Goal: Task Accomplishment & Management: Manage account settings

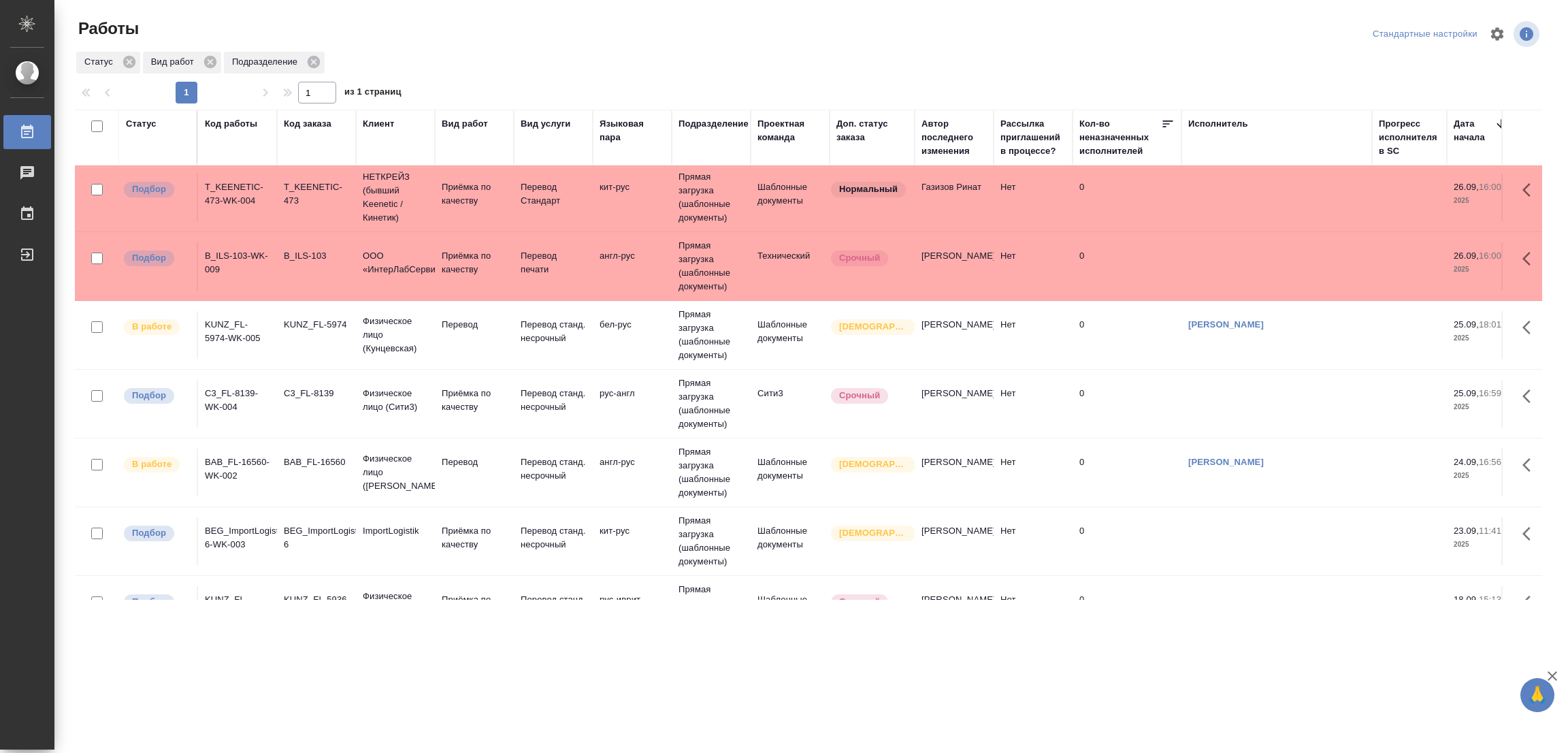
scroll to position [271, 0]
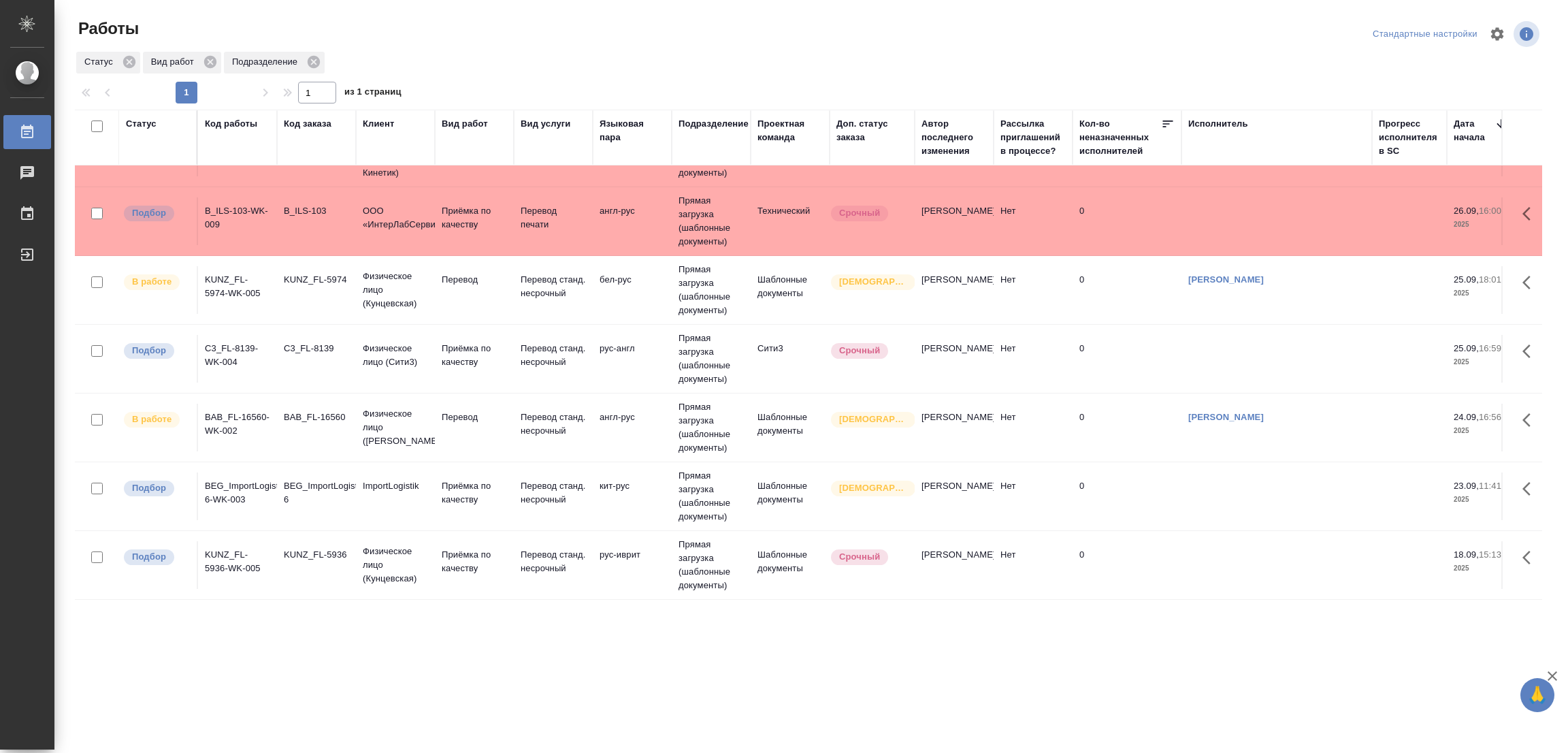
click at [946, 42] on div at bounding box center [815, 34] width 493 height 33
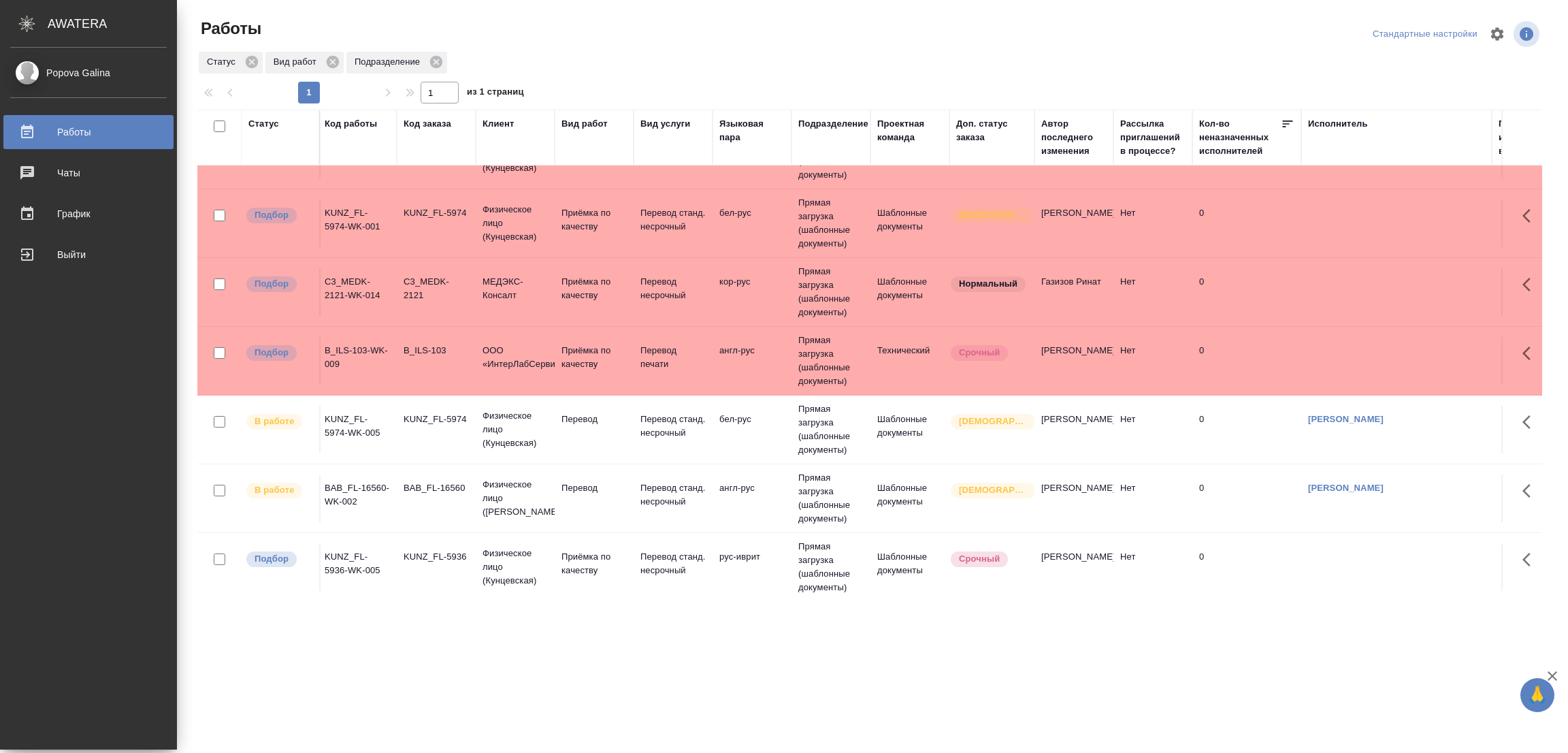
scroll to position [64, 3]
click at [867, 706] on div ".cls-1 fill:#fff; AWATERA Popova Galina Работы 0 Чаты График Выйти Работы Станд…" at bounding box center [784, 376] width 1568 height 753
click at [78, 635] on div "Popova Galina Работы 0 Чаты График Выйти" at bounding box center [89, 398] width 177 height 702
click at [597, 728] on div ".cls-1 fill:#fff; AWATERA Popova Galina Работы 0 Чаты График Выйти Работы Станд…" at bounding box center [784, 376] width 1568 height 753
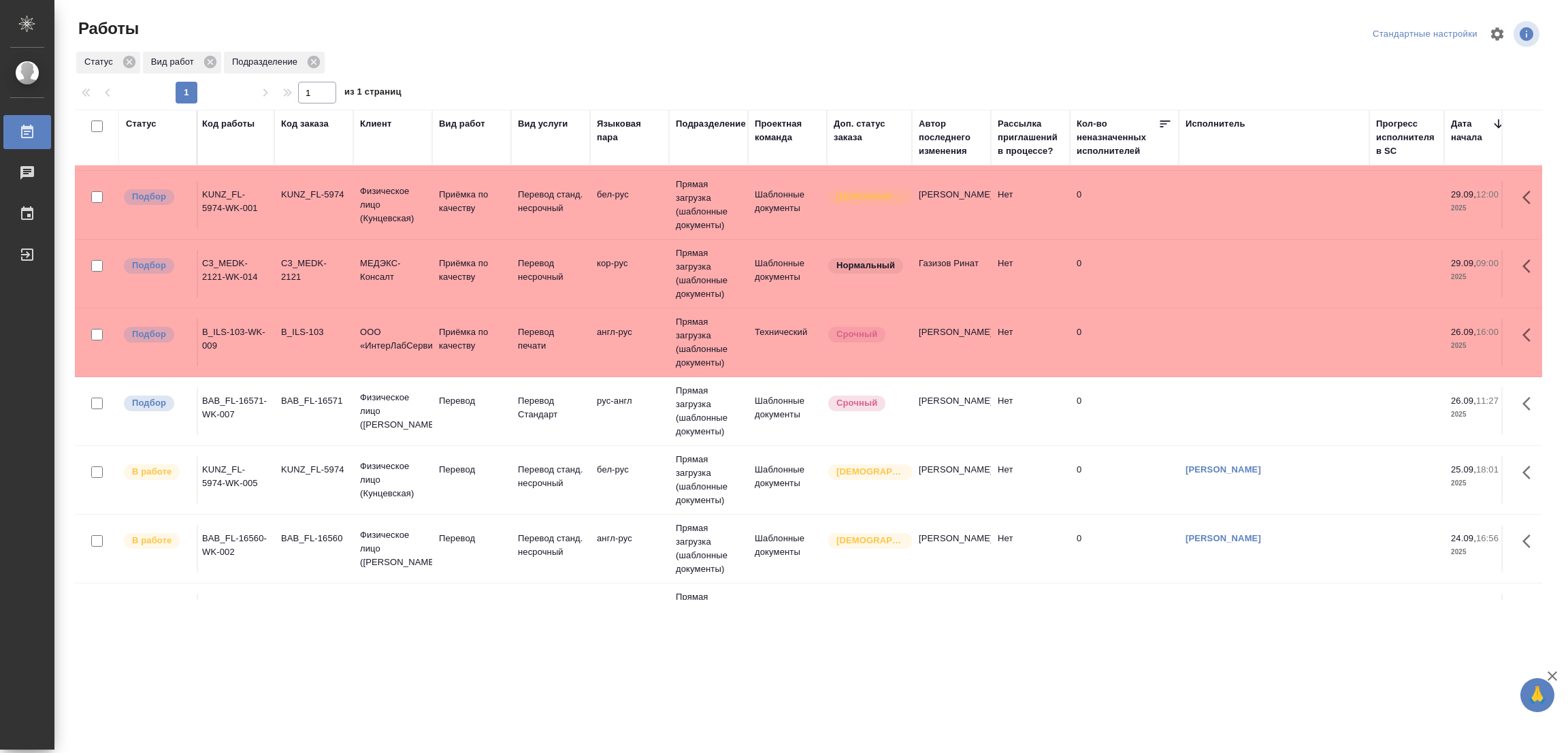
click at [190, 651] on div ".cls-1 fill:#fff; AWATERA Popova Galina Работы 0 Чаты График Выйти Работы Станд…" at bounding box center [784, 376] width 1568 height 753
click at [455, 394] on p "Перевод" at bounding box center [471, 401] width 65 height 14
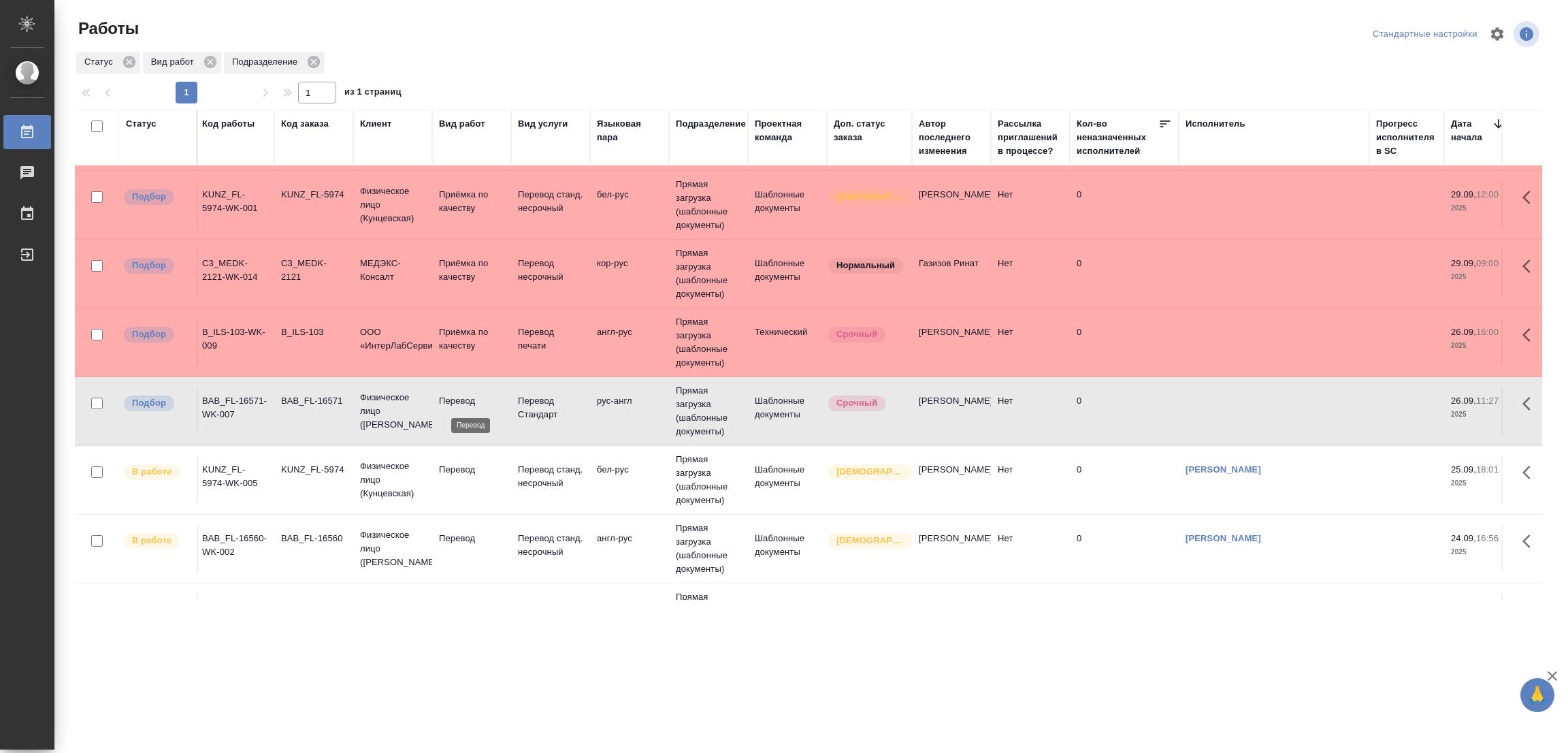
click at [455, 394] on p "Перевод" at bounding box center [471, 401] width 65 height 14
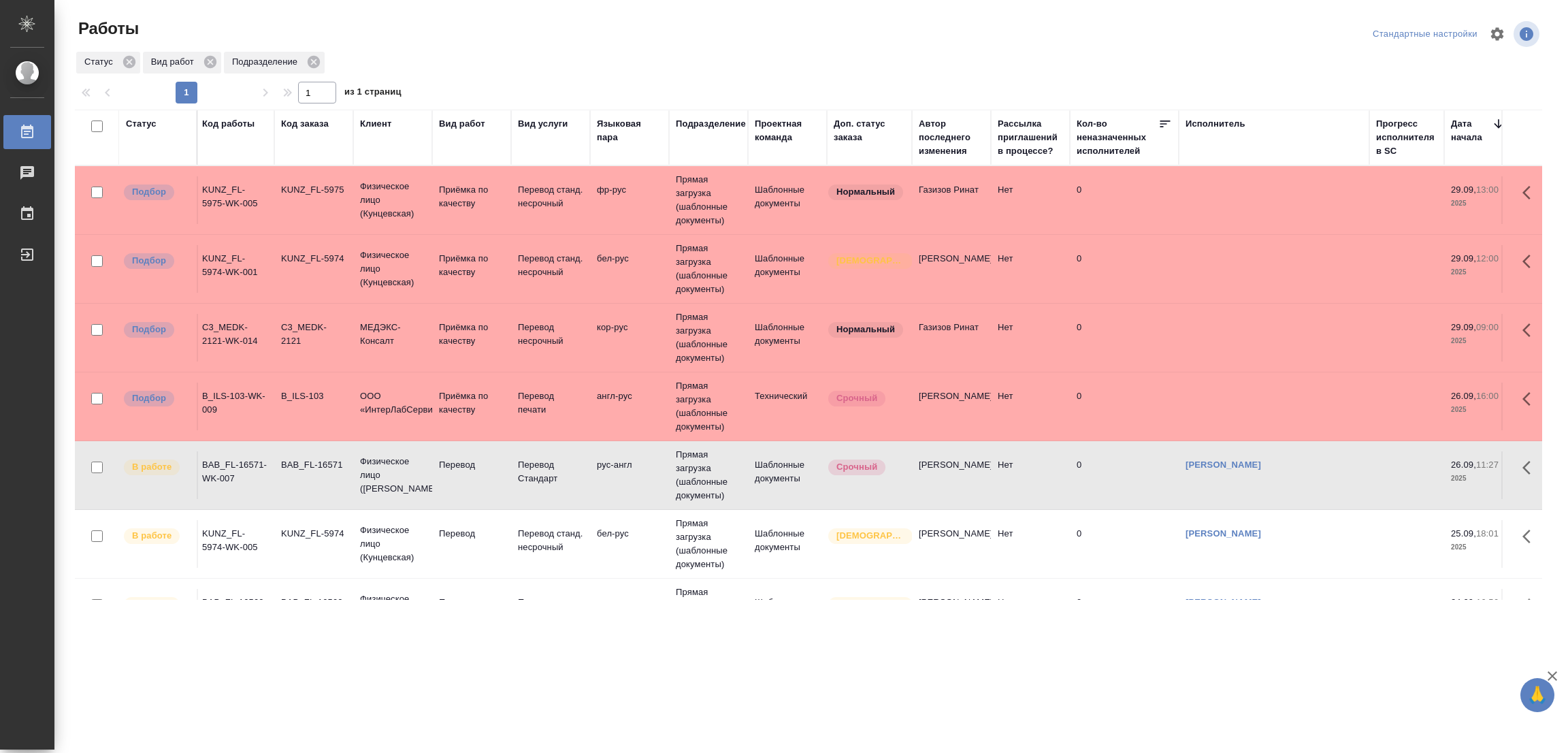
scroll to position [133, 3]
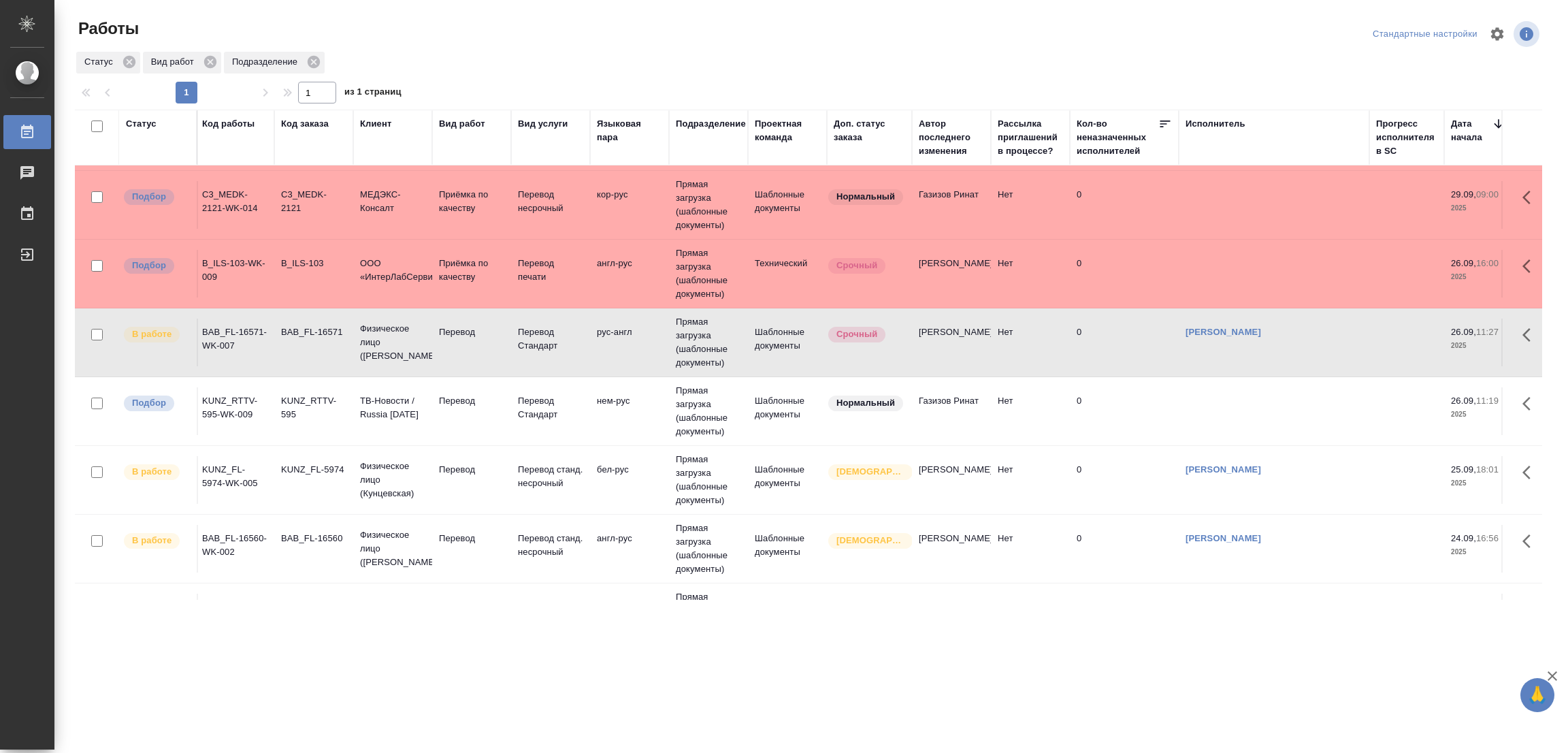
click at [300, 637] on div ".cls-1 fill:#fff; AWATERA Popova Galina Работы 0 Чаты График Выйти Работы Станд…" at bounding box center [784, 376] width 1568 height 753
click at [458, 397] on p "Перевод" at bounding box center [471, 401] width 65 height 14
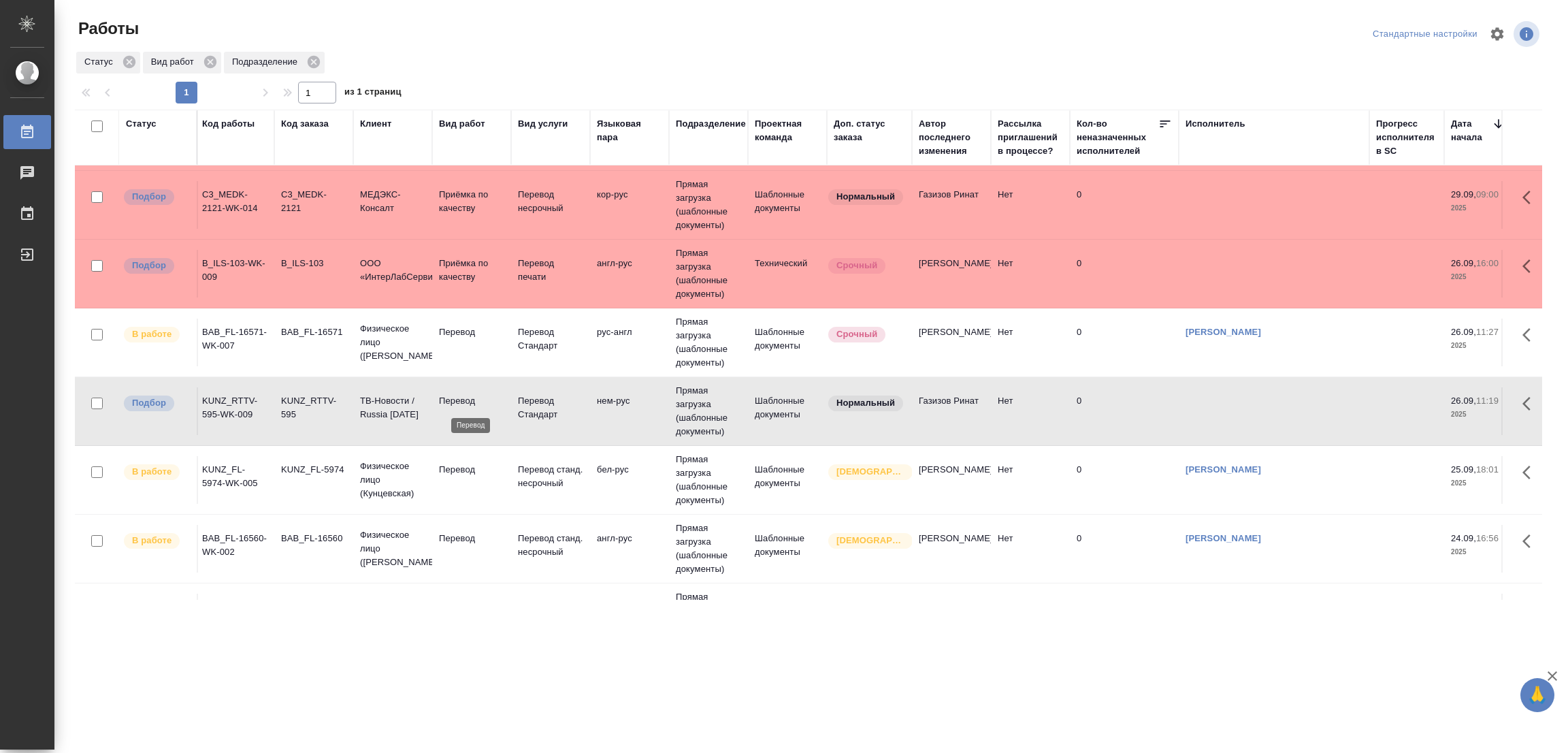
click at [458, 397] on p "Перевод" at bounding box center [471, 401] width 65 height 14
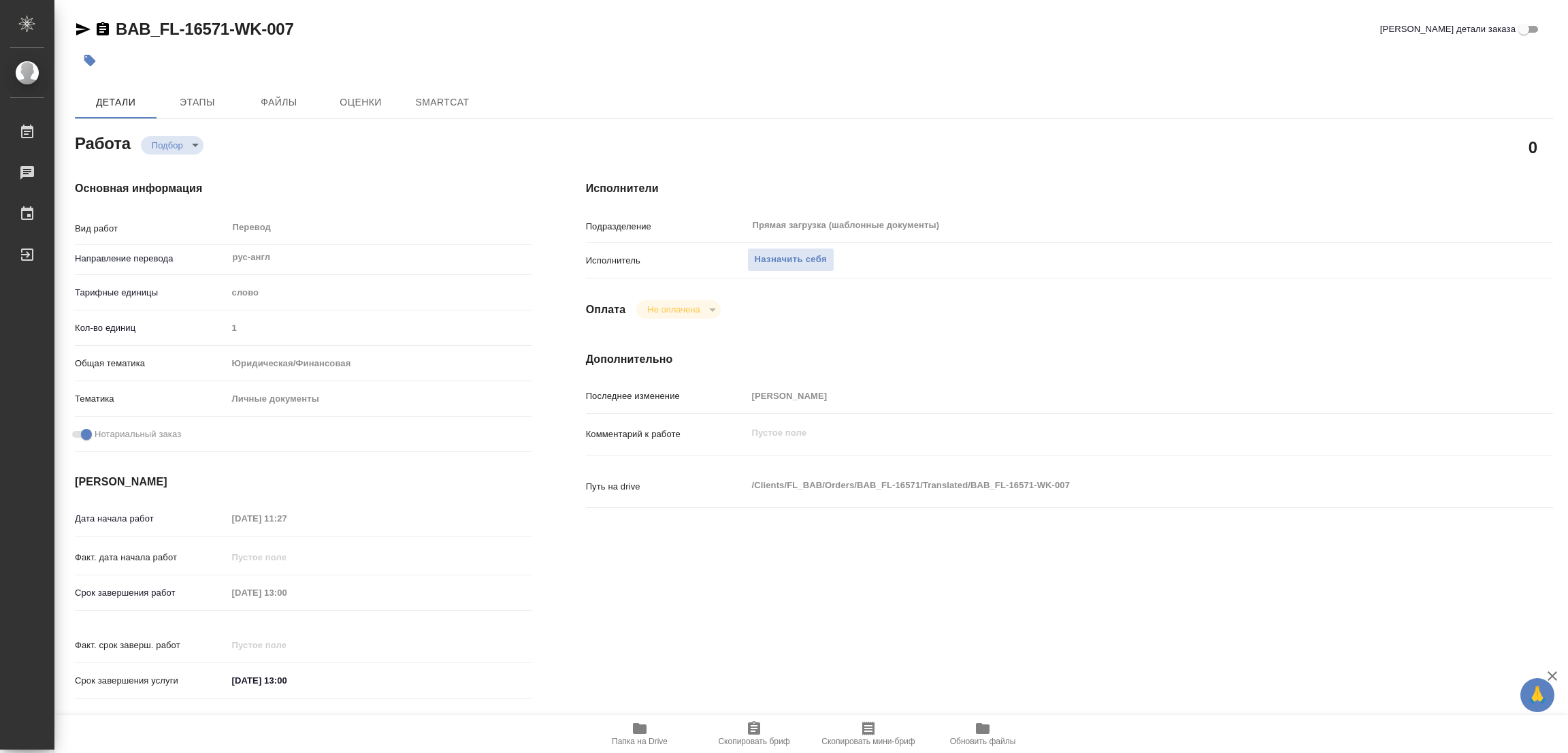
type textarea "x"
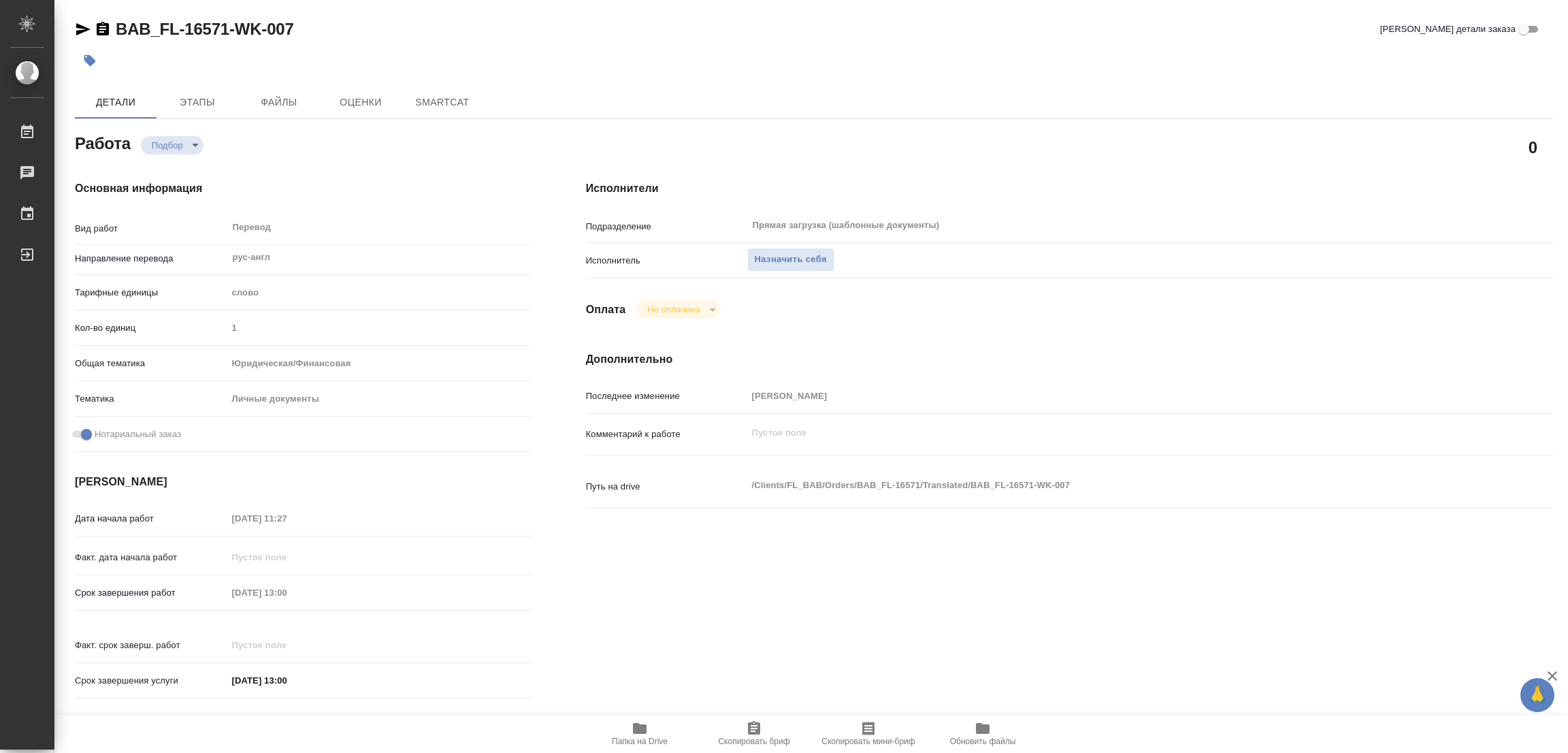
type textarea "x"
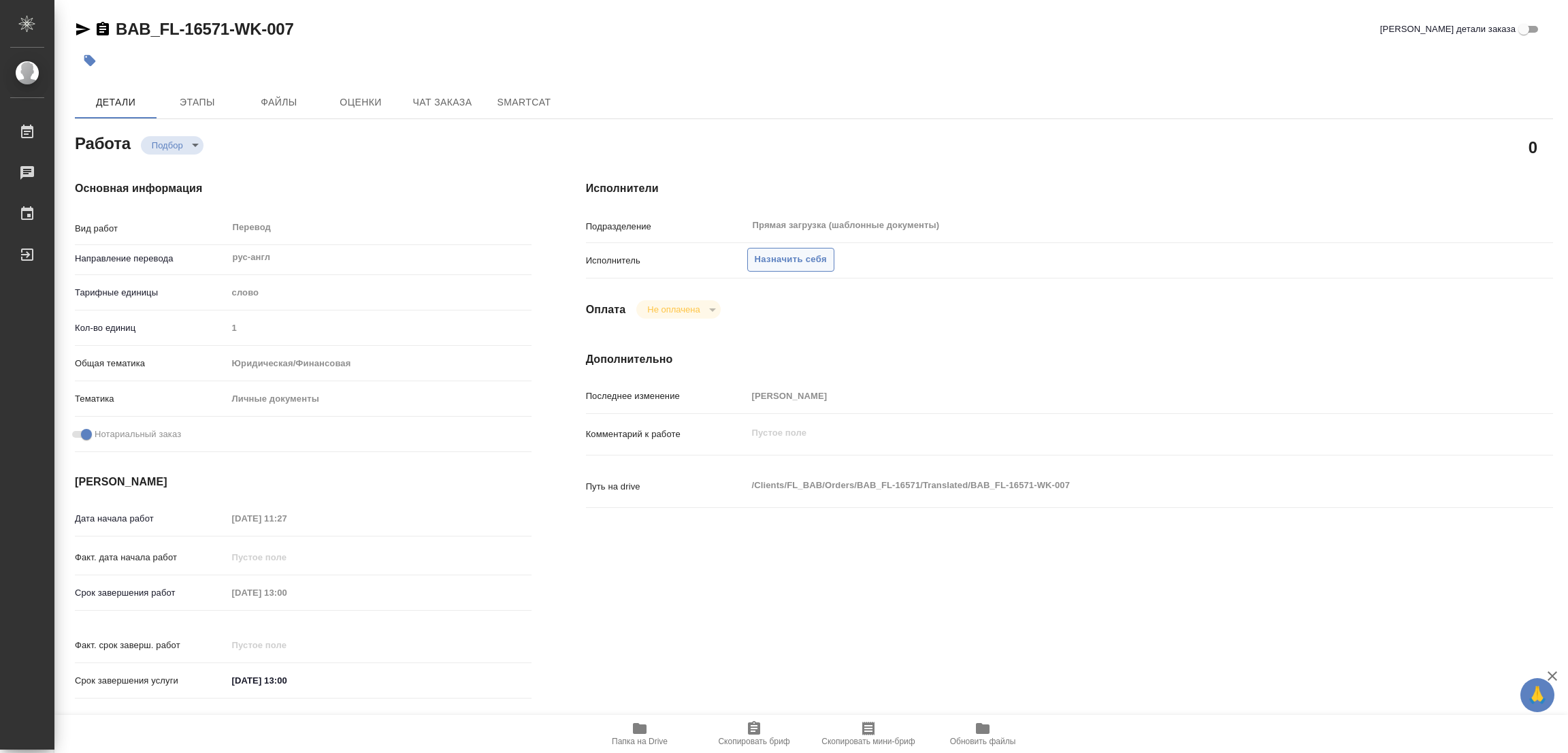
type textarea "x"
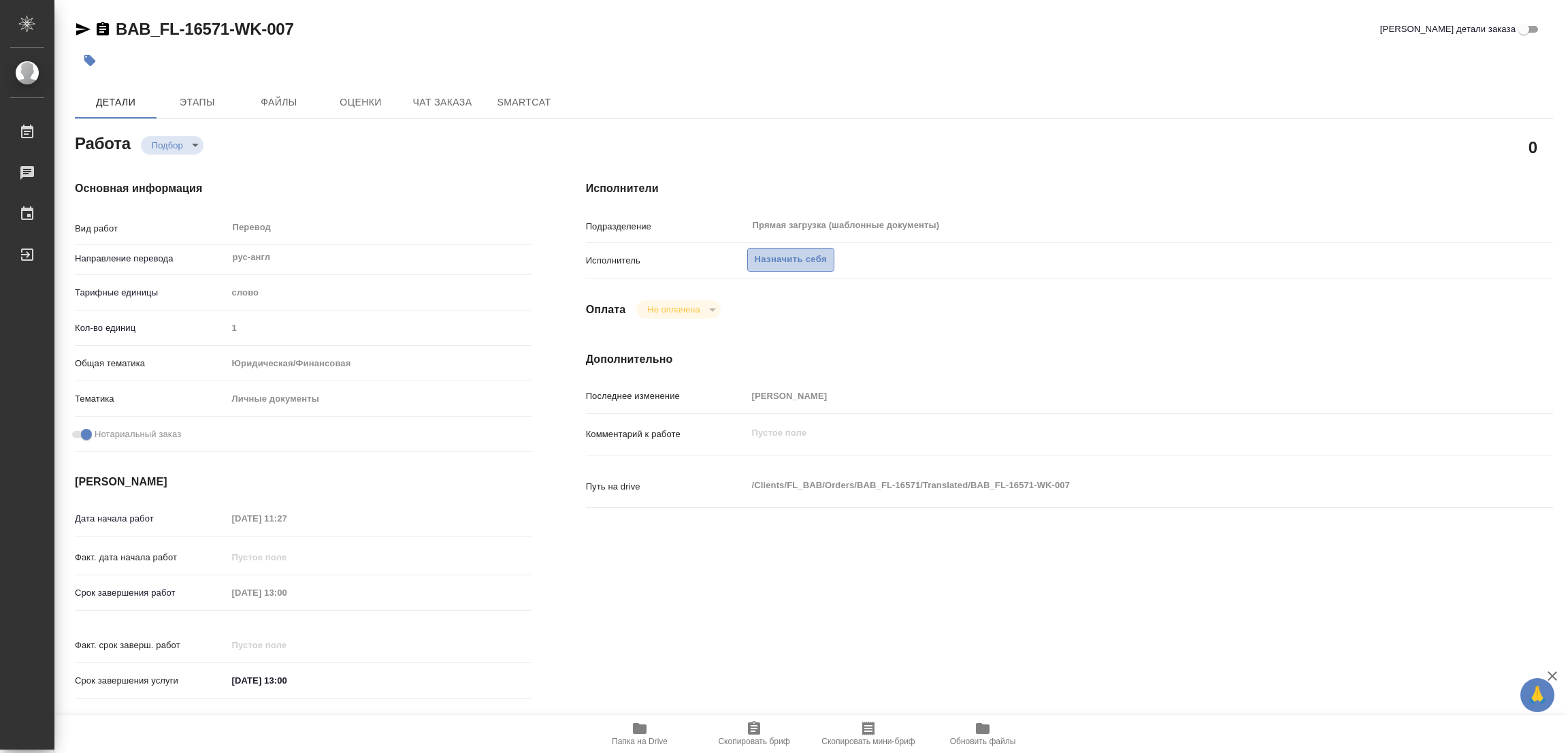
click at [787, 260] on span "Назначить себя" at bounding box center [791, 260] width 72 height 16
type textarea "x"
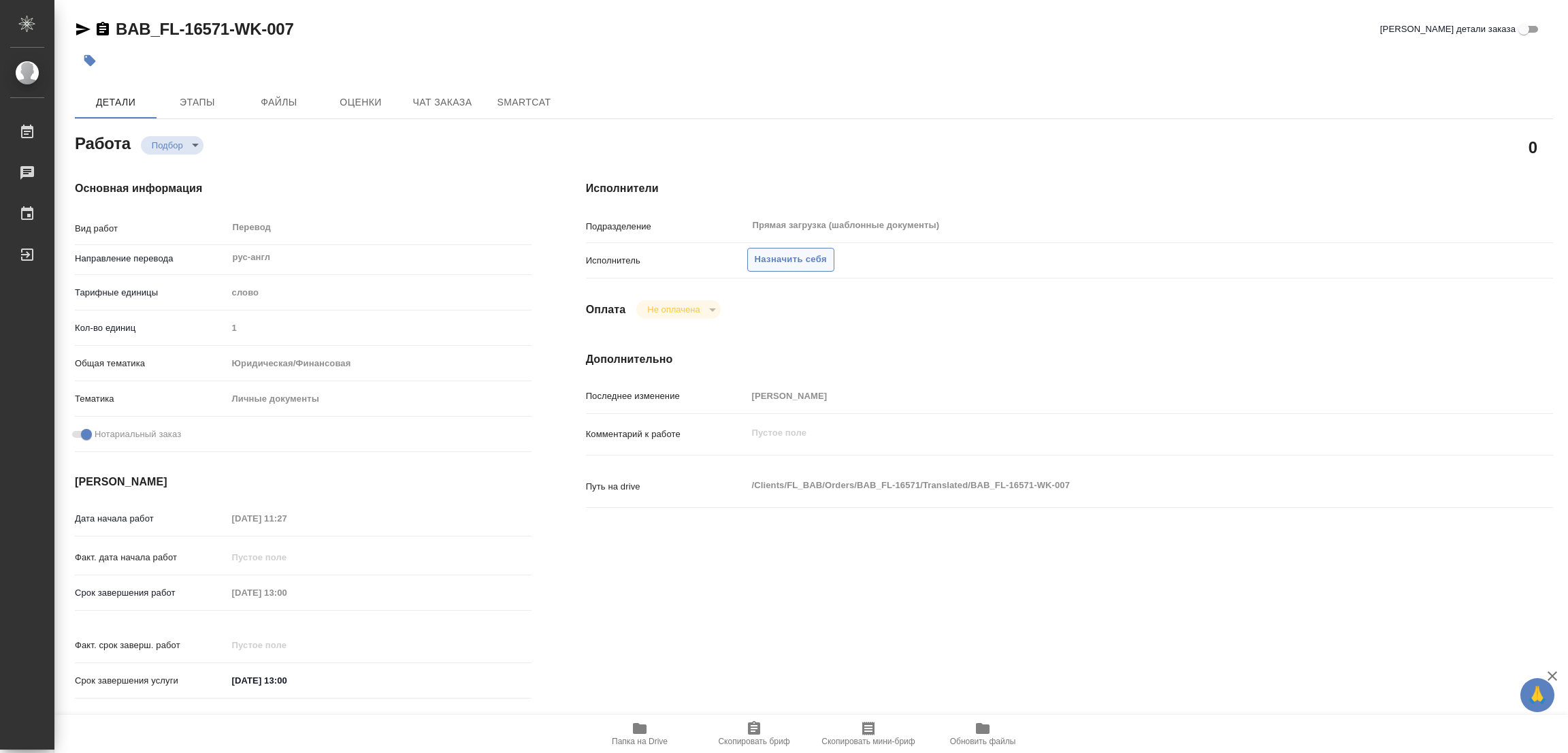
type textarea "x"
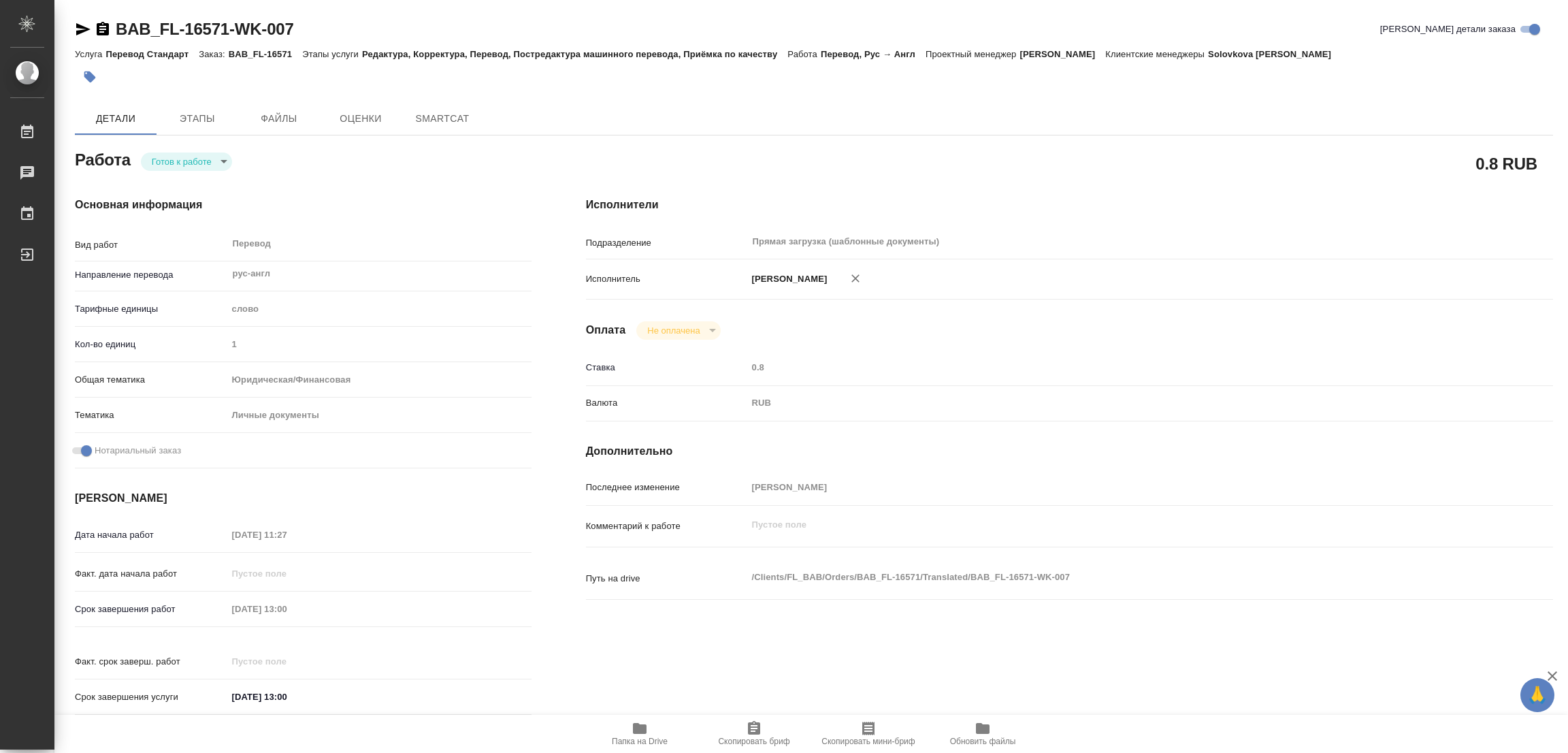
type textarea "x"
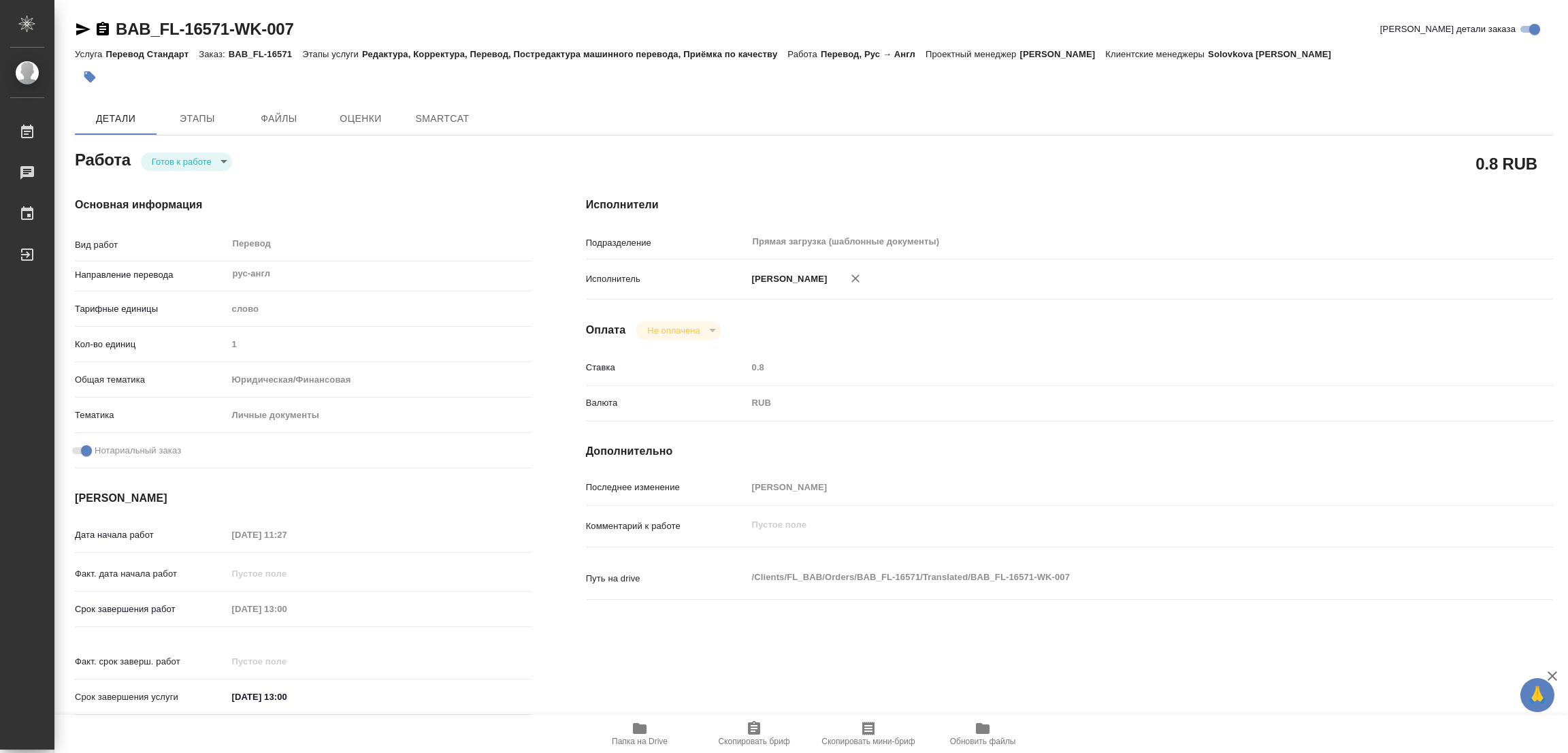
type textarea "x"
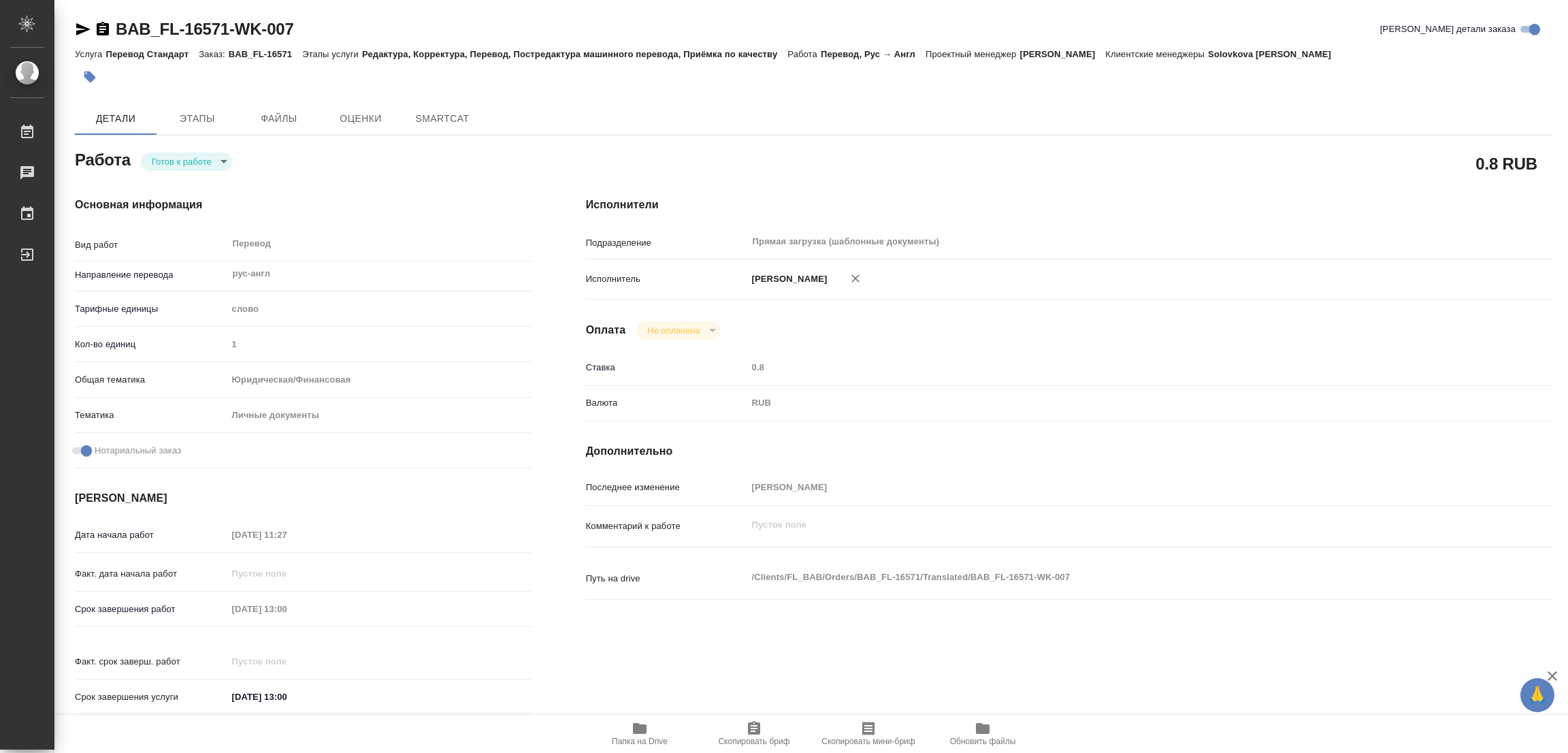
type textarea "x"
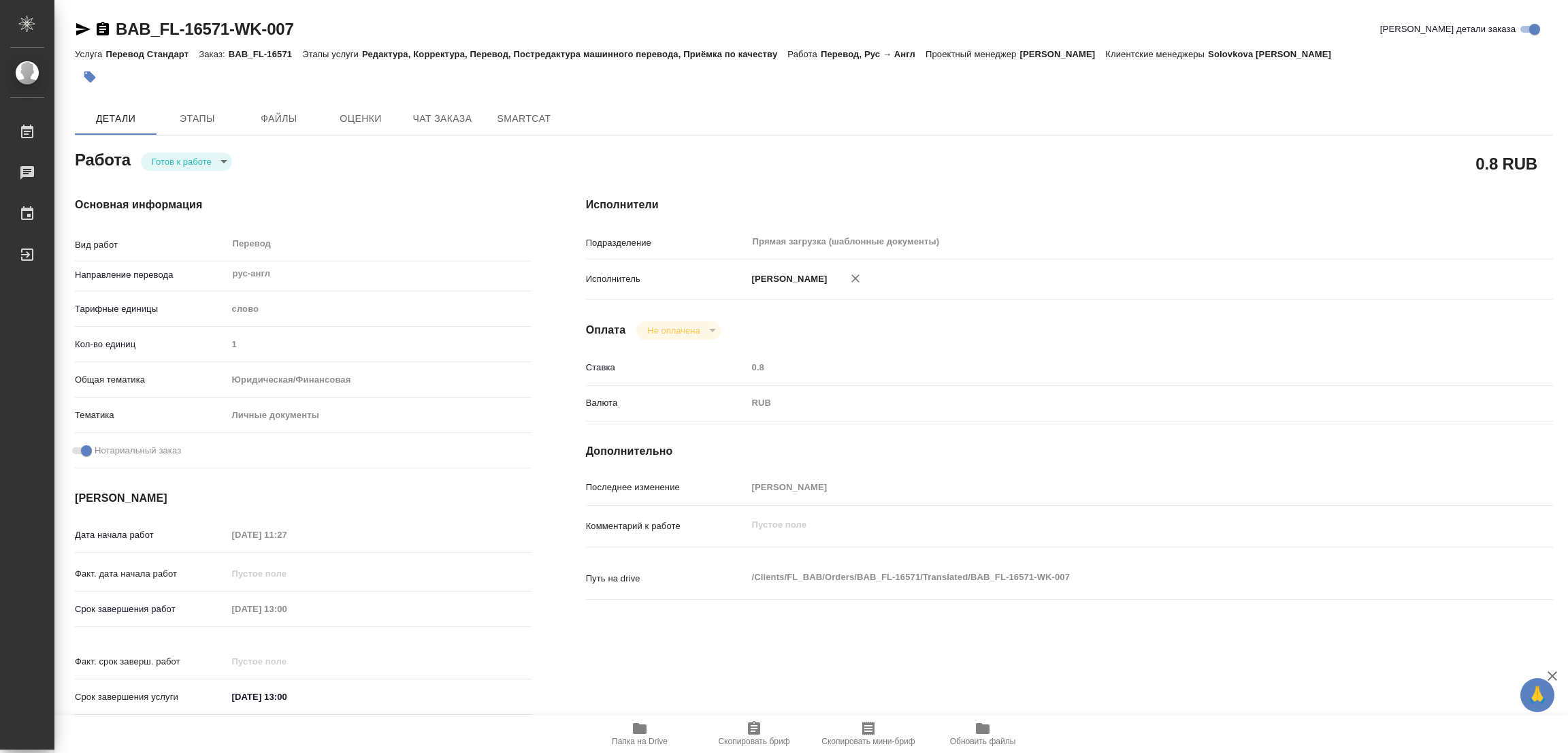
type textarea "x"
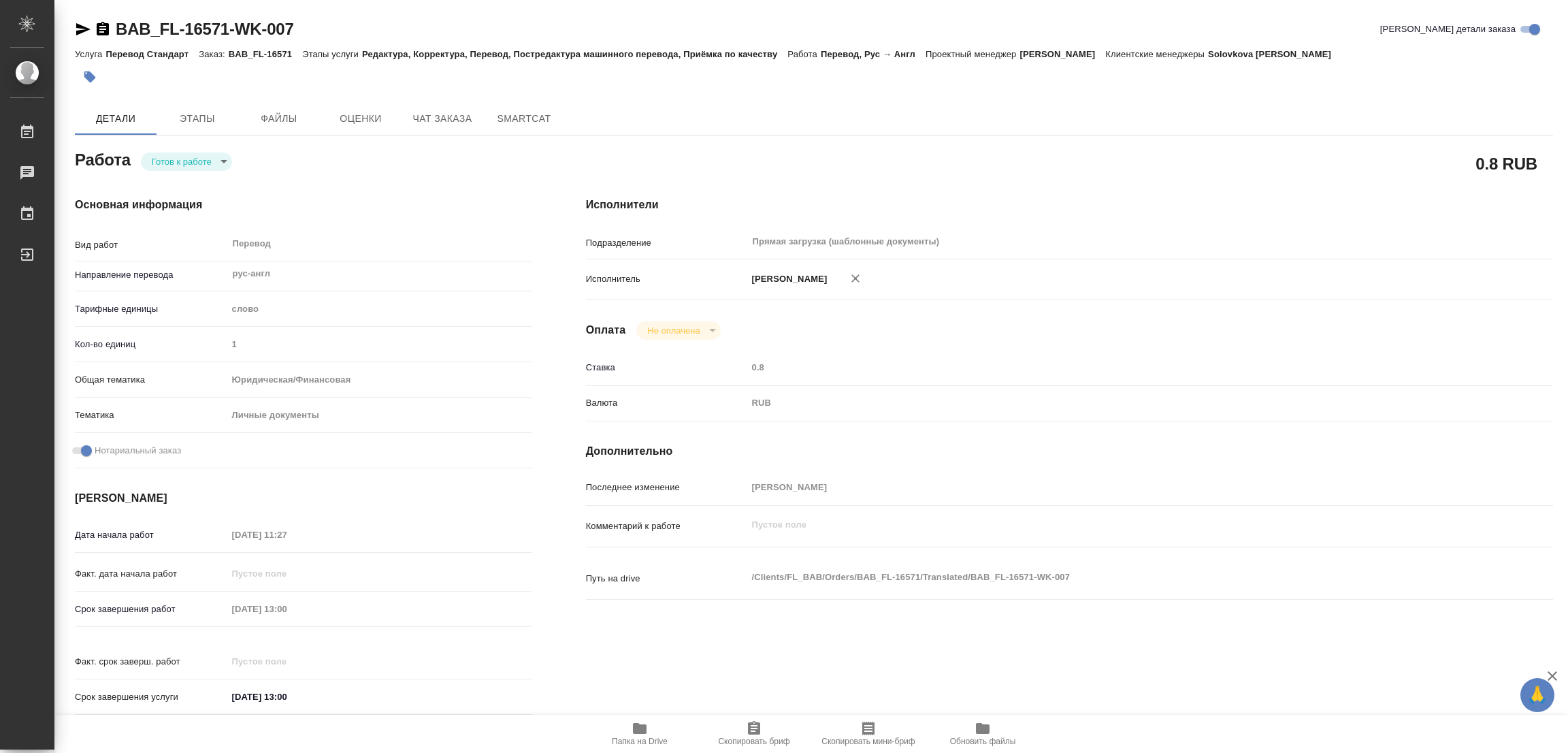
type textarea "x"
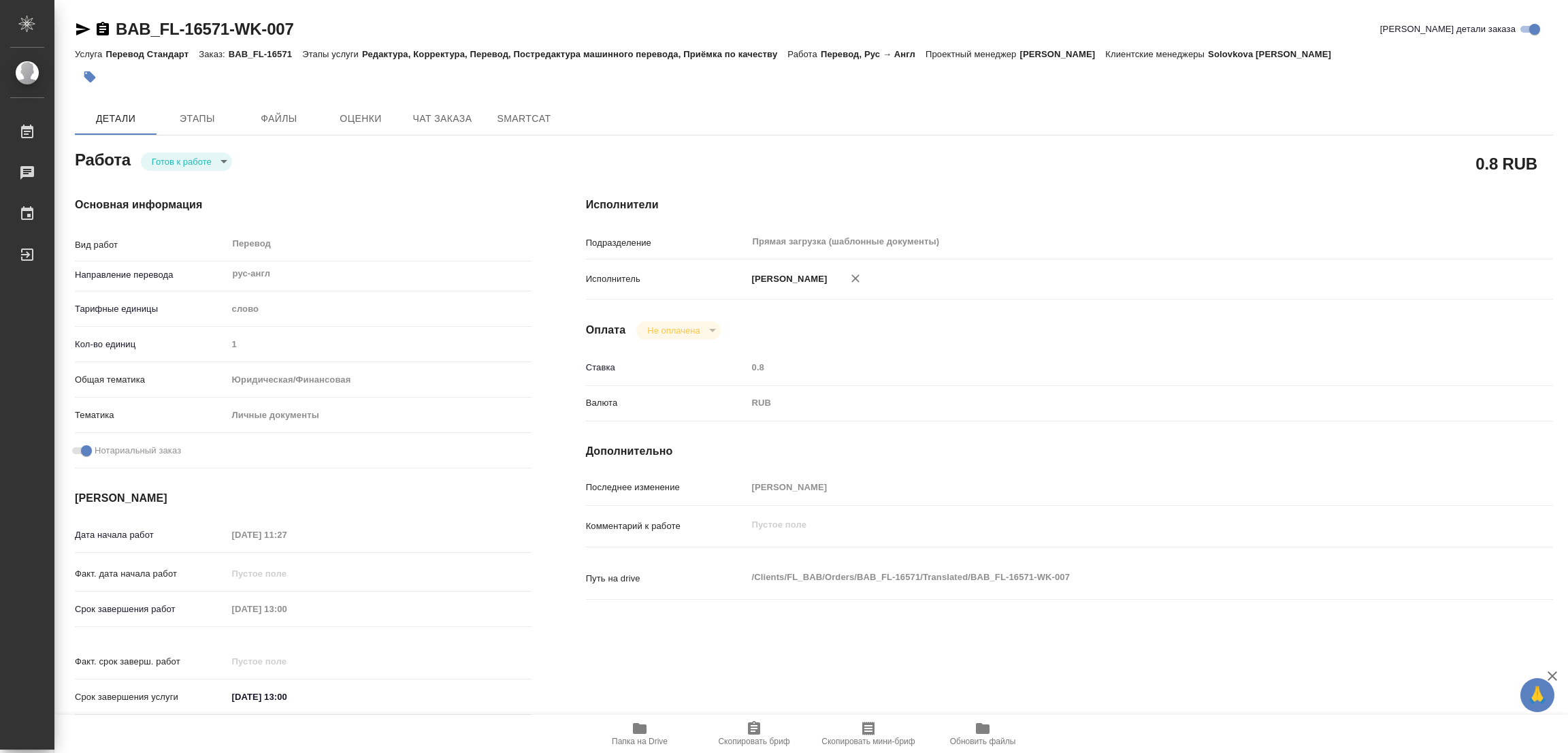
type textarea "x"
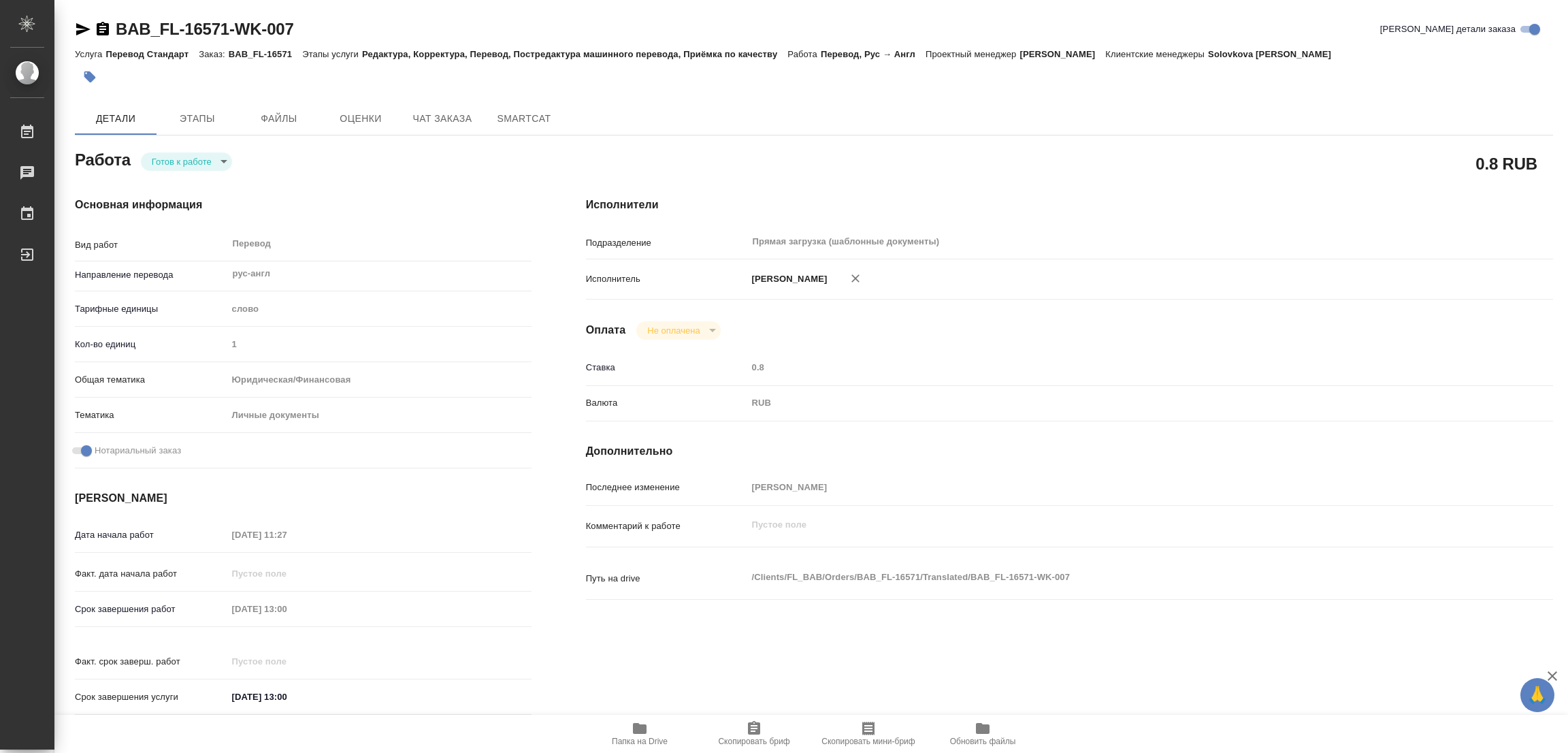
type textarea "x"
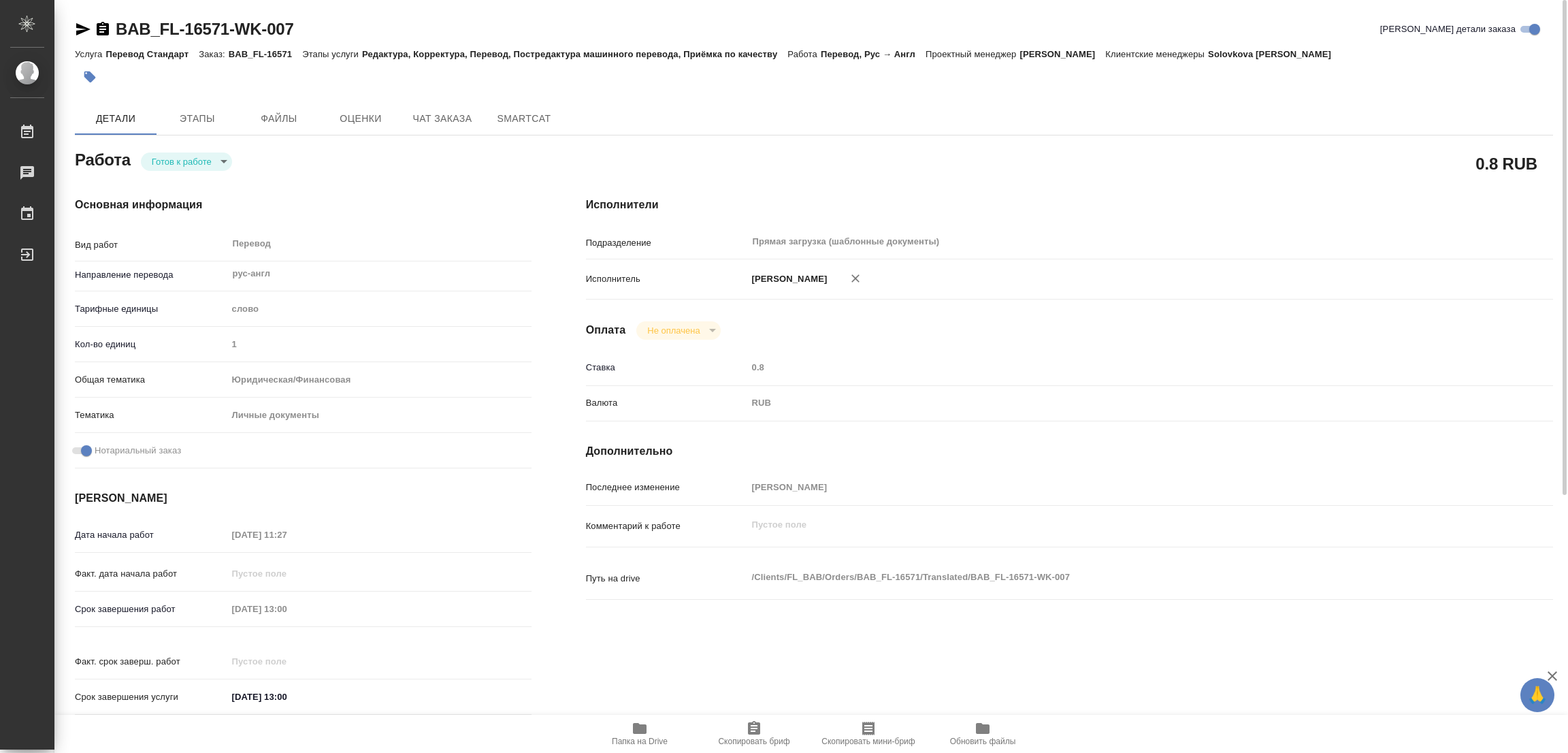
type textarea "x"
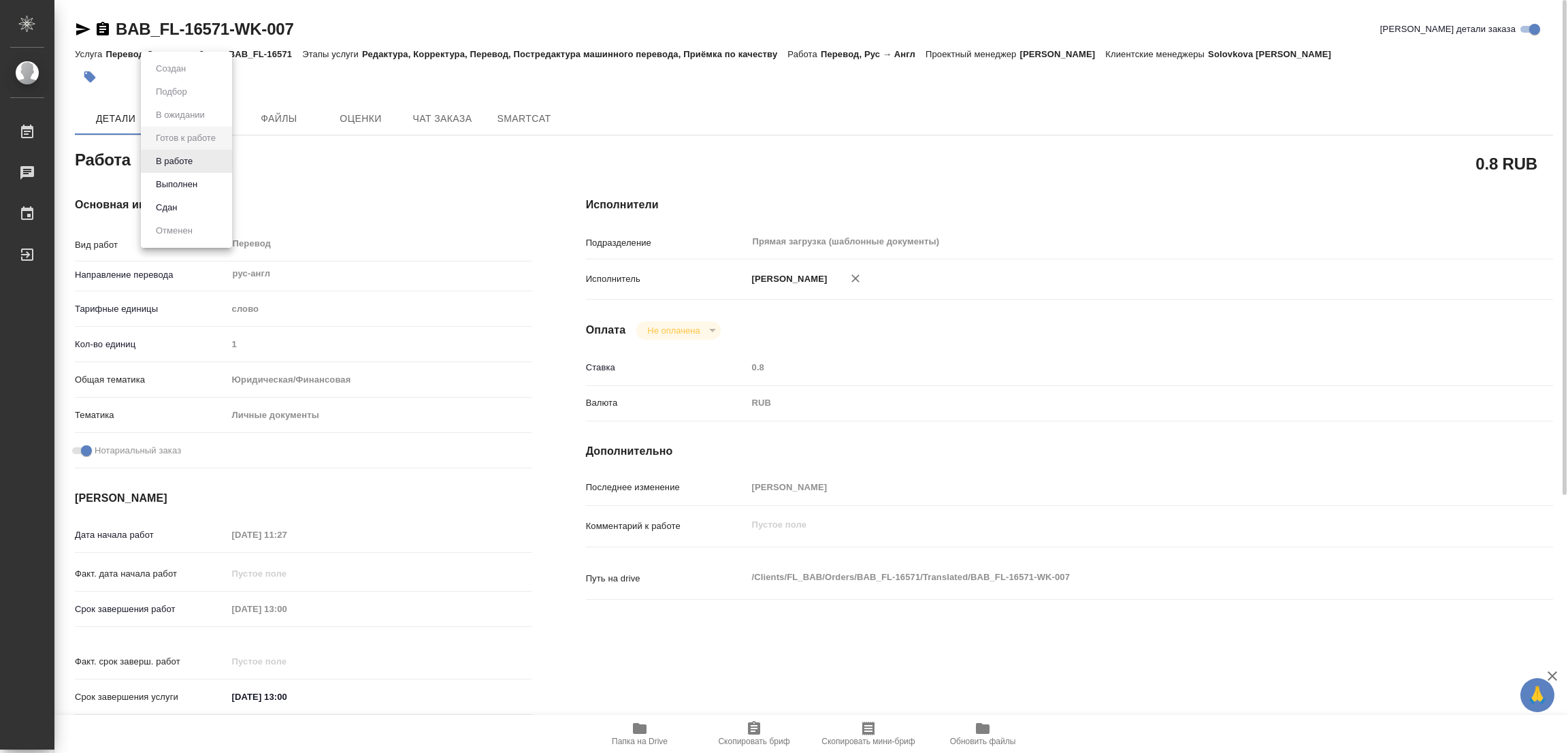
click at [183, 156] on body "🙏 .cls-1 fill:#fff; AWATERA Popova Galina Работы 0 Чаты График Выйти BAB_FL-165…" at bounding box center [784, 376] width 1568 height 753
click at [183, 156] on button "В работе" at bounding box center [174, 161] width 45 height 15
type textarea "x"
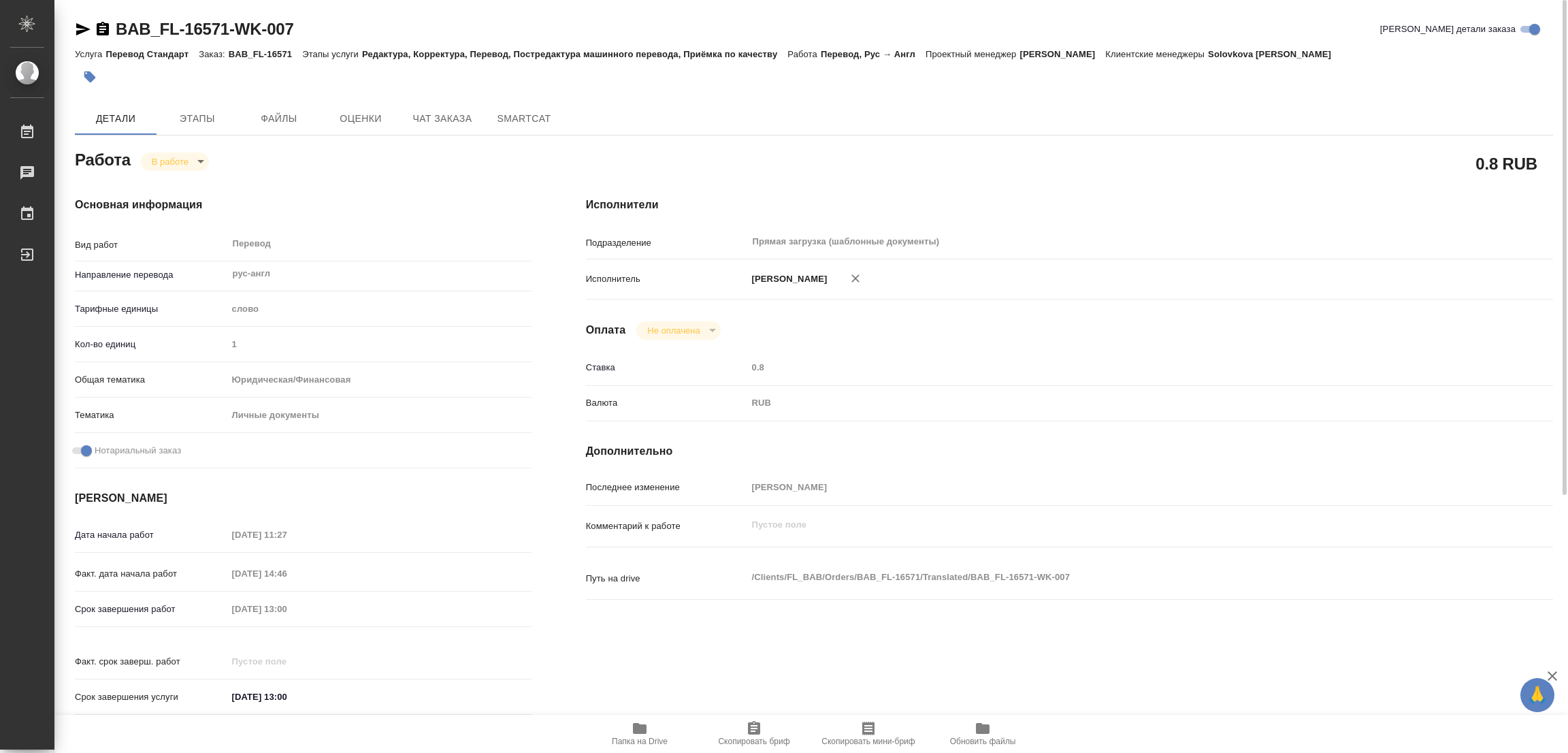
type textarea "x"
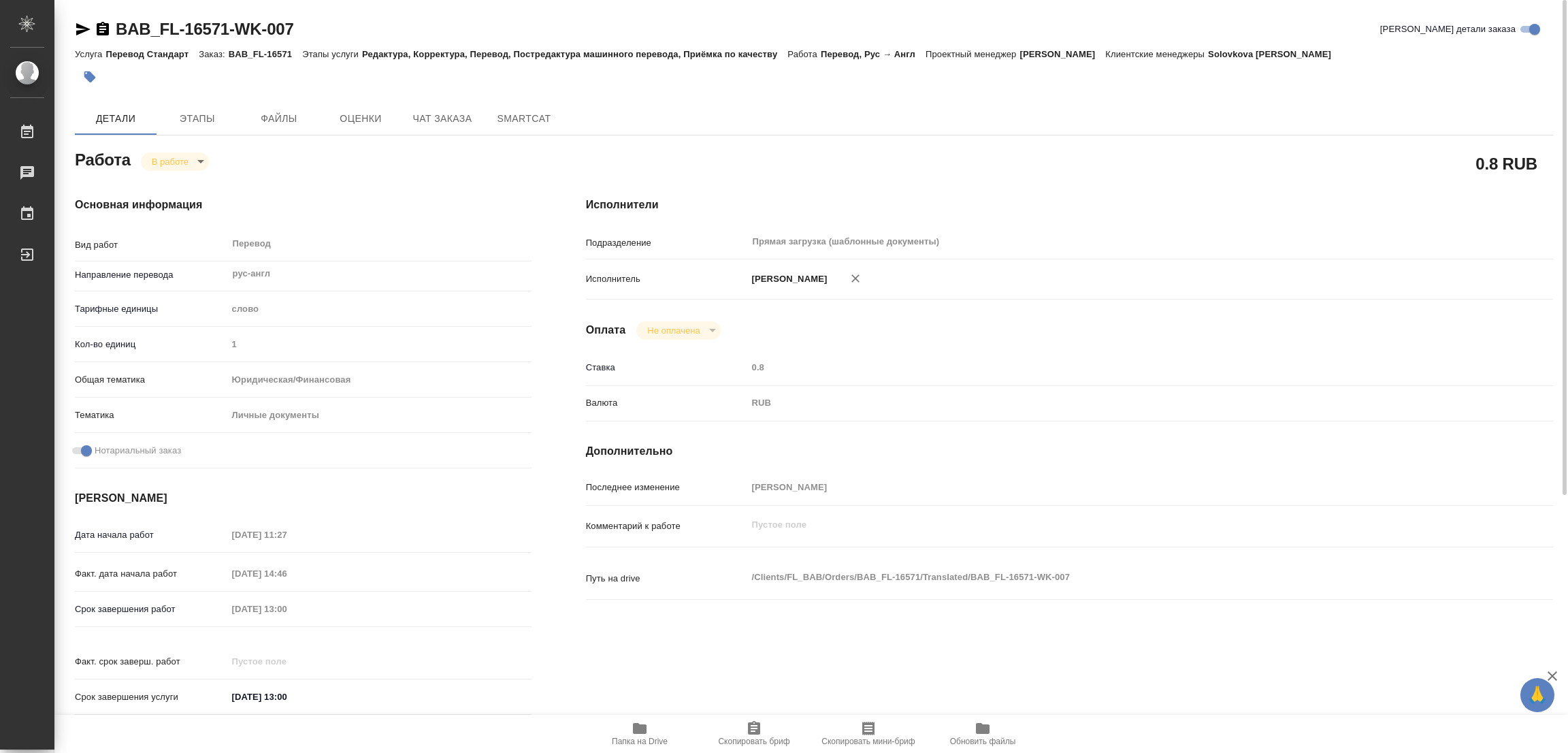
type textarea "x"
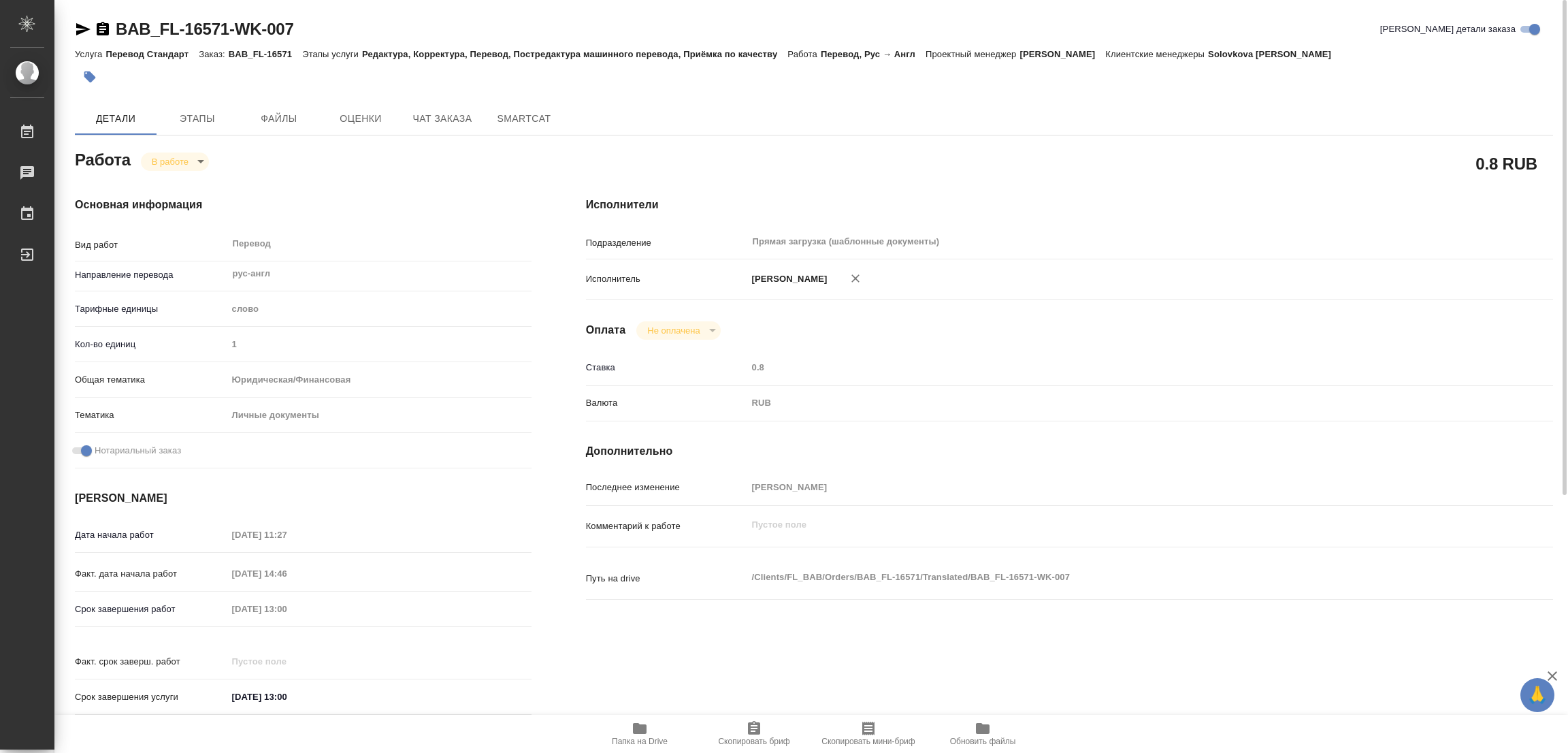
type textarea "x"
click at [638, 728] on icon "button" at bounding box center [640, 728] width 14 height 11
type textarea "x"
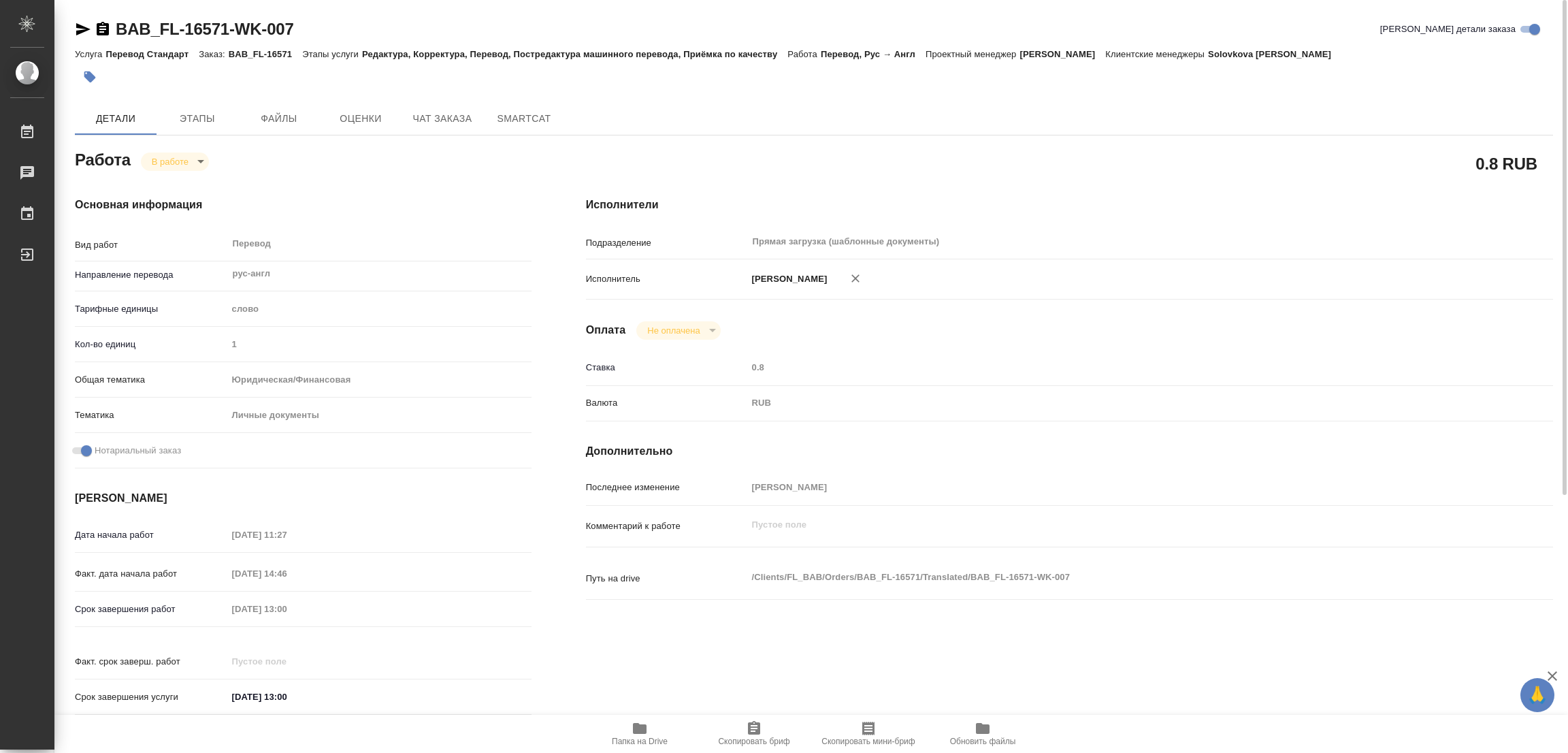
type textarea "x"
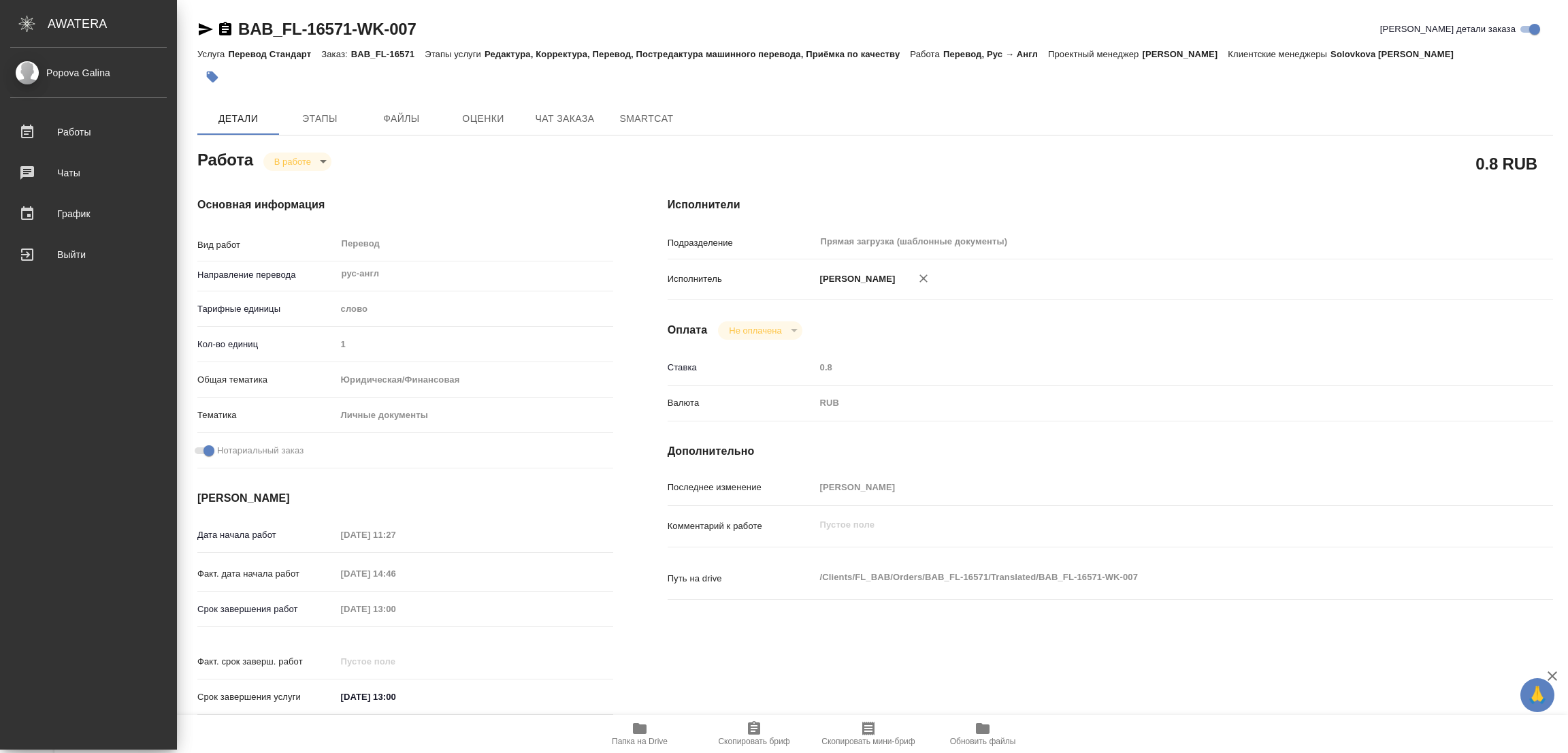
type textarea "x"
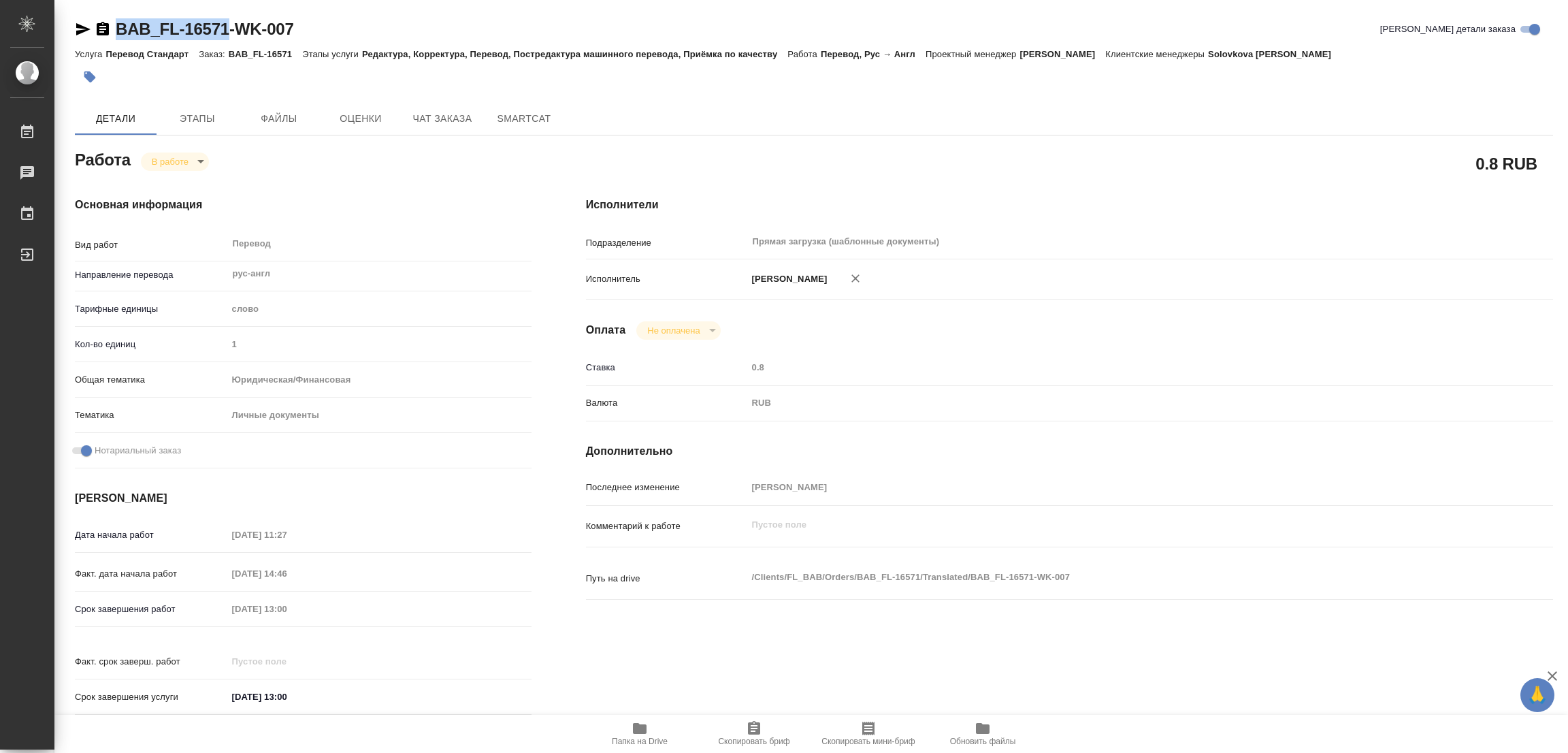
drag, startPoint x: 115, startPoint y: 6, endPoint x: 230, endPoint y: 38, distance: 119.4
click at [230, 38] on div "BAB_FL-16571-WK-007 Кратко детали заказа Услуга Перевод Стандарт Заказ: BAB_FL-…" at bounding box center [814, 579] width 1493 height 1159
copy link "BAB_FL-16571"
click at [758, 733] on icon "button" at bounding box center [754, 728] width 12 height 14
copy link "BAB_FL-16571"
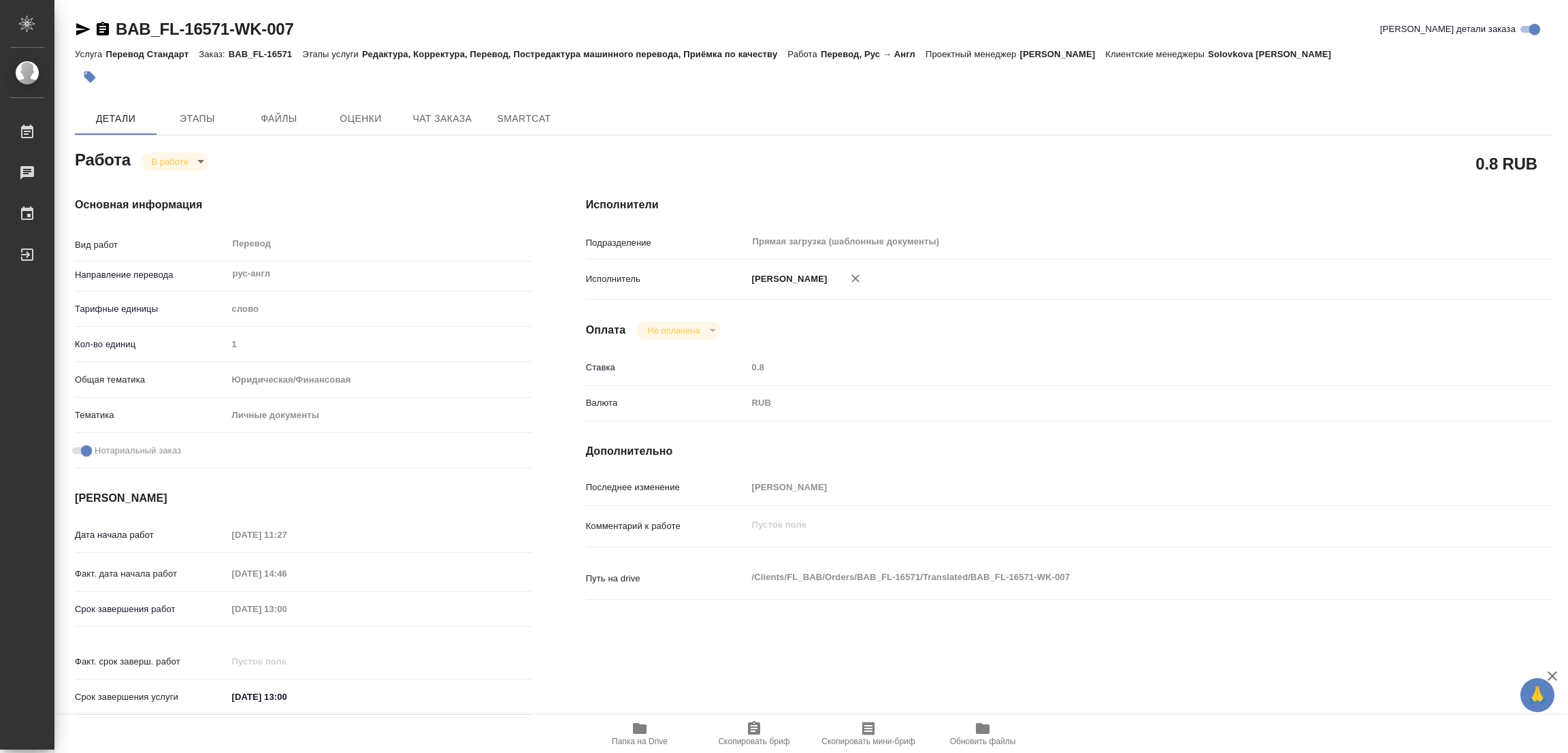
click at [134, 598] on div "Срок завершения работ 27.09.2025 13:00" at bounding box center [303, 609] width 457 height 24
type textarea "x"
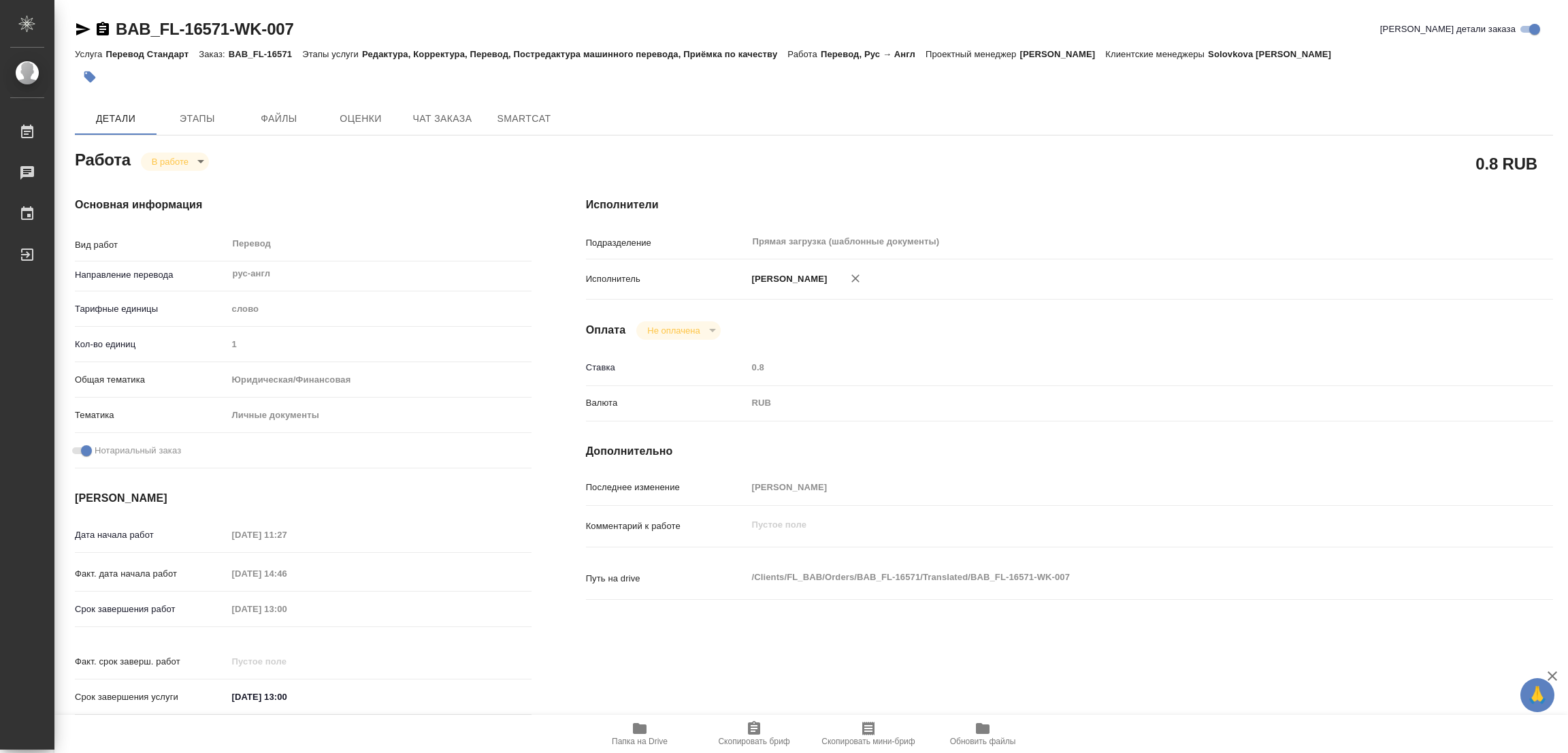
type textarea "x"
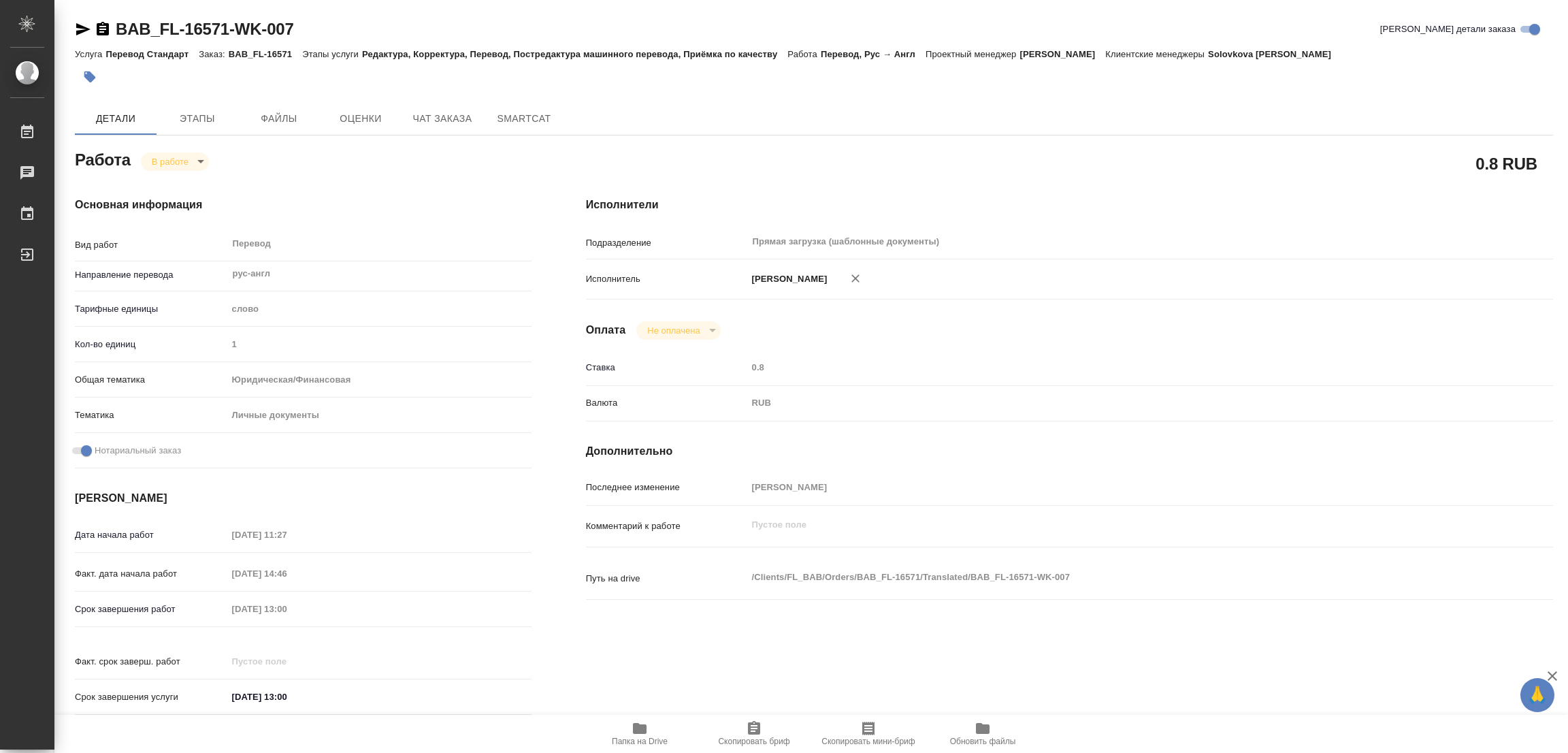
type textarea "x"
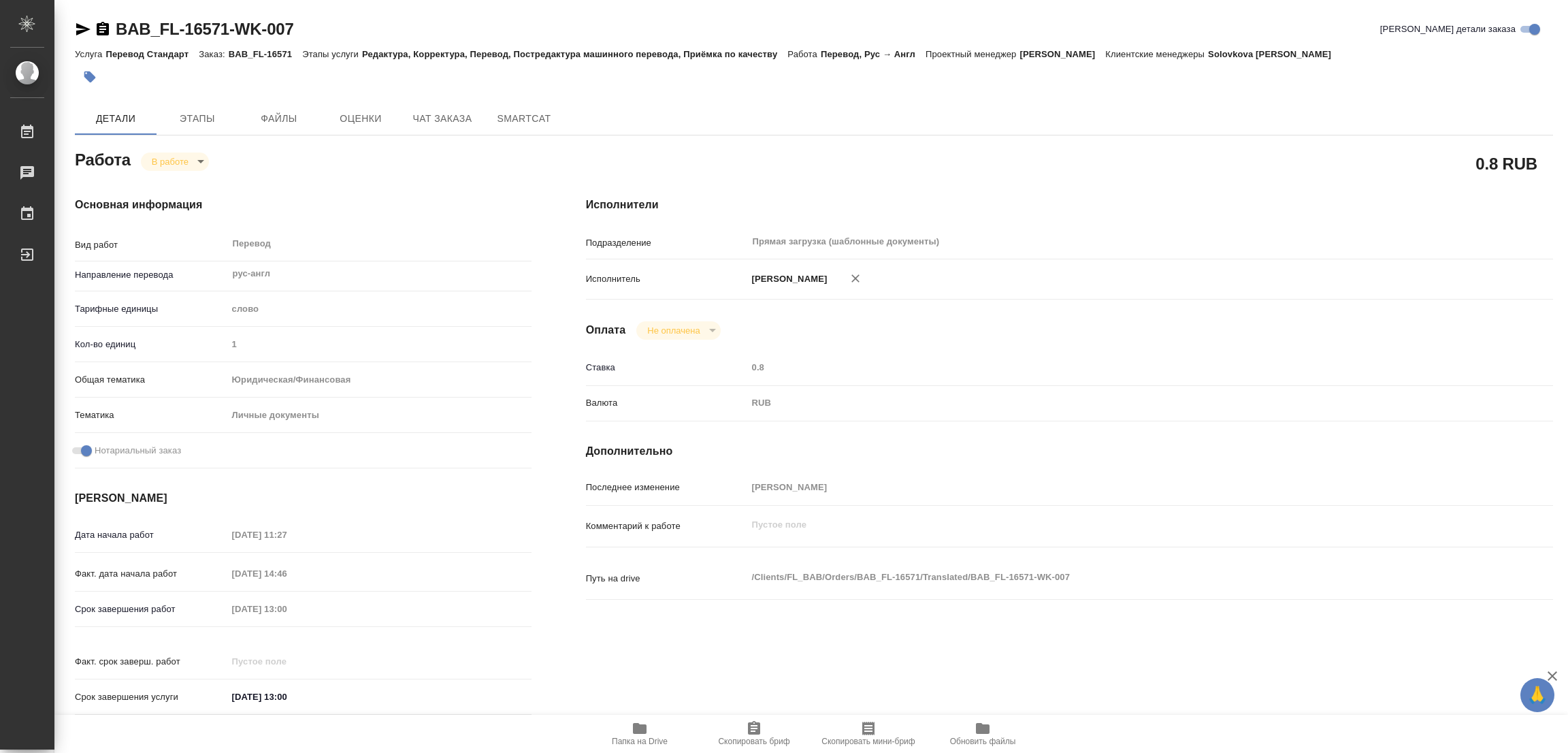
type textarea "x"
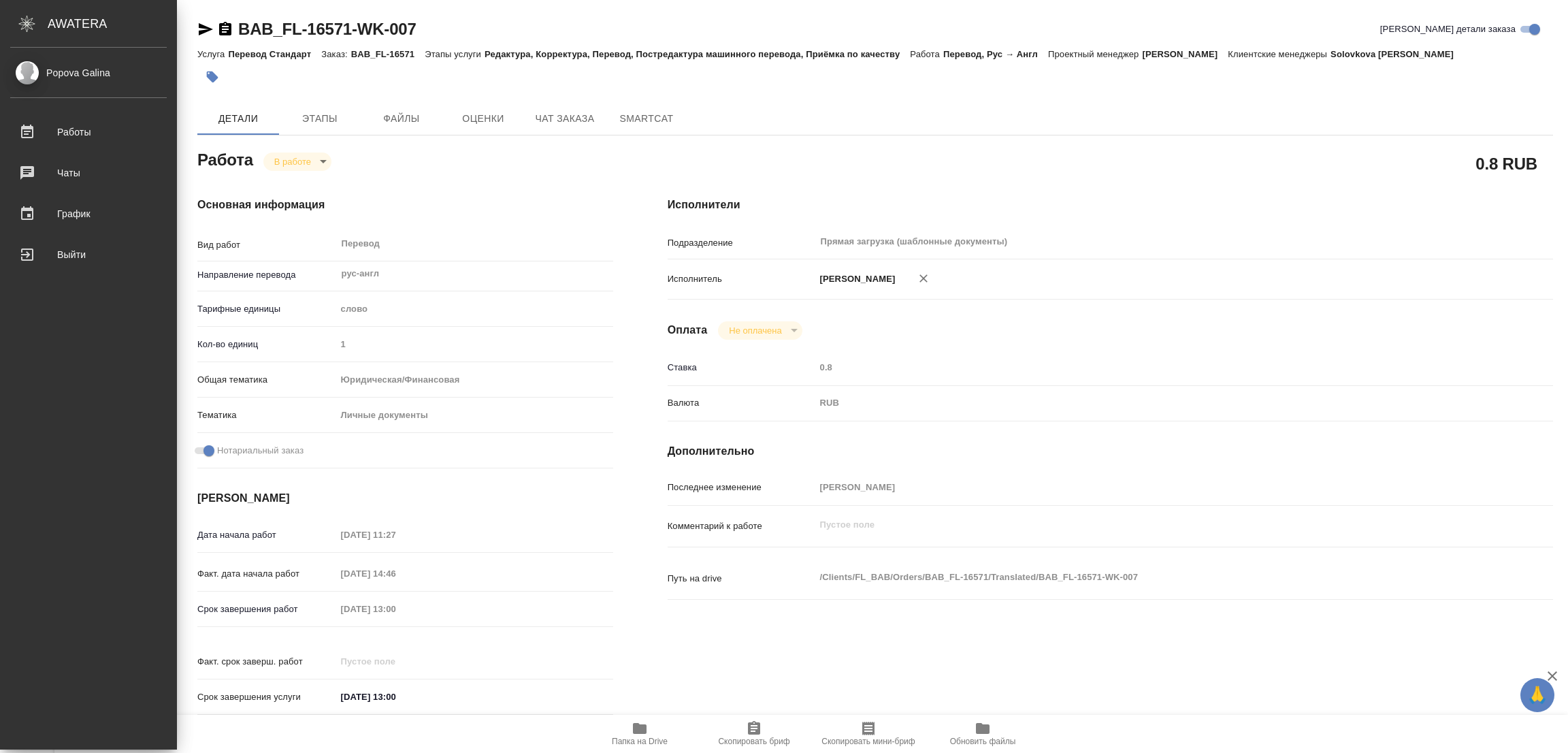
type textarea "x"
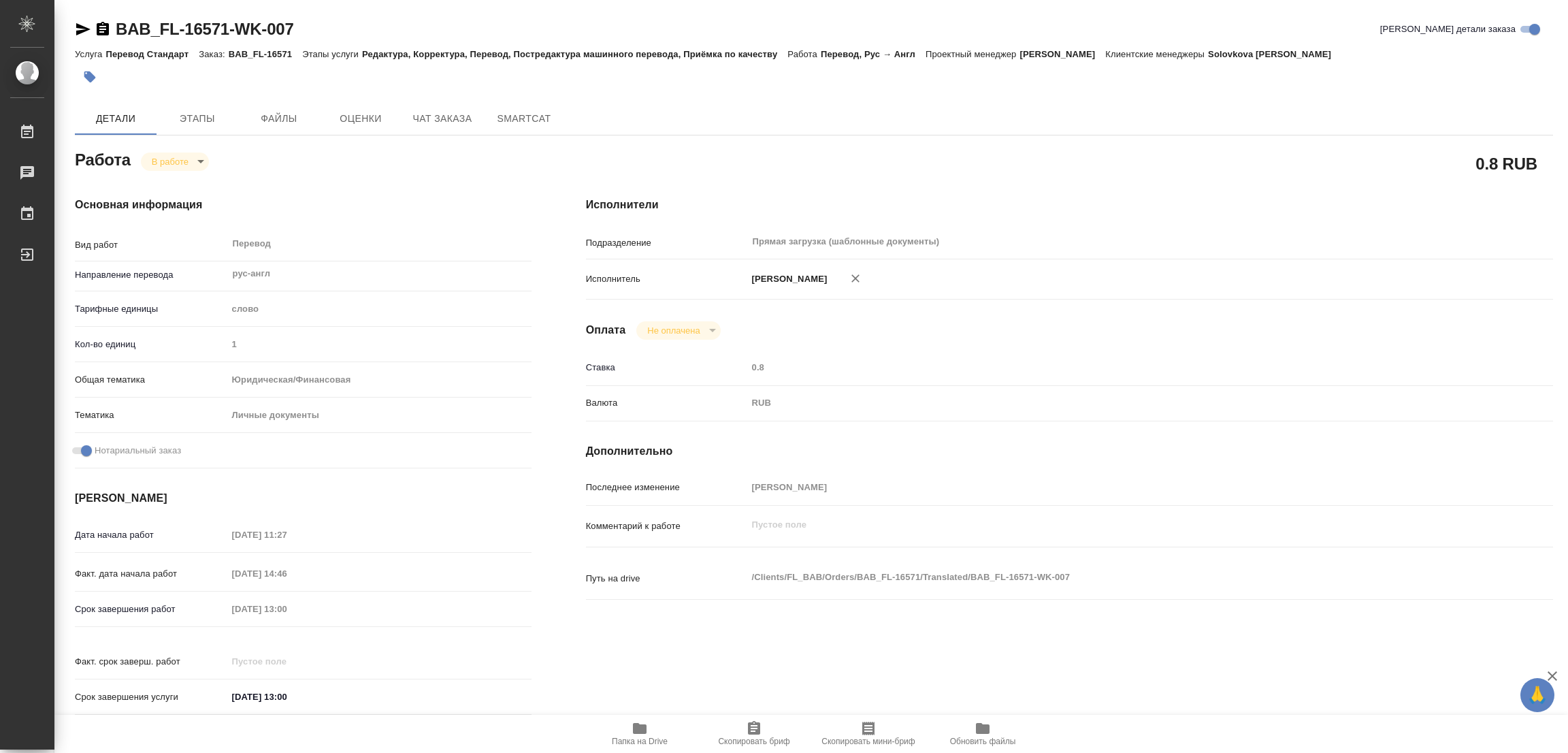
type textarea "x"
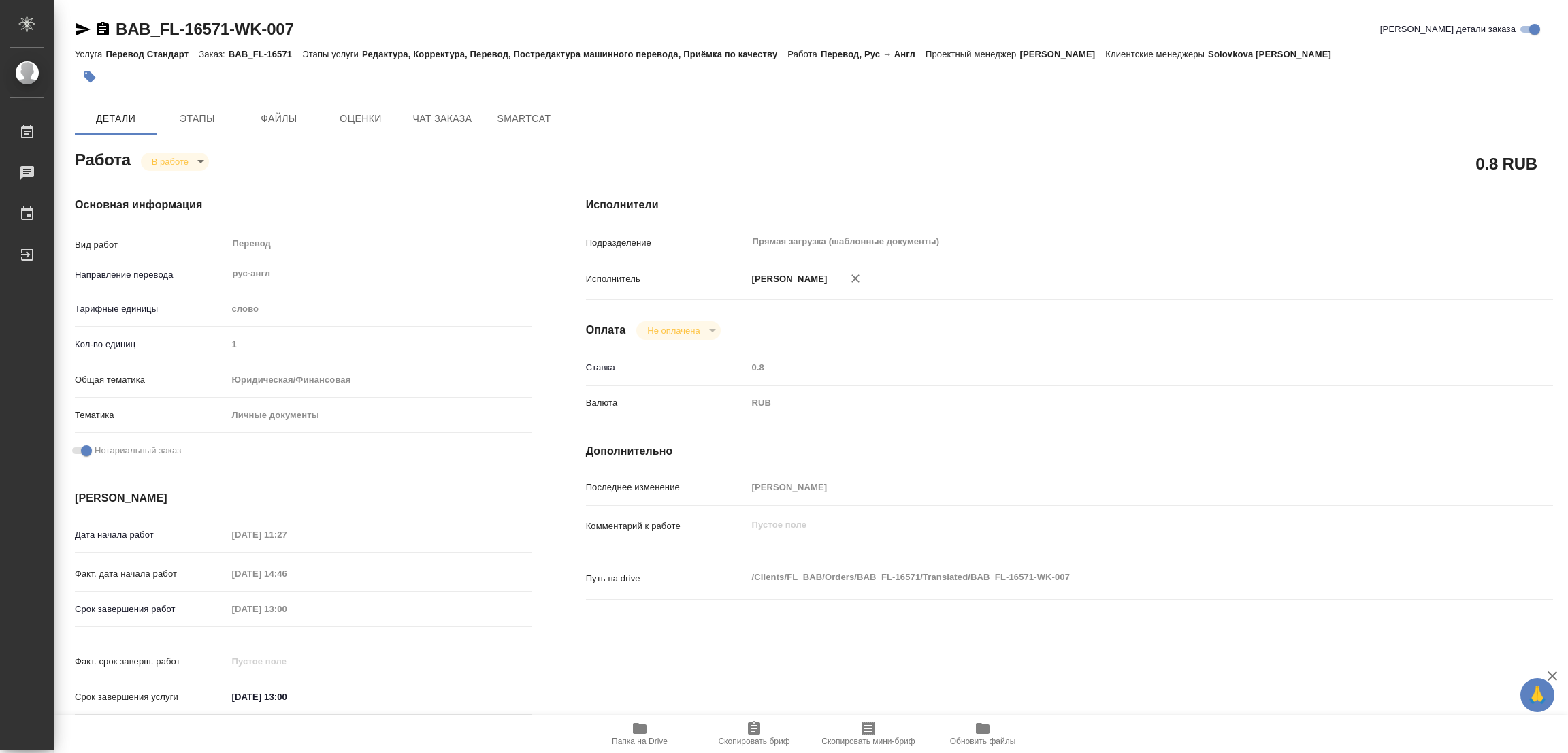
type textarea "x"
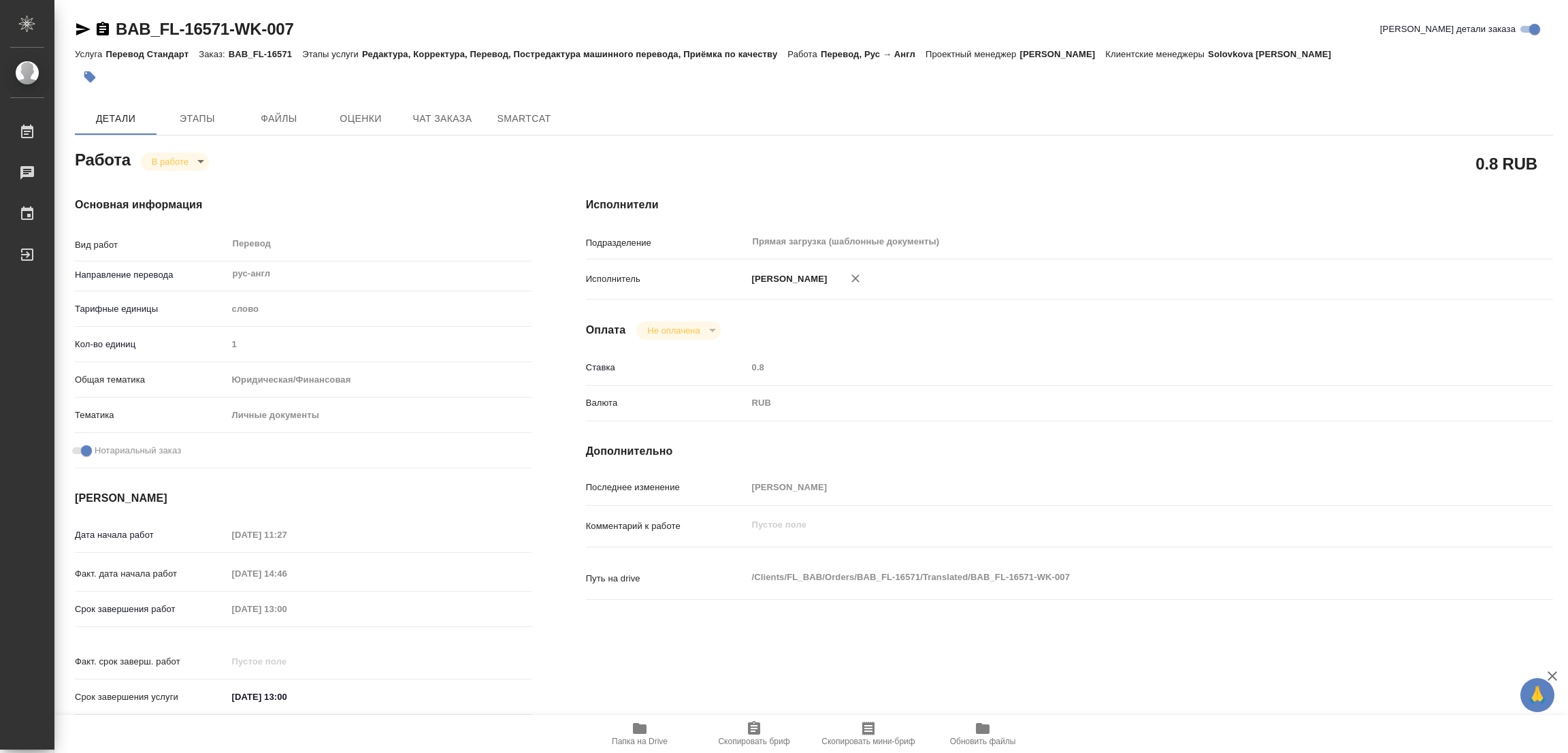
type textarea "x"
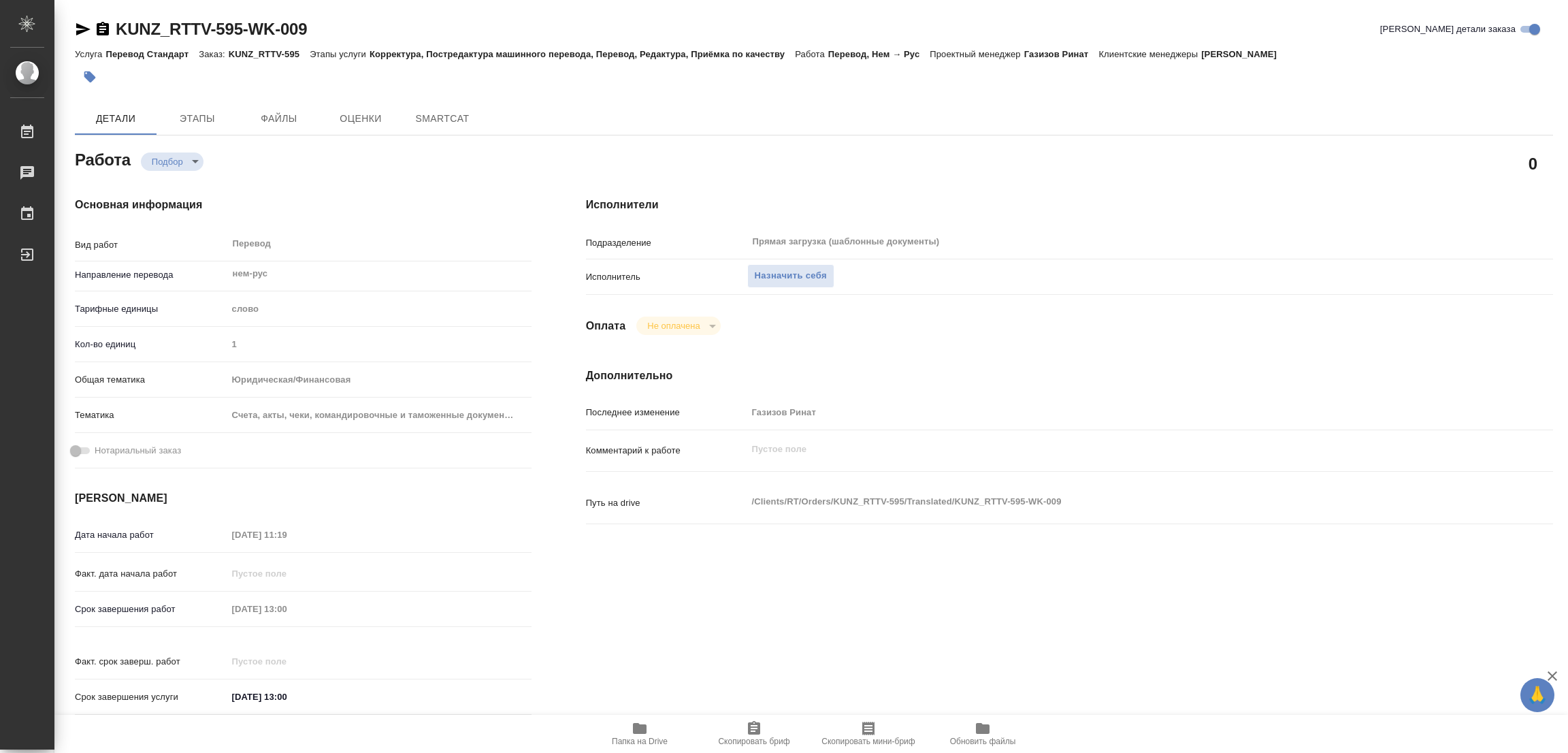
type textarea "x"
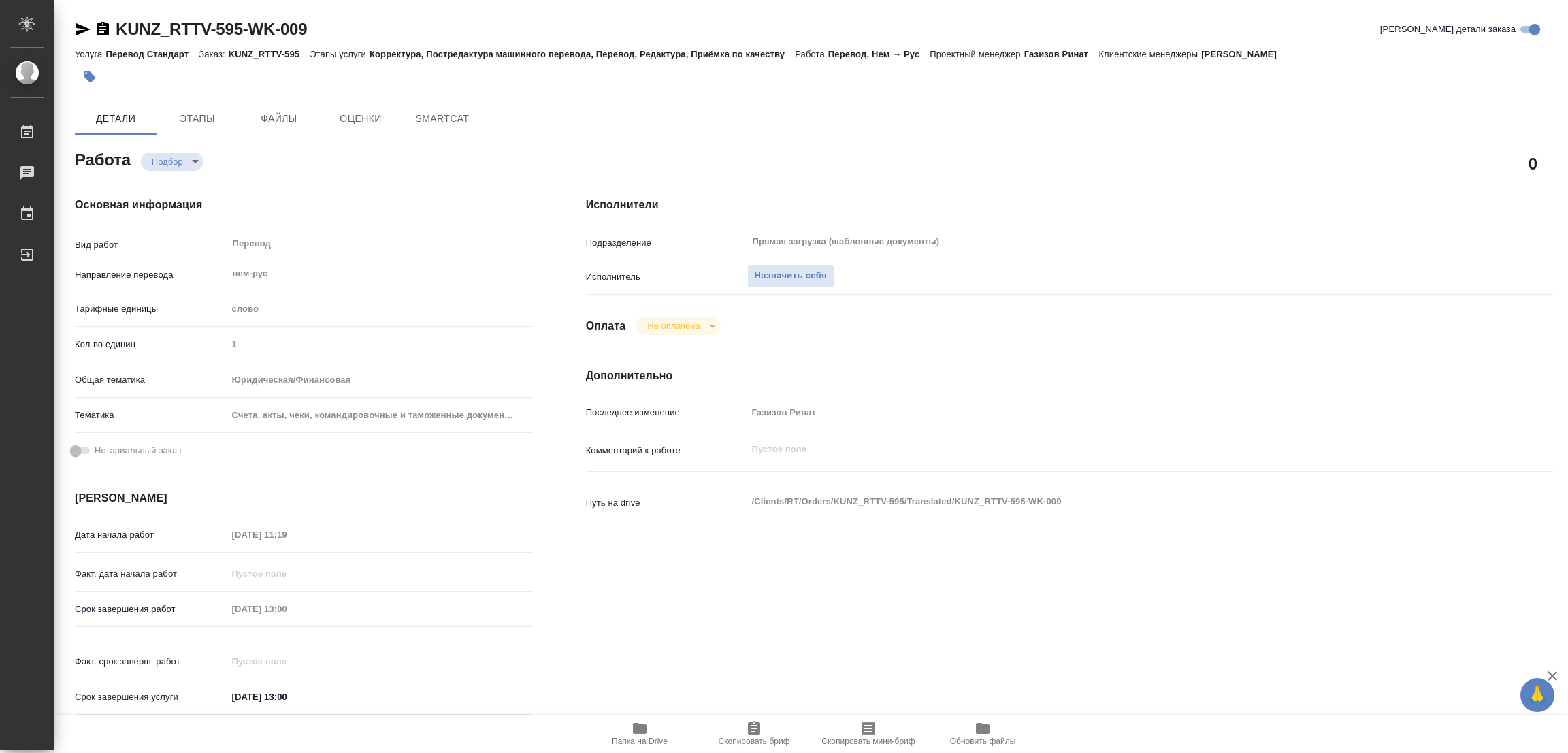
type textarea "x"
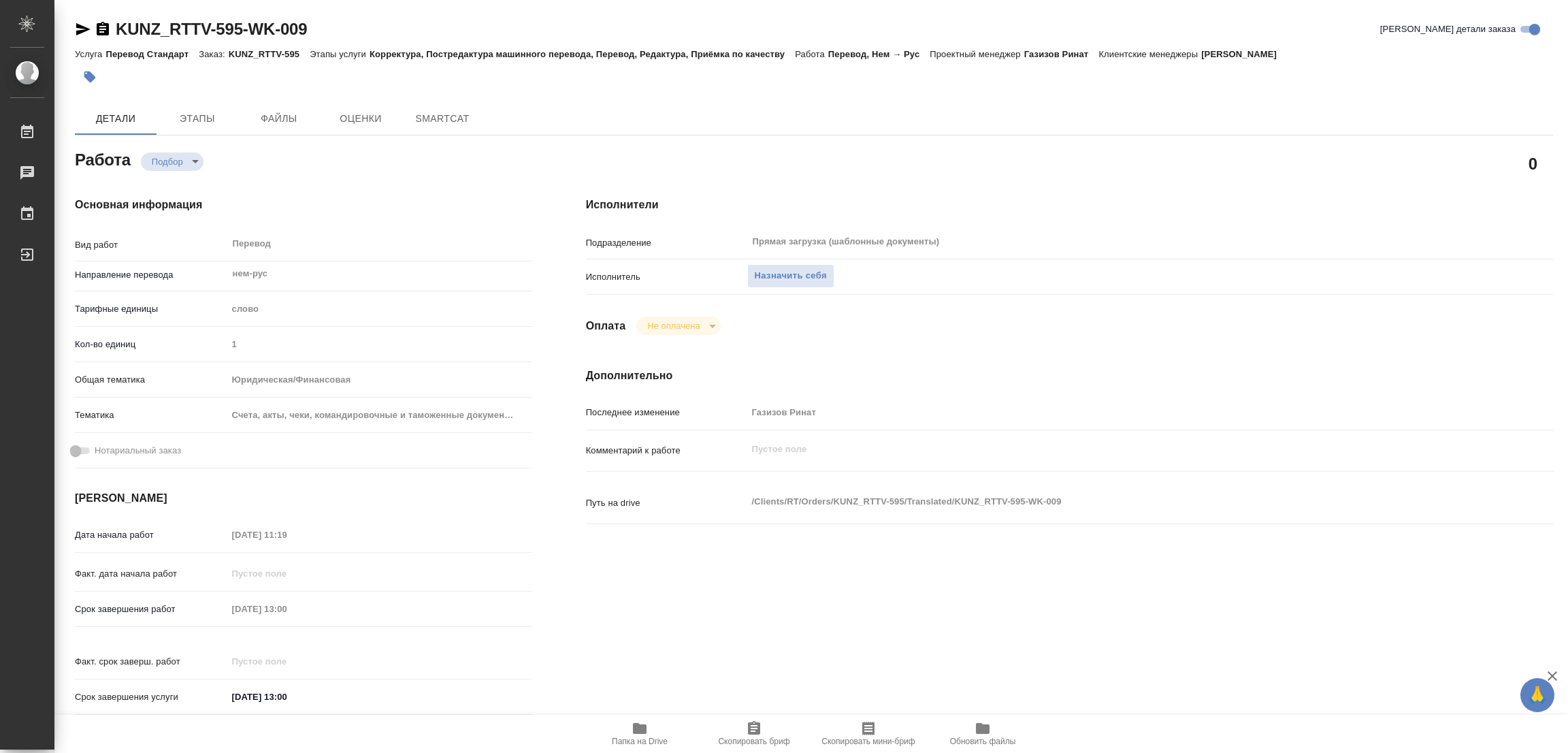
type textarea "x"
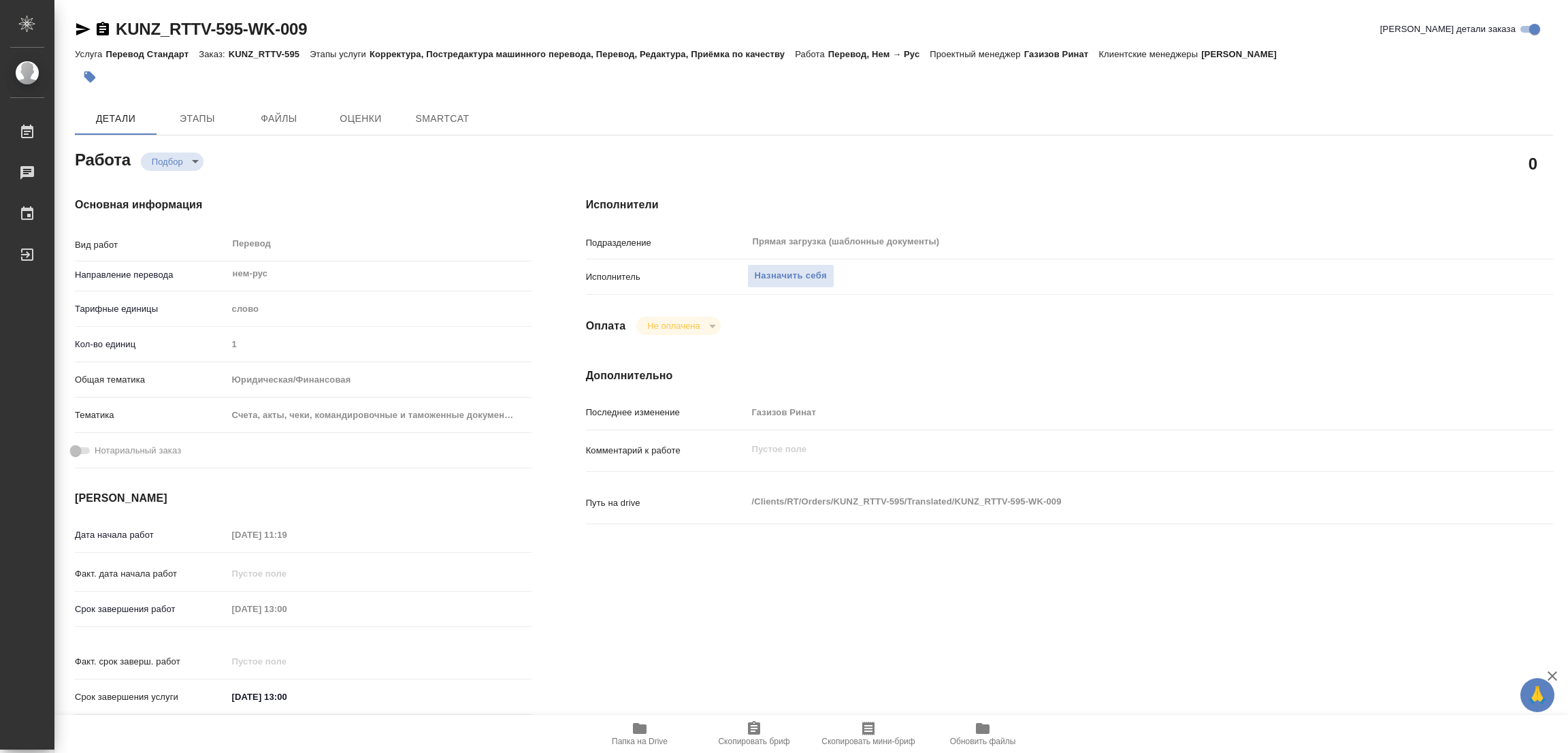
type textarea "x"
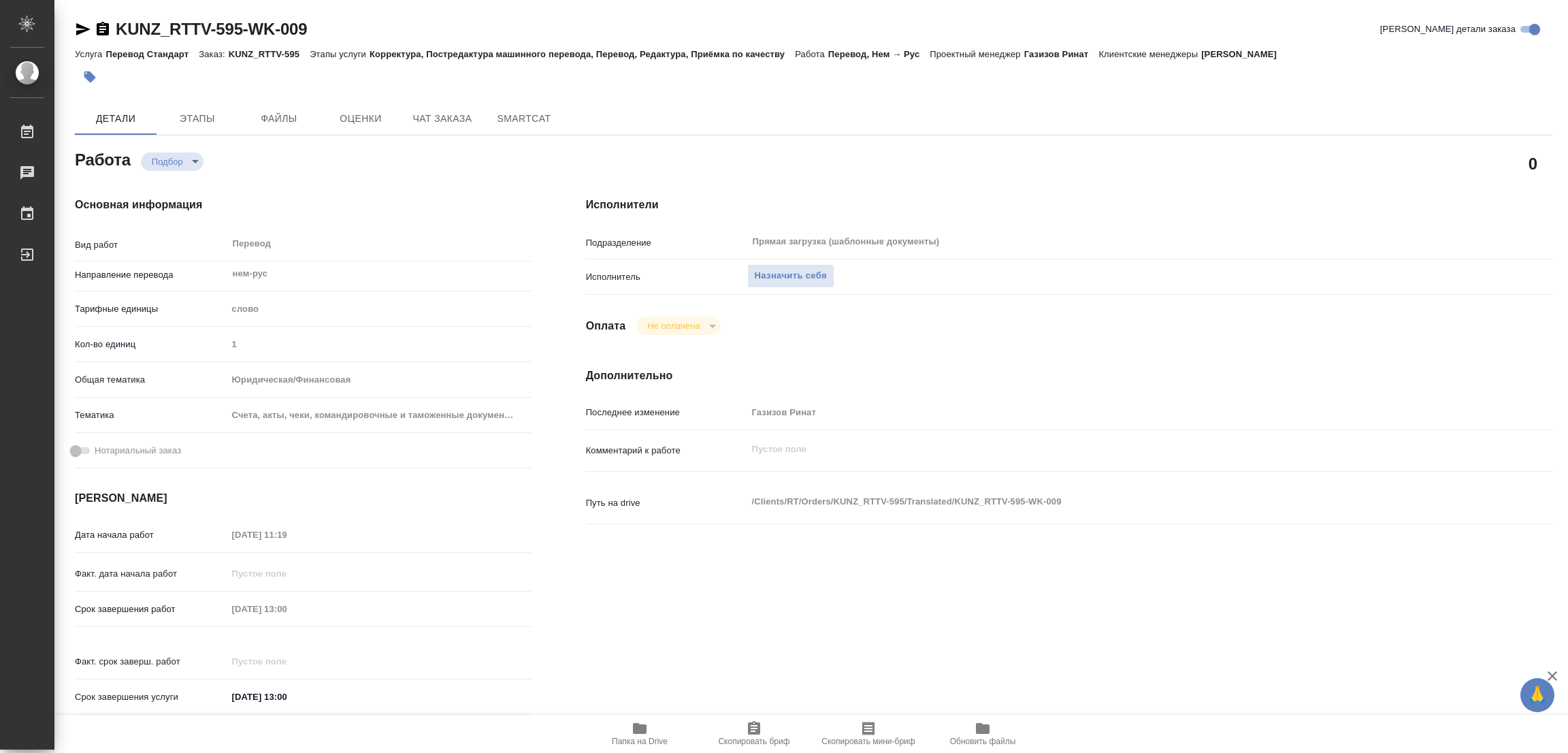
type textarea "x"
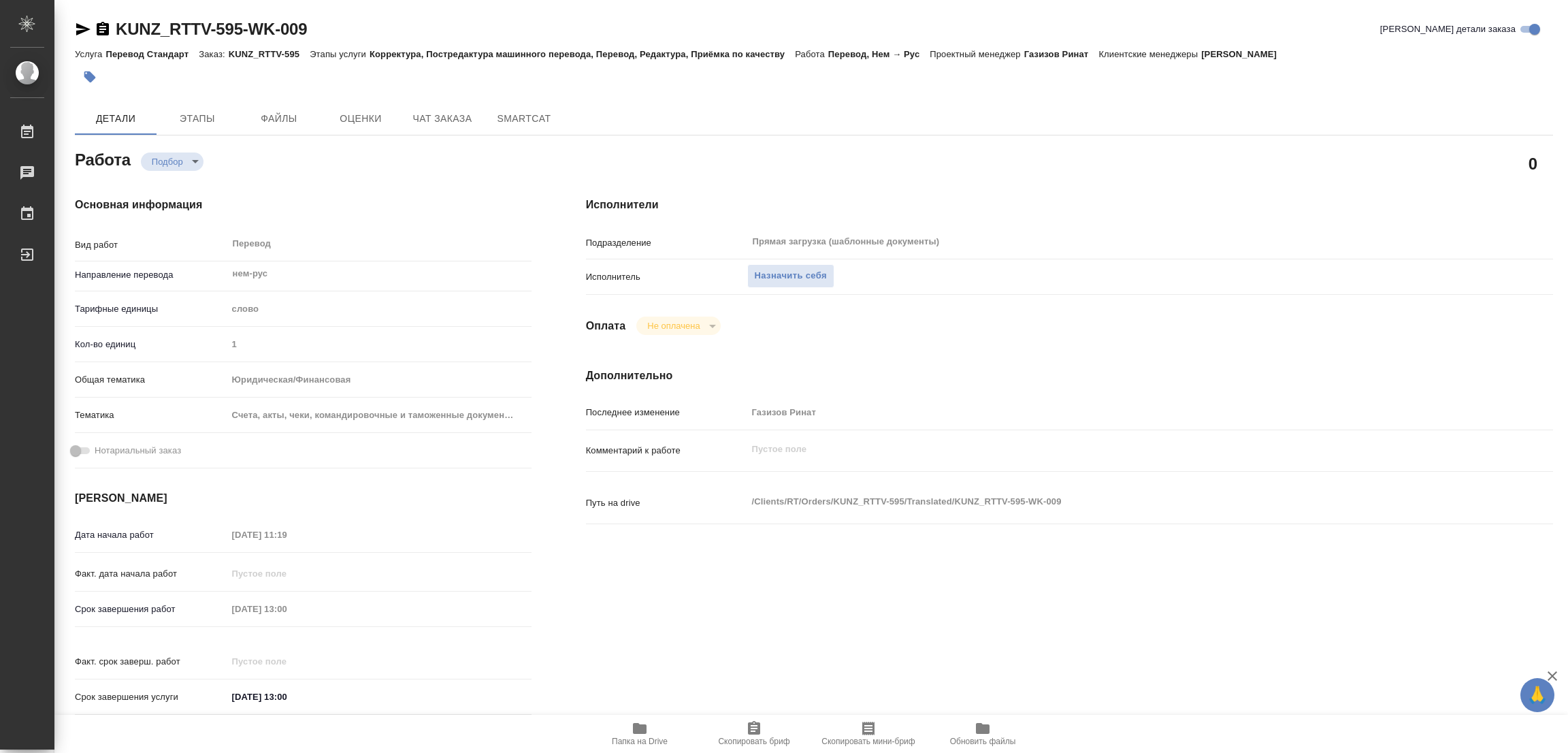
type textarea "x"
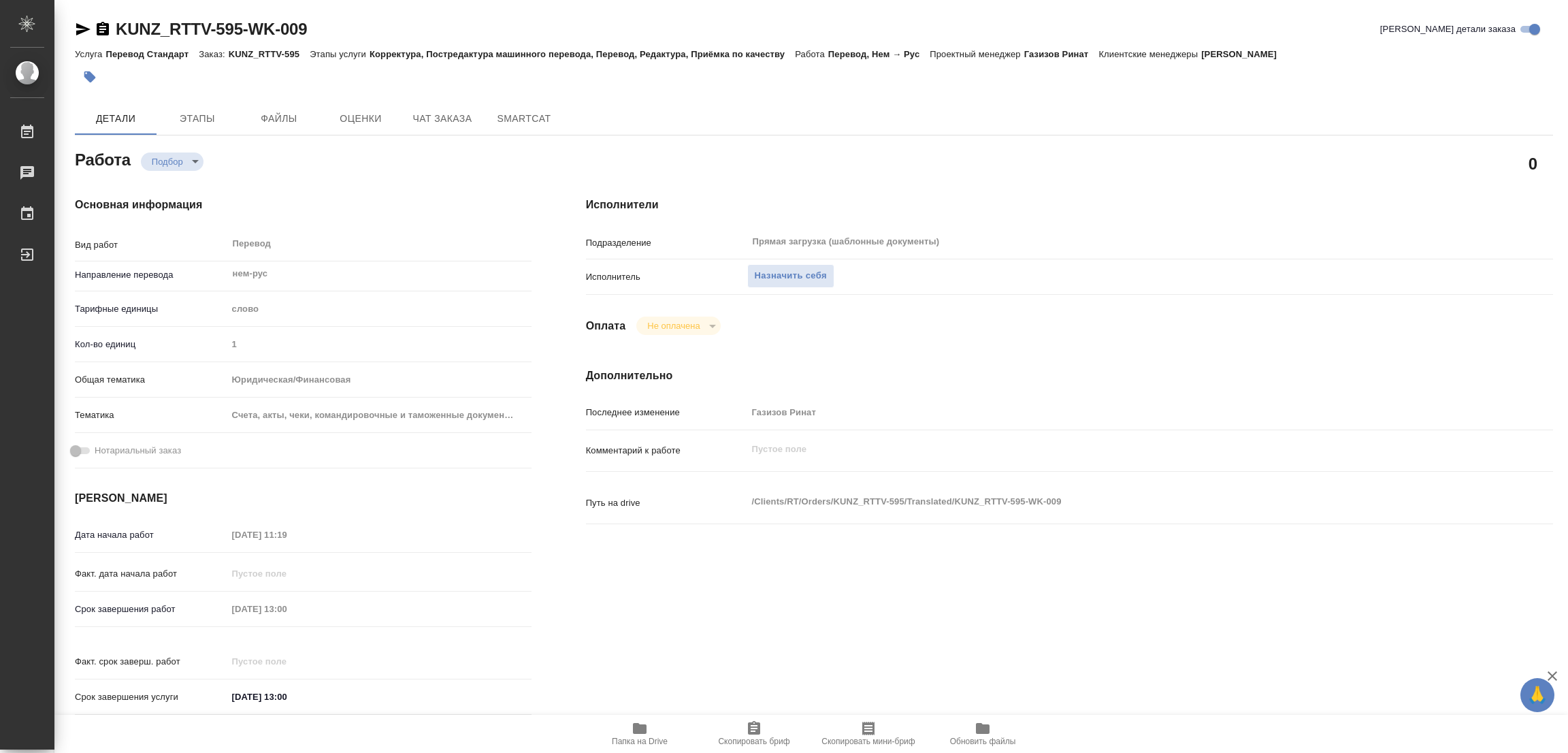
type textarea "x"
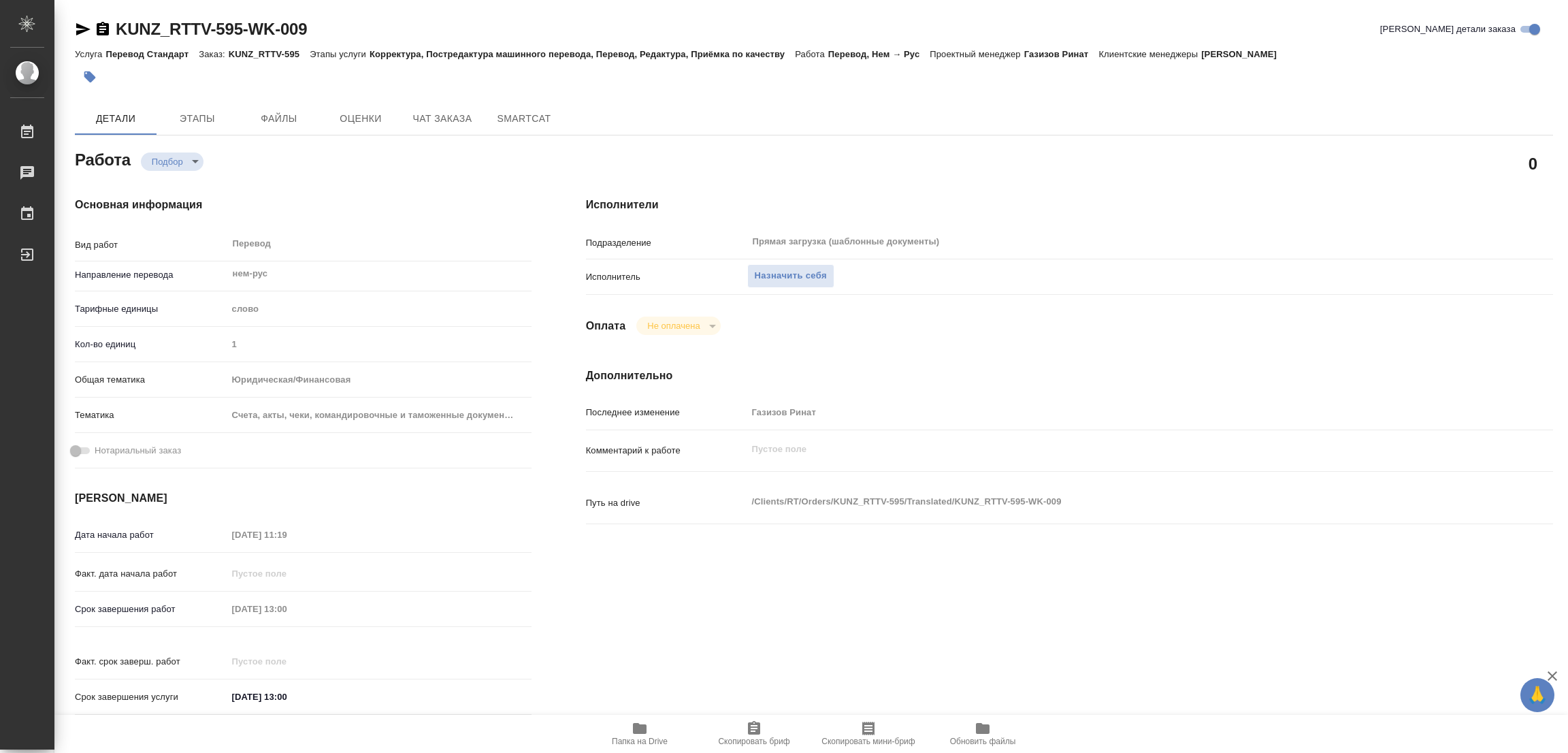
type textarea "x"
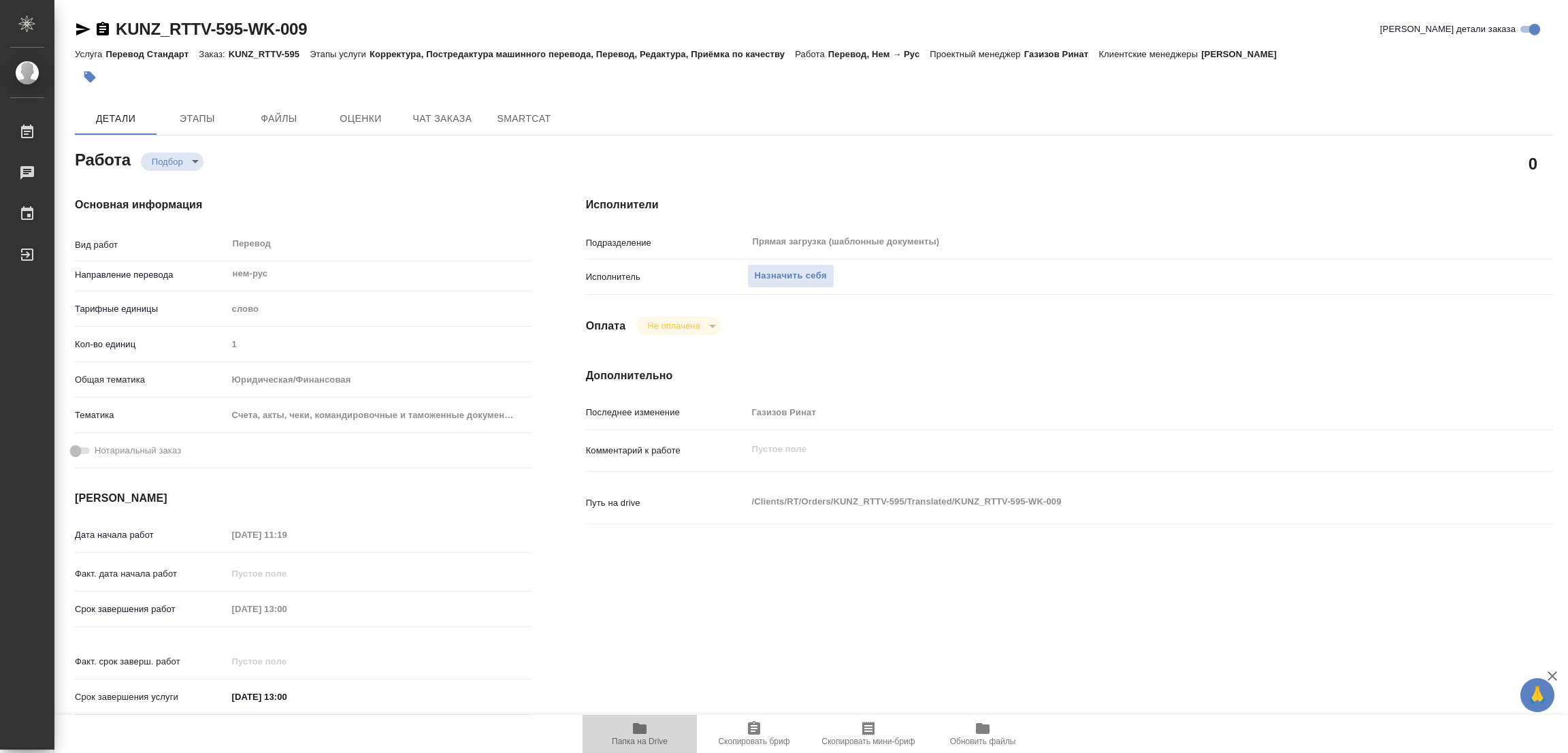
type textarea "x"
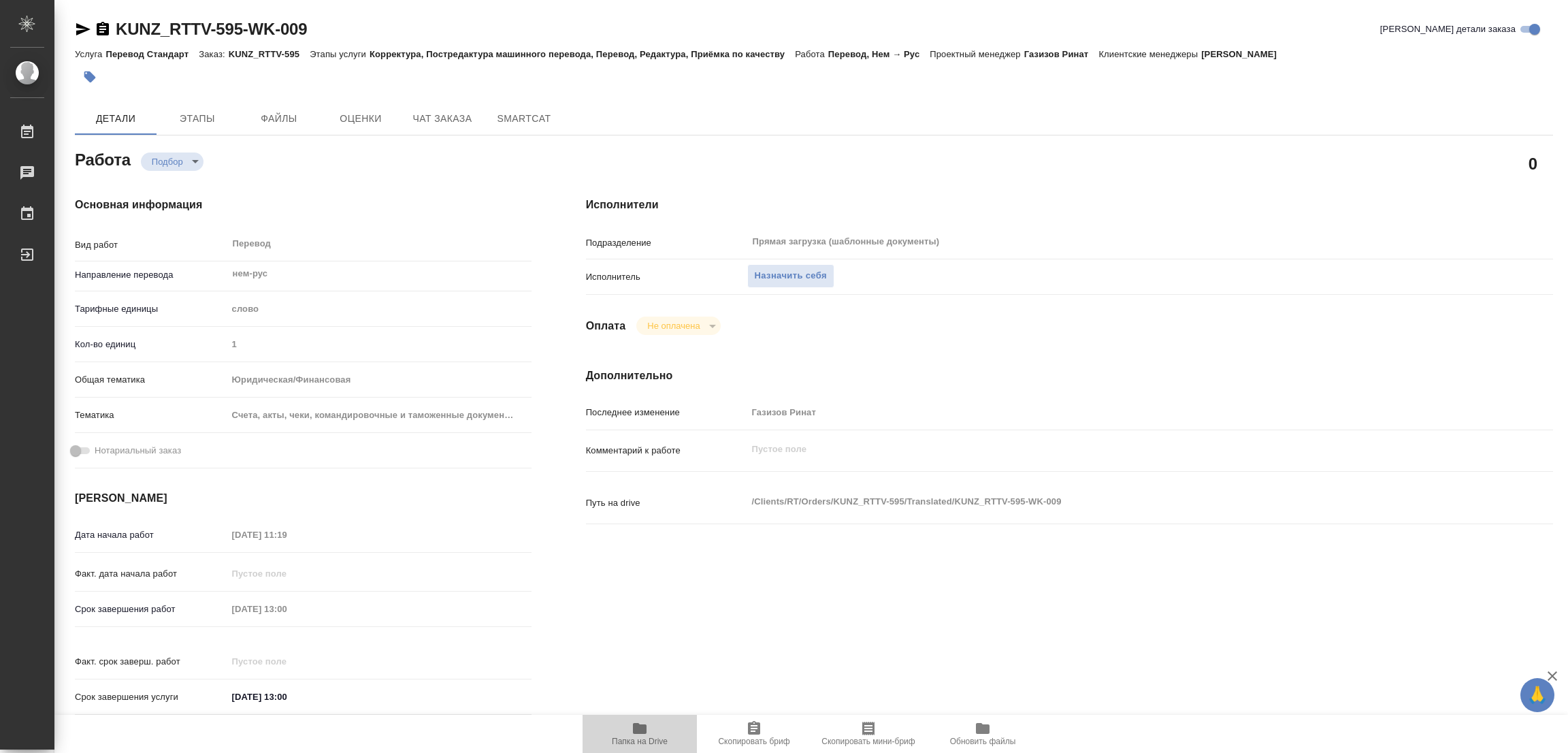
click at [642, 731] on icon "button" at bounding box center [640, 728] width 14 height 11
type textarea "x"
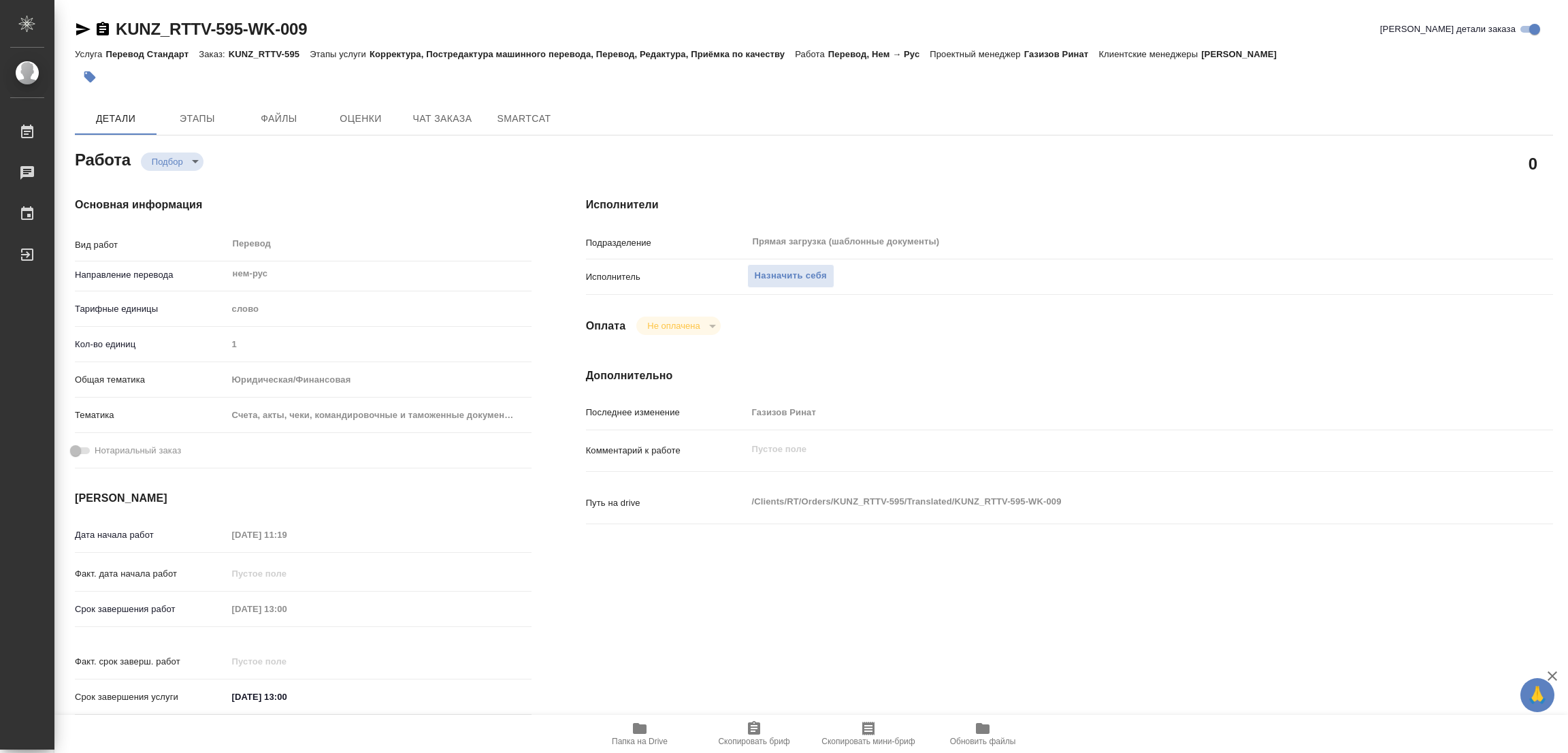
type textarea "x"
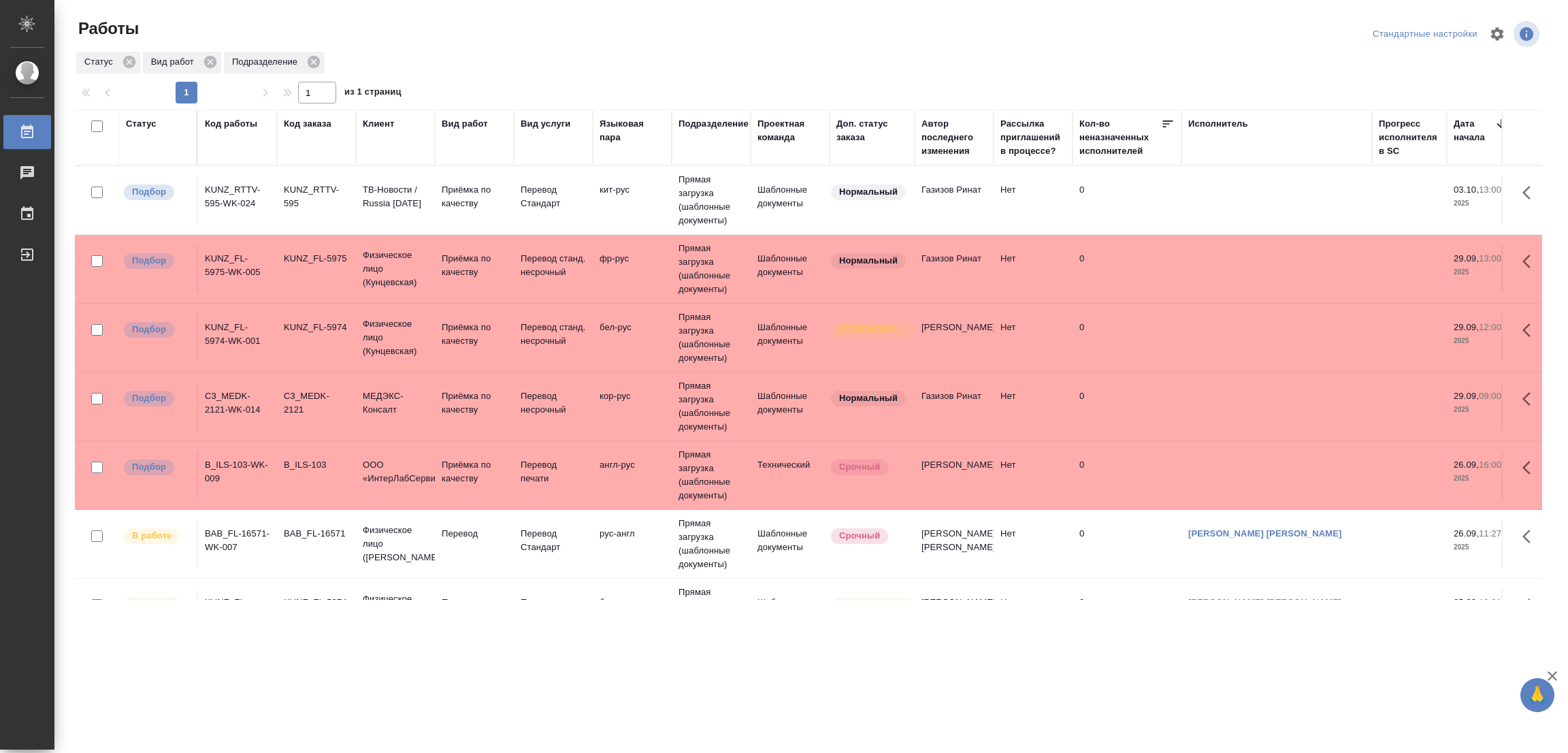
click at [171, 640] on div ".cls-1 fill:#fff; AWATERA [PERSON_NAME] Работы 0 Чаты График Выйти Работы Станд…" at bounding box center [784, 376] width 1568 height 753
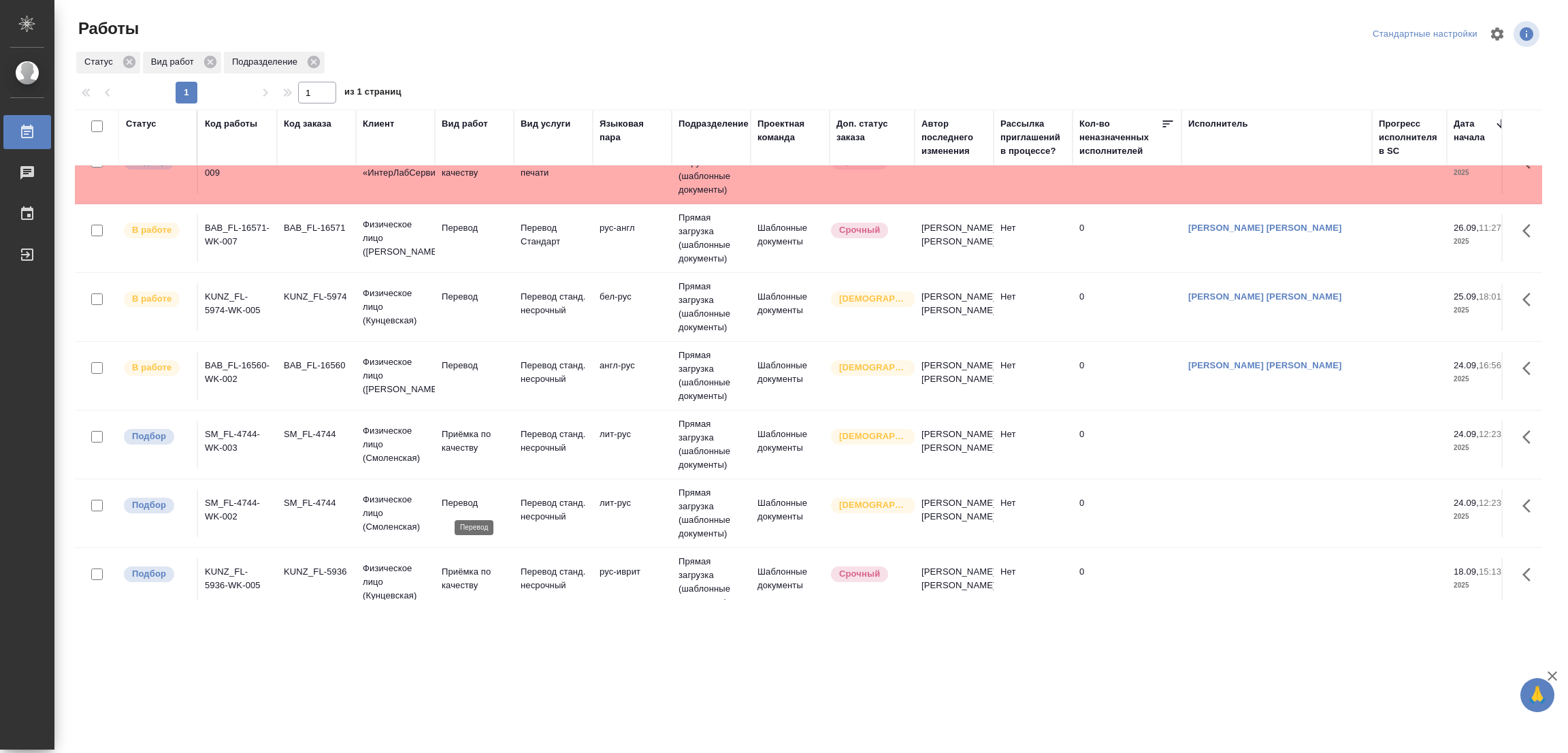
click at [458, 499] on p "Перевод" at bounding box center [474, 503] width 65 height 14
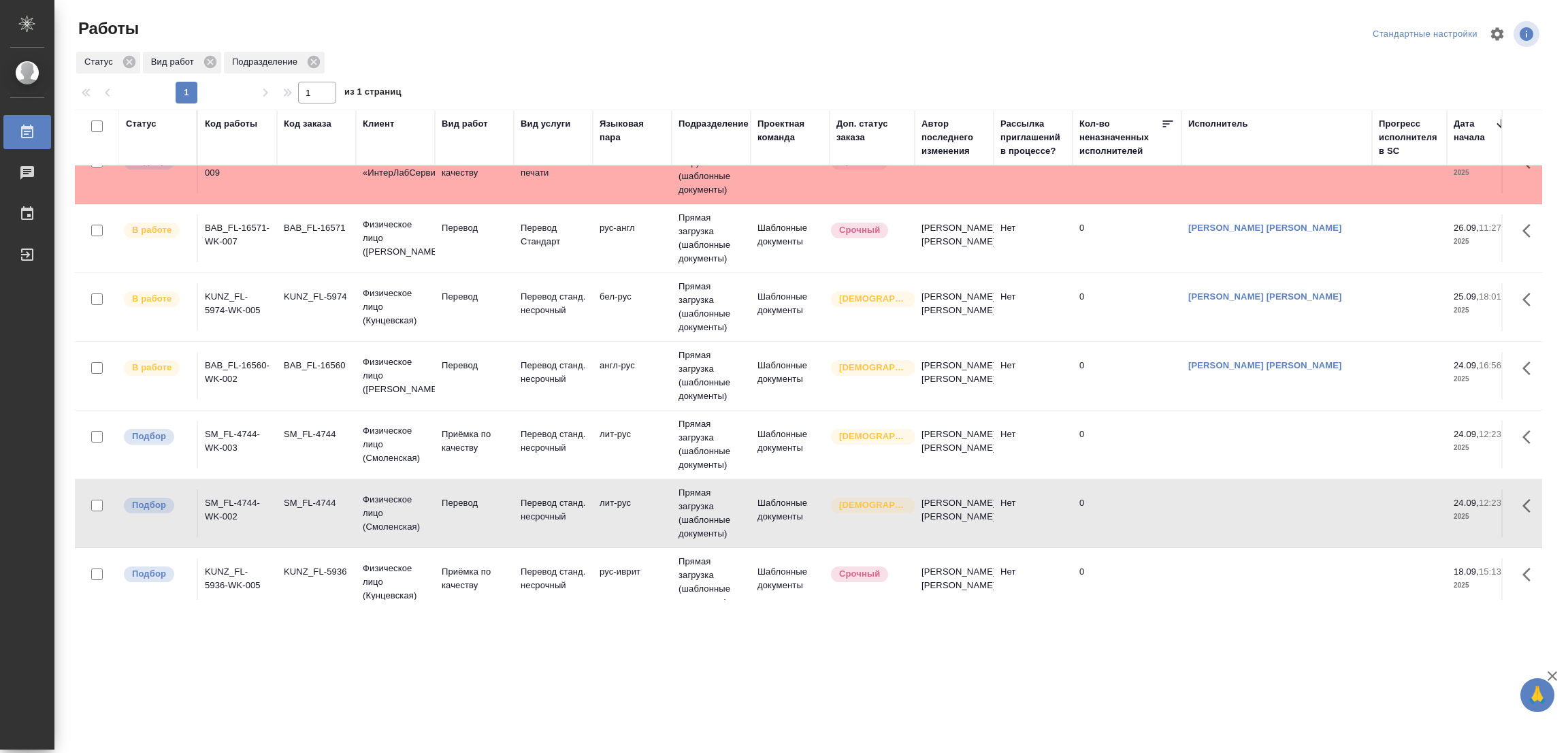
scroll to position [340, 0]
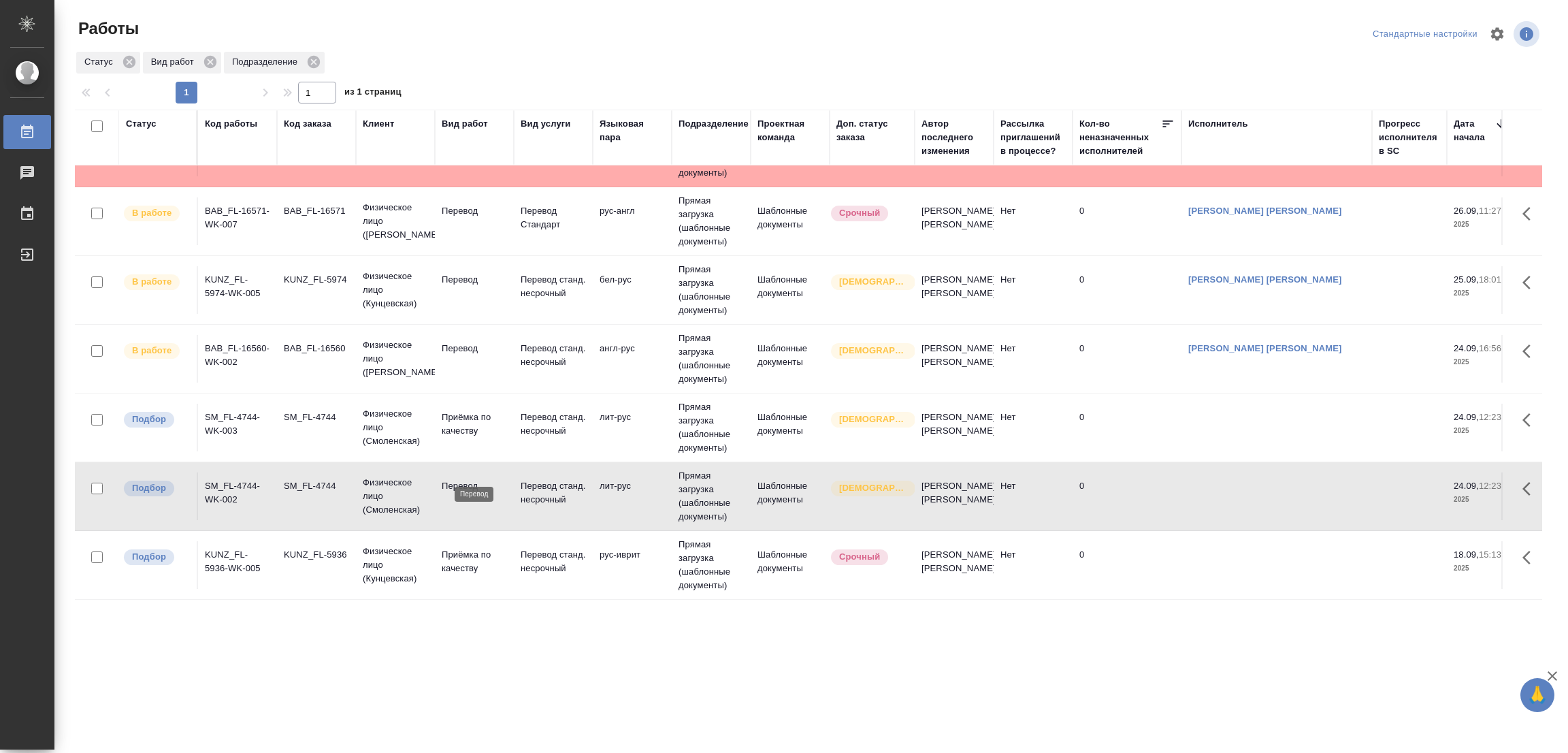
click at [455, 480] on p "Перевод" at bounding box center [474, 486] width 65 height 14
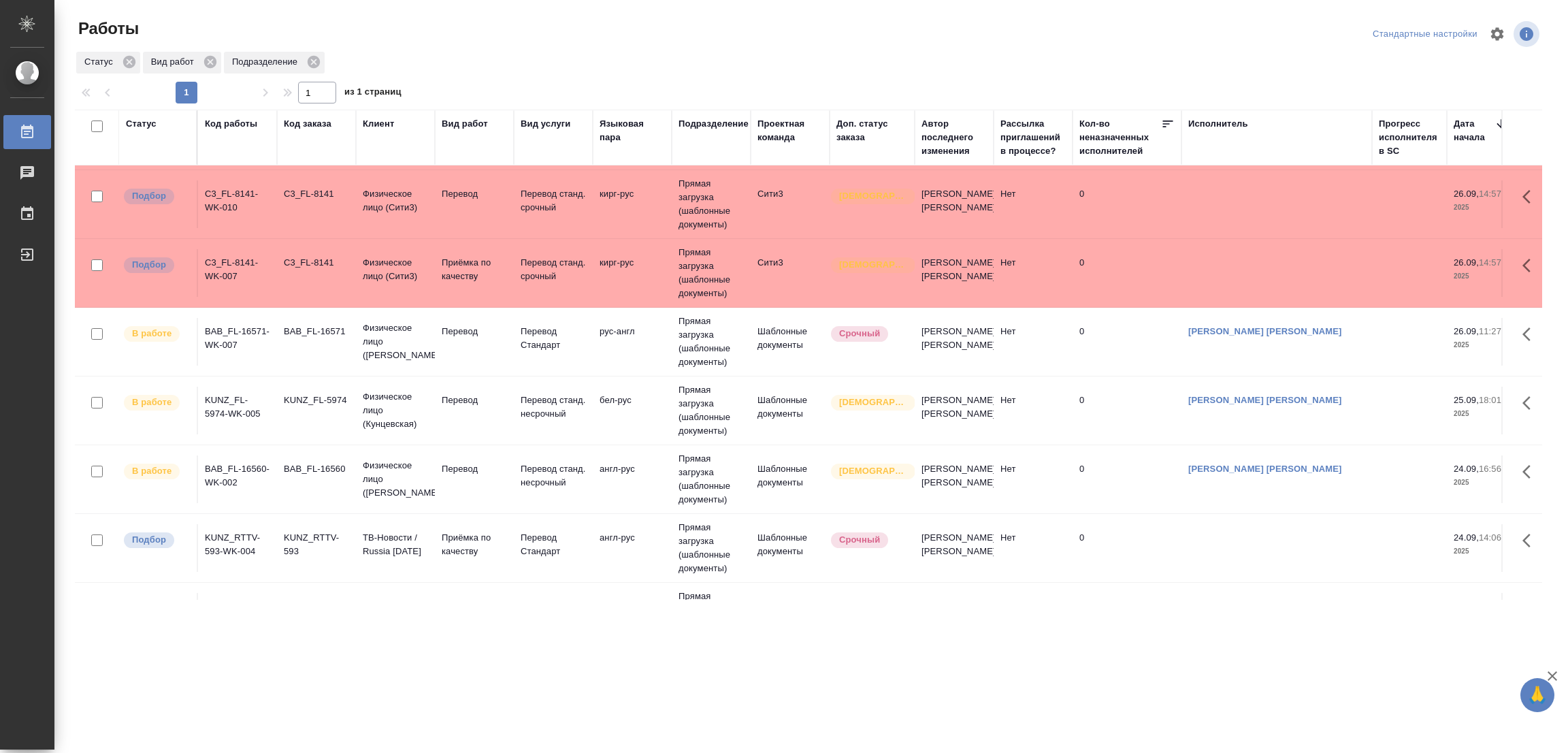
click at [173, 665] on div ".cls-1 fill:#fff; AWATERA Popova Galina Работы 0 Чаты График Выйти Работы Станд…" at bounding box center [784, 376] width 1568 height 753
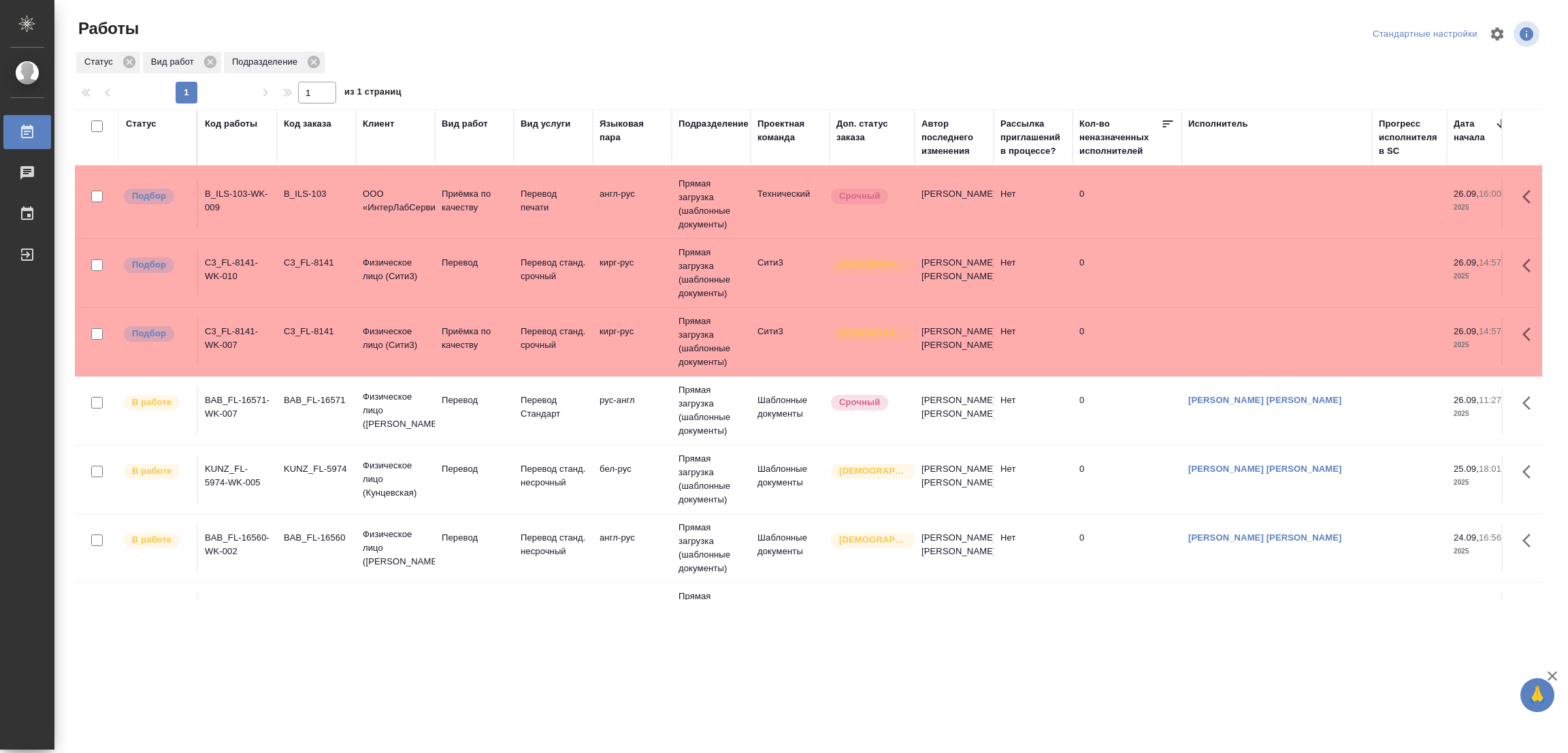
scroll to position [238, 0]
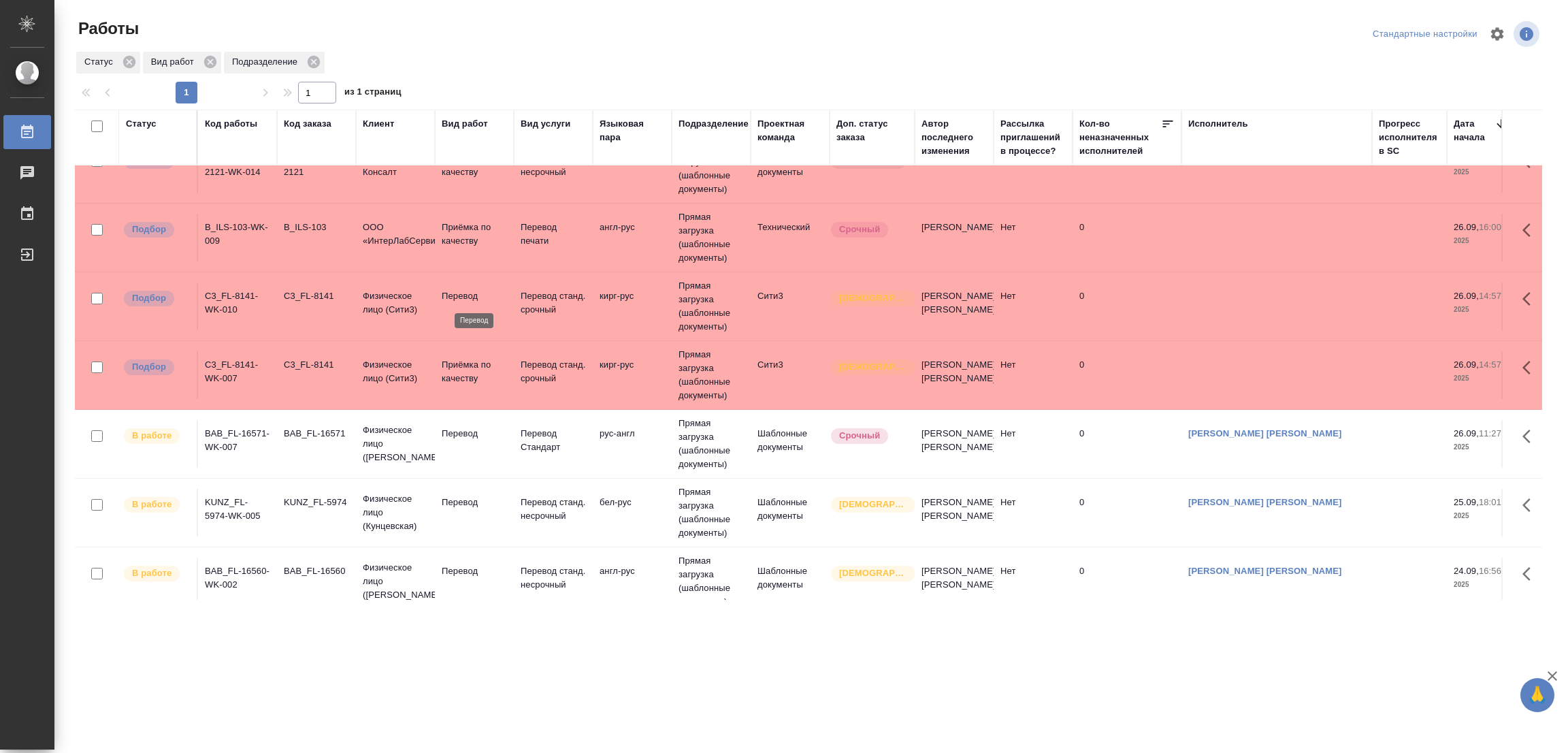
click at [446, 295] on p "Перевод" at bounding box center [474, 296] width 65 height 14
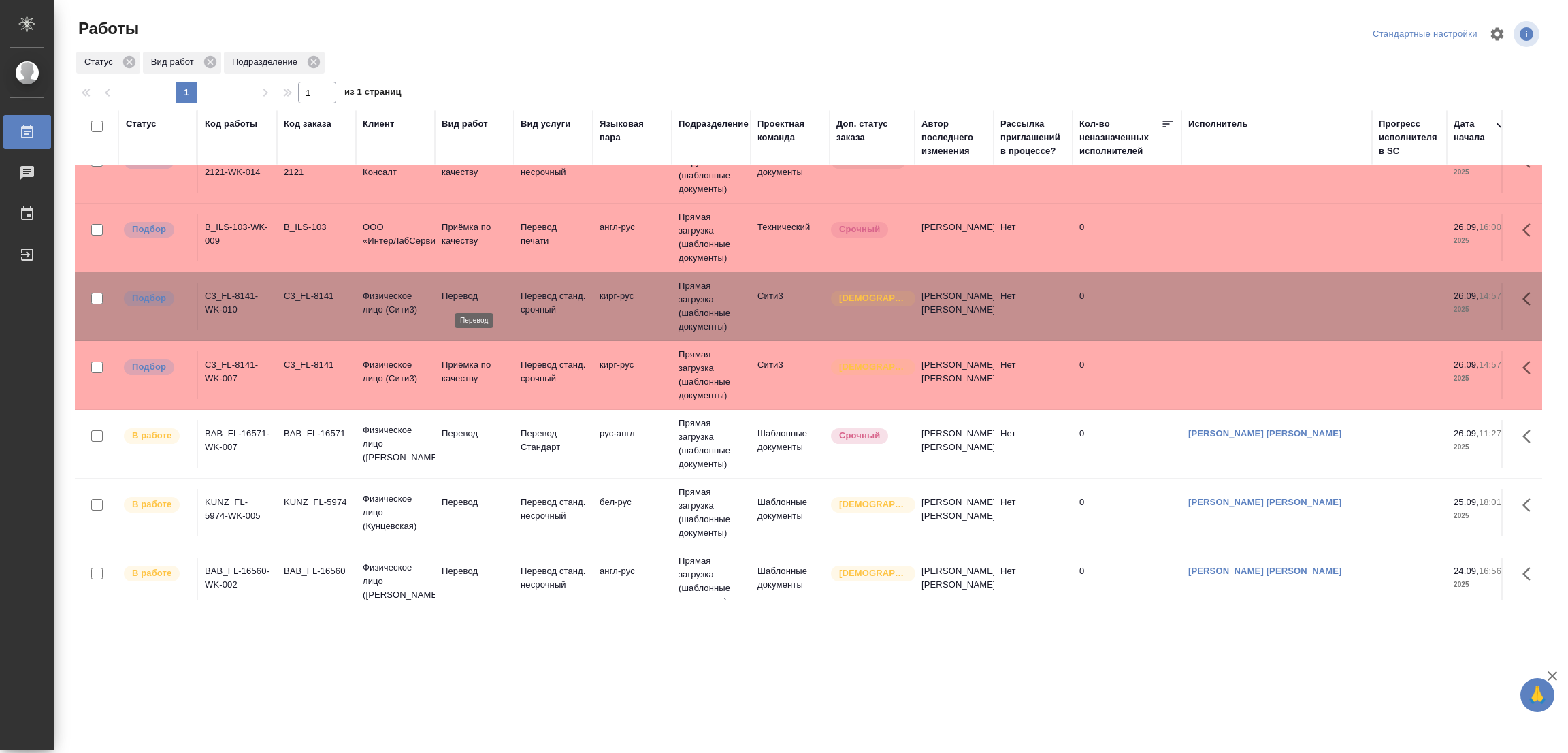
click at [471, 293] on p "Перевод" at bounding box center [474, 296] width 65 height 14
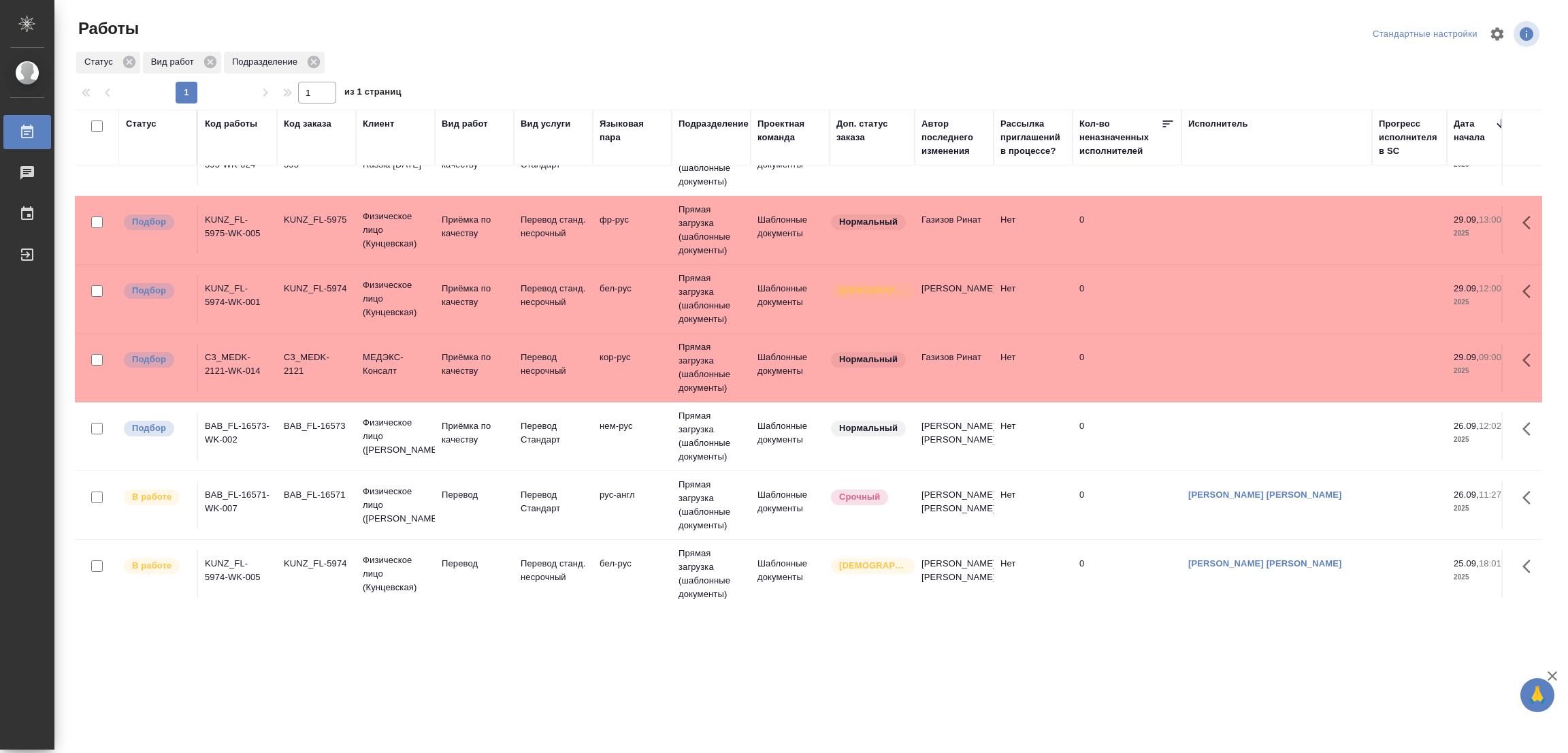
scroll to position [204, 0]
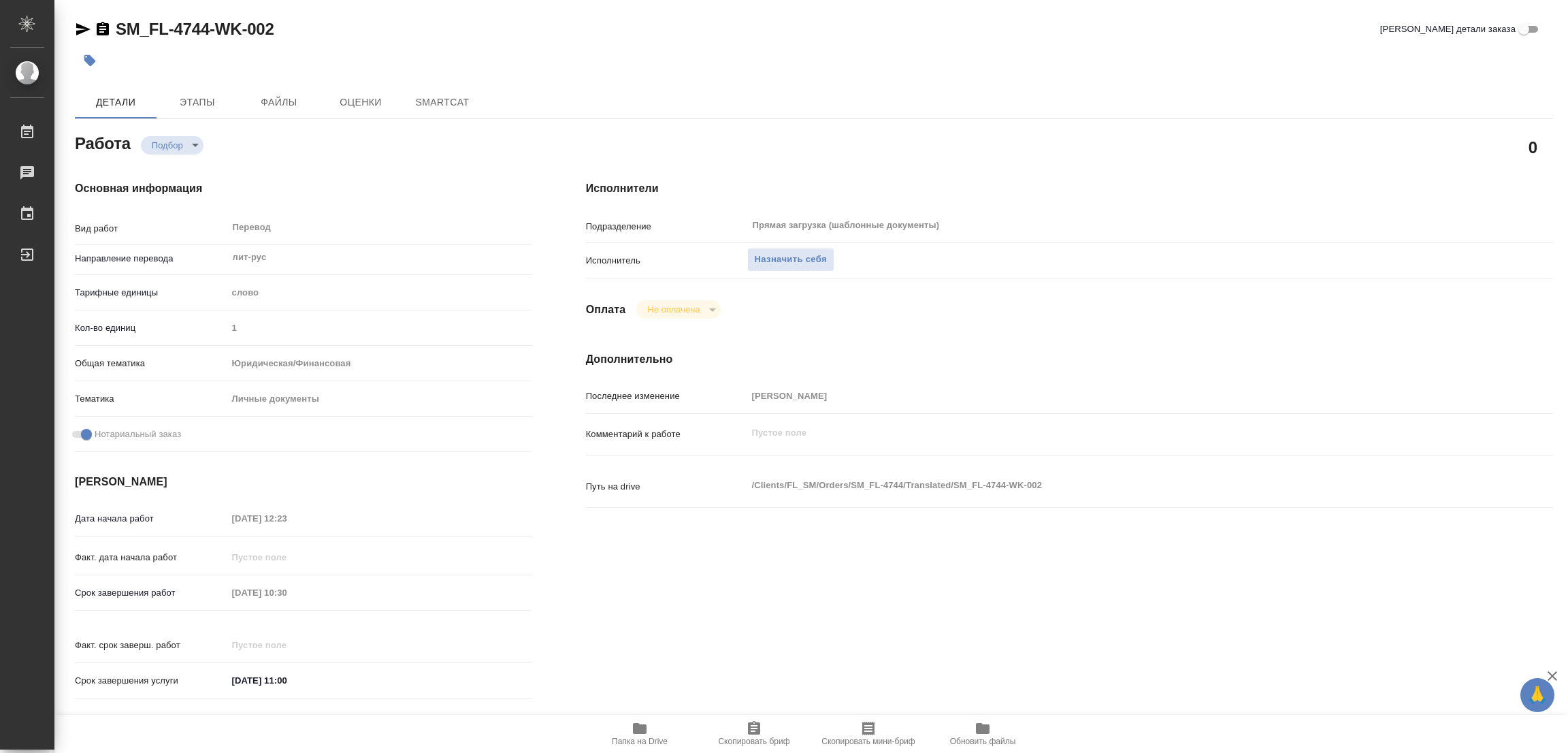
type textarea "x"
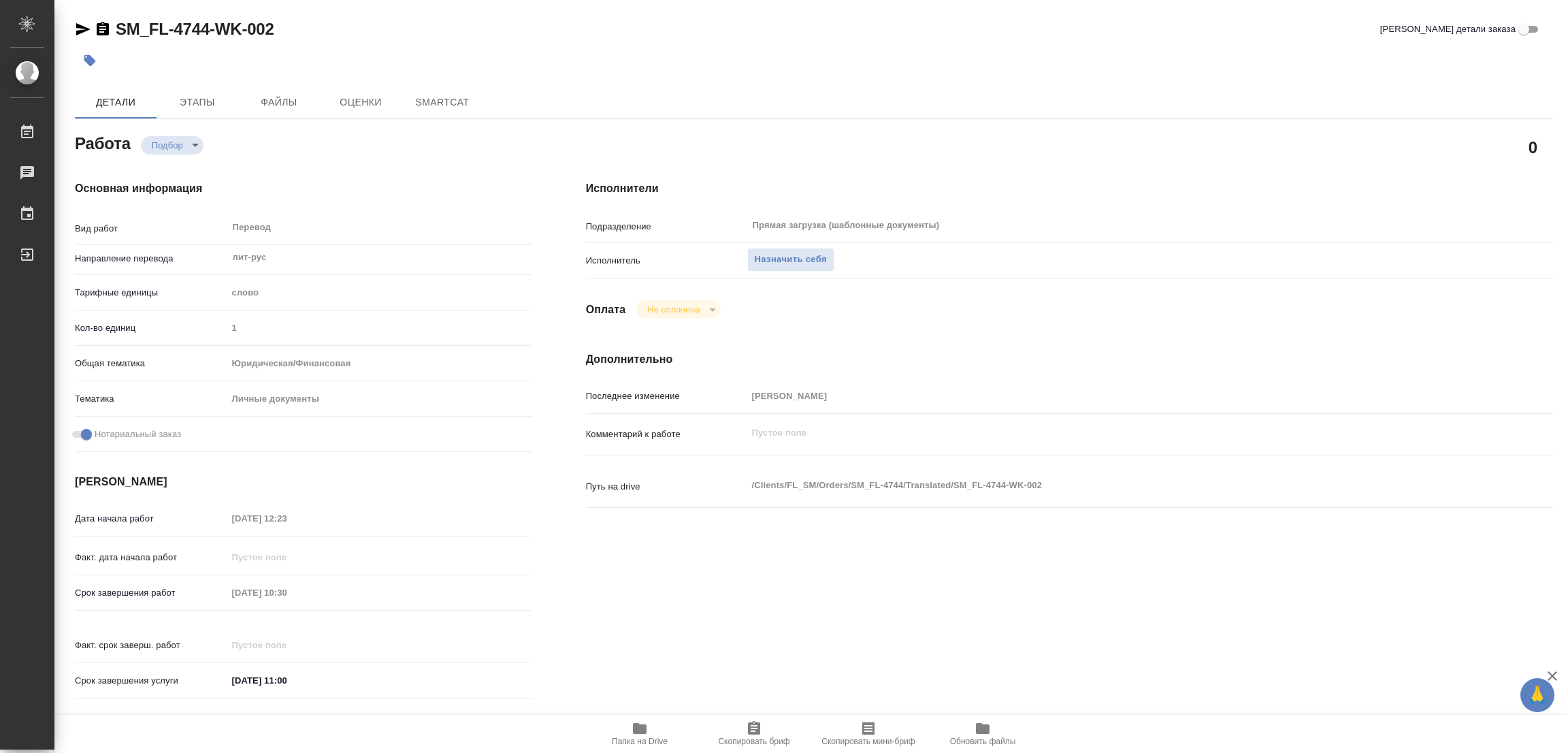
type textarea "x"
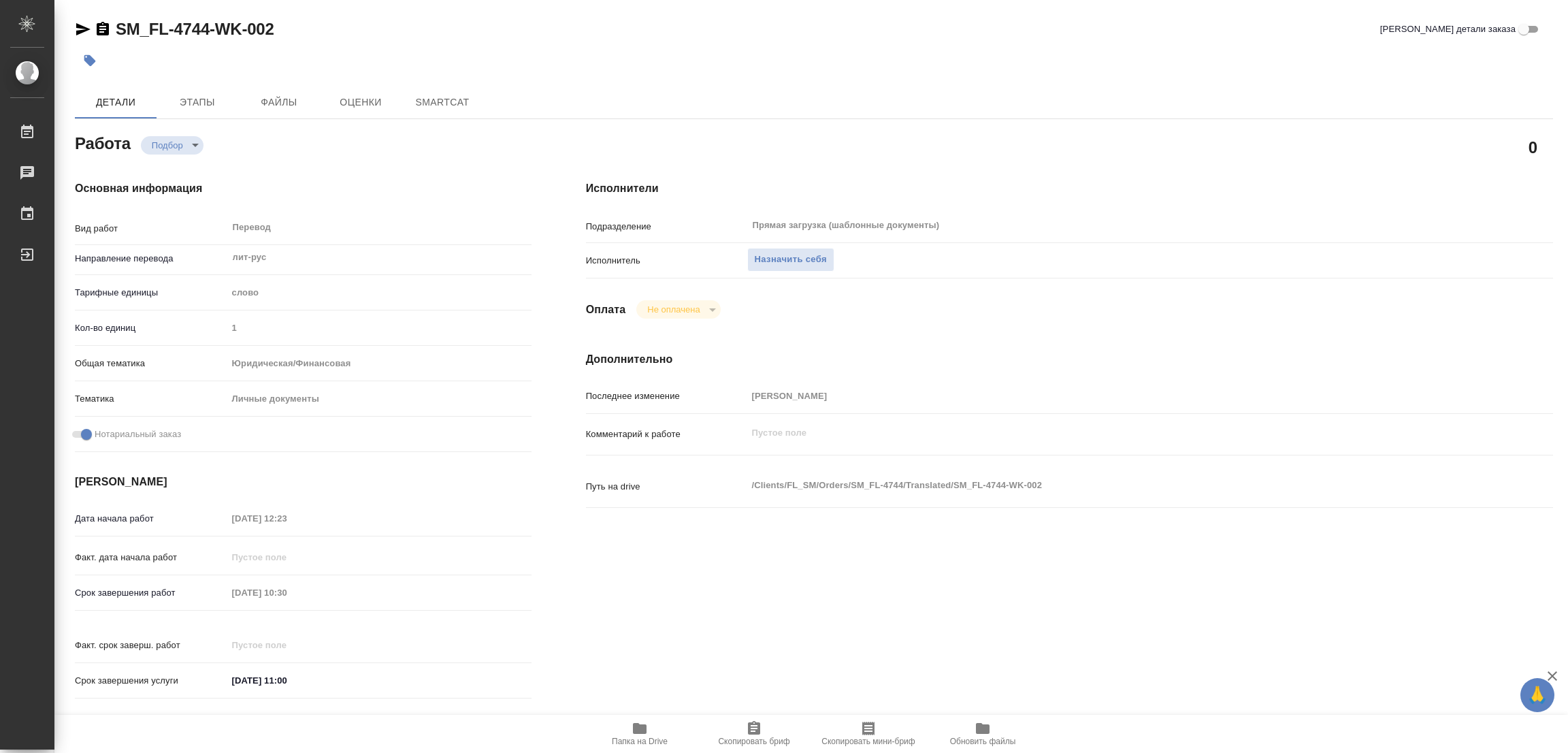
type textarea "x"
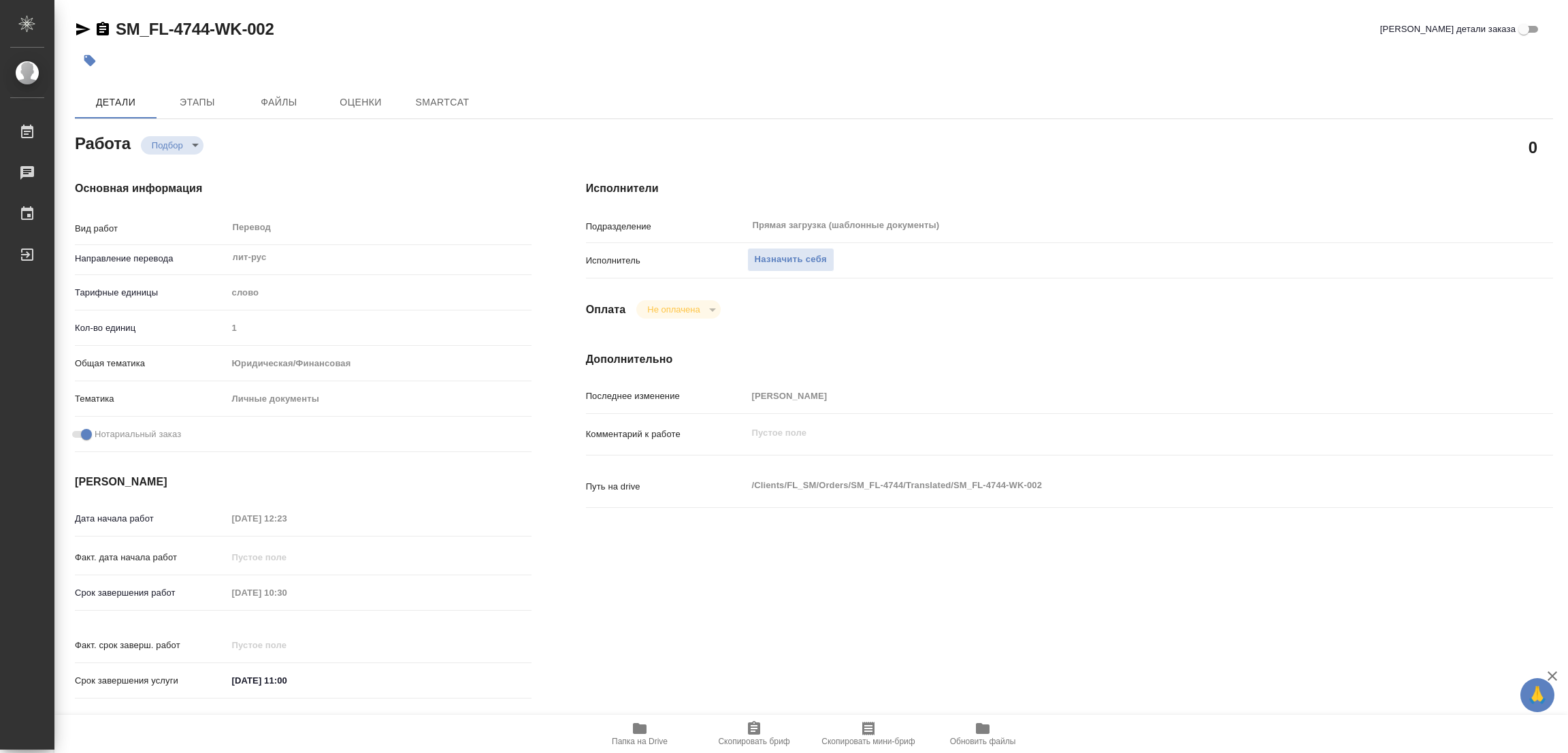
type textarea "x"
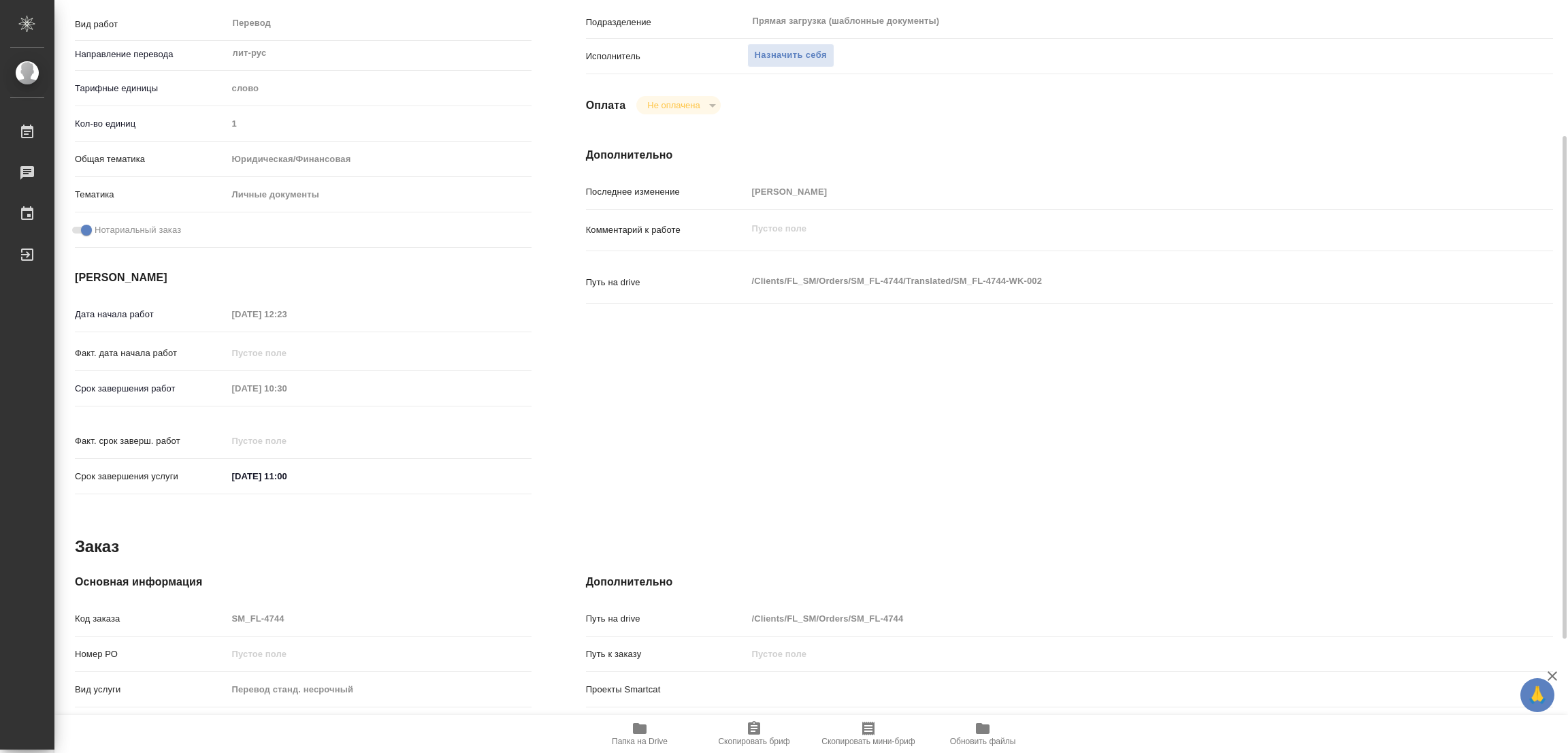
type textarea "x"
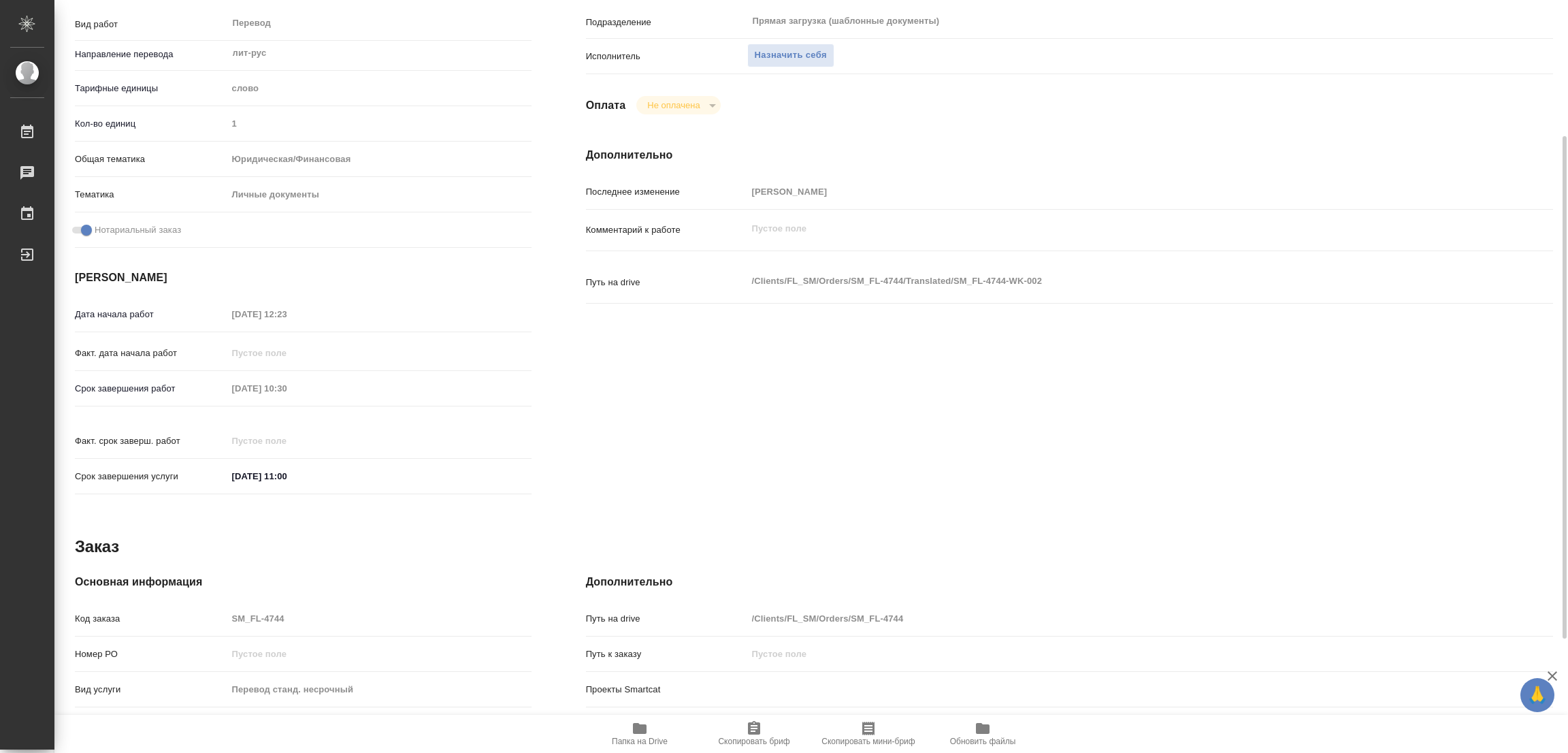
scroll to position [374, 0]
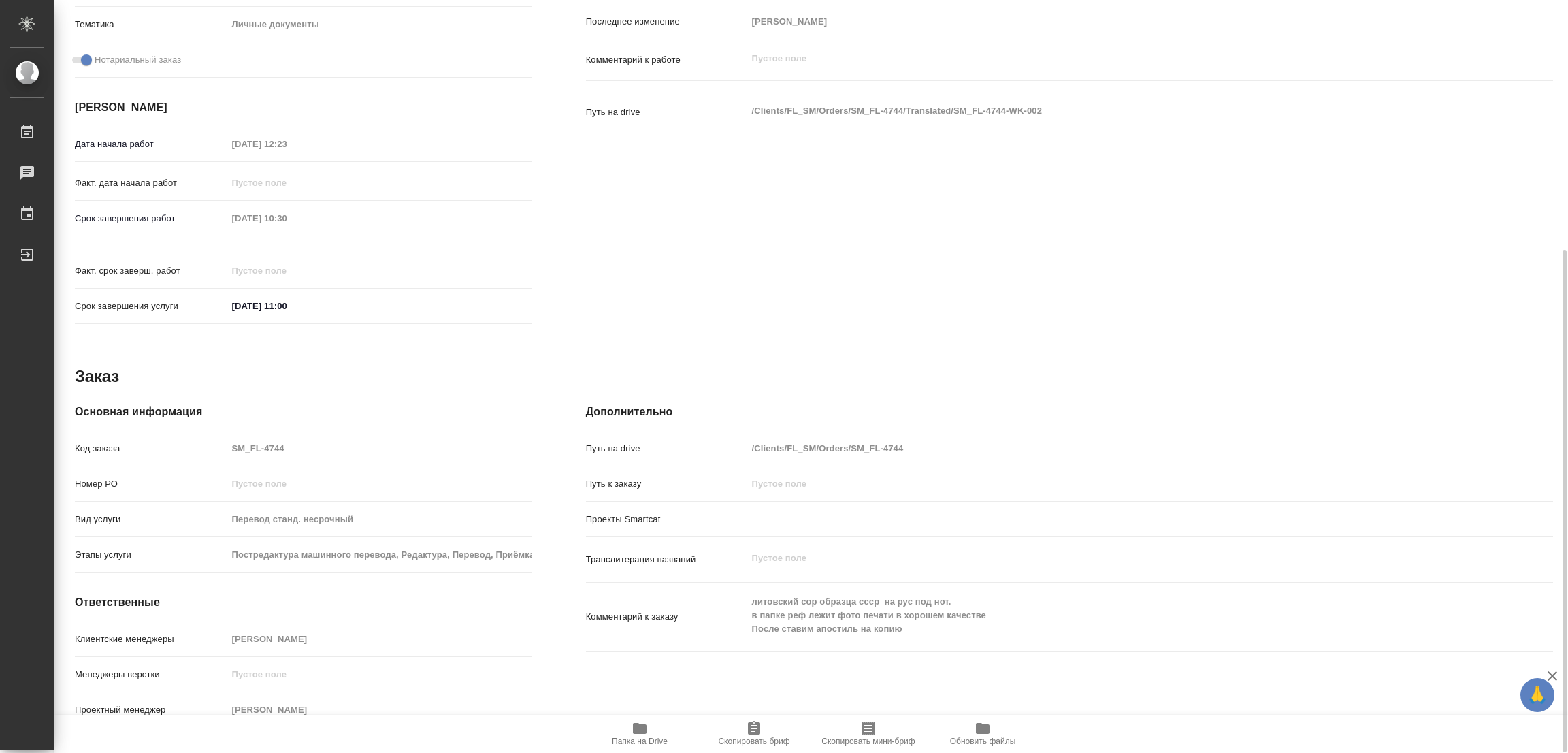
type textarea "x"
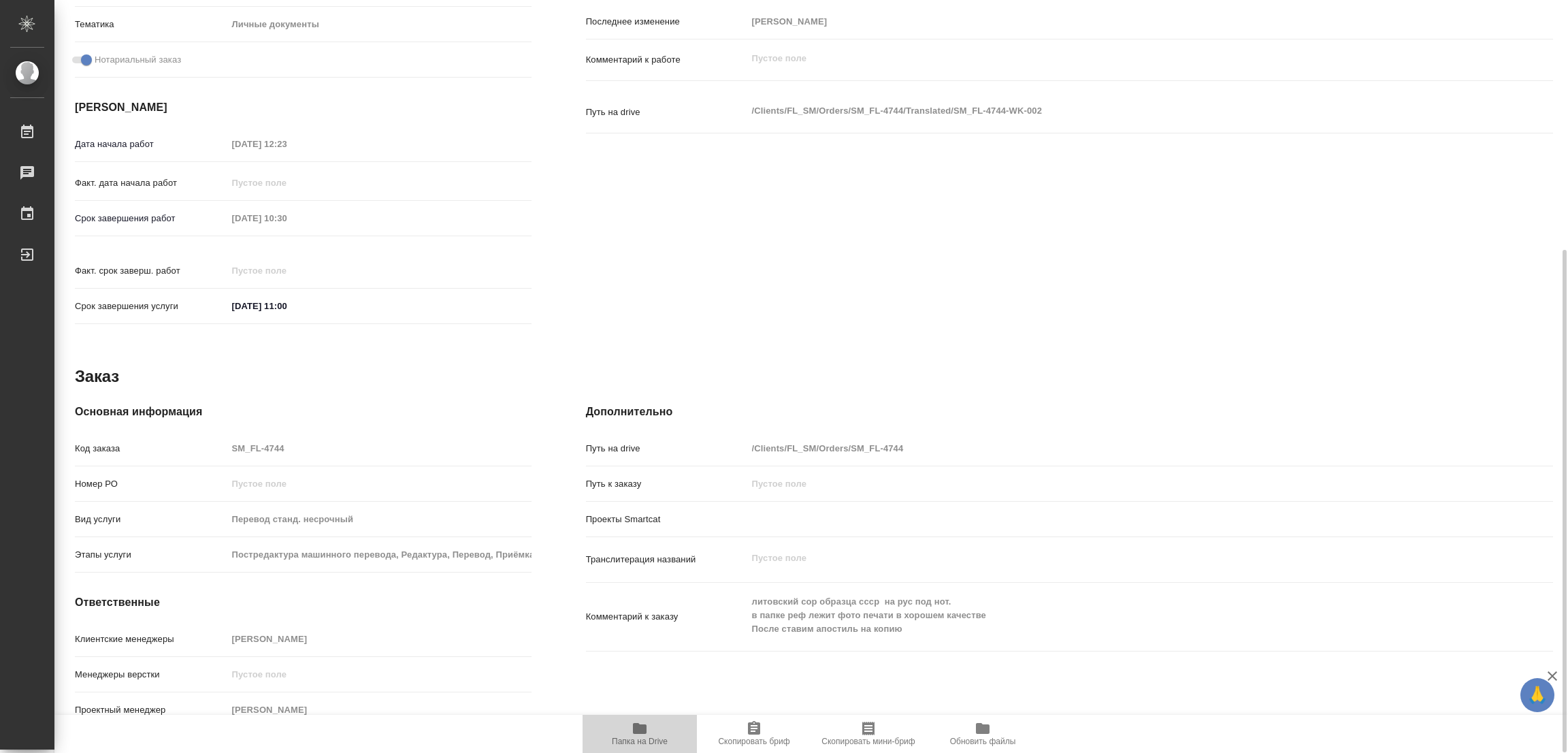
click at [634, 739] on span "Папка на Drive" at bounding box center [639, 741] width 56 height 10
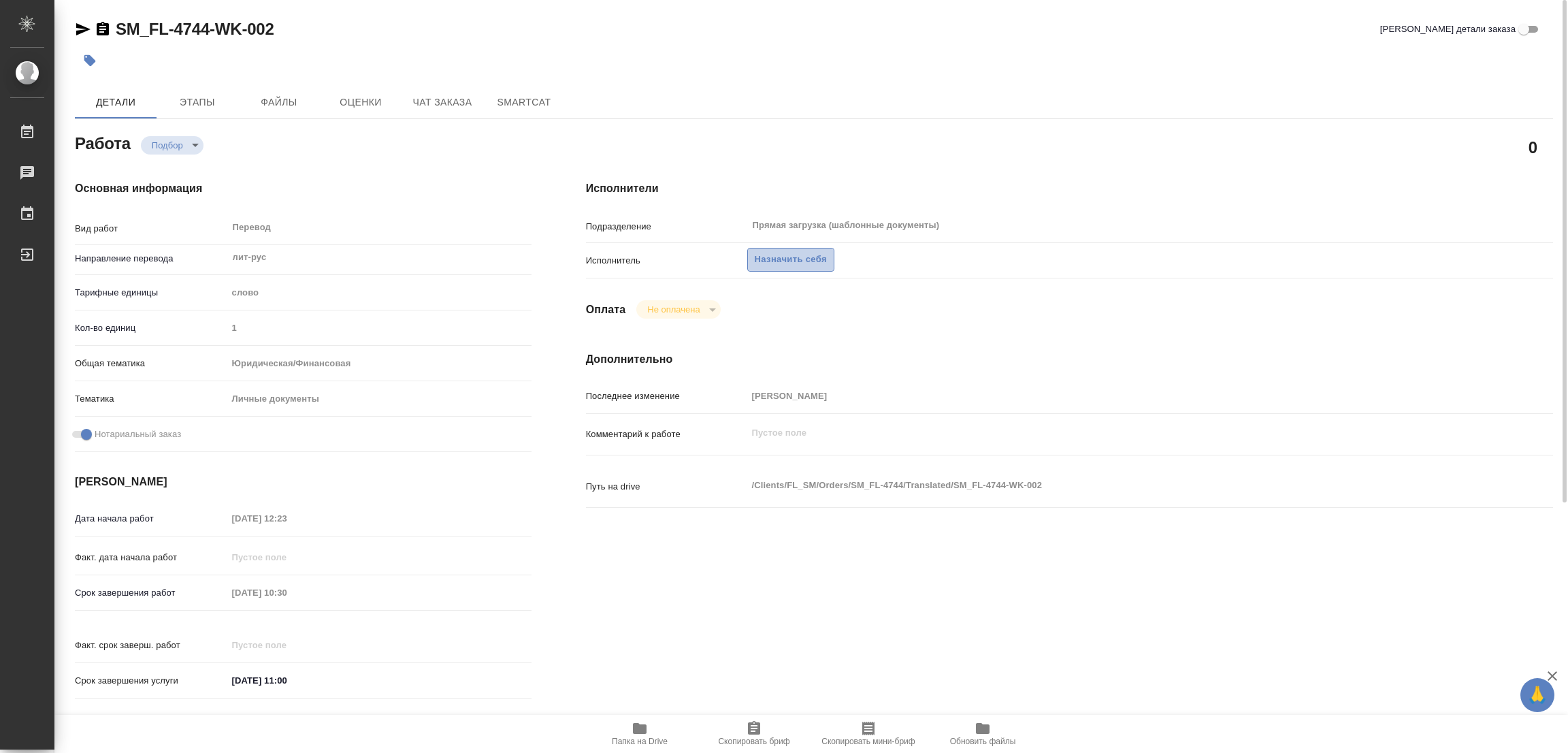
click at [782, 255] on span "Назначить себя" at bounding box center [791, 260] width 72 height 16
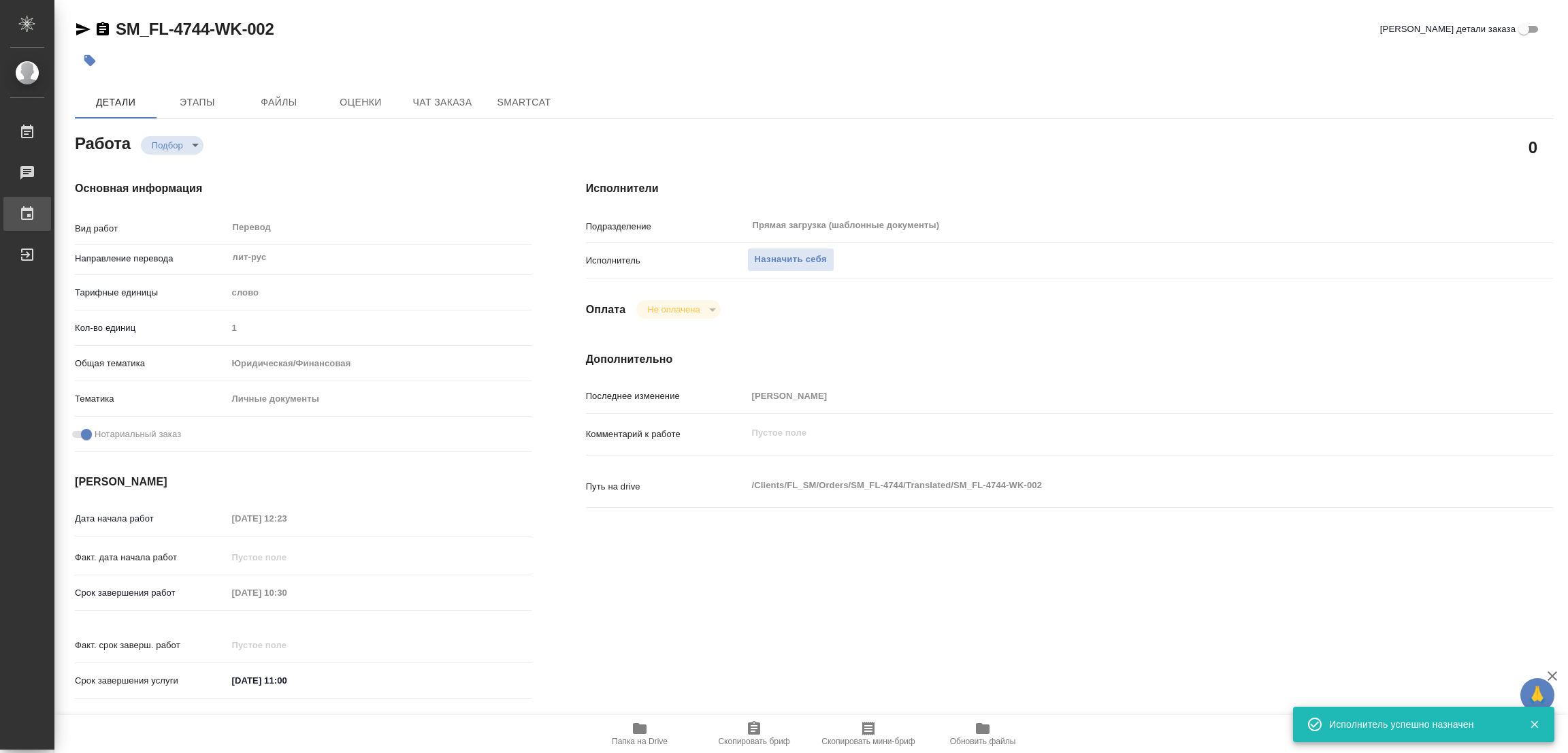
type textarea "x"
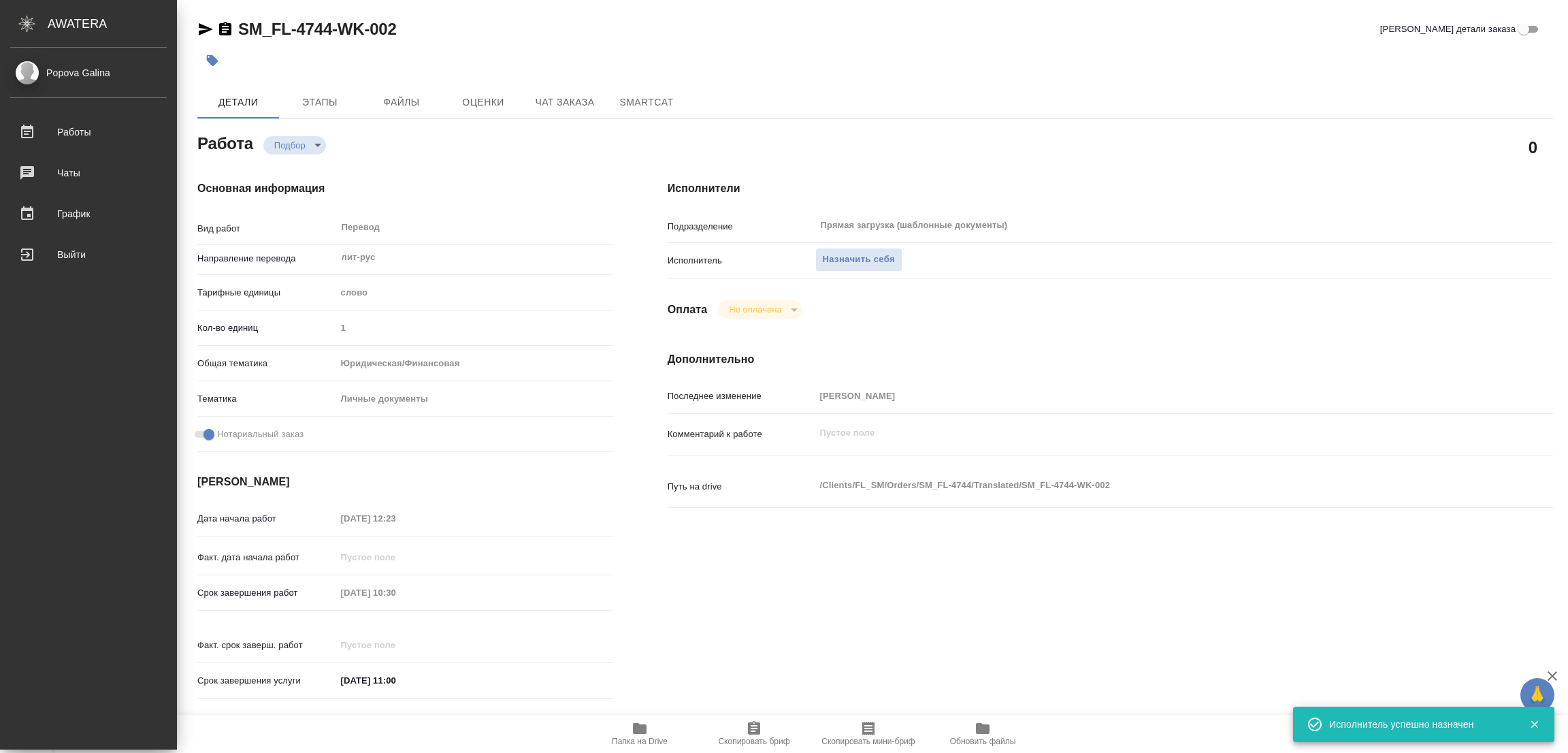
type textarea "x"
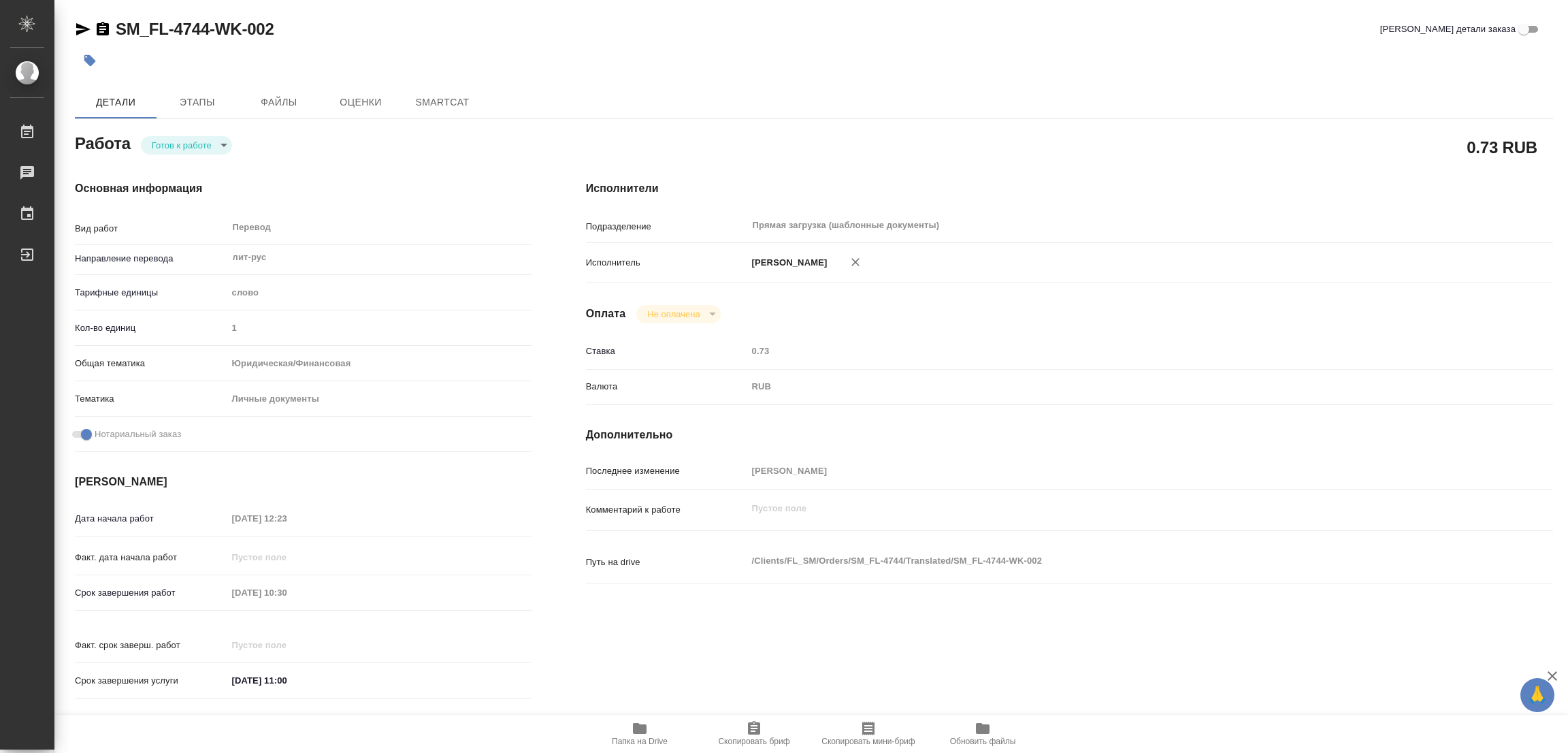
type textarea "x"
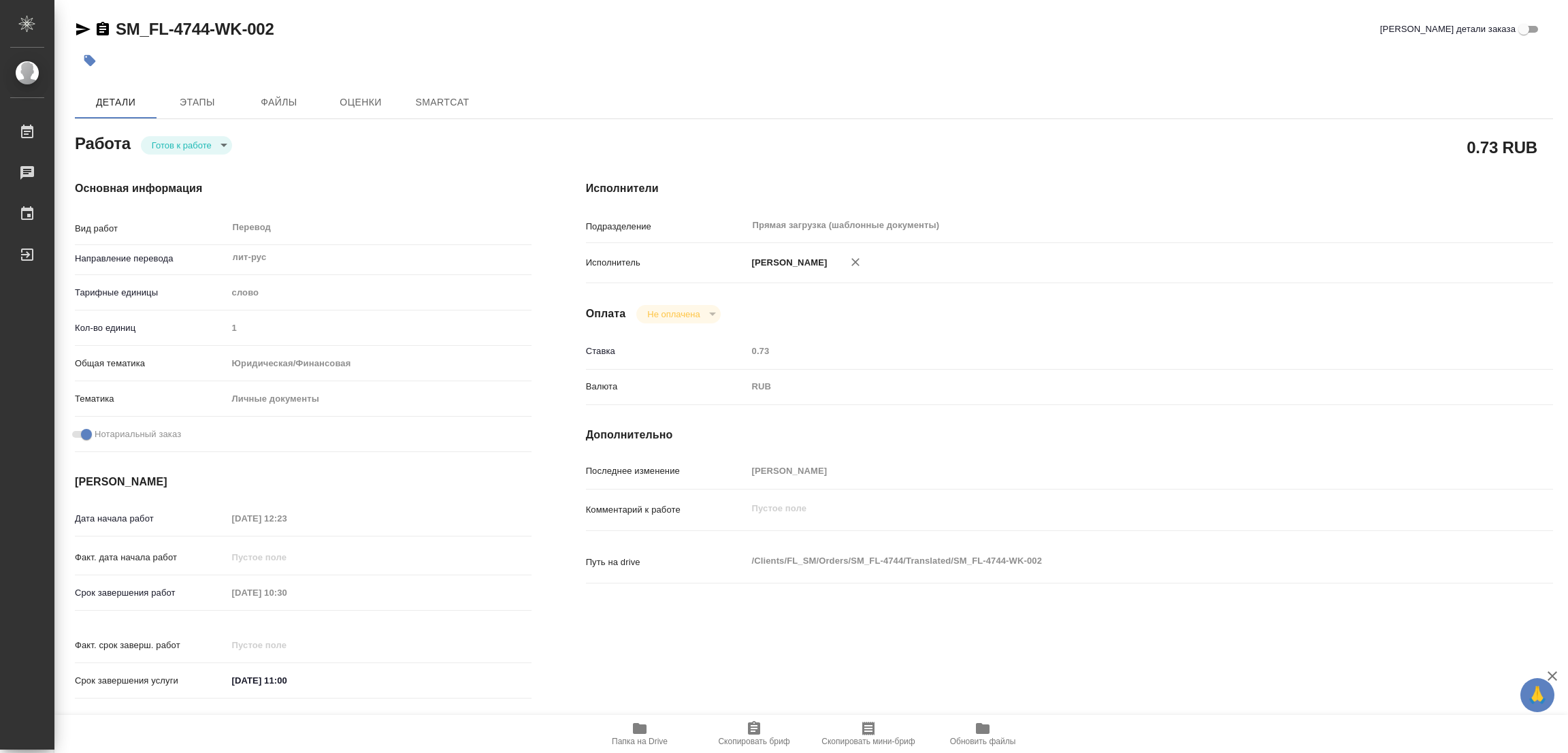
type textarea "x"
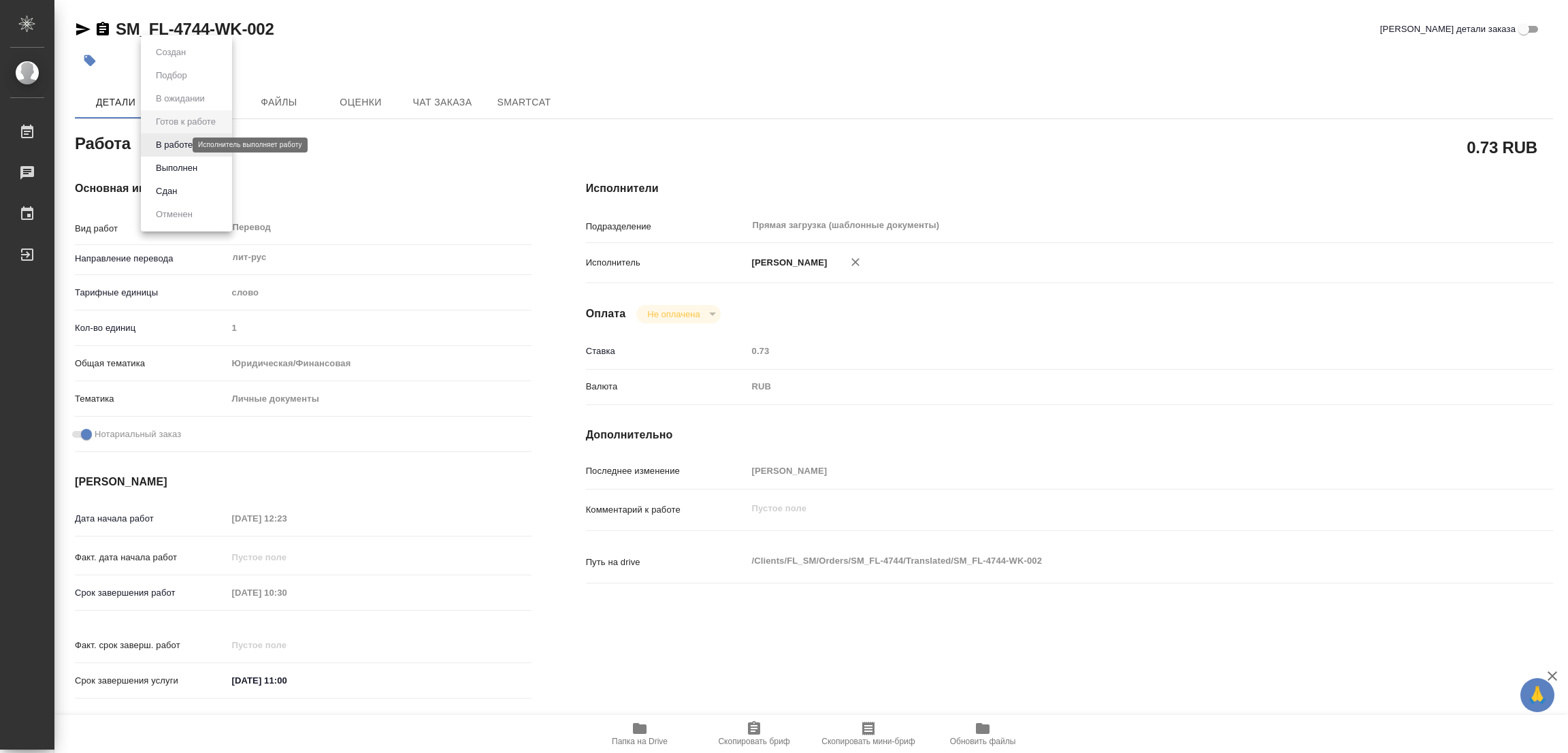
click at [166, 142] on body "🙏 .cls-1 fill:#fff; AWATERA Popova Galina Работы Чаты График Выйти SM_FL-4744-W…" at bounding box center [784, 376] width 1568 height 753
type textarea "x"
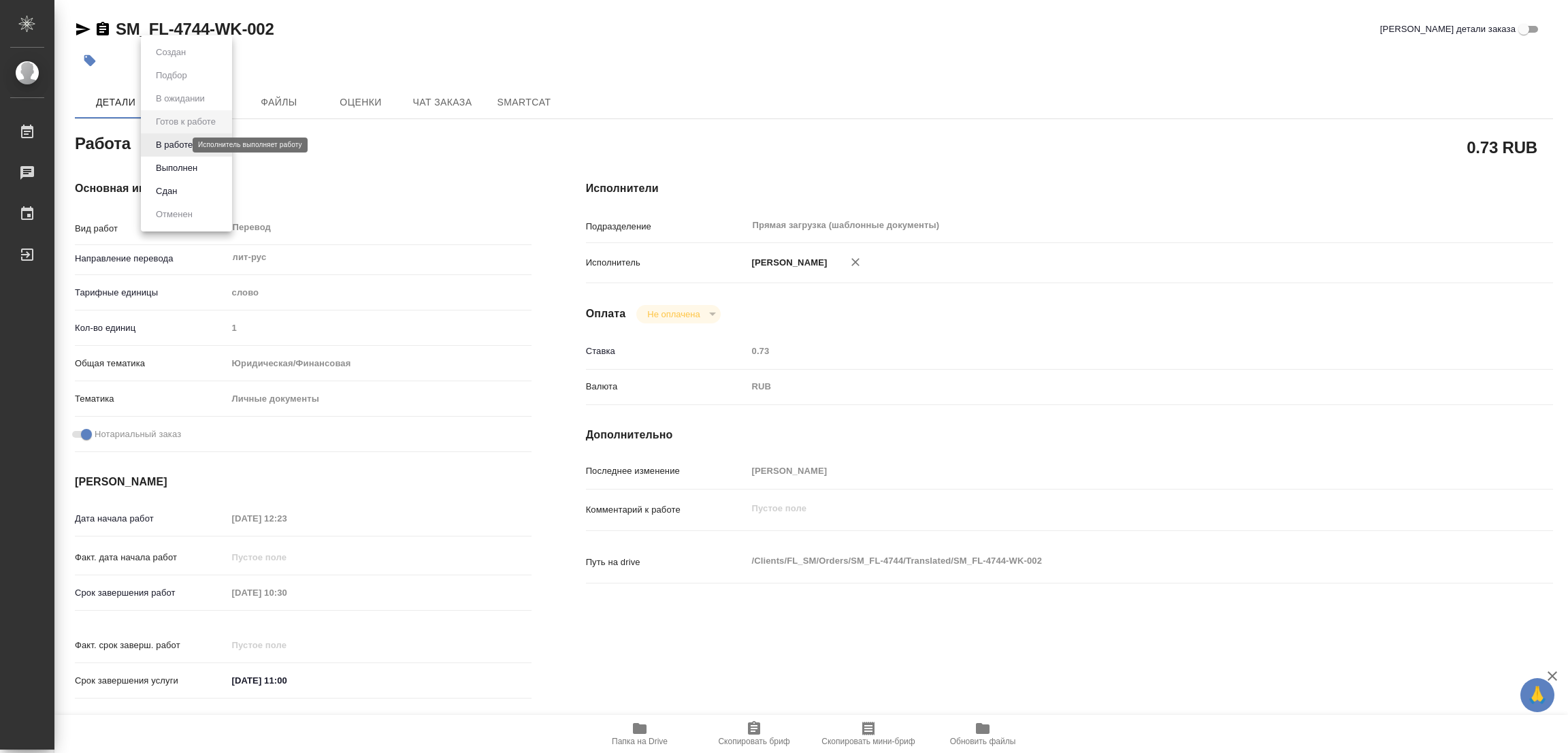
type textarea "x"
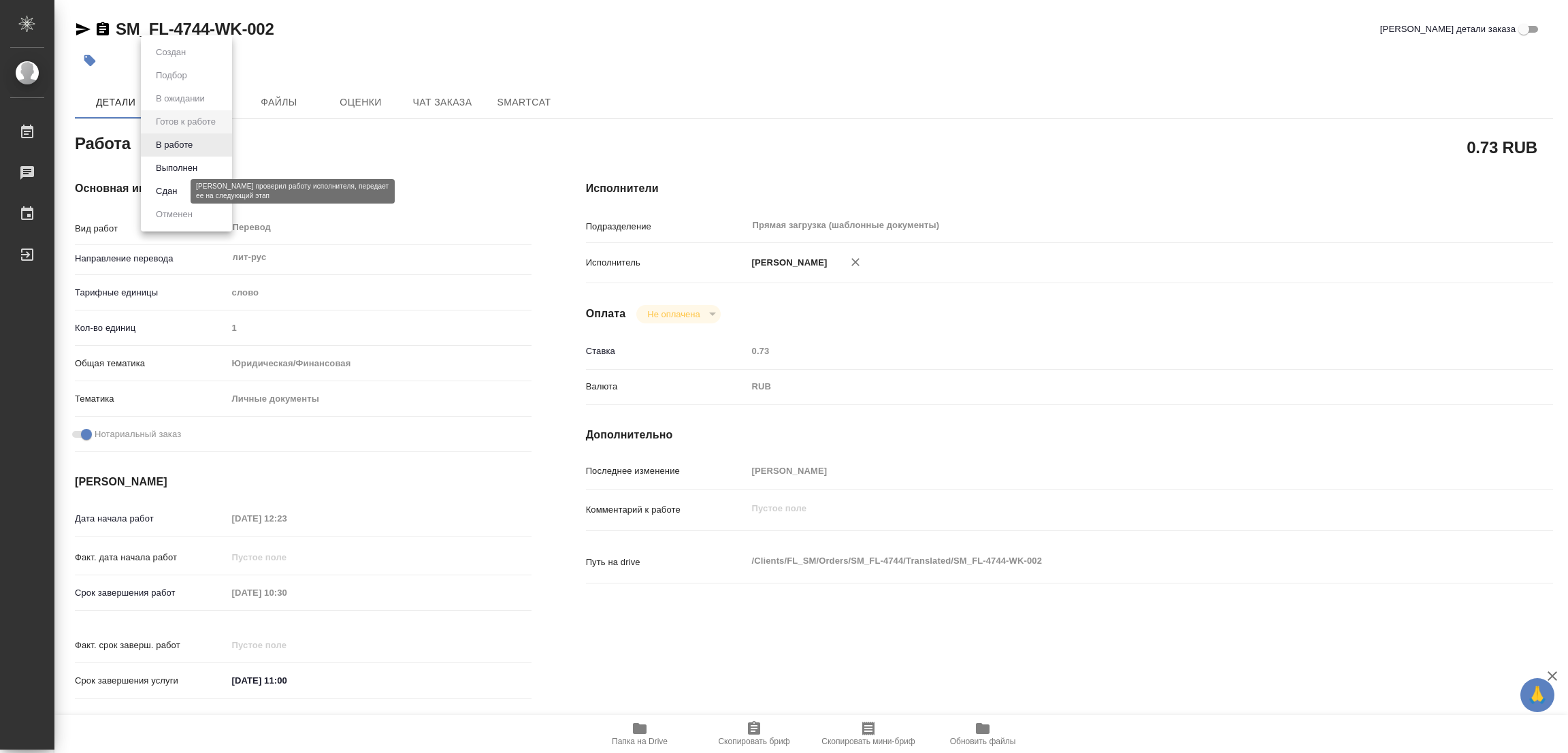
type textarea "x"
click at [157, 144] on button "В работе" at bounding box center [174, 145] width 45 height 15
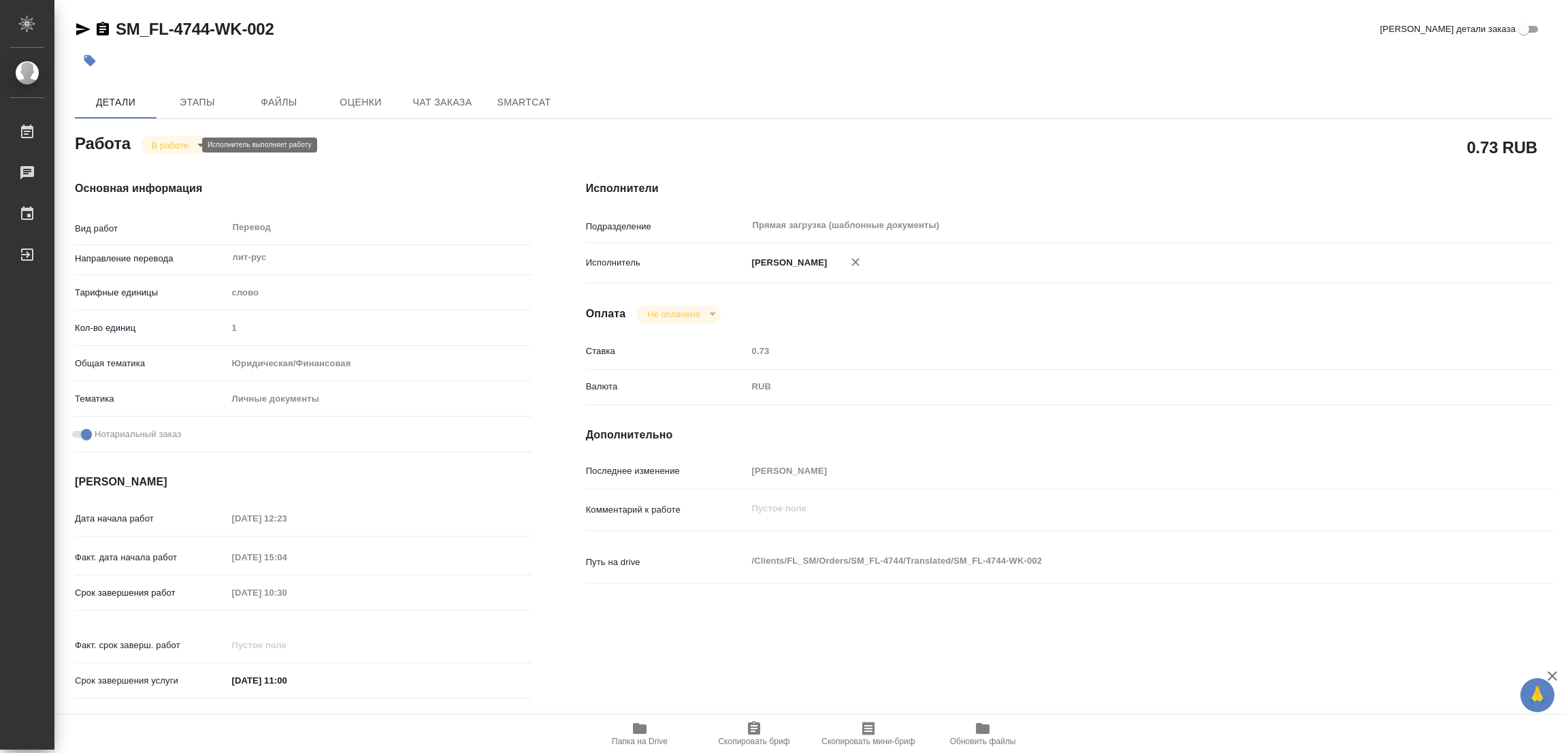
type textarea "x"
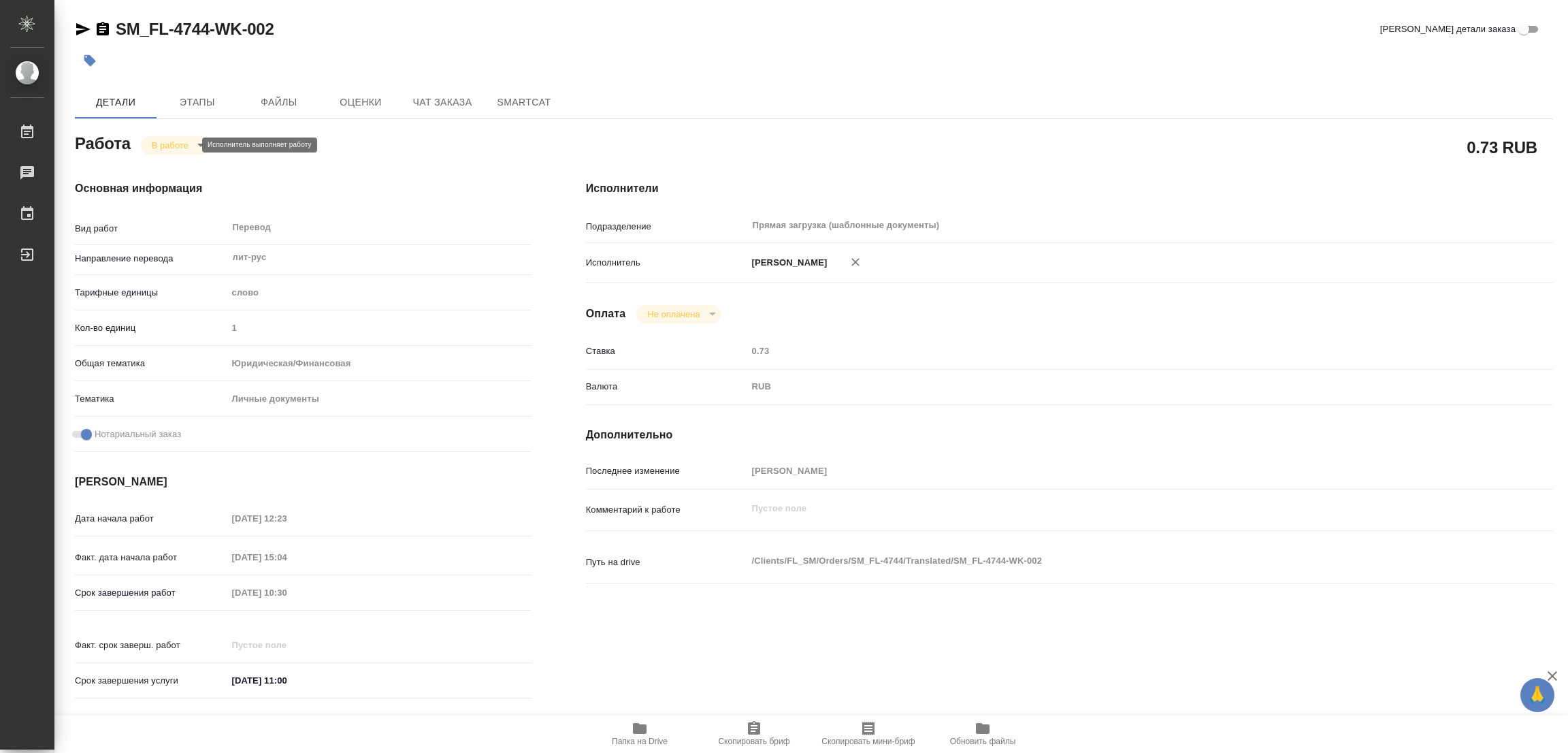
type textarea "x"
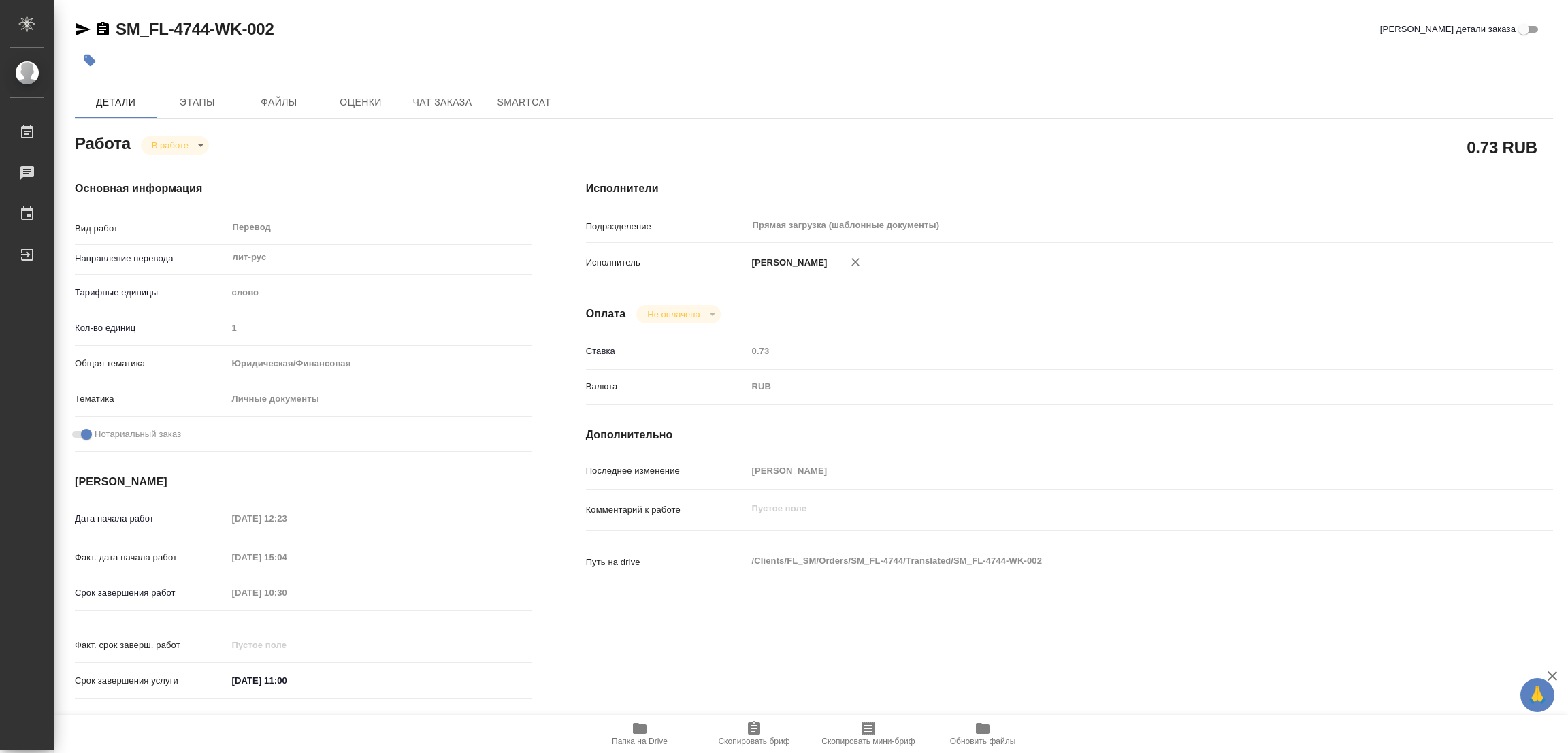
type textarea "x"
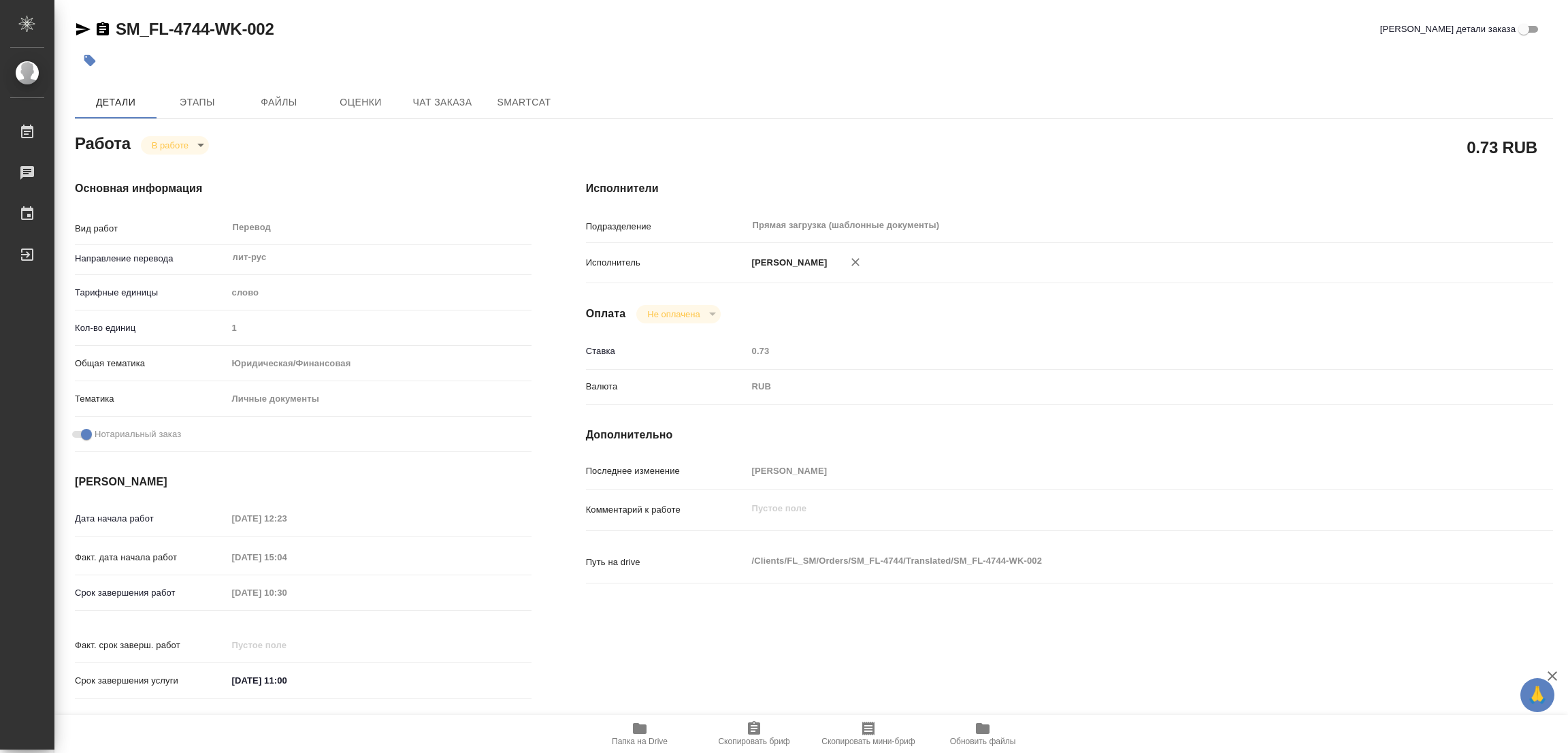
click at [843, 67] on div at bounding box center [567, 60] width 986 height 30
type textarea "x"
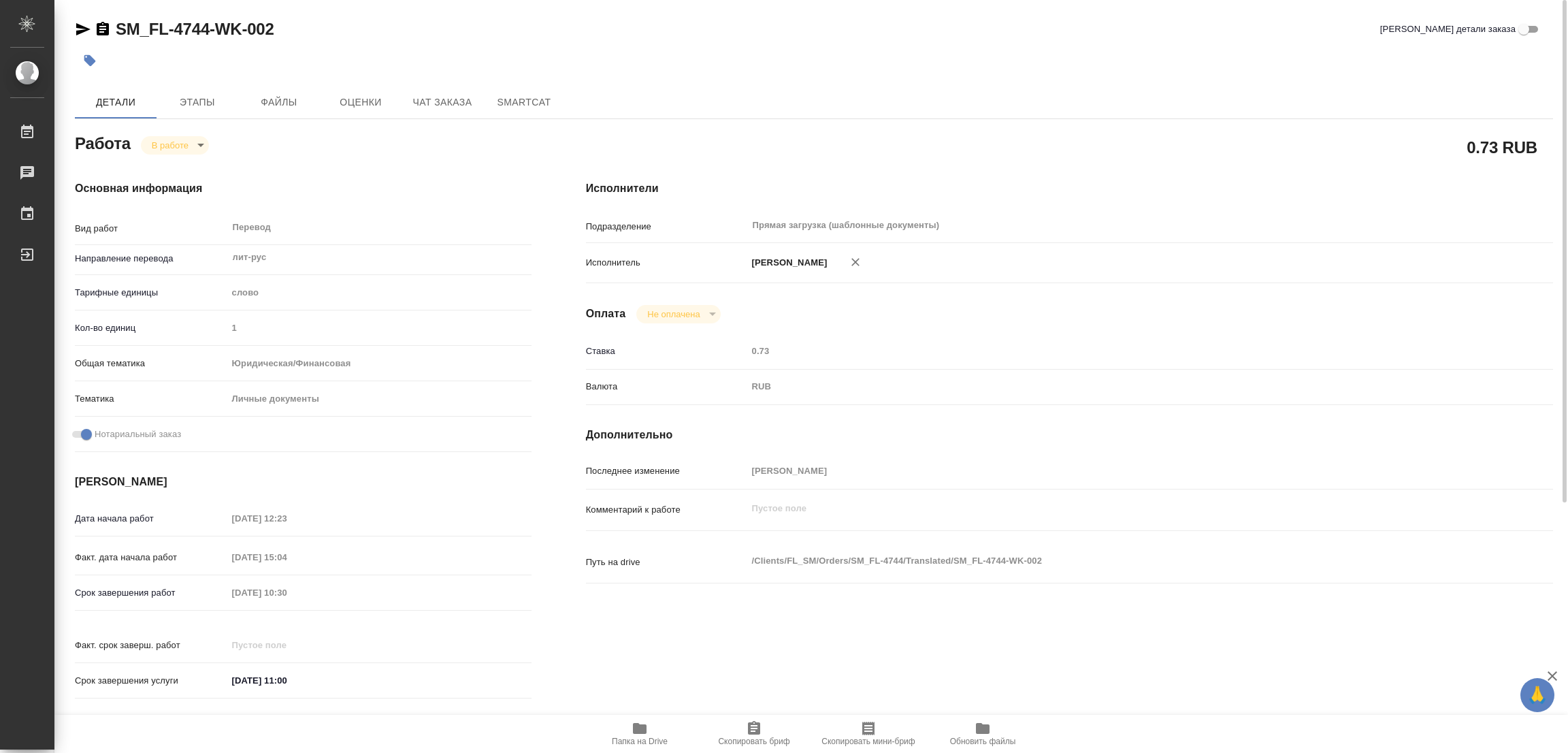
type textarea "x"
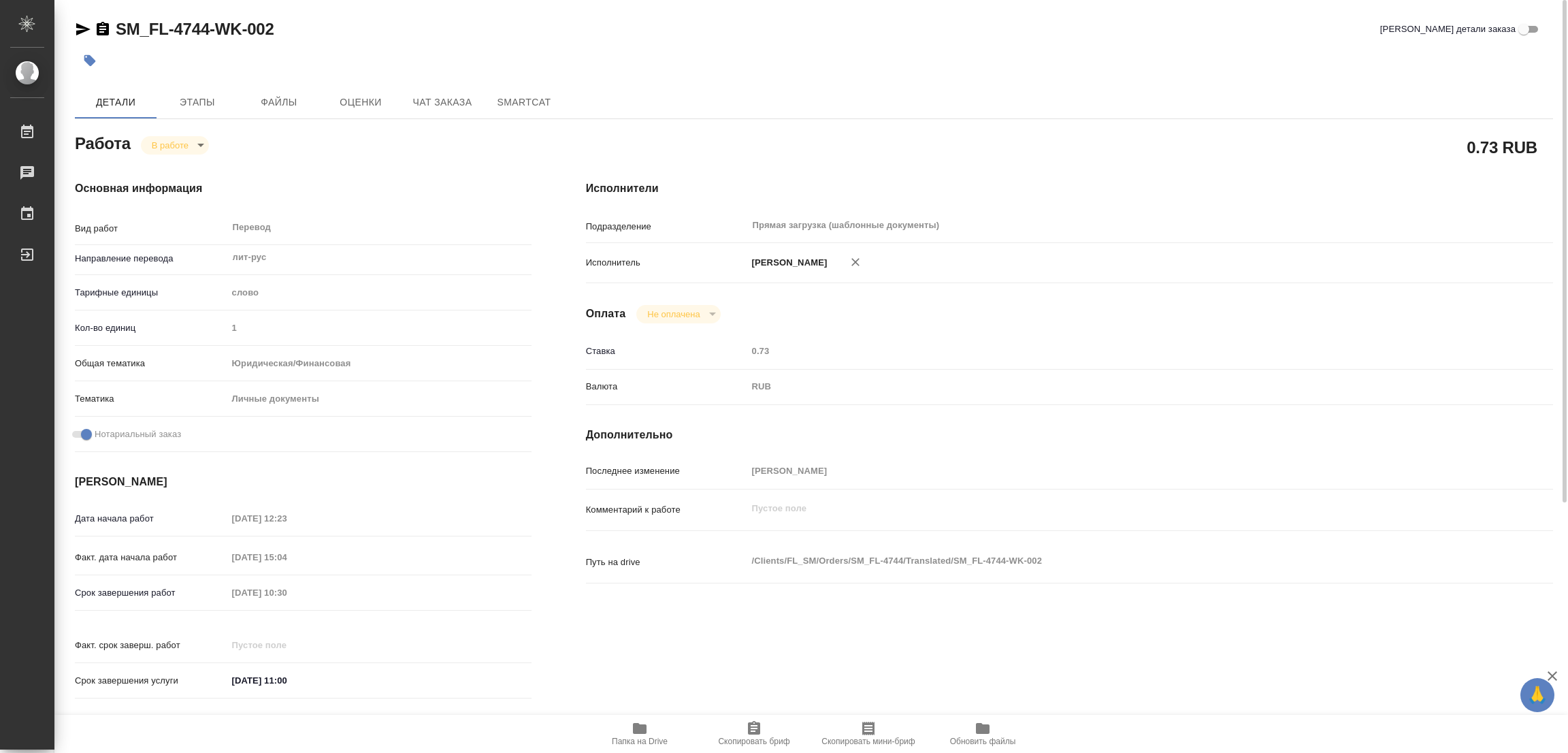
type textarea "x"
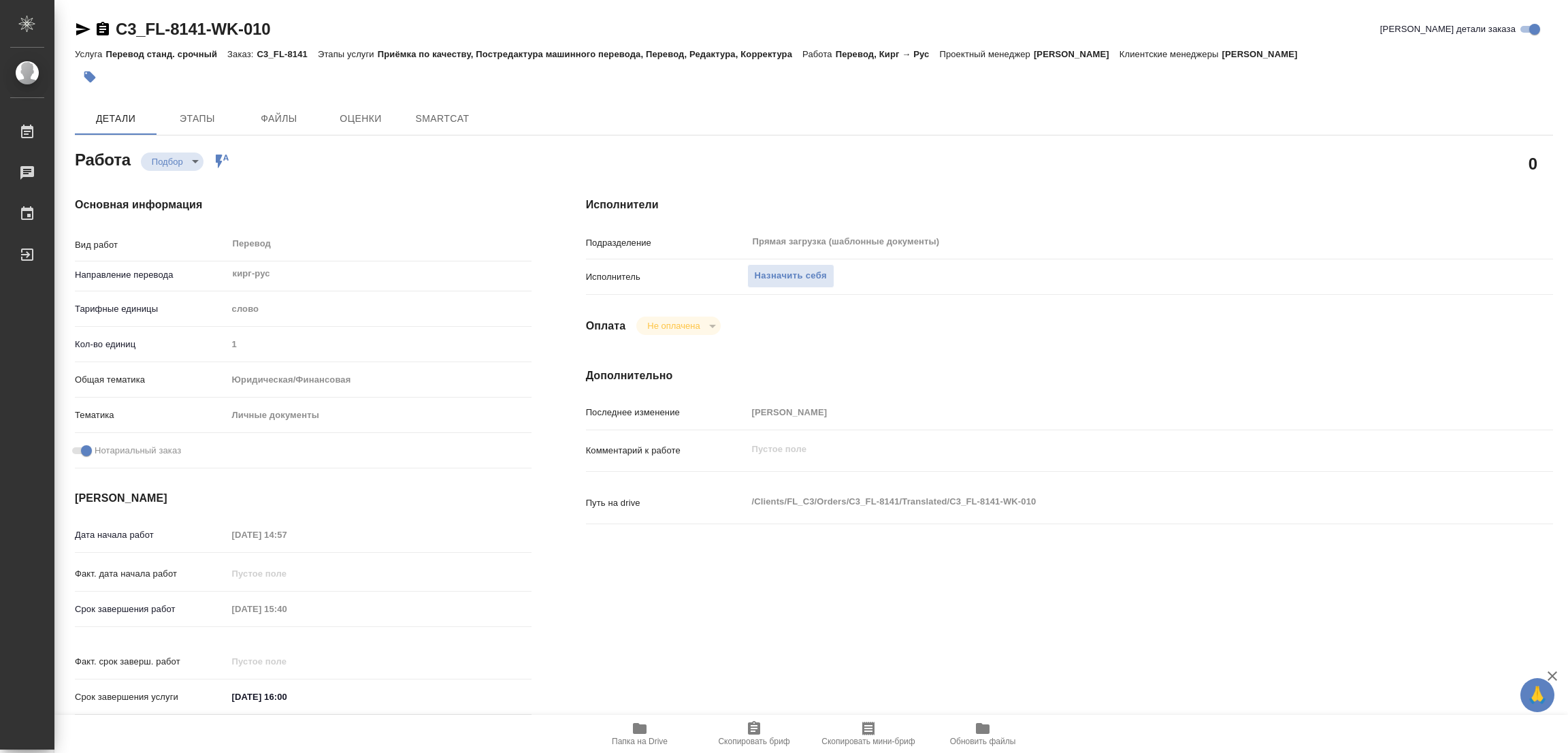
type textarea "x"
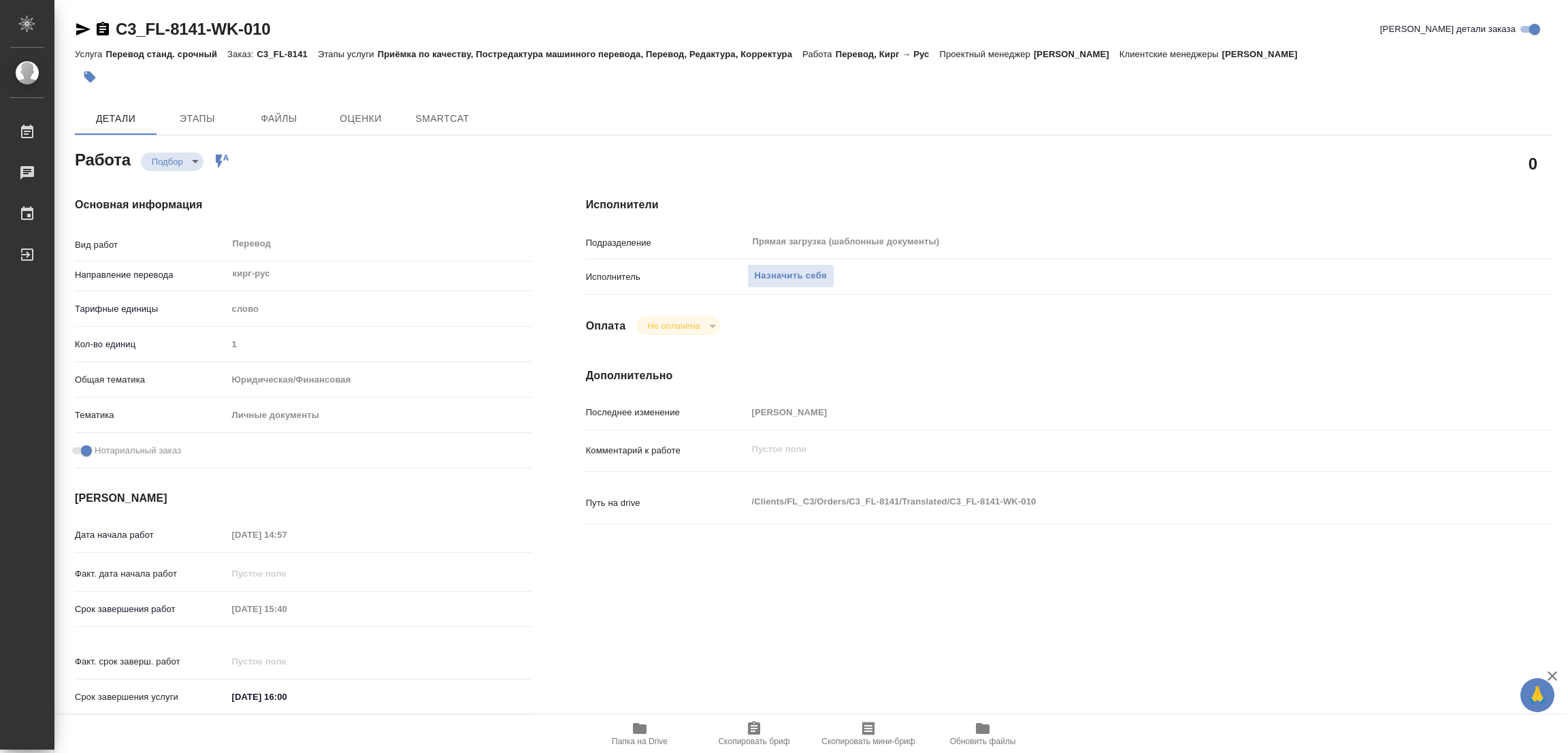
type textarea "x"
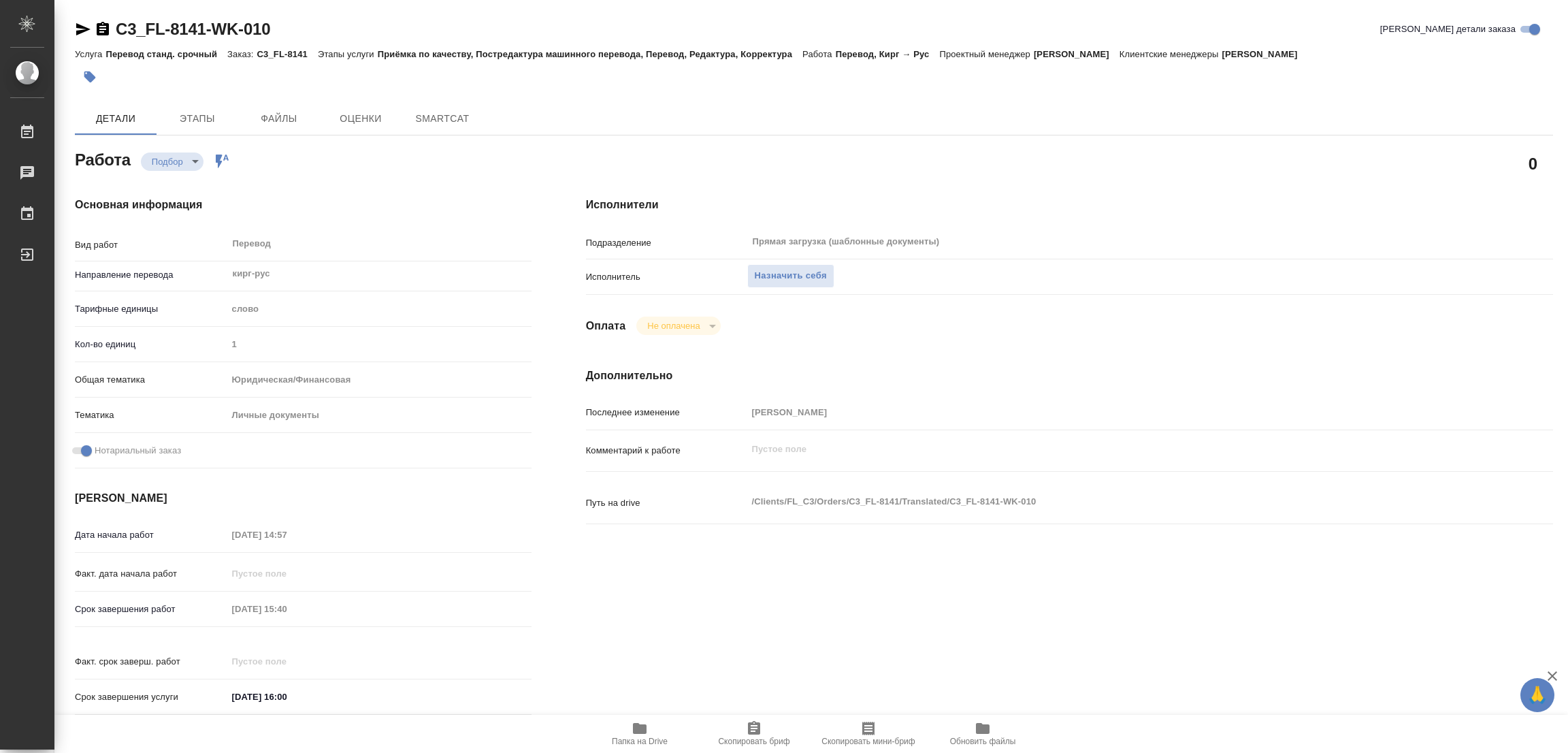
type textarea "x"
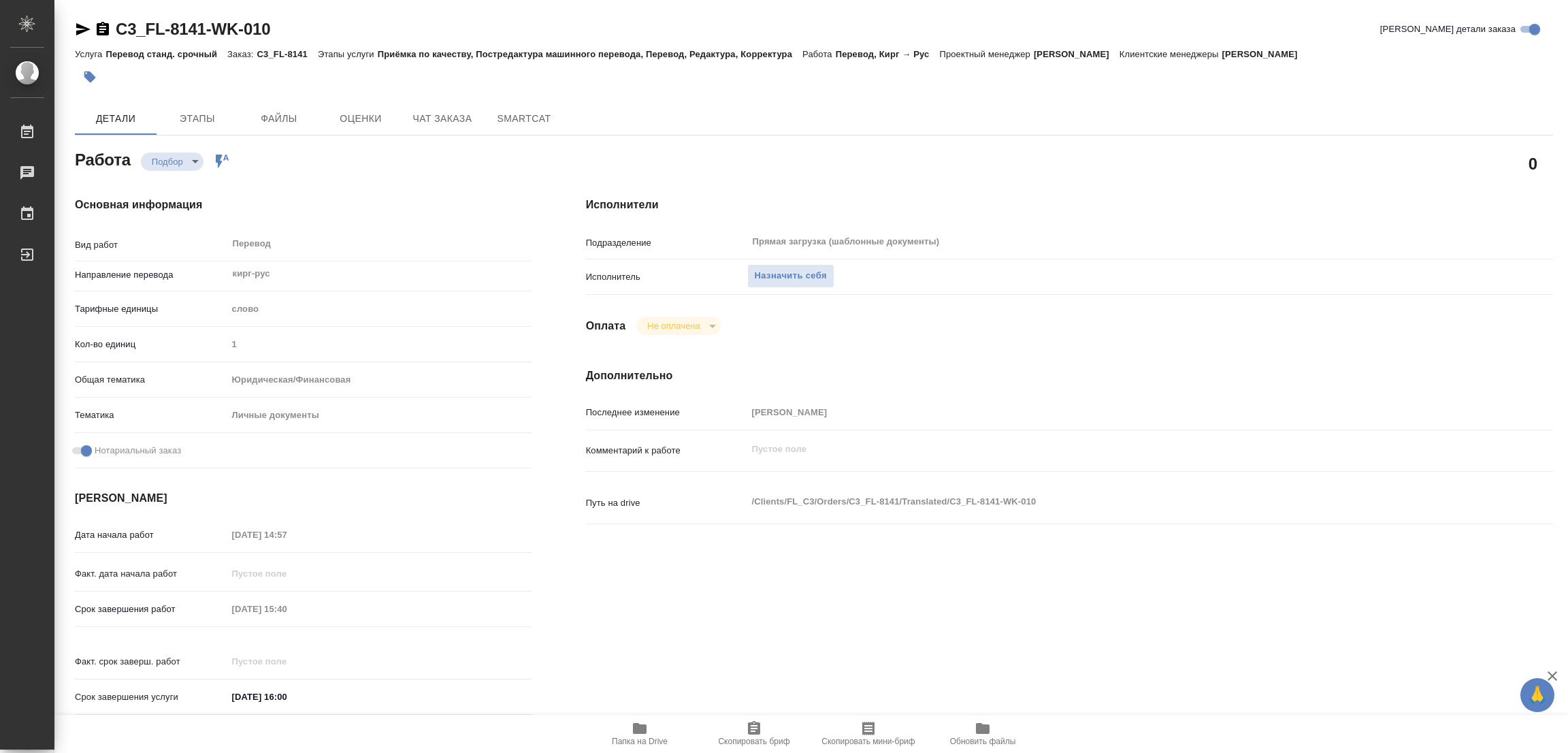
type textarea "x"
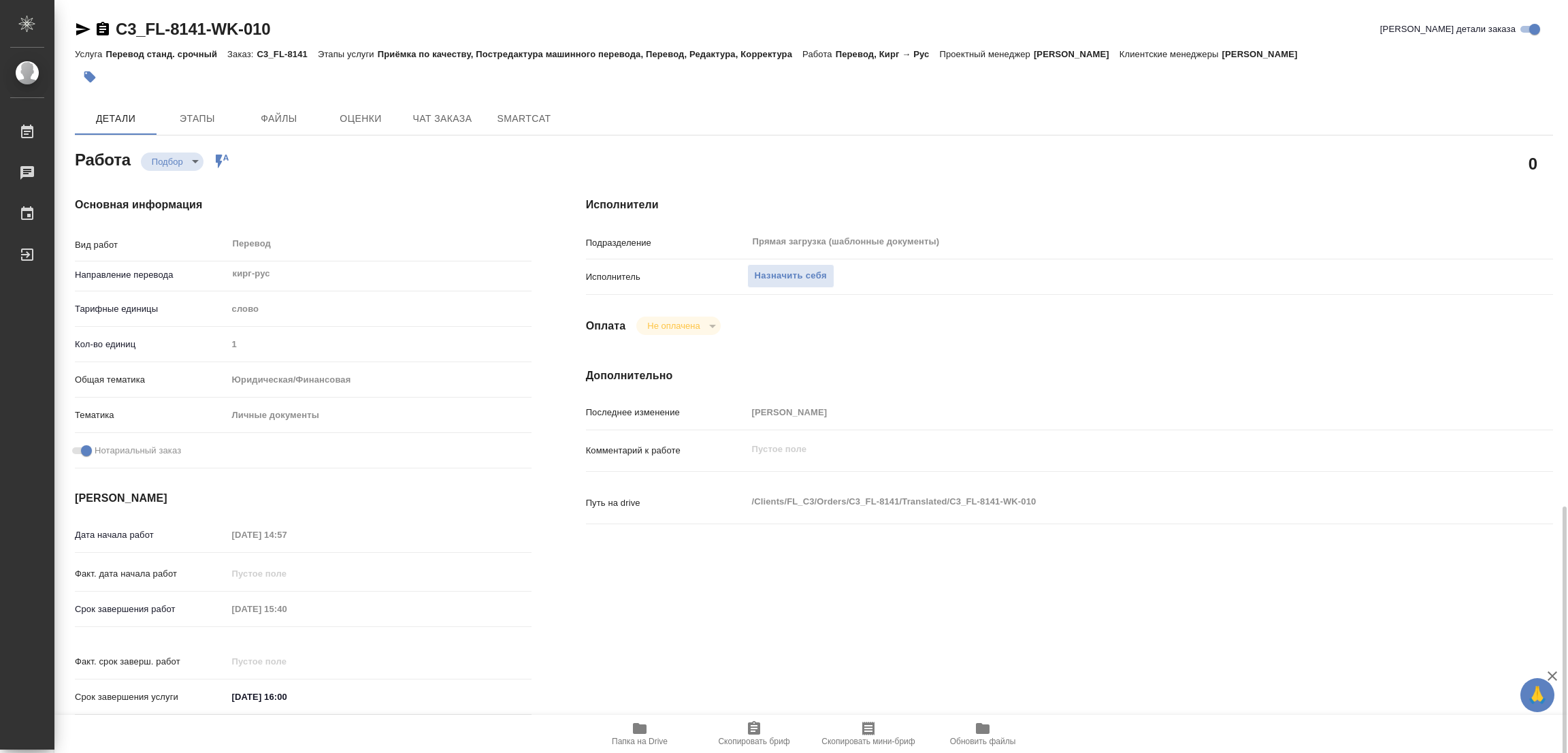
type textarea "x"
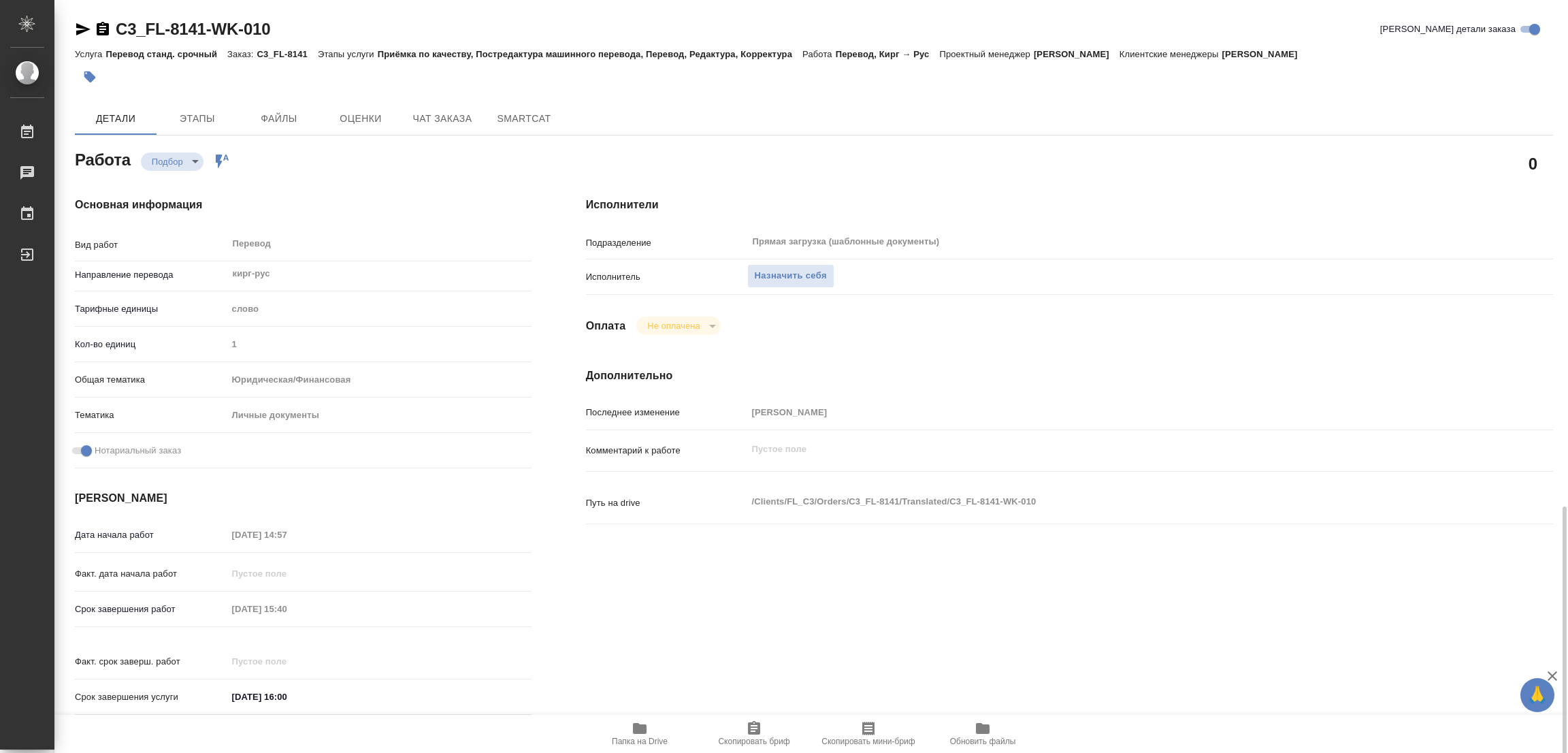
scroll to position [391, 0]
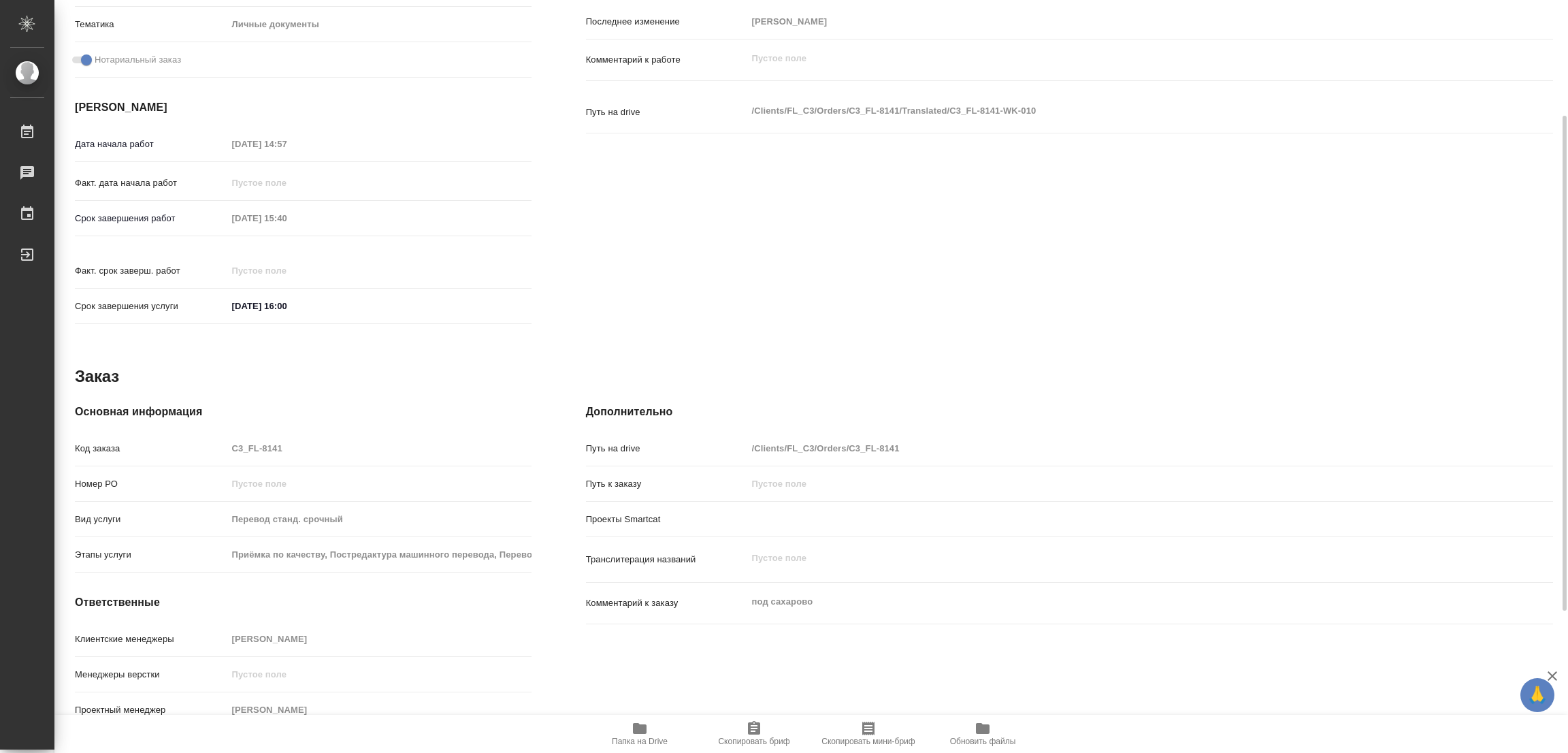
type textarea "x"
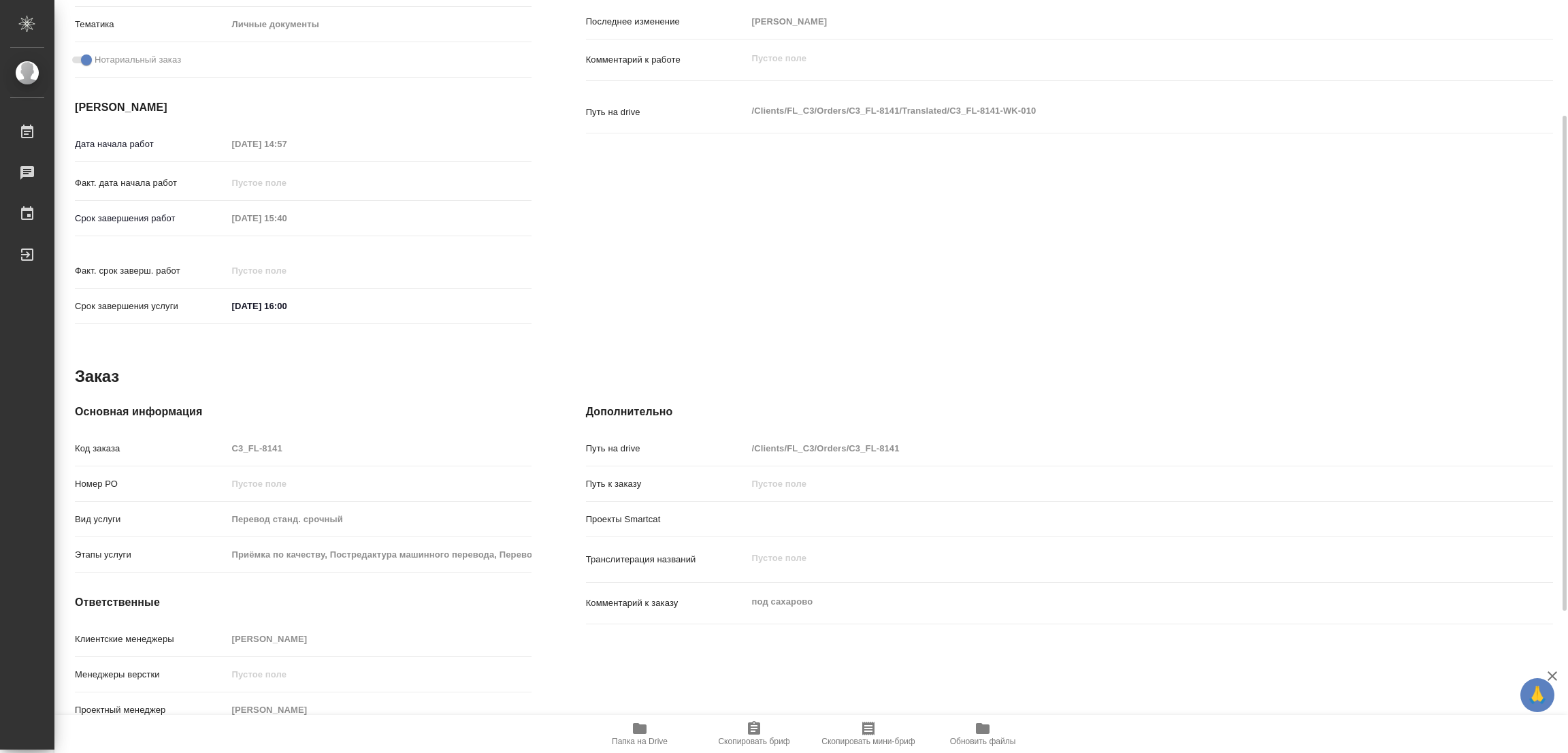
type textarea "x"
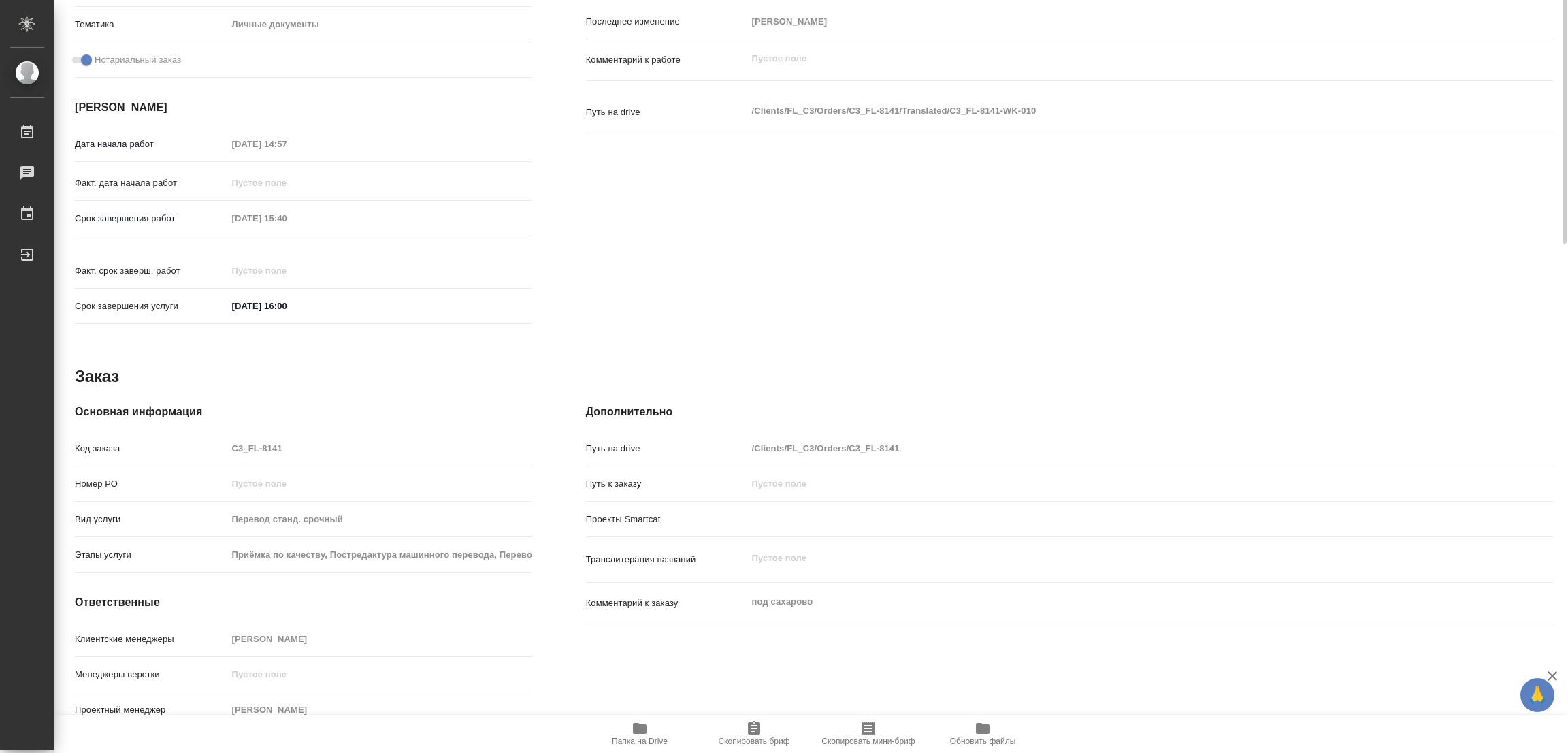
scroll to position [0, 0]
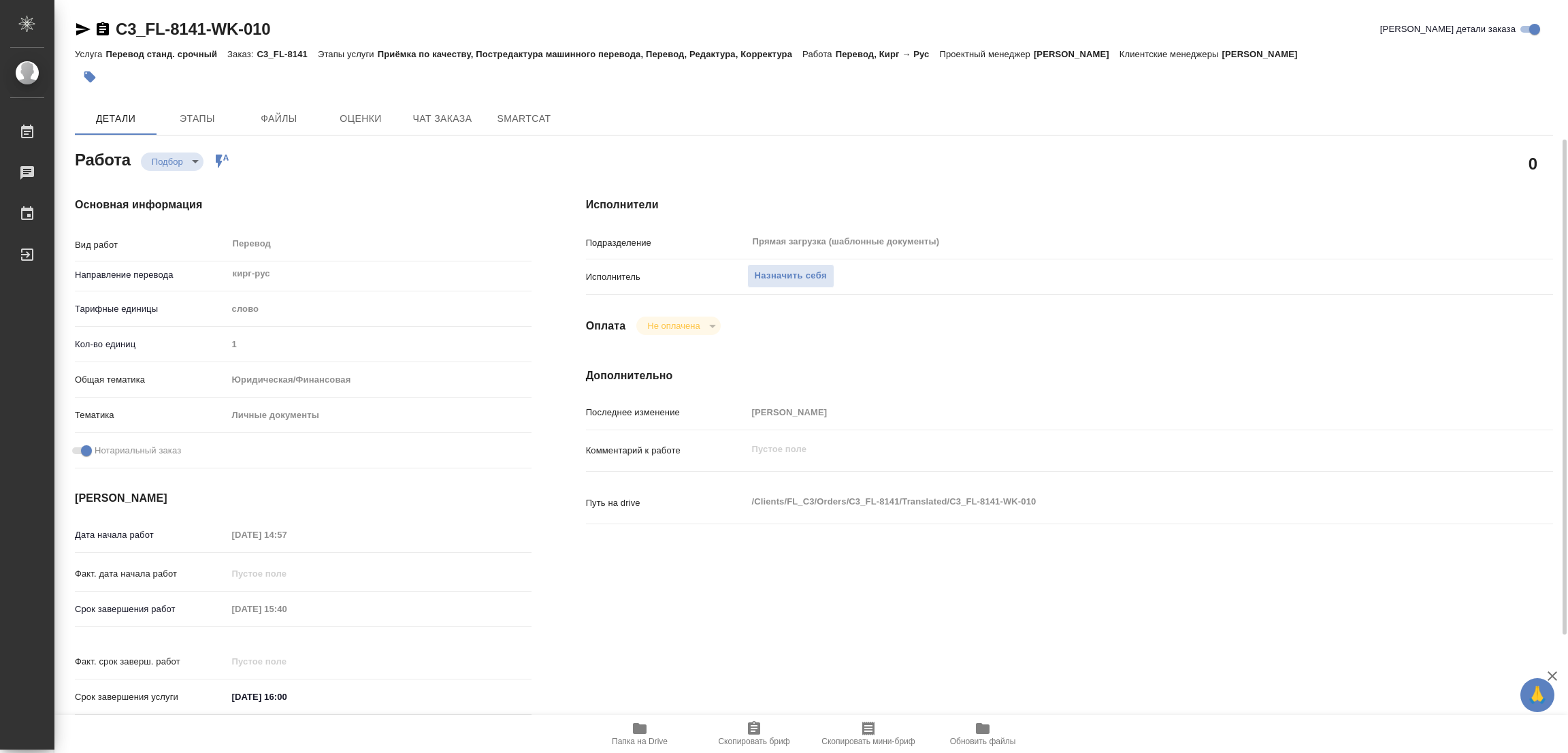
type textarea "x"
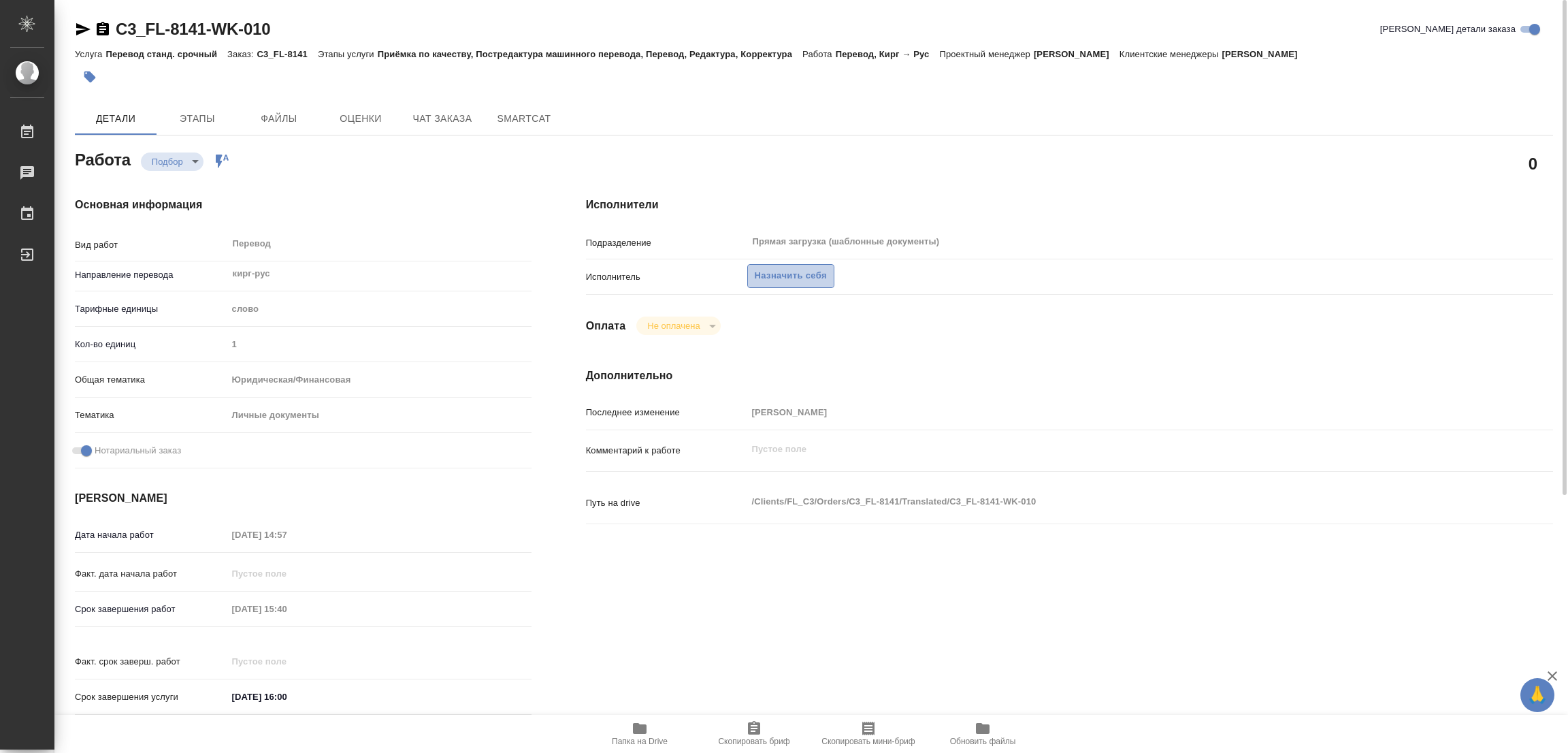
click at [799, 280] on span "Назначить себя" at bounding box center [791, 276] width 72 height 16
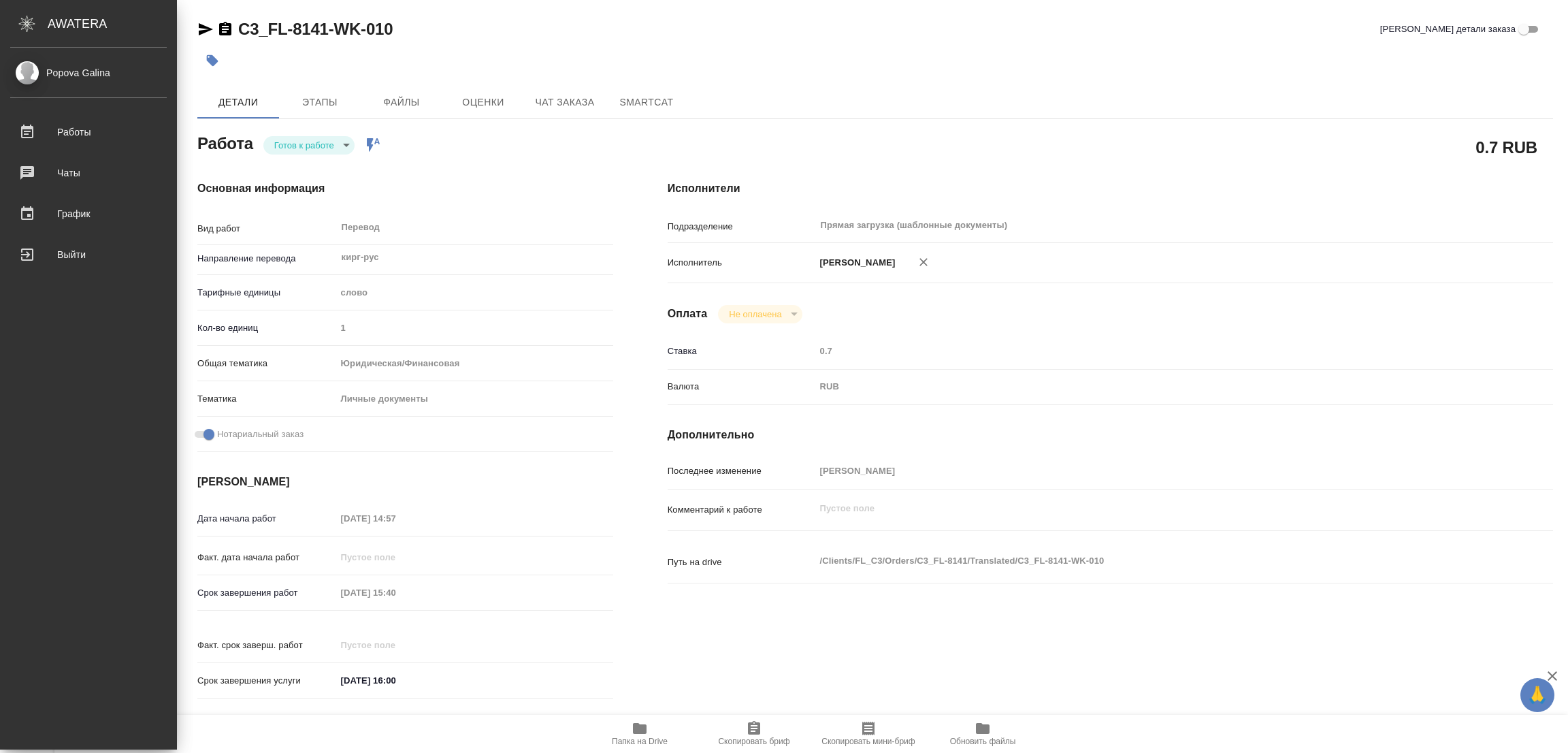
type textarea "x"
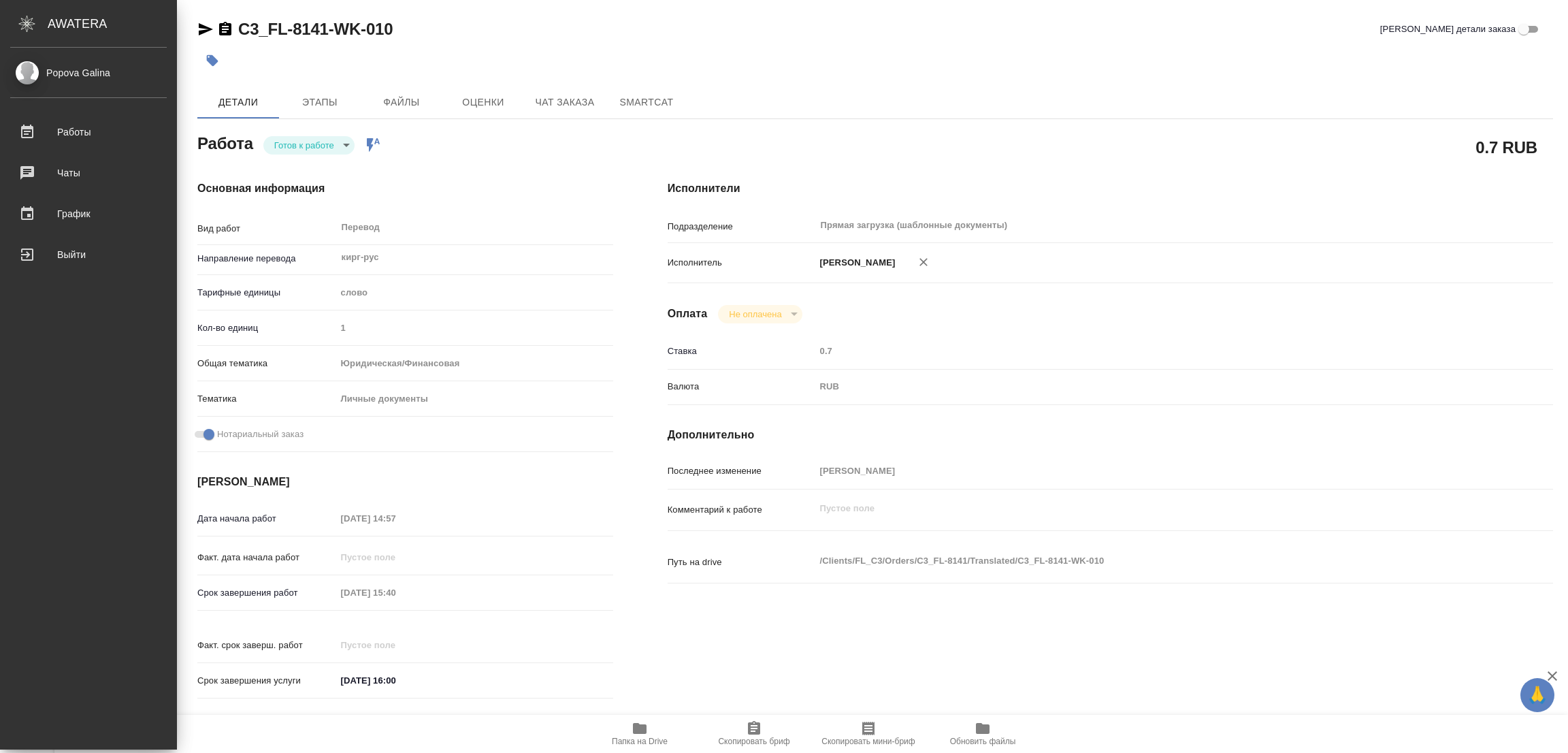
type textarea "x"
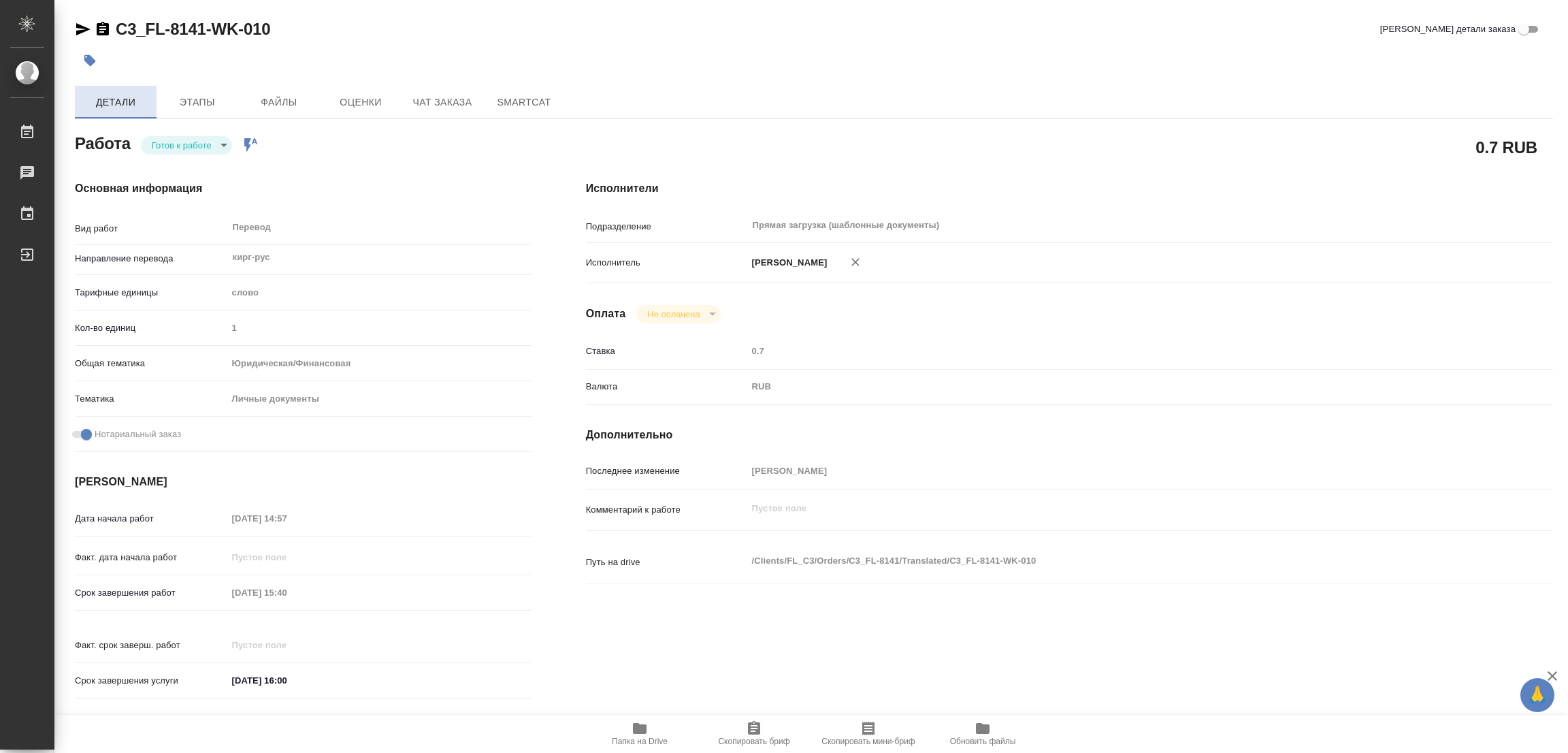
type textarea "x"
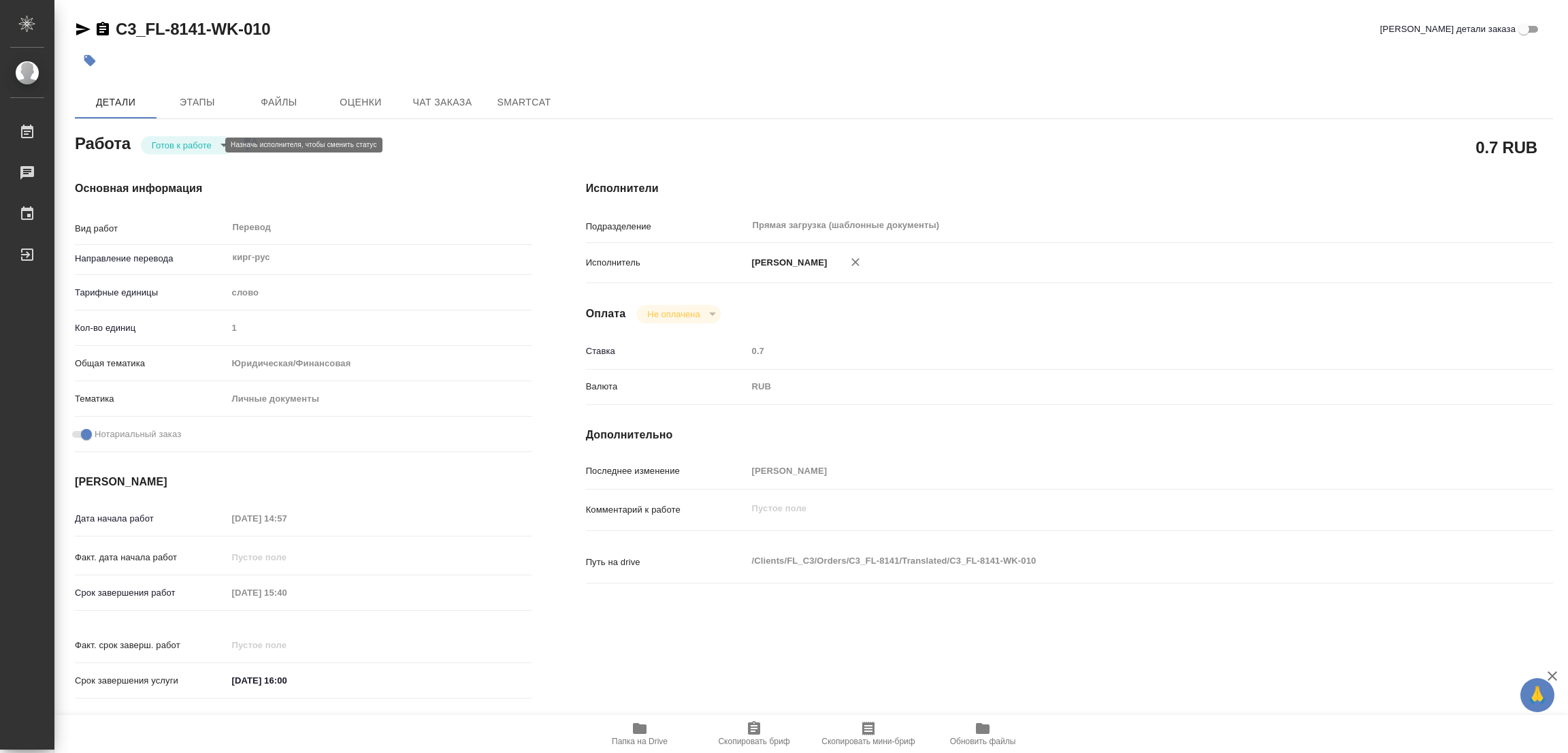
click at [166, 139] on body "🙏 .cls-1 fill:#fff; AWATERA [PERSON_NAME] Работы Чаты График Выйти C3_FL-8141-W…" at bounding box center [784, 376] width 1568 height 753
type textarea "x"
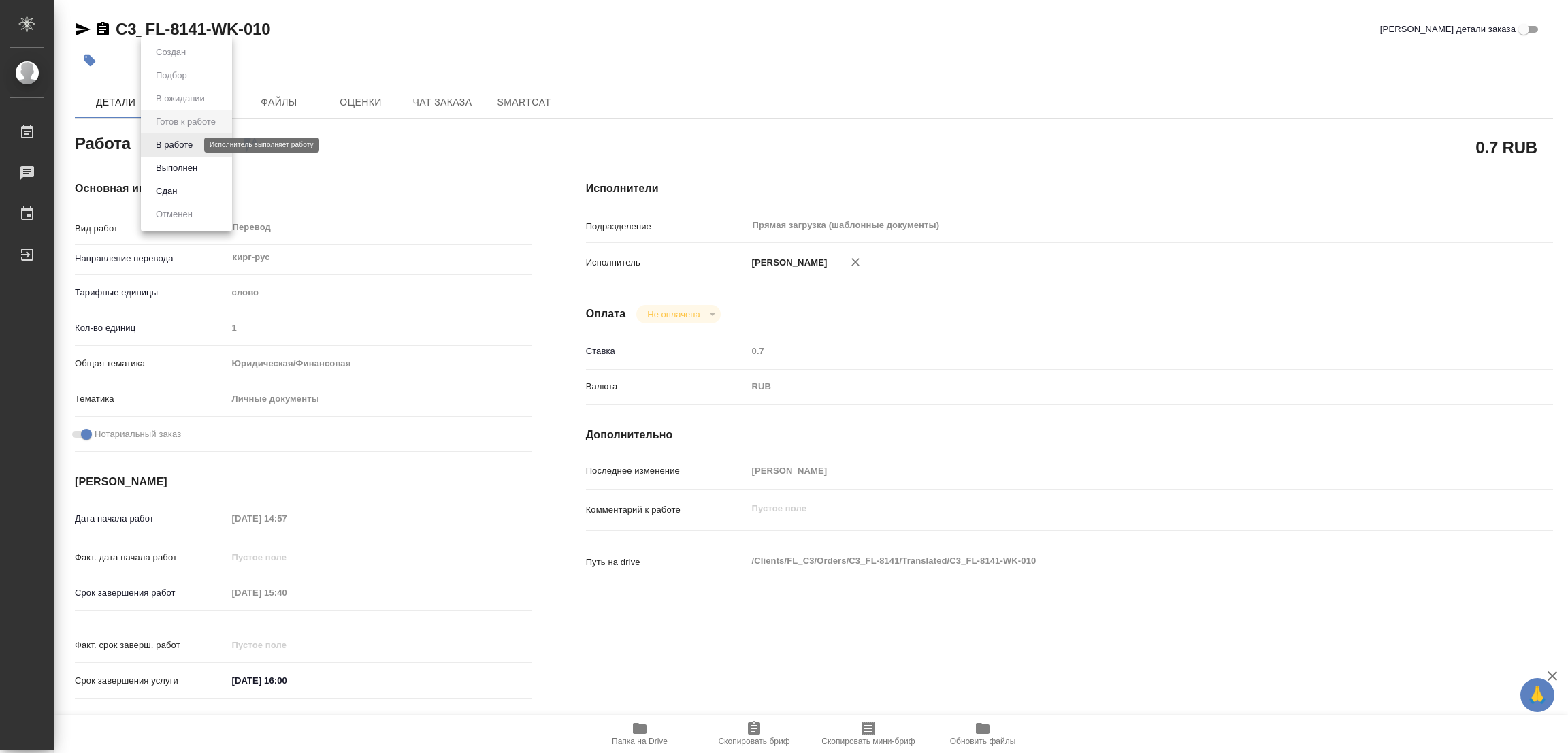
type textarea "x"
click at [166, 139] on button "В работе" at bounding box center [174, 145] width 45 height 15
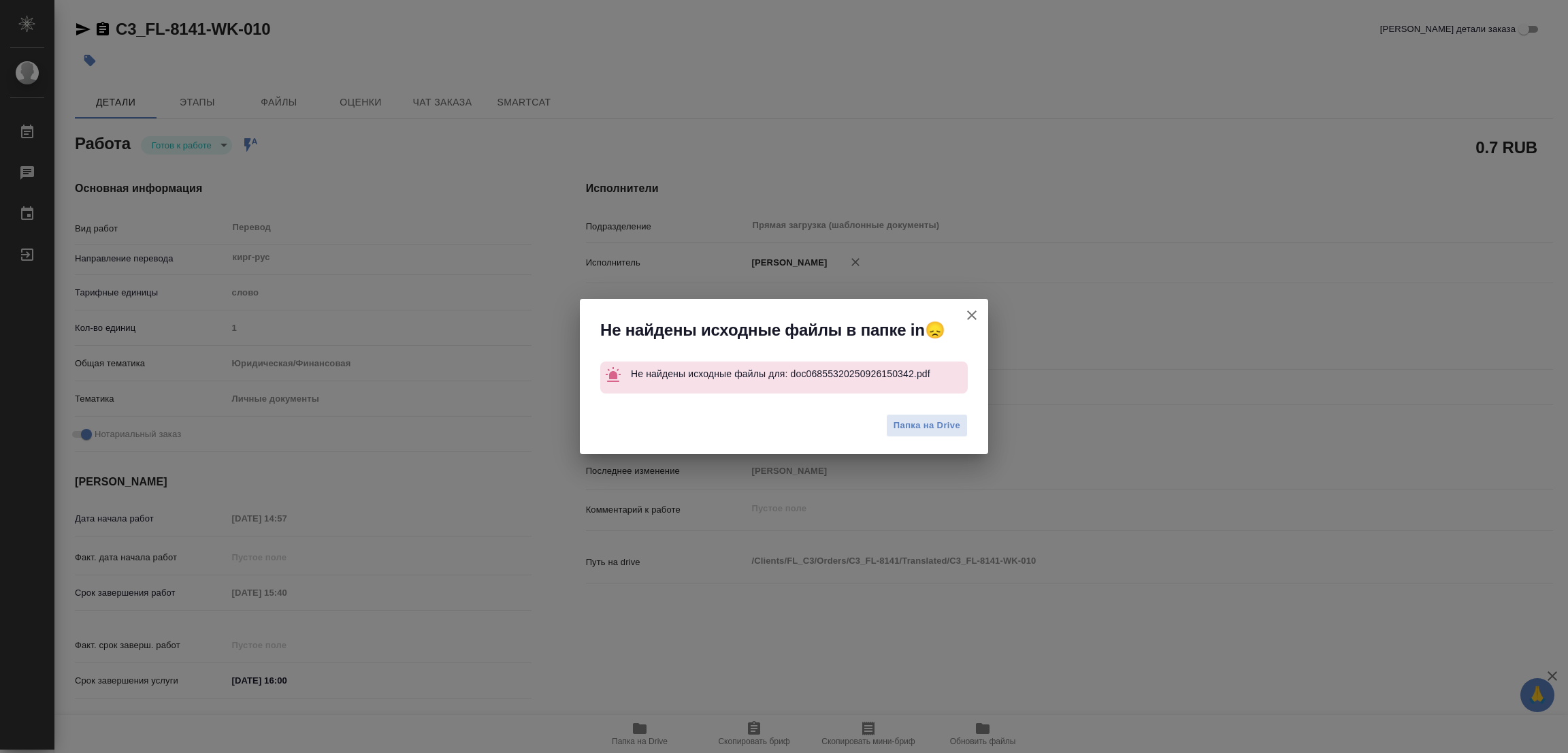
type textarea "x"
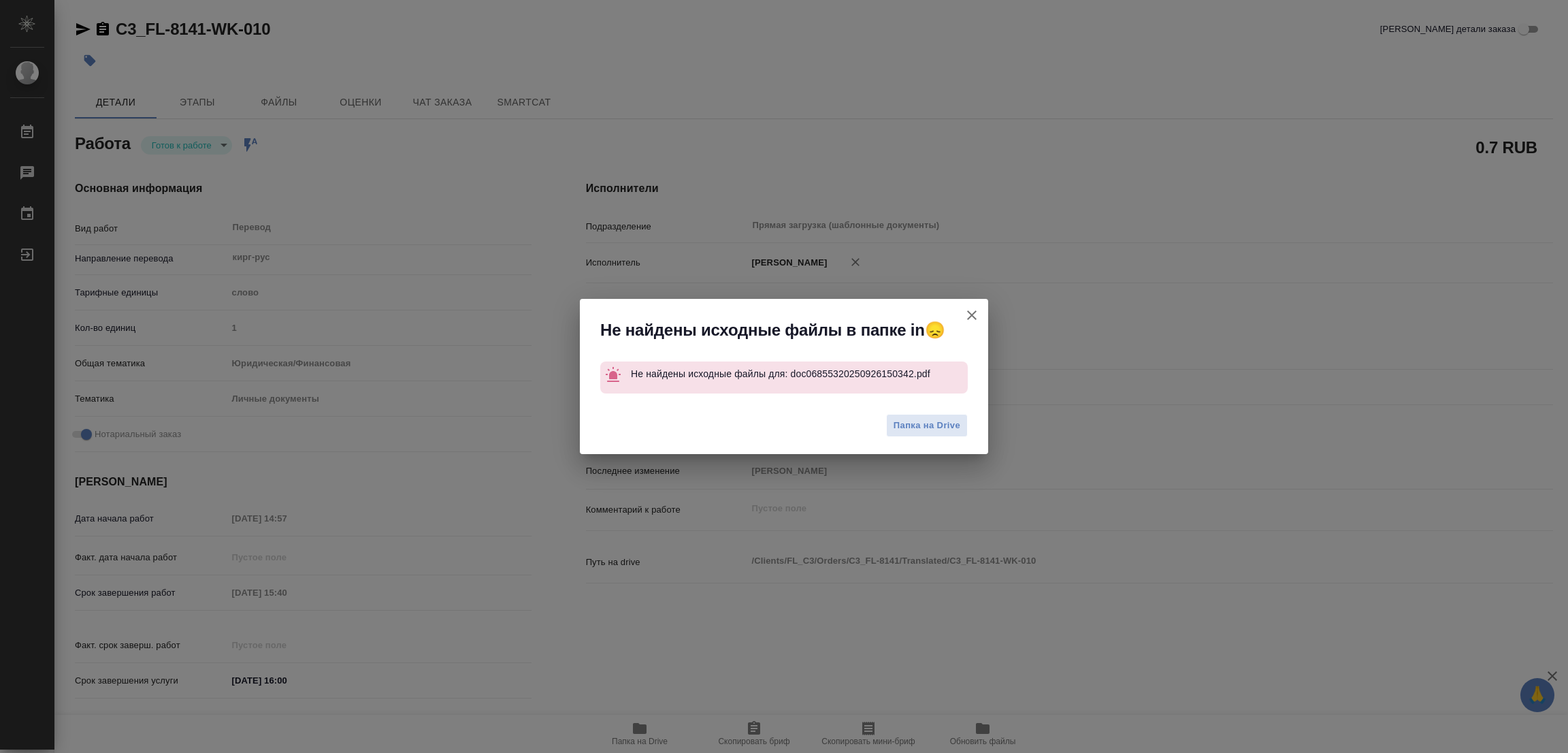
type textarea "x"
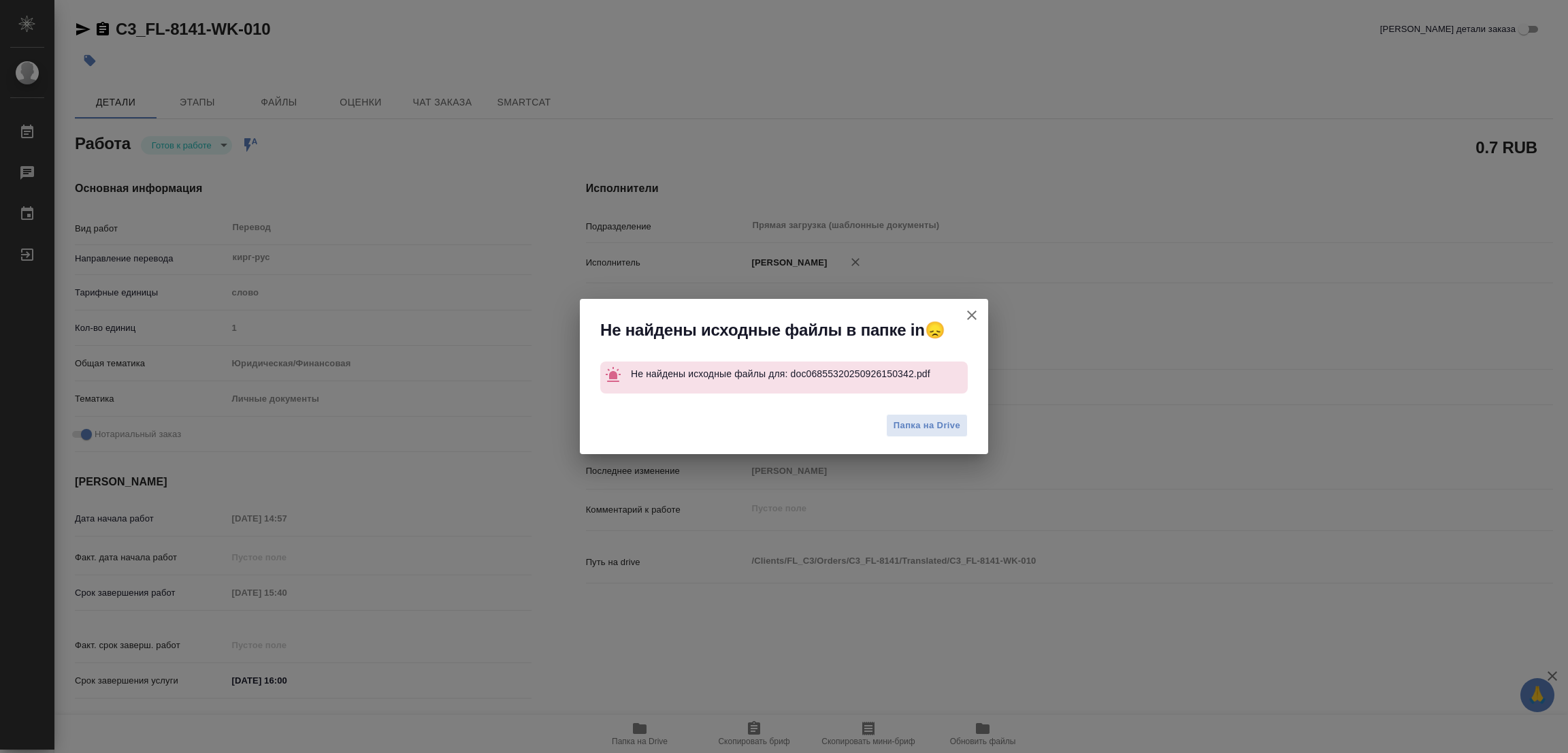
type textarea "x"
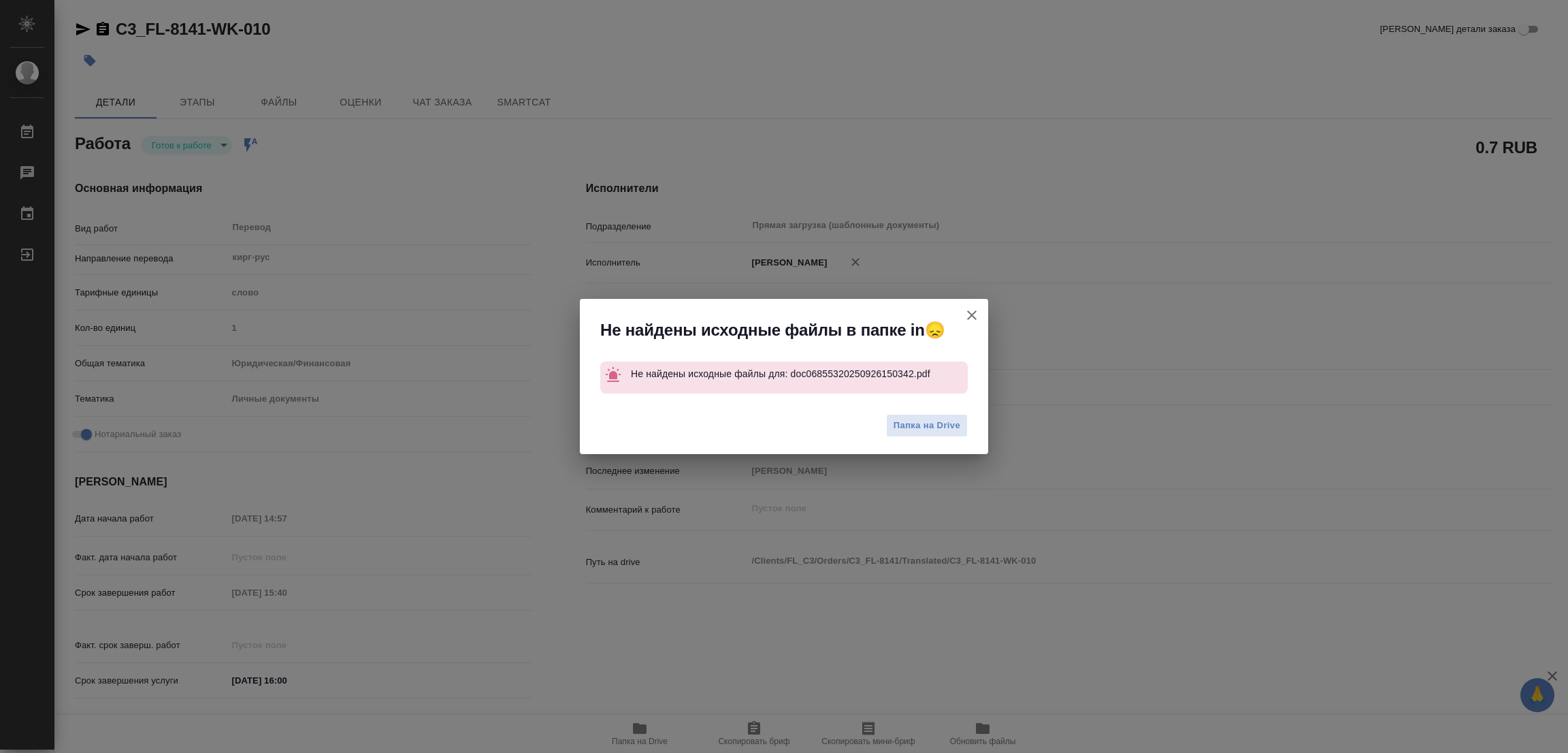
type textarea "x"
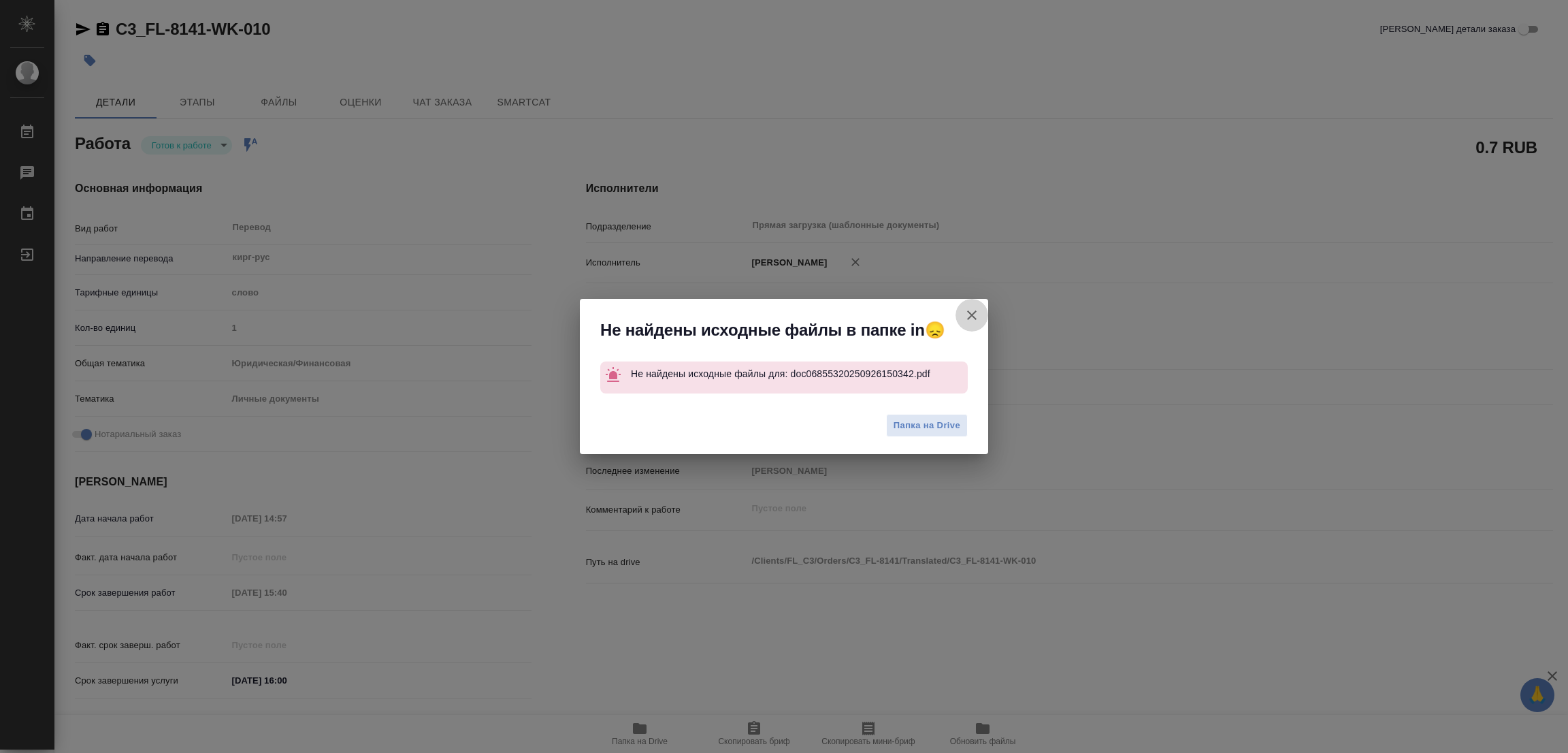
click at [968, 302] on button "[PERSON_NAME] детали заказа" at bounding box center [972, 315] width 33 height 33
type textarea "x"
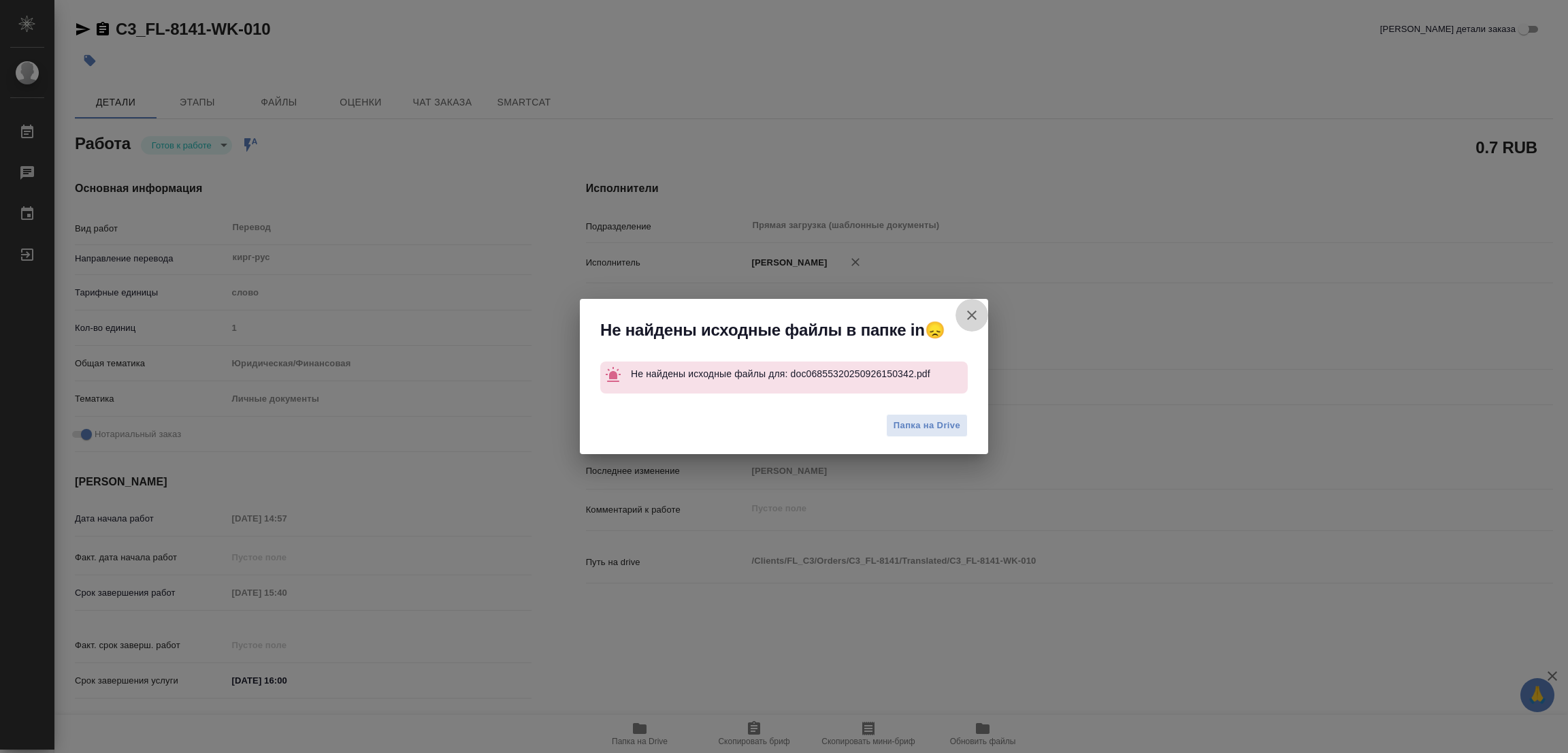
type textarea "x"
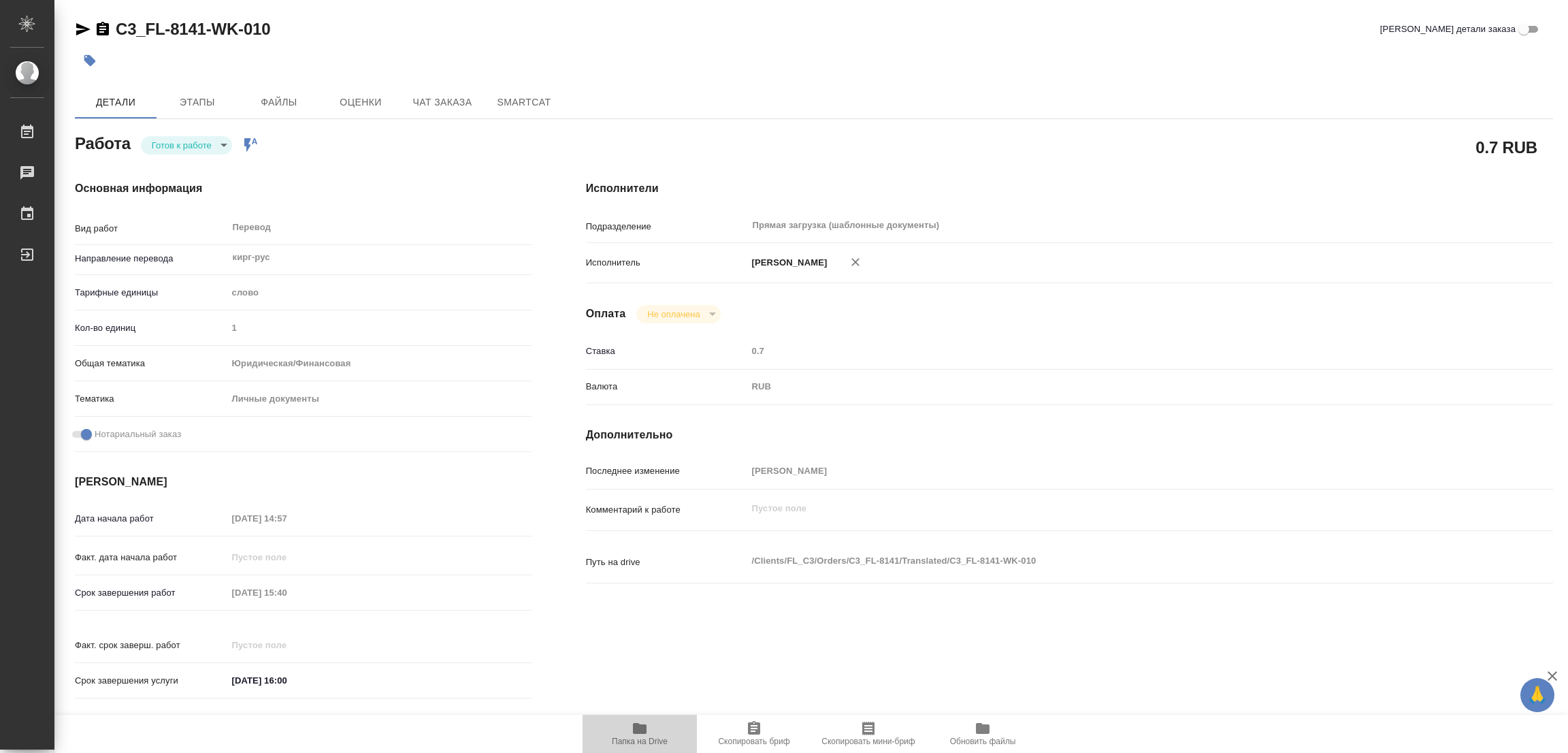
click at [651, 732] on span "Папка на Drive" at bounding box center [639, 734] width 98 height 26
drag, startPoint x: 113, startPoint y: 12, endPoint x: 205, endPoint y: 28, distance: 93.4
click at [205, 28] on div "C3_FL-8141-WK-010 Кратко детали заказа Детали Этапы Файлы Оценки Чат заказа Sma…" at bounding box center [814, 571] width 1493 height 1143
copy link "C3_FL-8141"
click at [763, 730] on span "Скопировать бриф" at bounding box center [754, 734] width 98 height 26
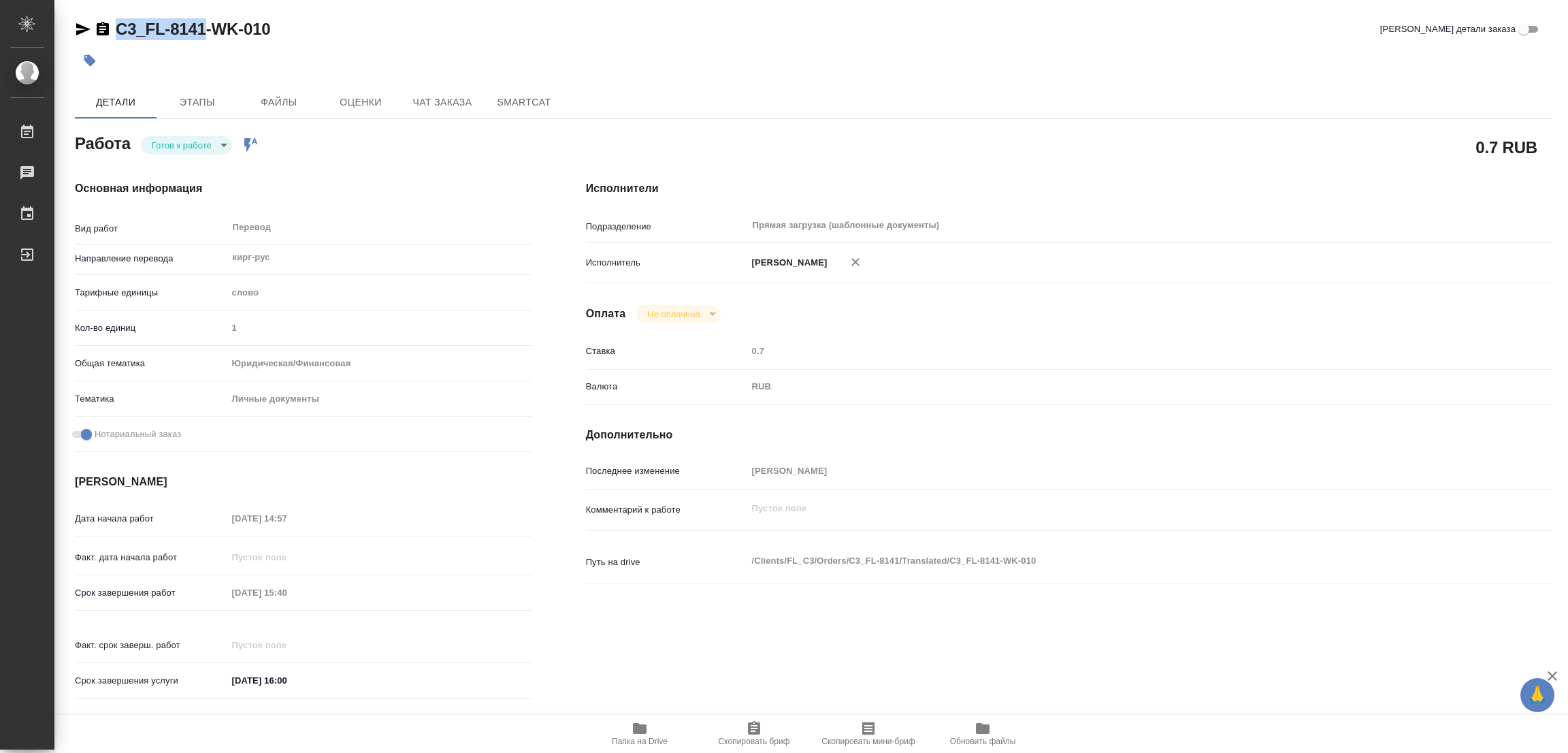
copy link "C3_FL-8141"
click at [158, 592] on div "Срок завершения работ 26.09.2025 15:40" at bounding box center [303, 592] width 457 height 24
click at [337, 150] on div "Работа Готов к работе readyForWork Работа включена в последовательность" at bounding box center [303, 142] width 457 height 25
type textarea "x"
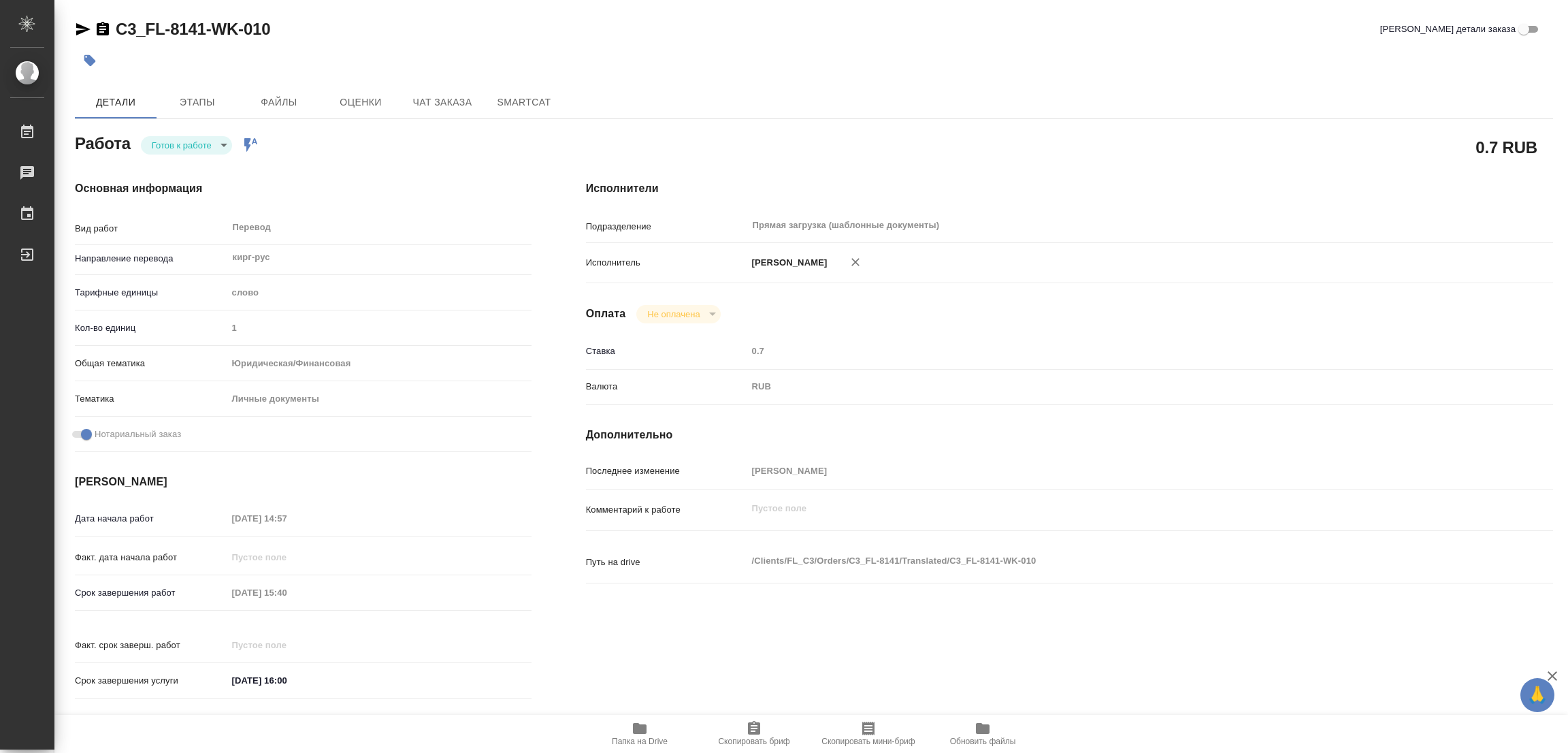
type textarea "x"
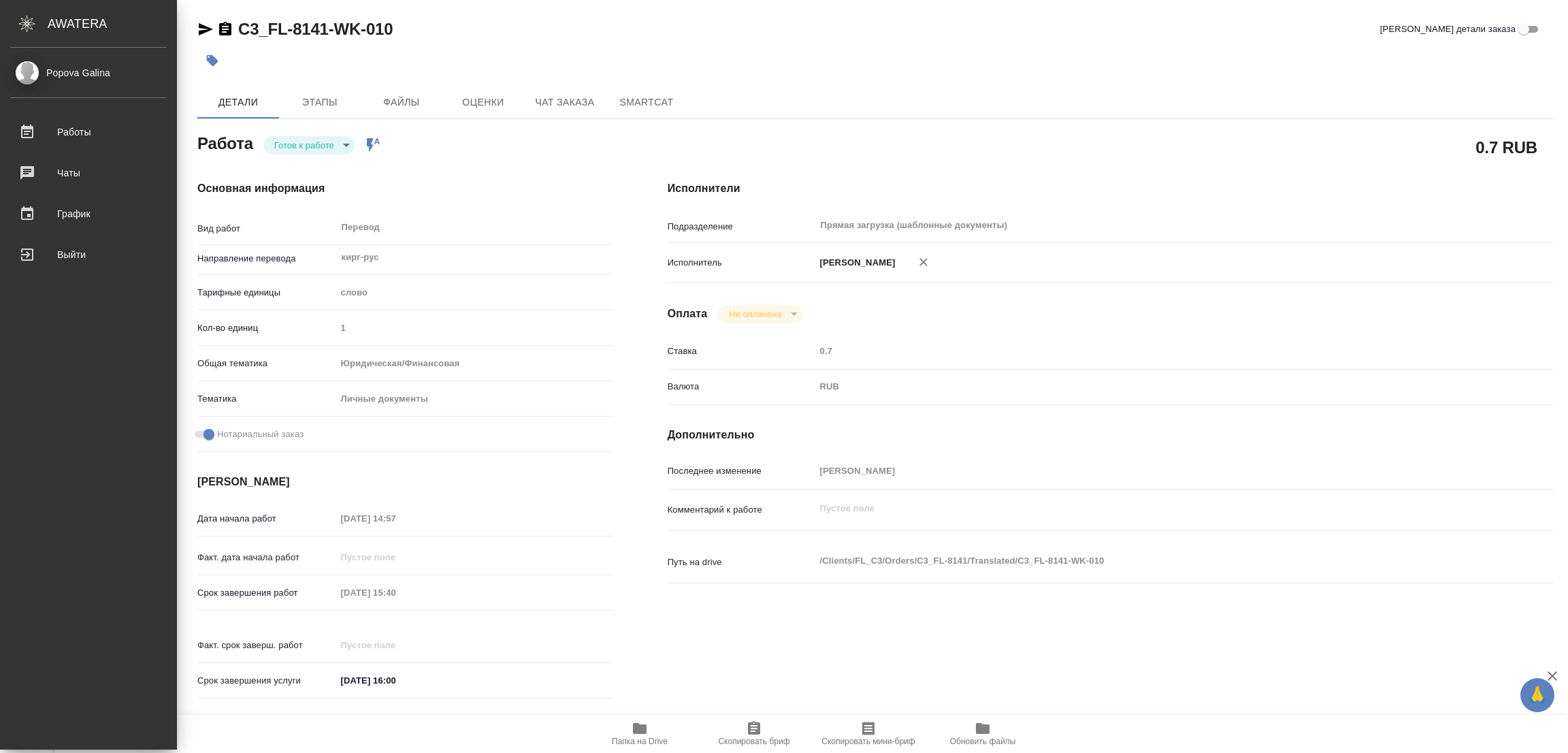
type textarea "x"
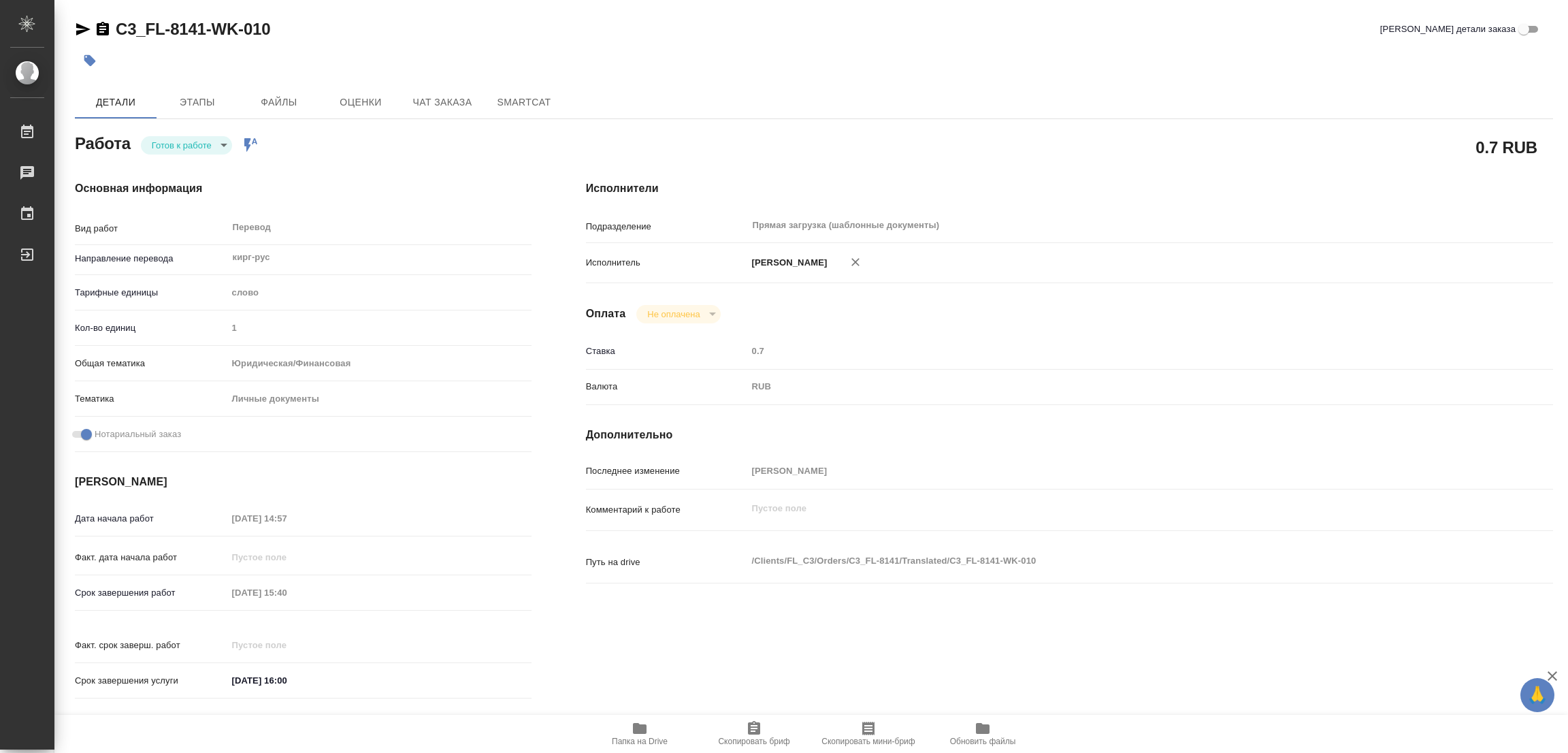
type textarea "x"
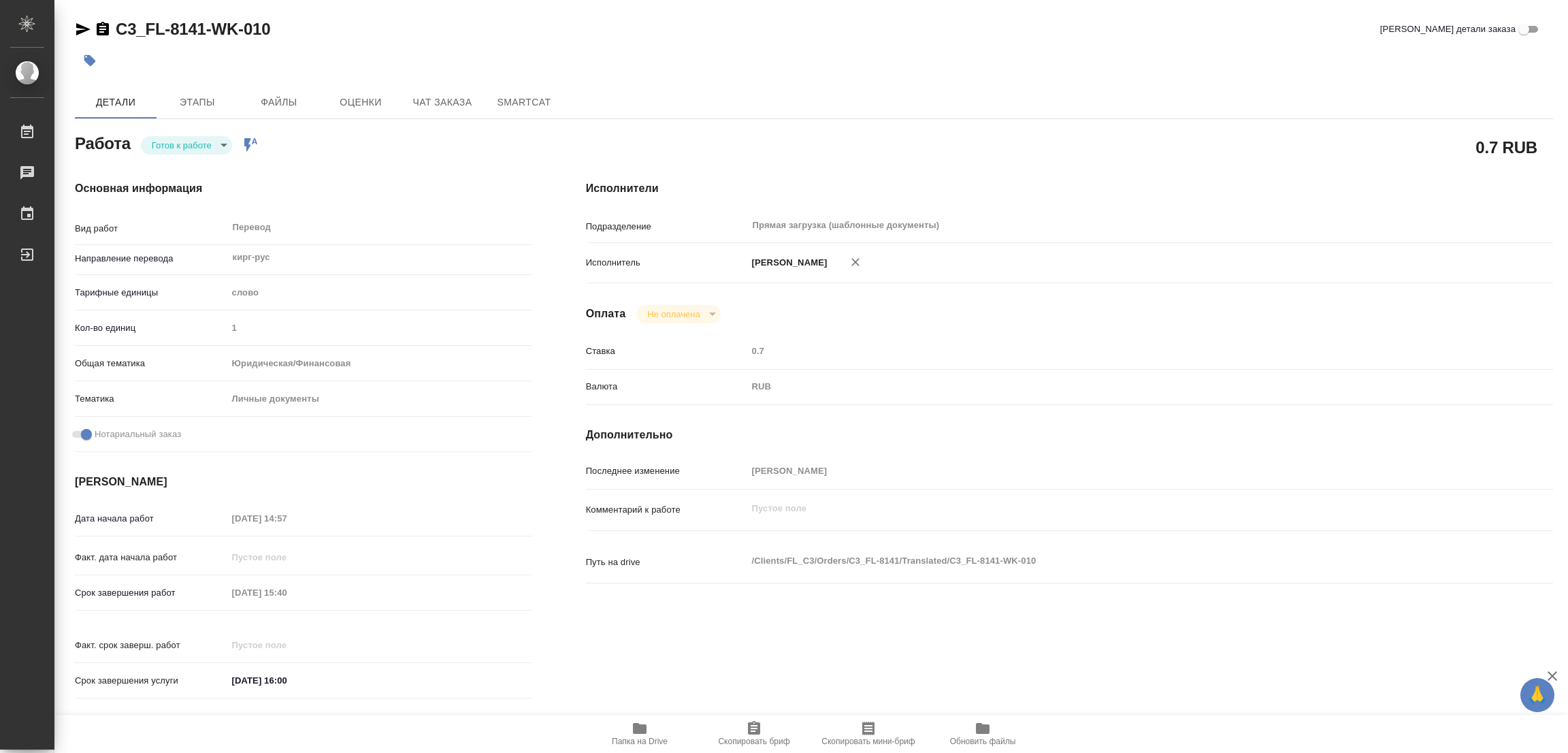
type textarea "x"
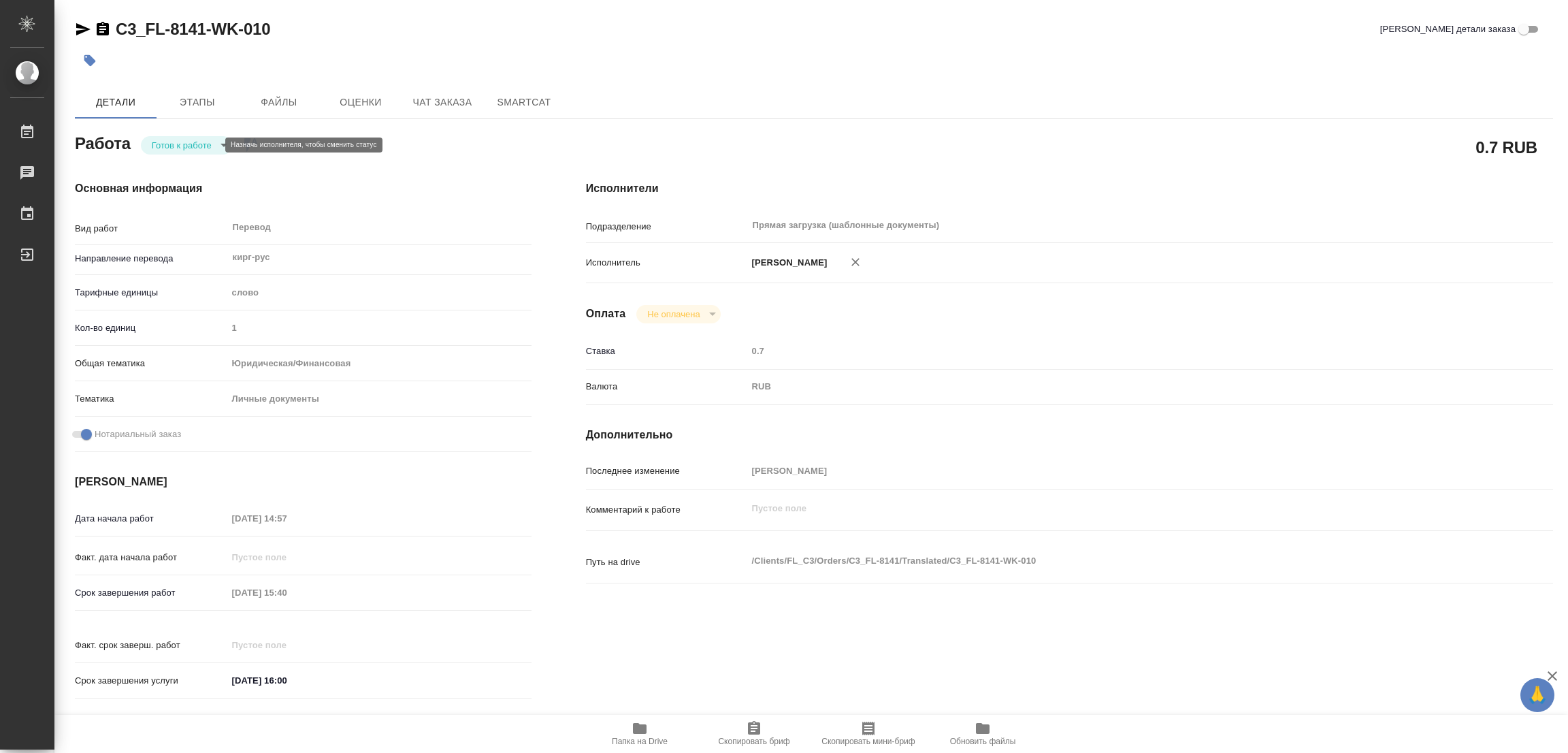
click at [166, 146] on body "🙏 .cls-1 fill:#fff; AWATERA Popova Galina Работы 0 Чаты График Выйти C3_FL-8141…" at bounding box center [784, 376] width 1568 height 753
click at [182, 142] on button "В работе" at bounding box center [174, 145] width 45 height 15
type textarea "x"
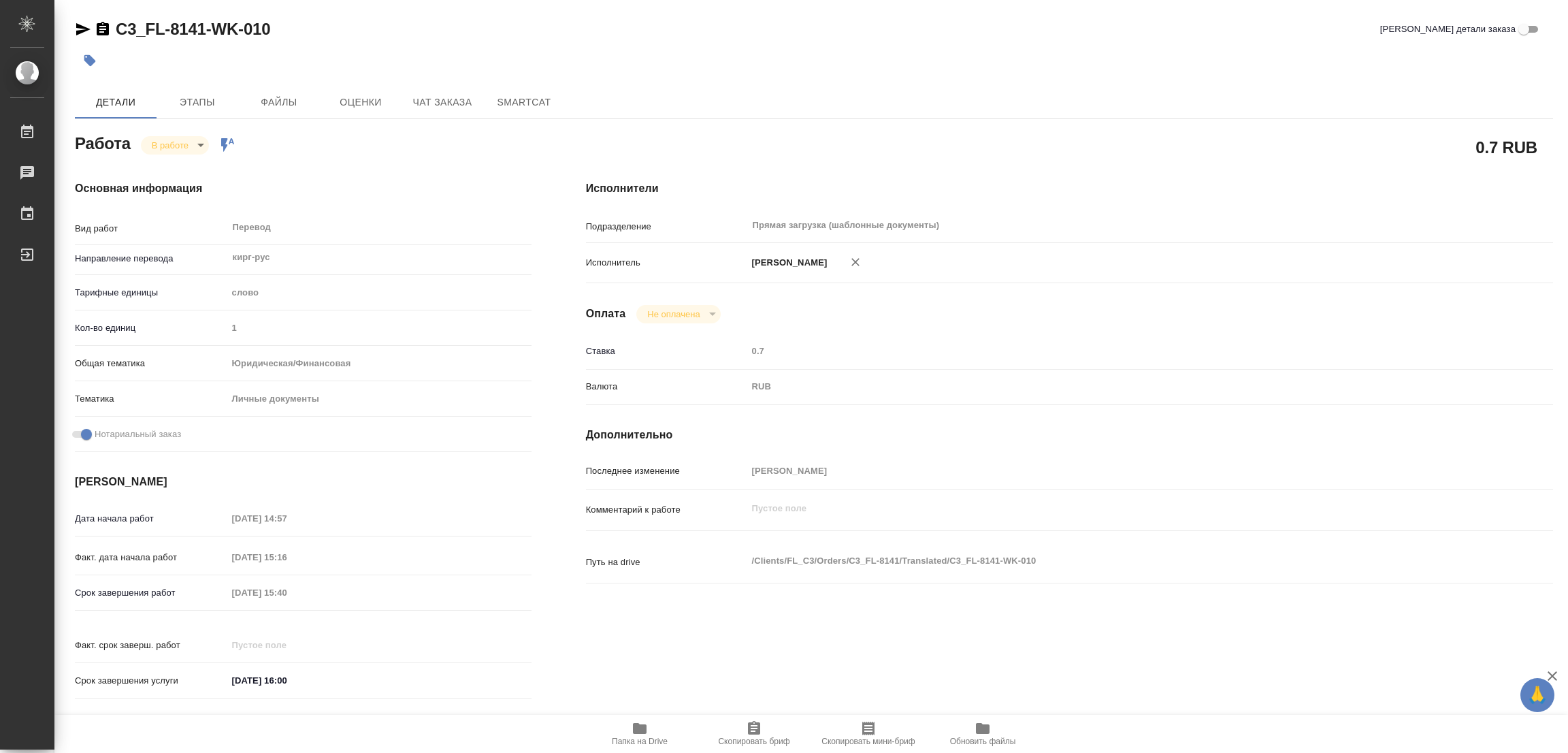
type textarea "x"
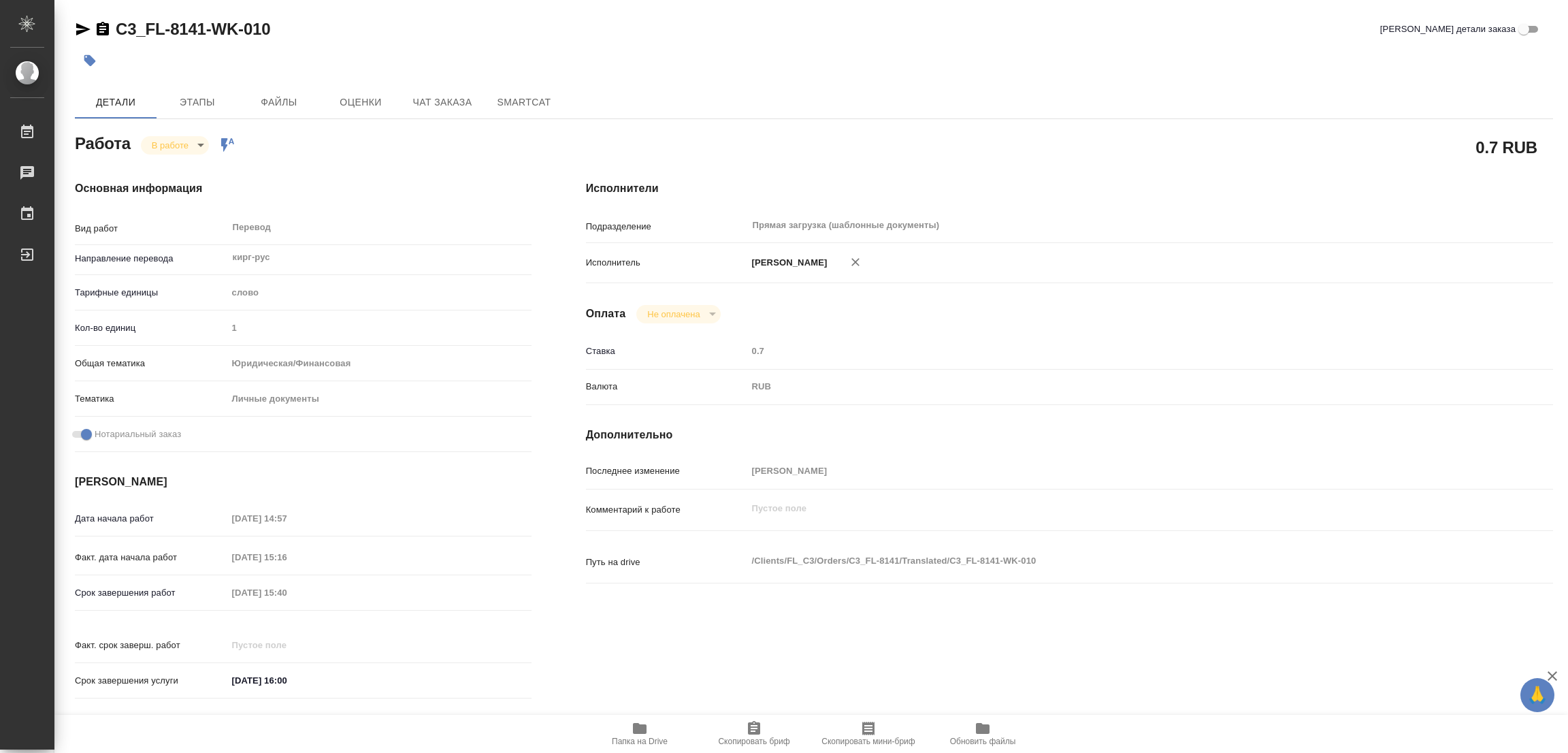
type textarea "x"
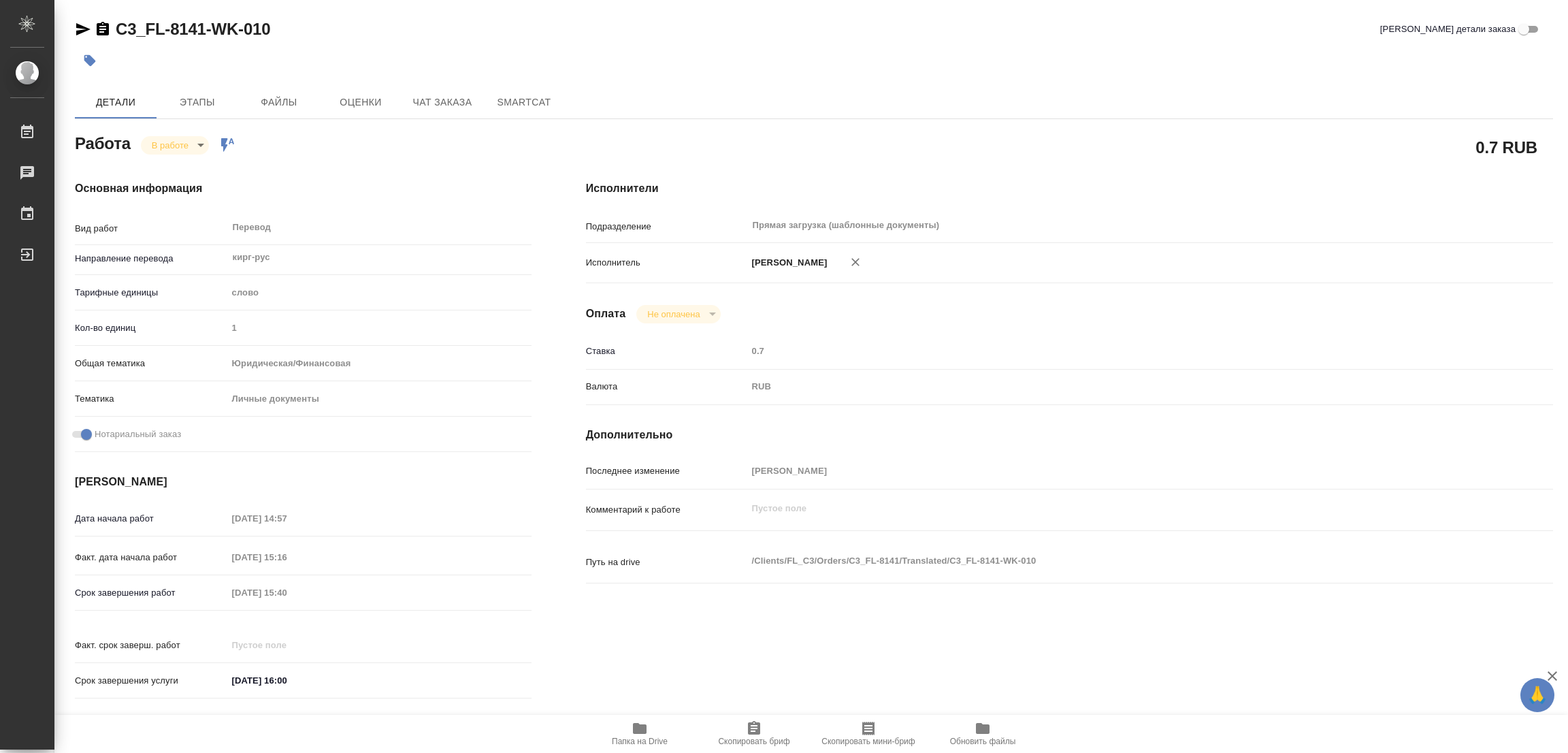
type textarea "x"
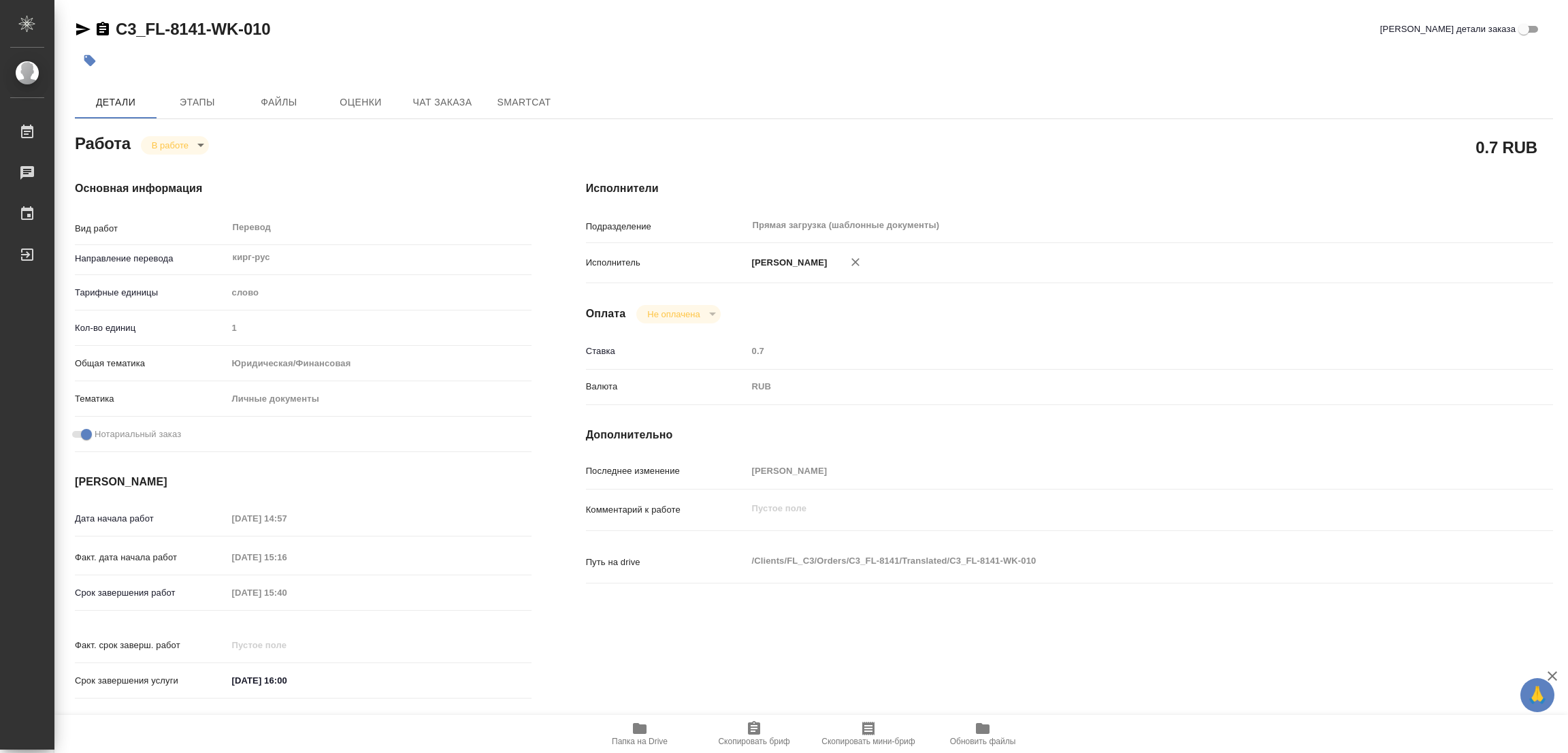
type textarea "x"
drag, startPoint x: 115, startPoint y: 10, endPoint x: 201, endPoint y: 26, distance: 87.5
click at [201, 26] on div "C3_FL-8141-WK-010 Кратко детали заказа Детали Этапы Файлы Оценки Чат заказа Sma…" at bounding box center [814, 571] width 1493 height 1143
copy link "C3_FL-8141"
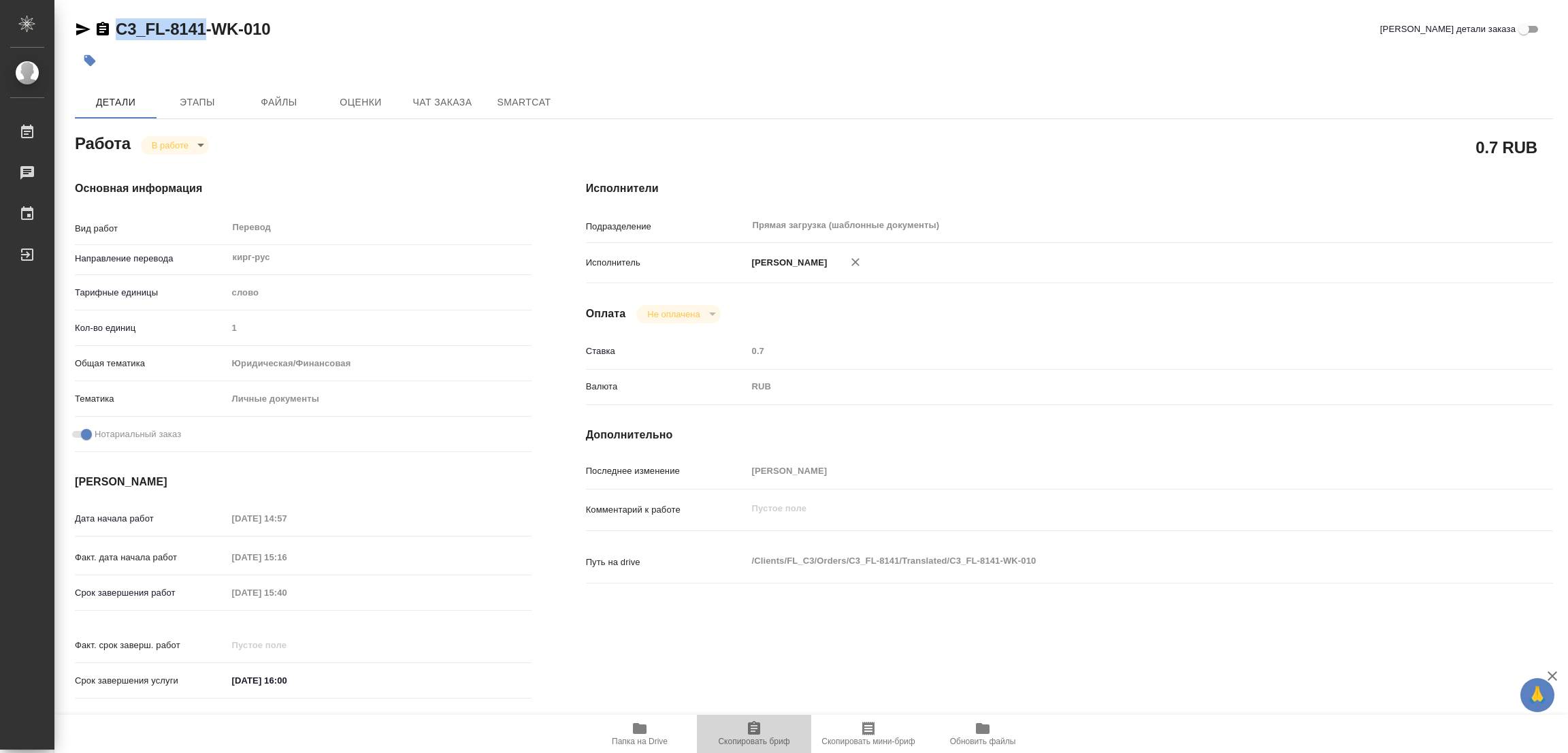
drag, startPoint x: 745, startPoint y: 725, endPoint x: 697, endPoint y: 737, distance: 49.5
click at [742, 727] on span "Скопировать бриф" at bounding box center [754, 734] width 98 height 26
copy link "C3_FL-8141"
click at [1068, 99] on div "Детали Этапы Файлы Оценки Чат заказа SmartCat" at bounding box center [814, 102] width 1479 height 33
type textarea "x"
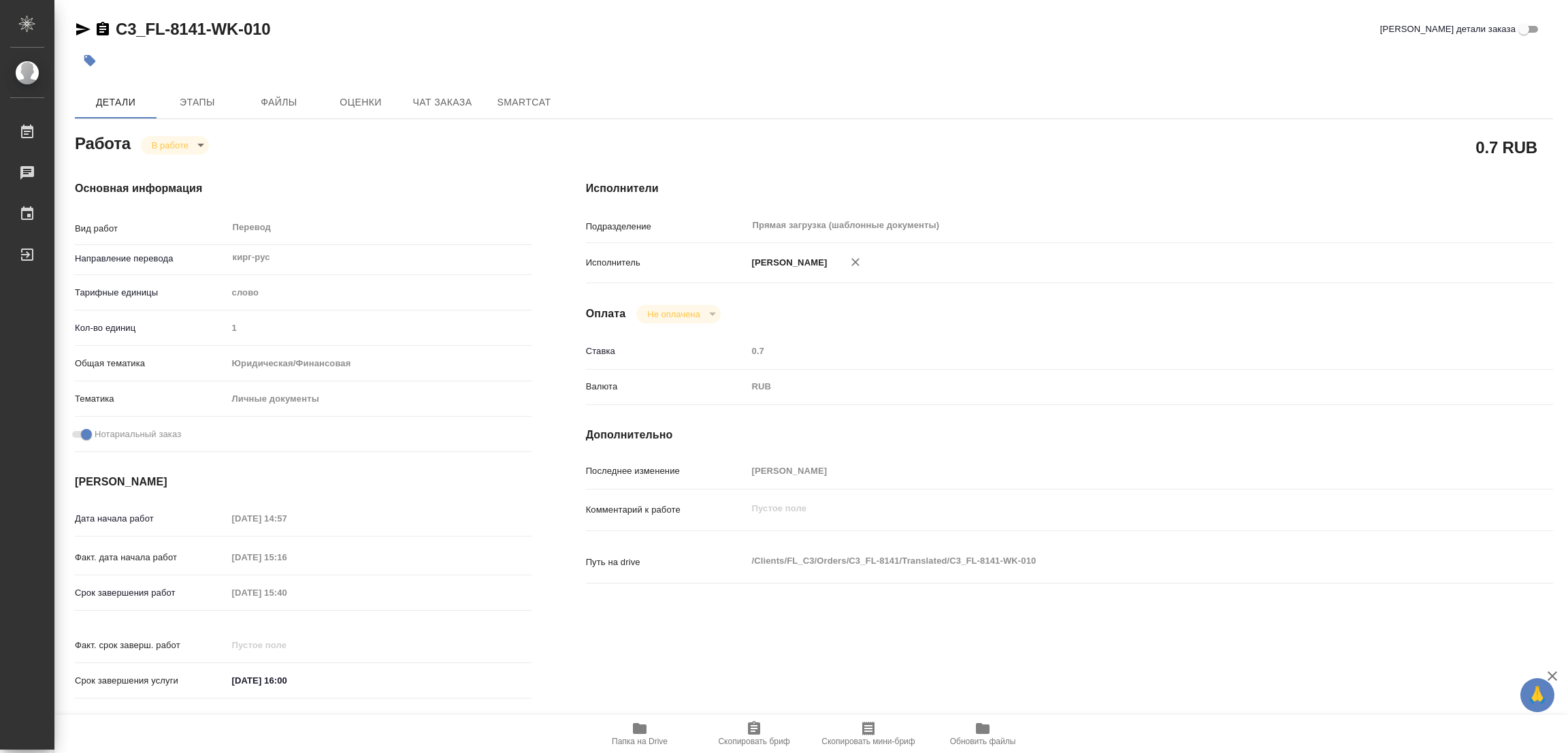
type textarea "x"
drag, startPoint x: 339, startPoint y: 605, endPoint x: 50, endPoint y: 605, distance: 289.0
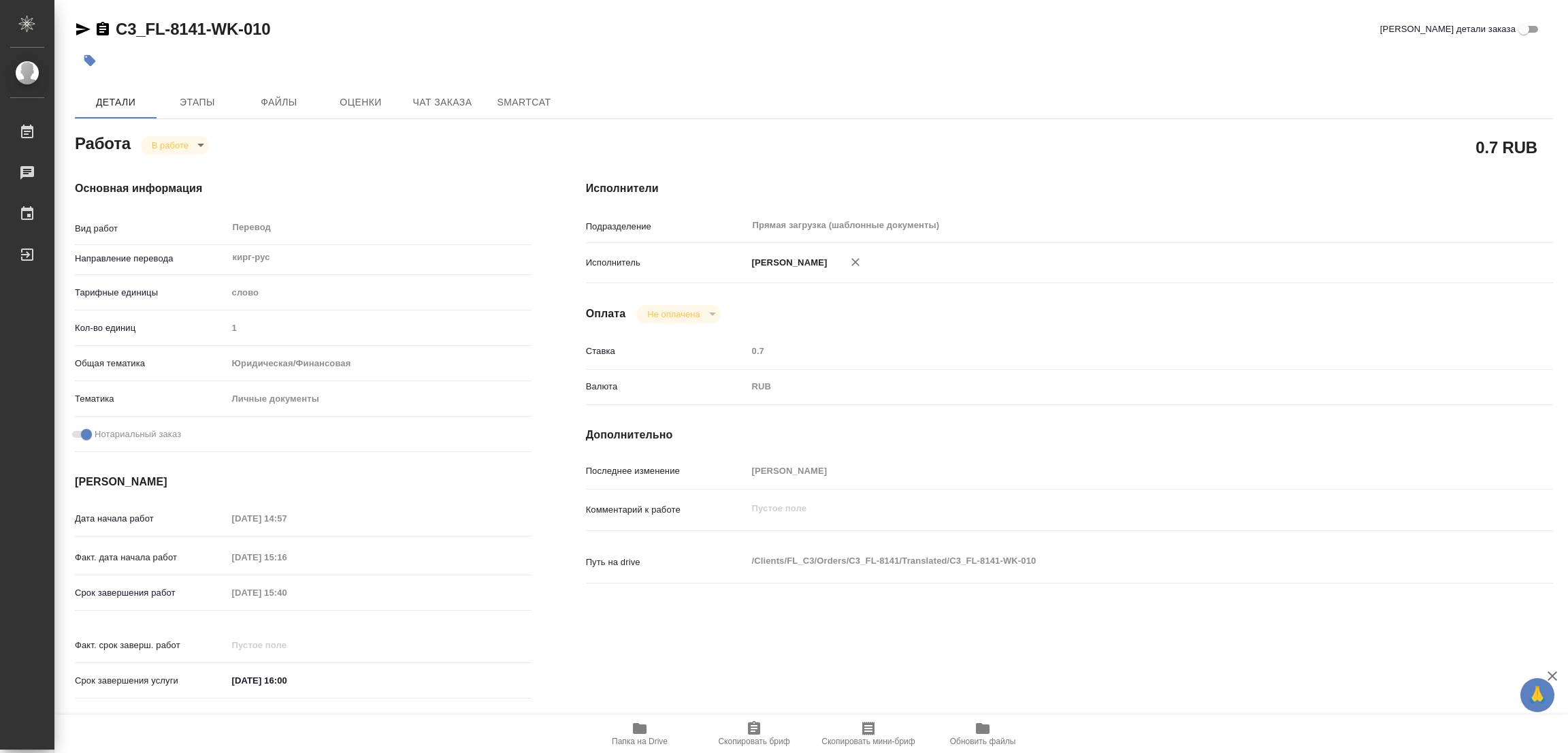
click at [50, 605] on div ".cls-1 fill:#fff; AWATERA Popova Galina Работы 0 Чаты График Выйти C3_FL-8141-W…" at bounding box center [784, 376] width 1568 height 753
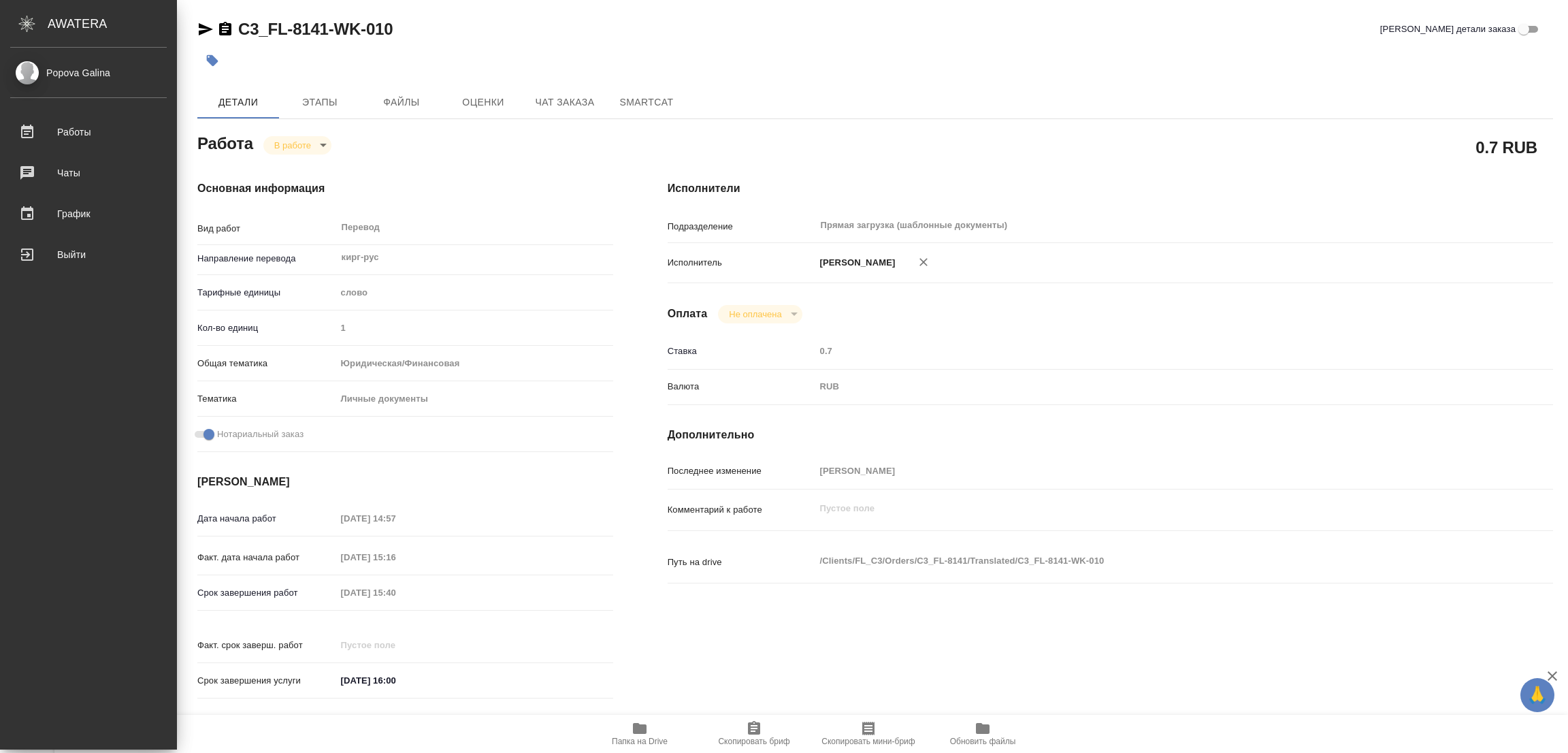
type textarea "x"
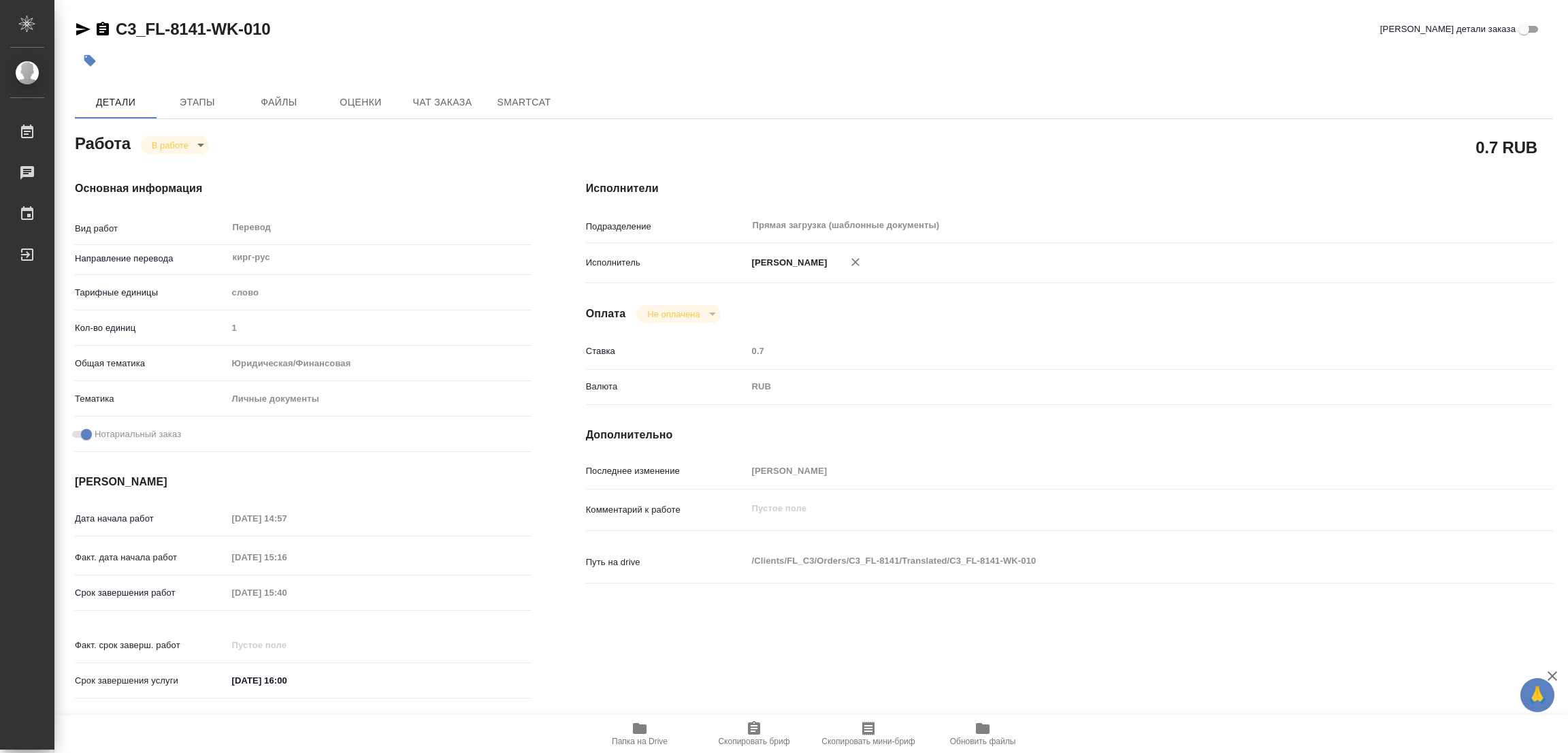
drag, startPoint x: 247, startPoint y: 576, endPoint x: 304, endPoint y: 605, distance: 64.0
click at [304, 605] on div "Срок завершения работ 26.09.2025 15:40" at bounding box center [303, 607] width 457 height 52
click at [163, 574] on div "Дата начала работ 26.09.2025 14:57 Факт. дата начала работ 26.09.2025 15:16 Сро…" at bounding box center [303, 607] width 457 height 201
click at [187, 100] on span "Этапы" at bounding box center [197, 102] width 65 height 17
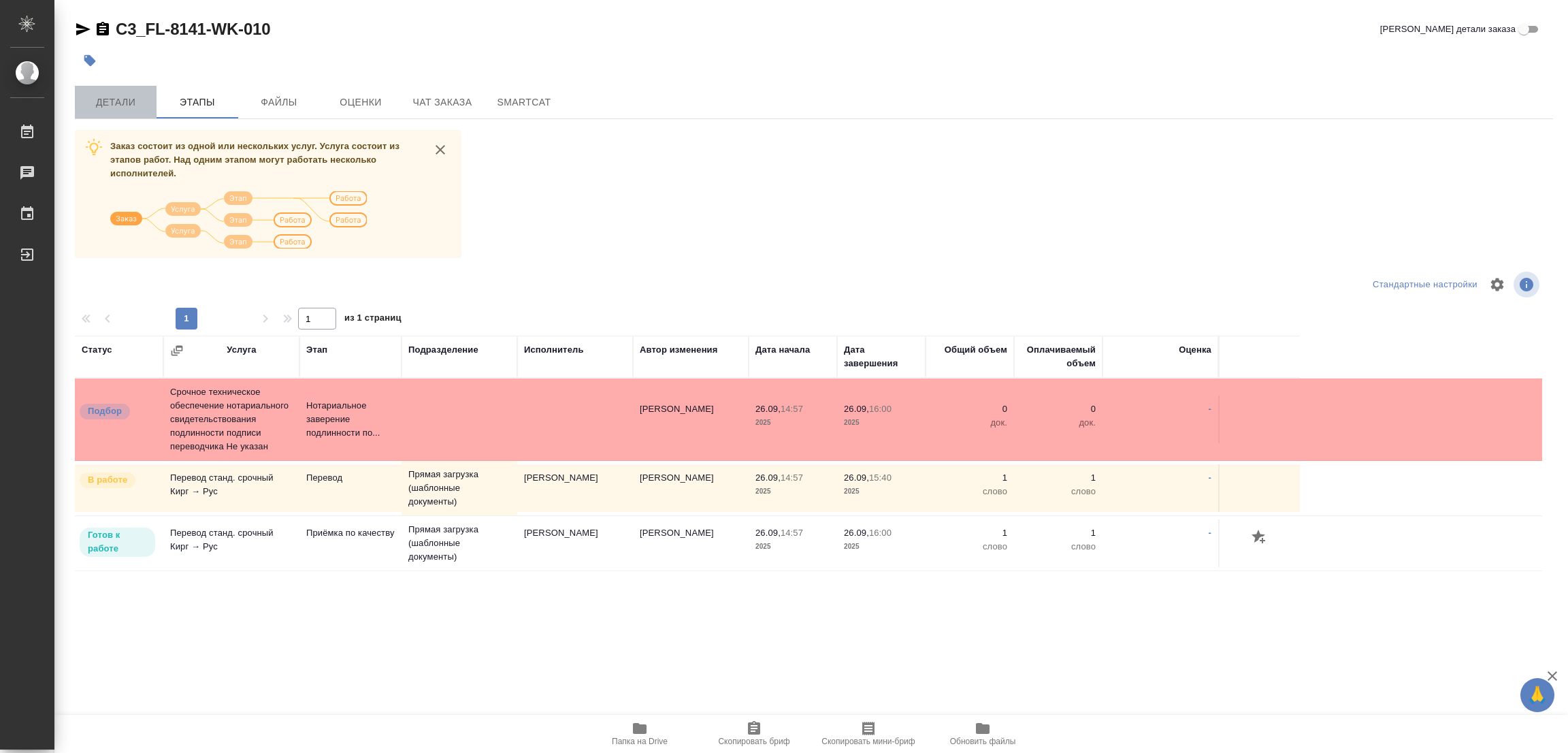
click at [113, 95] on span "Детали" at bounding box center [115, 102] width 65 height 17
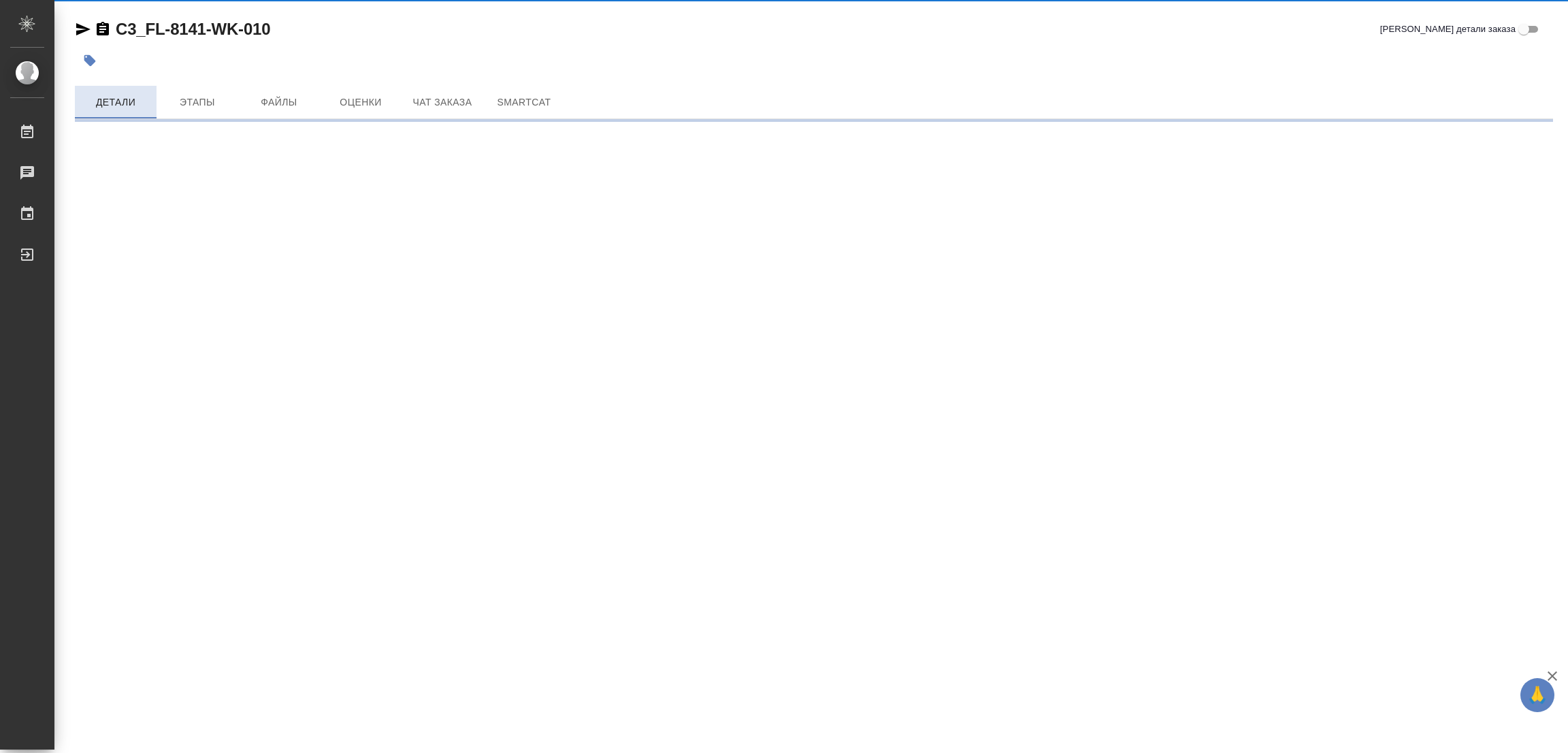
click at [104, 98] on span "Детали" at bounding box center [115, 102] width 65 height 17
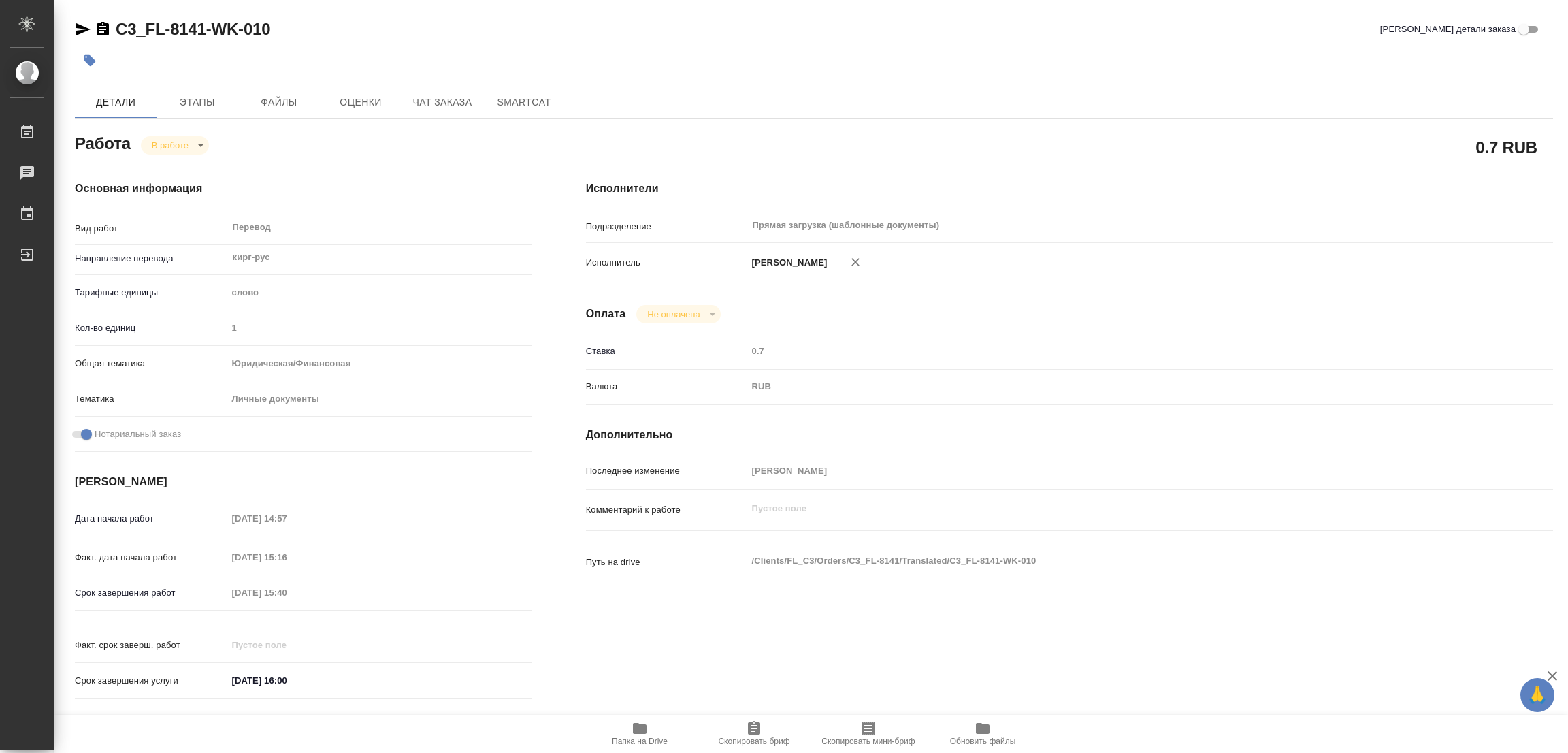
type textarea "x"
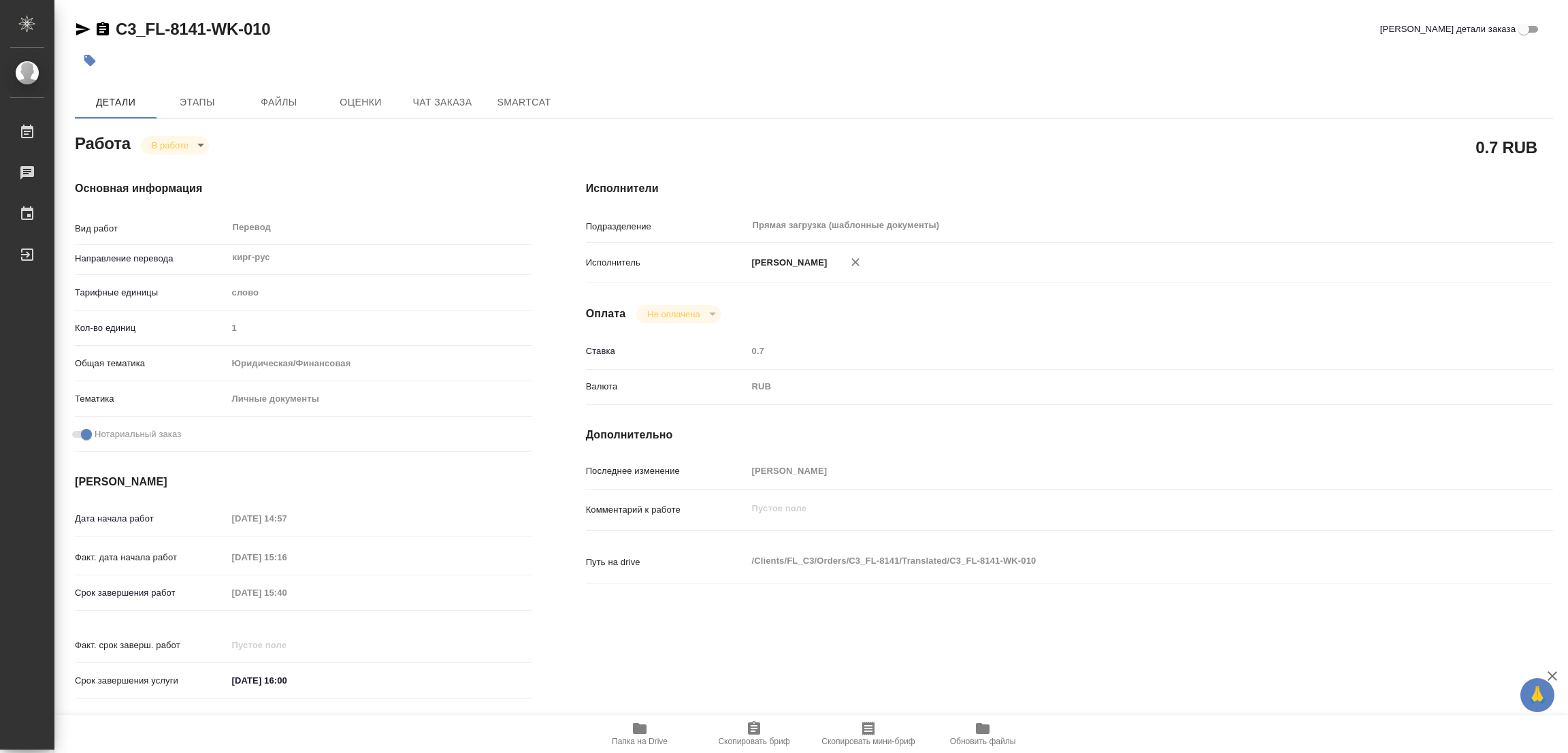
type textarea "x"
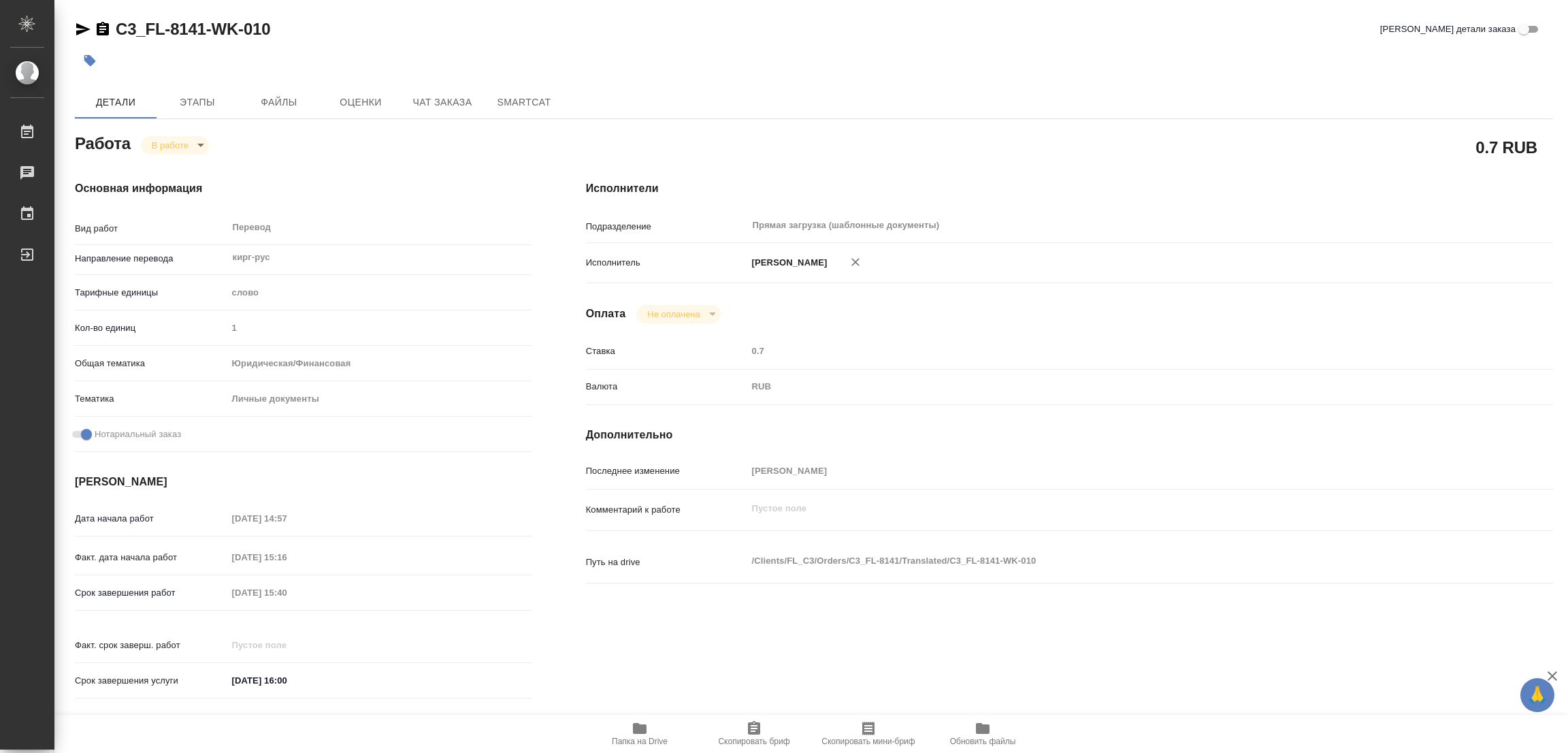
click at [163, 145] on body "🙏 .cls-1 fill:#fff; AWATERA Popova Galina Работы 0 Чаты График Выйти C3_FL-8141…" at bounding box center [784, 376] width 1568 height 753
type textarea "x"
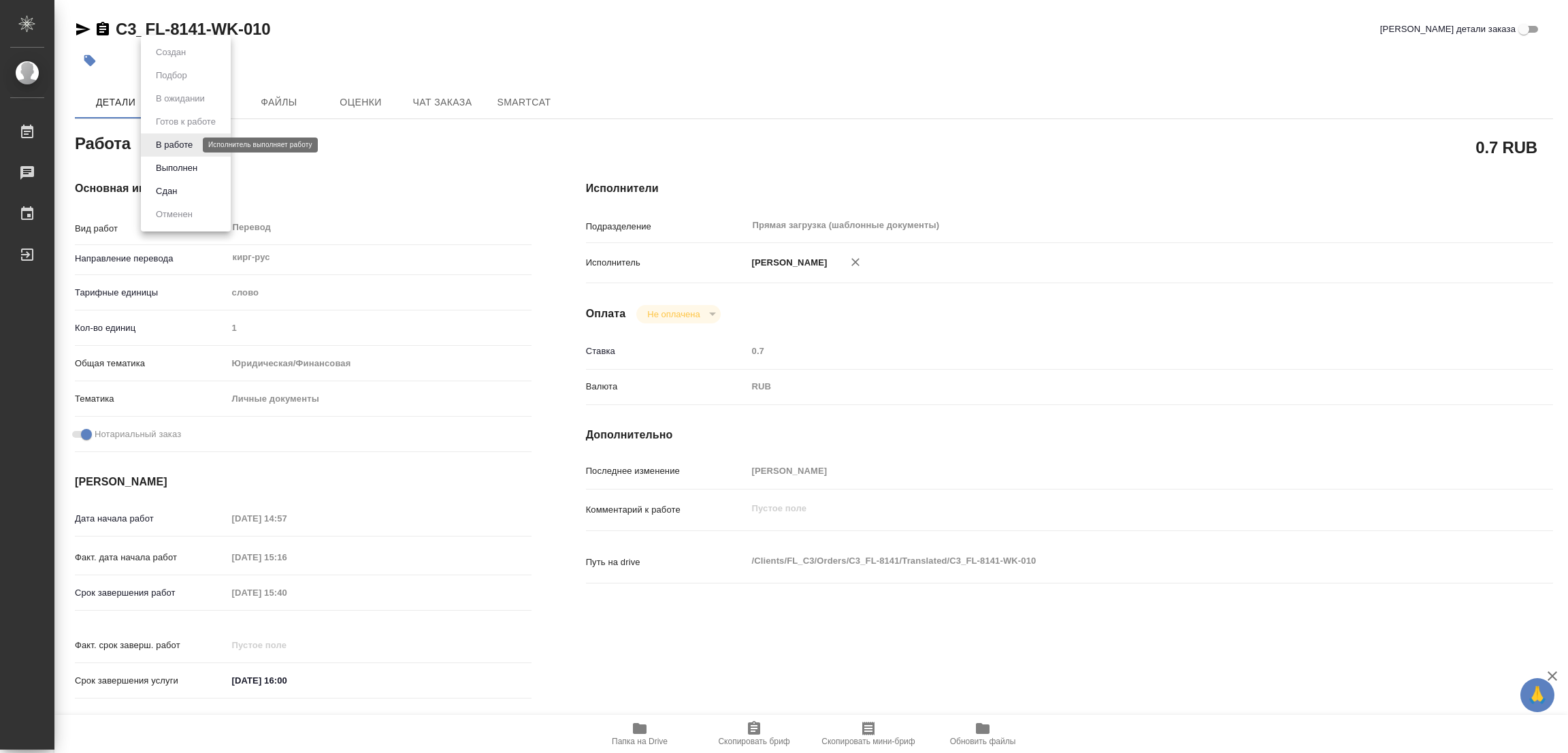
type textarea "x"
click at [174, 169] on button "Выполнен" at bounding box center [177, 168] width 49 height 15
type textarea "x"
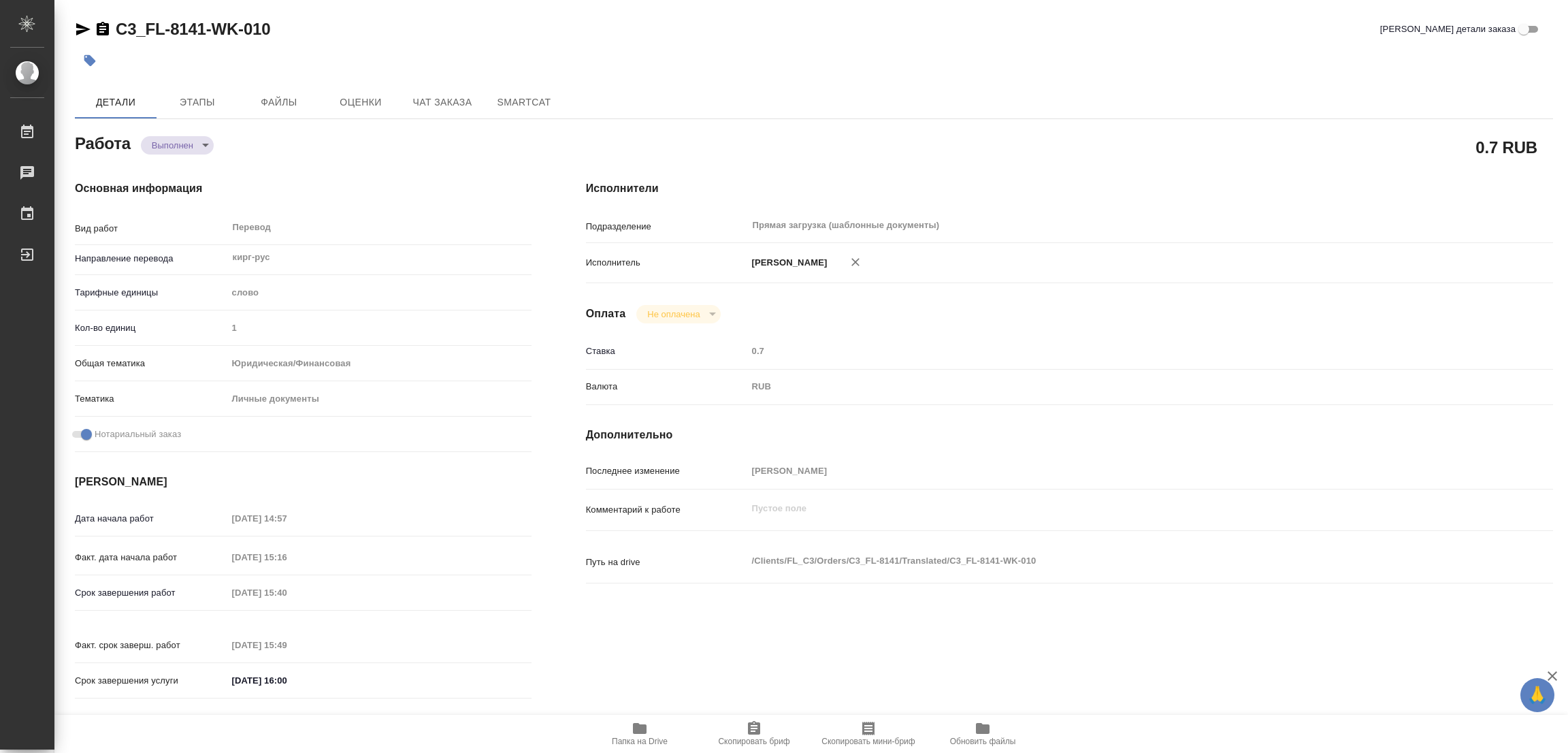
type textarea "x"
click at [87, 58] on icon "button" at bounding box center [90, 60] width 12 height 12
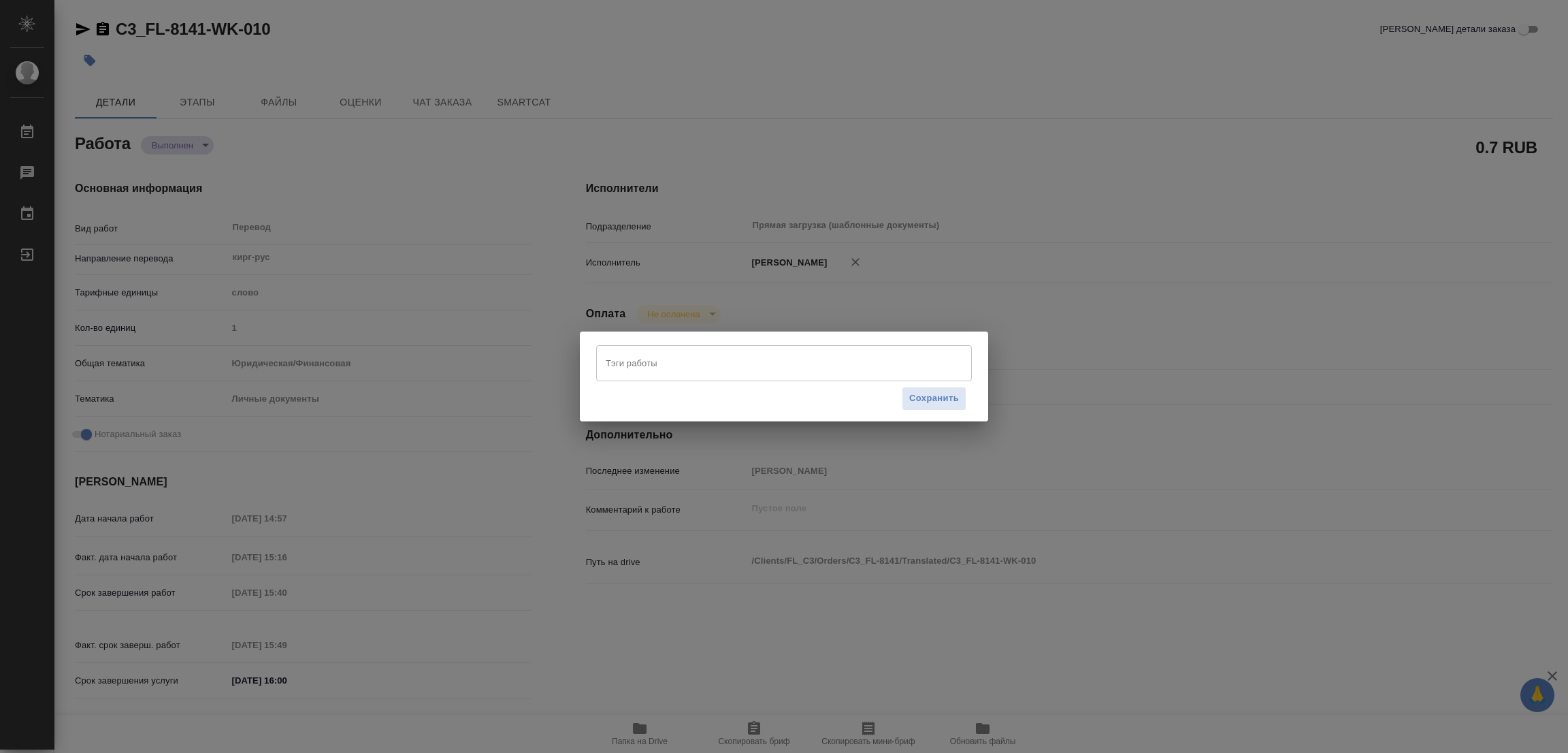
type textarea "x"
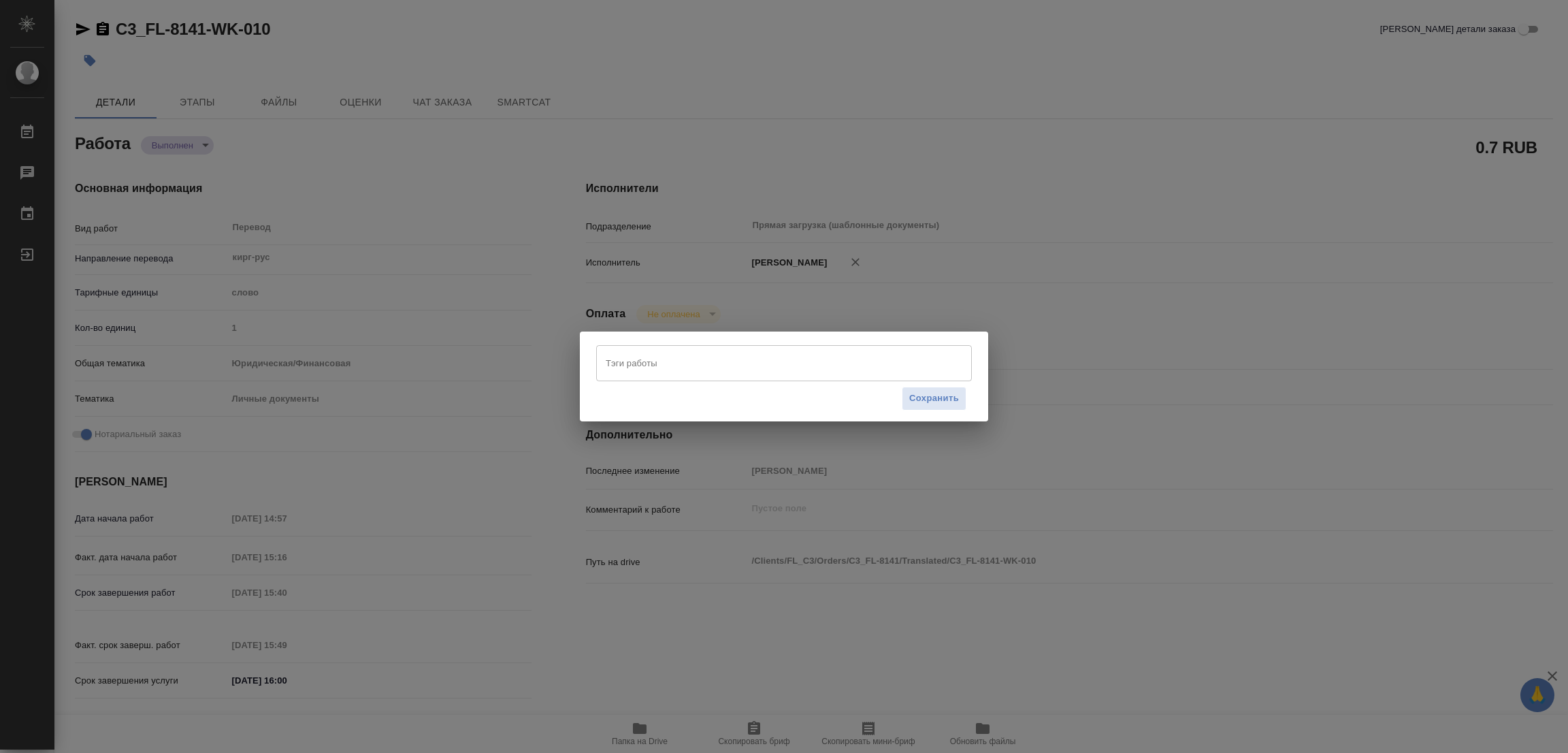
type textarea "x"
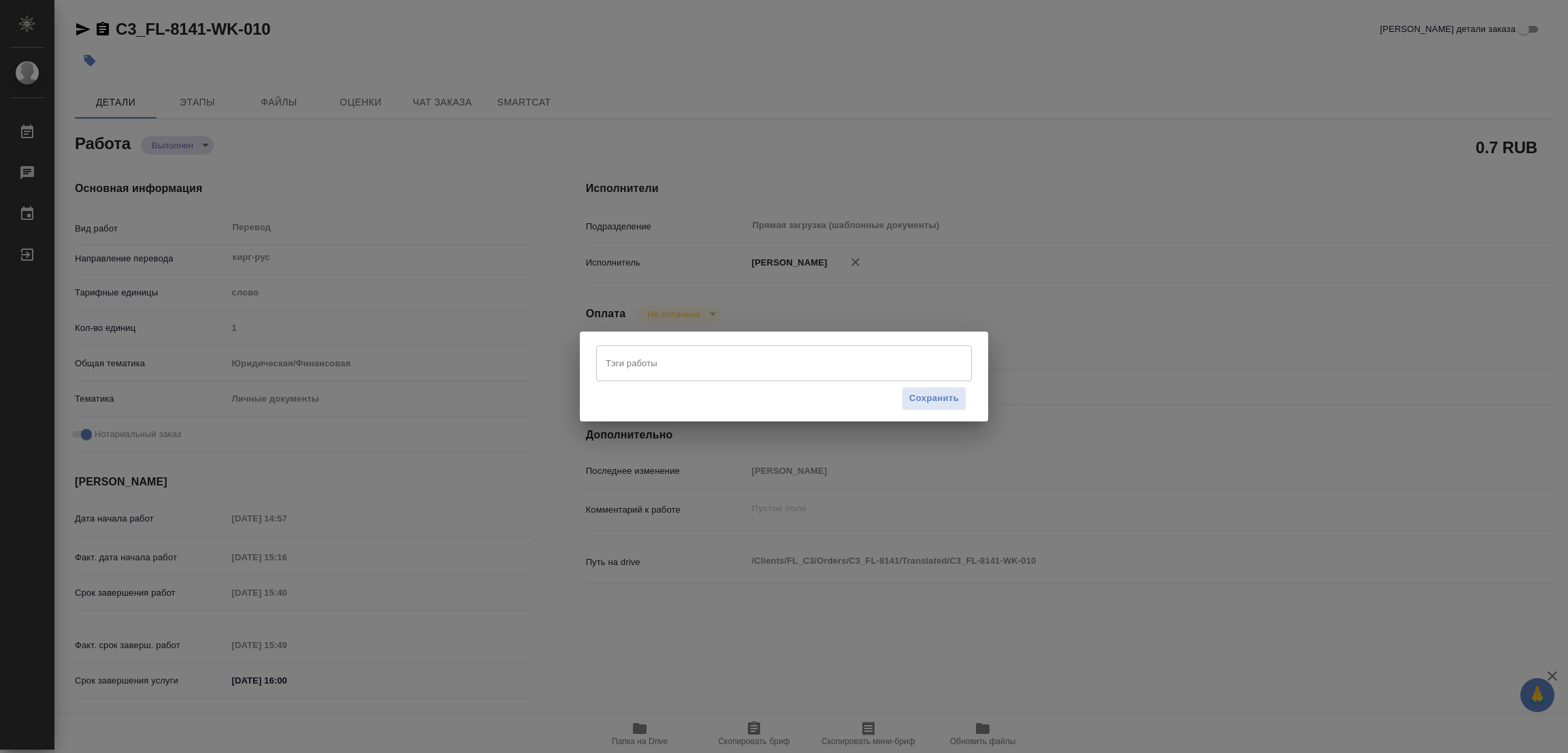
click at [627, 363] on input "Тэги работы" at bounding box center [771, 363] width 338 height 23
type textarea "x"
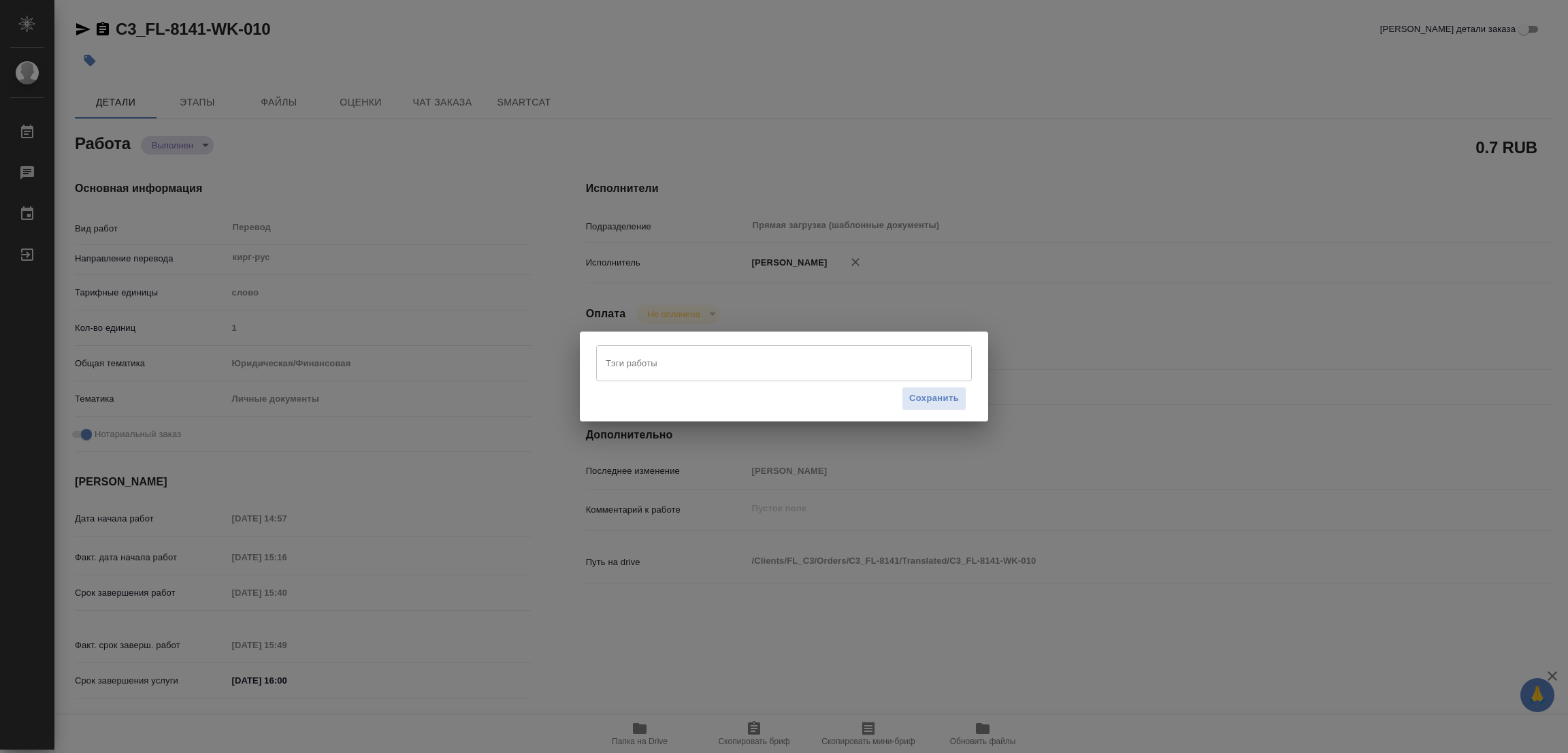
type textarea "x"
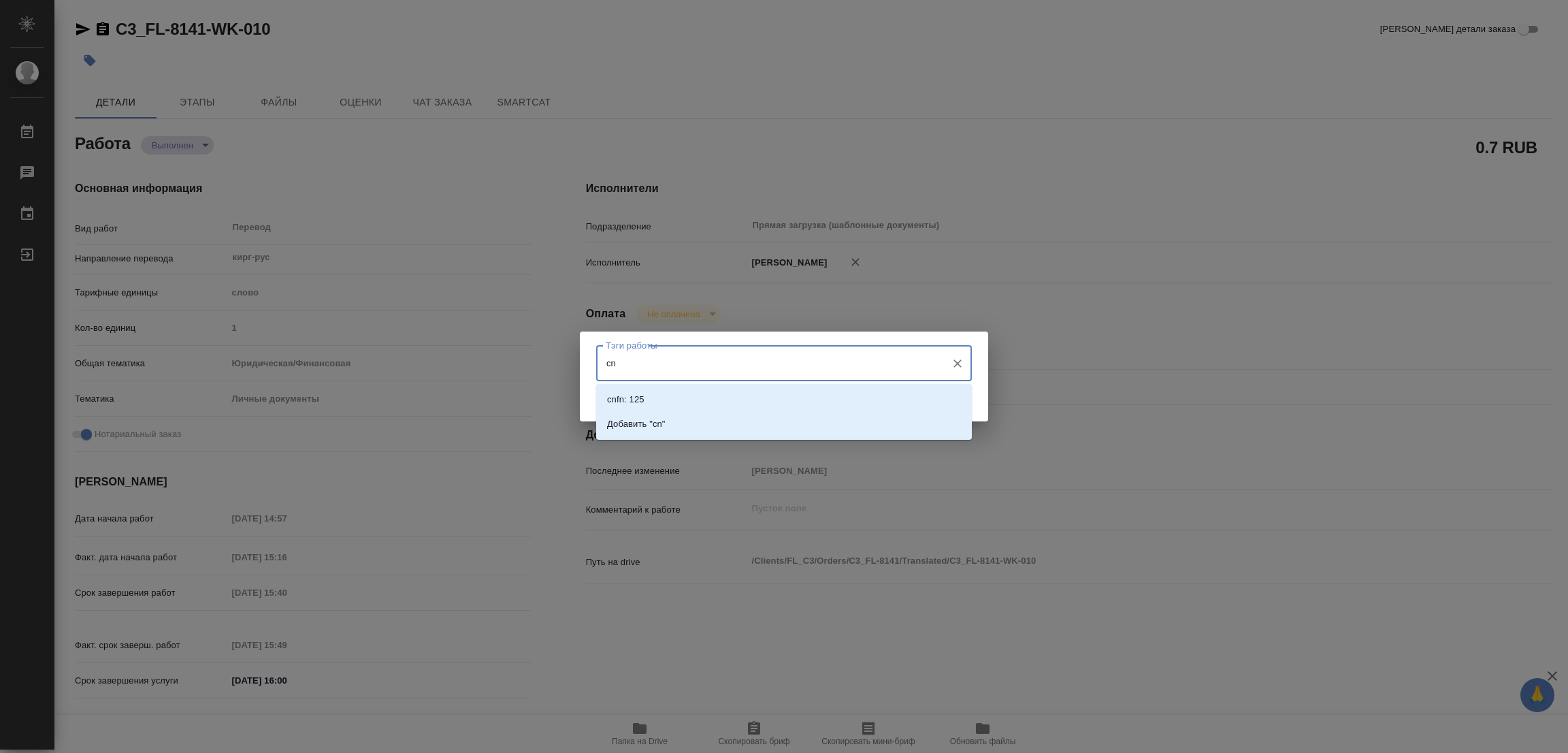
type input "c"
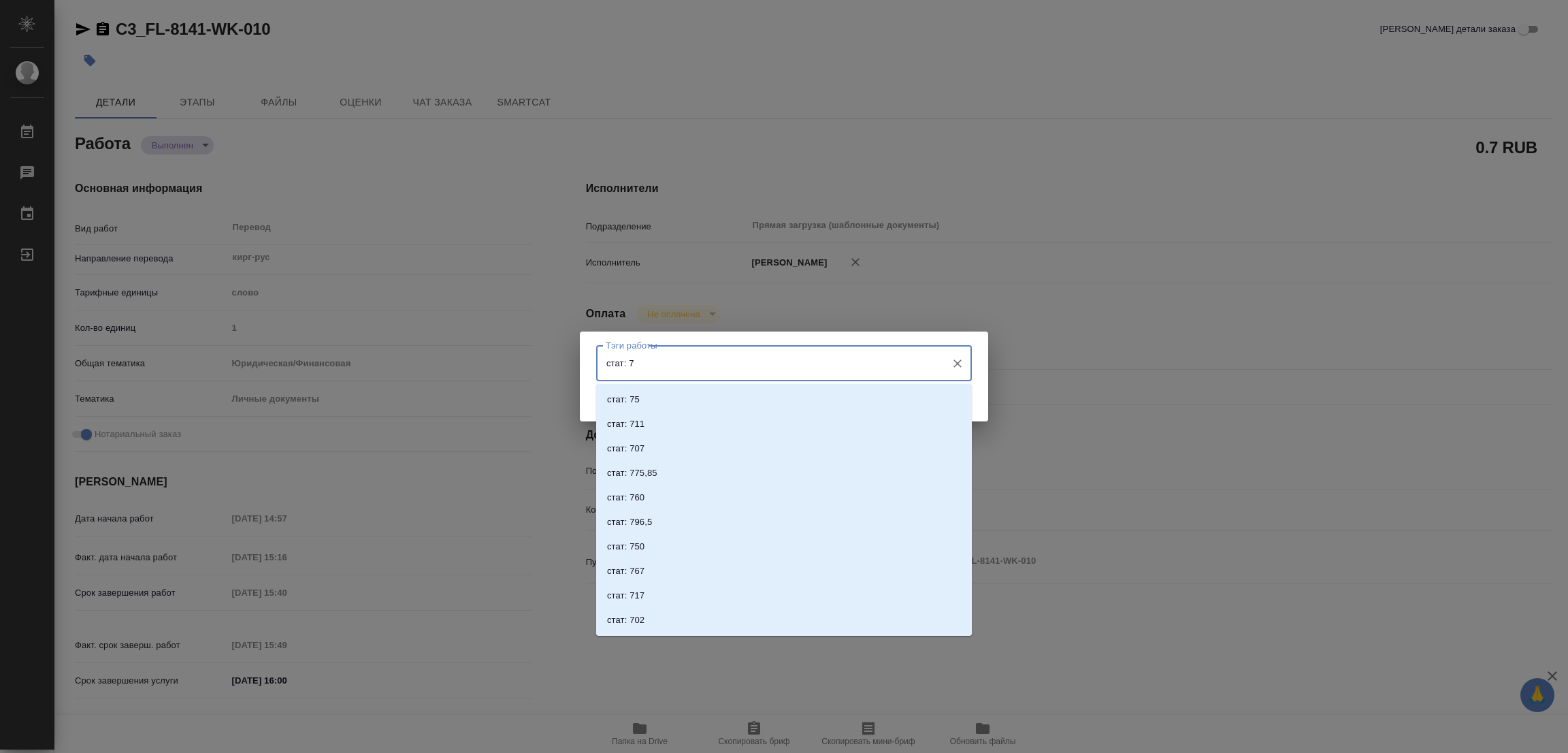
type input "стат: 75"
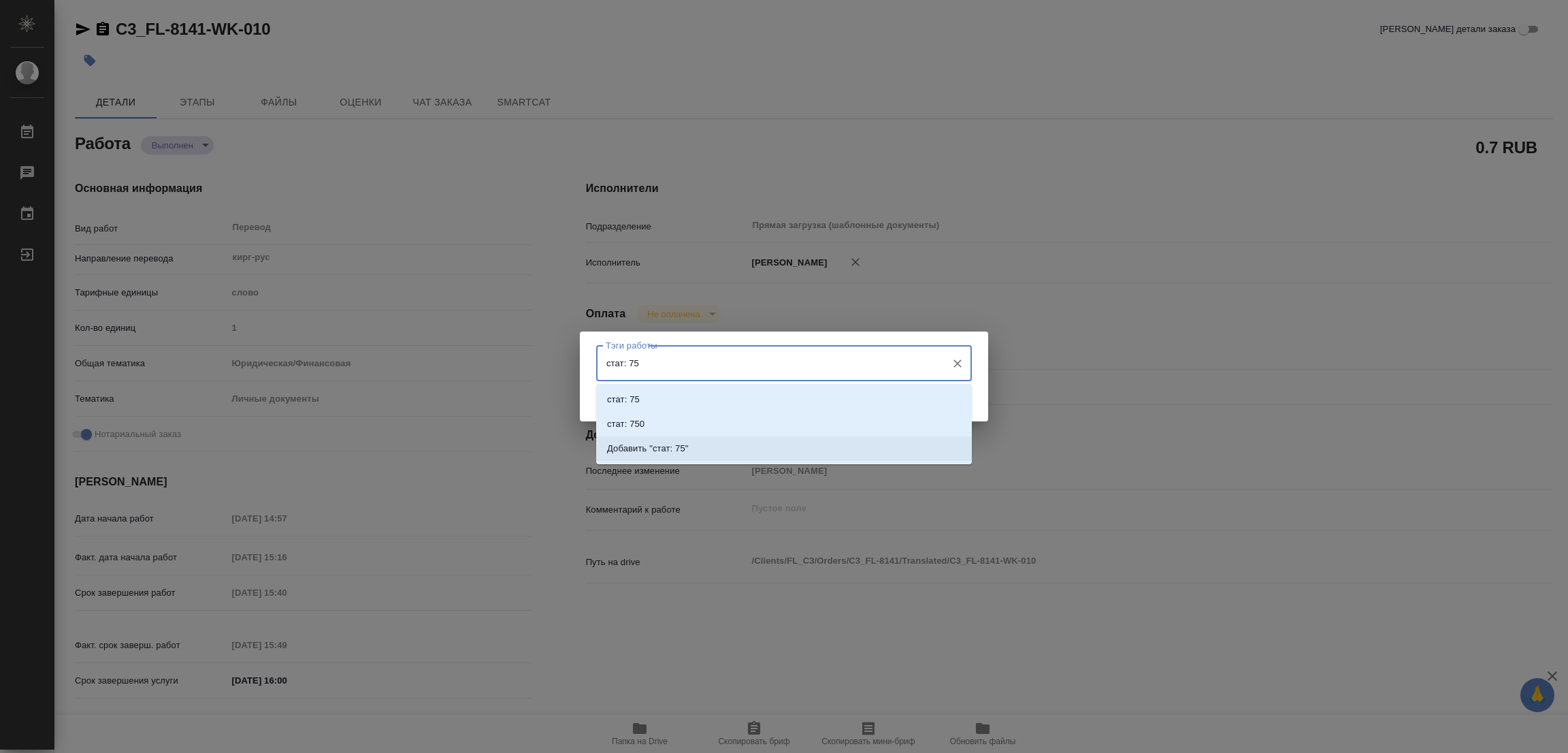
click at [677, 445] on p "Добавить "стат: 75"" at bounding box center [648, 449] width 82 height 14
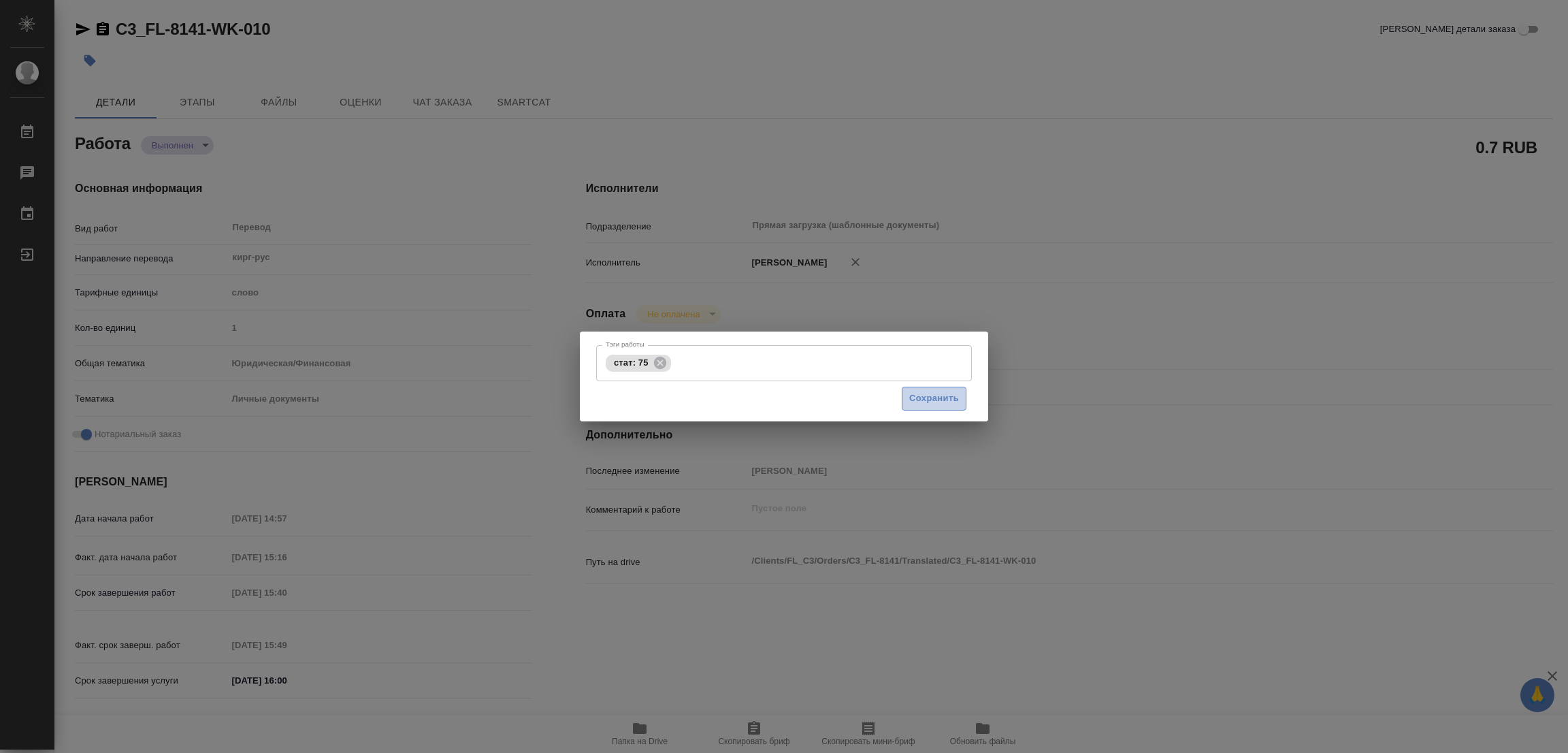
click at [938, 405] on span "Сохранить" at bounding box center [934, 398] width 49 height 16
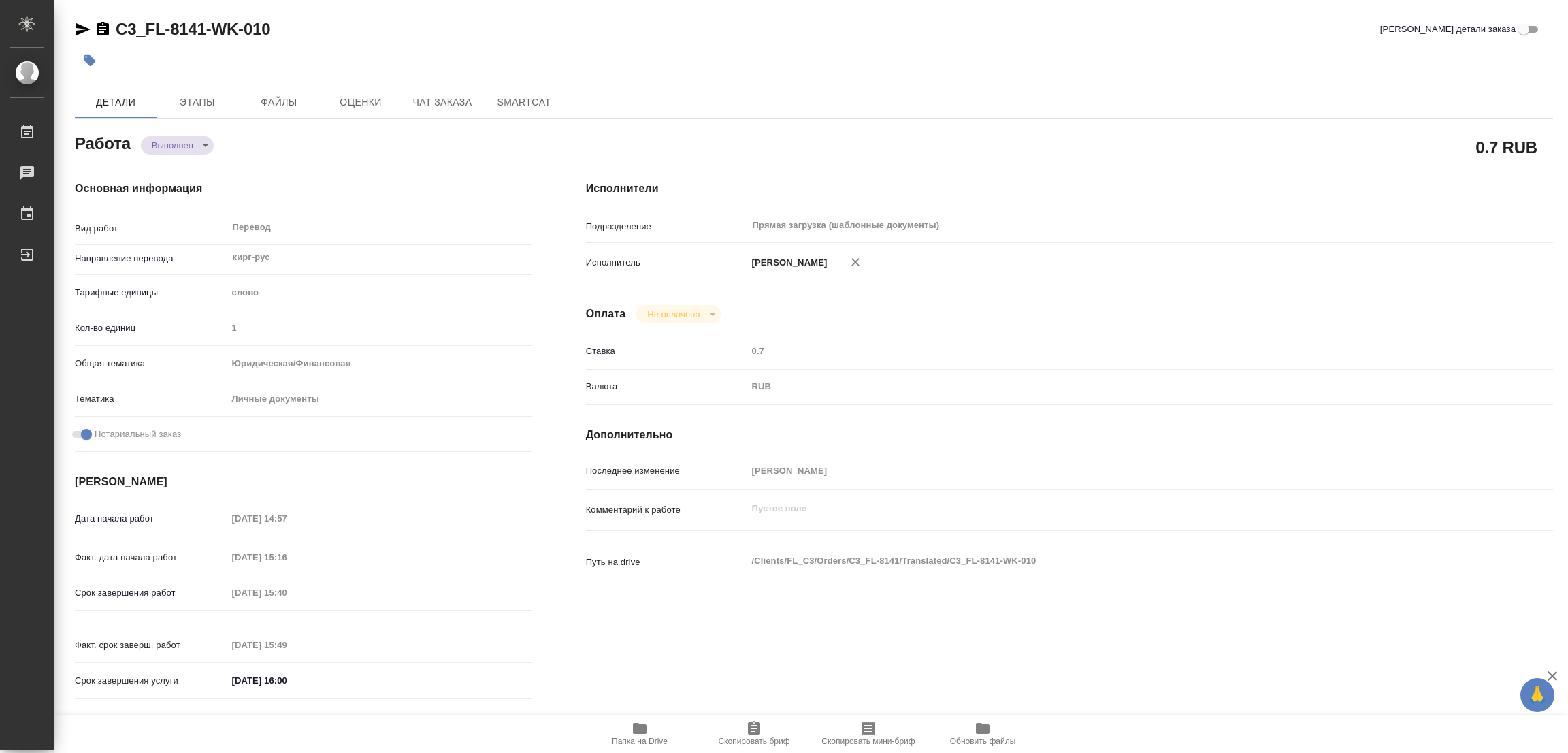
type input "completed"
type textarea "Перевод"
type textarea "x"
type input "кирг-рус"
type input "5a8b1489cc6b4906c91bfd90"
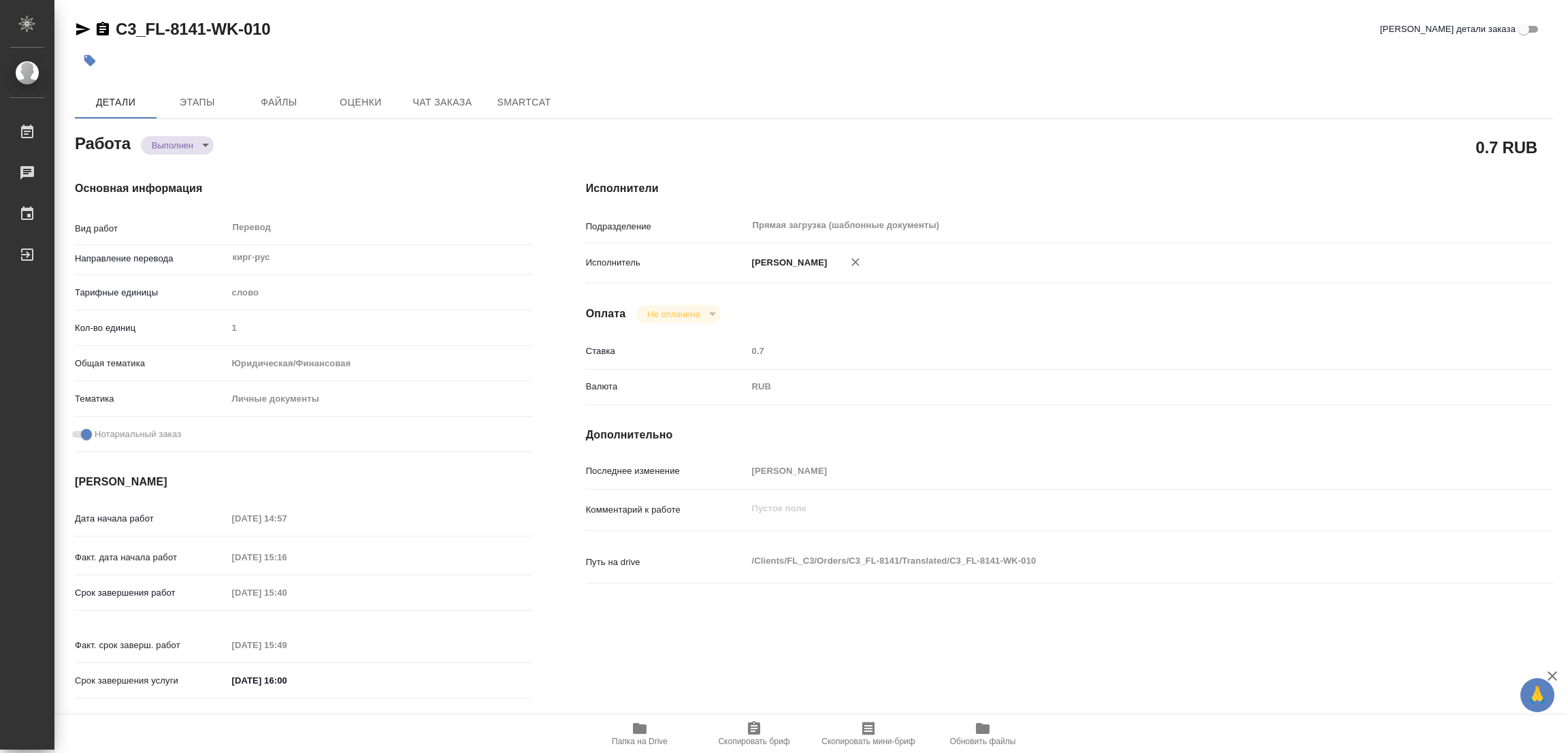
type input "1"
type input "yr-fn"
type input "5a8b8b956a9677013d343cfe"
checkbox input "true"
type input "26.09.2025 14:57"
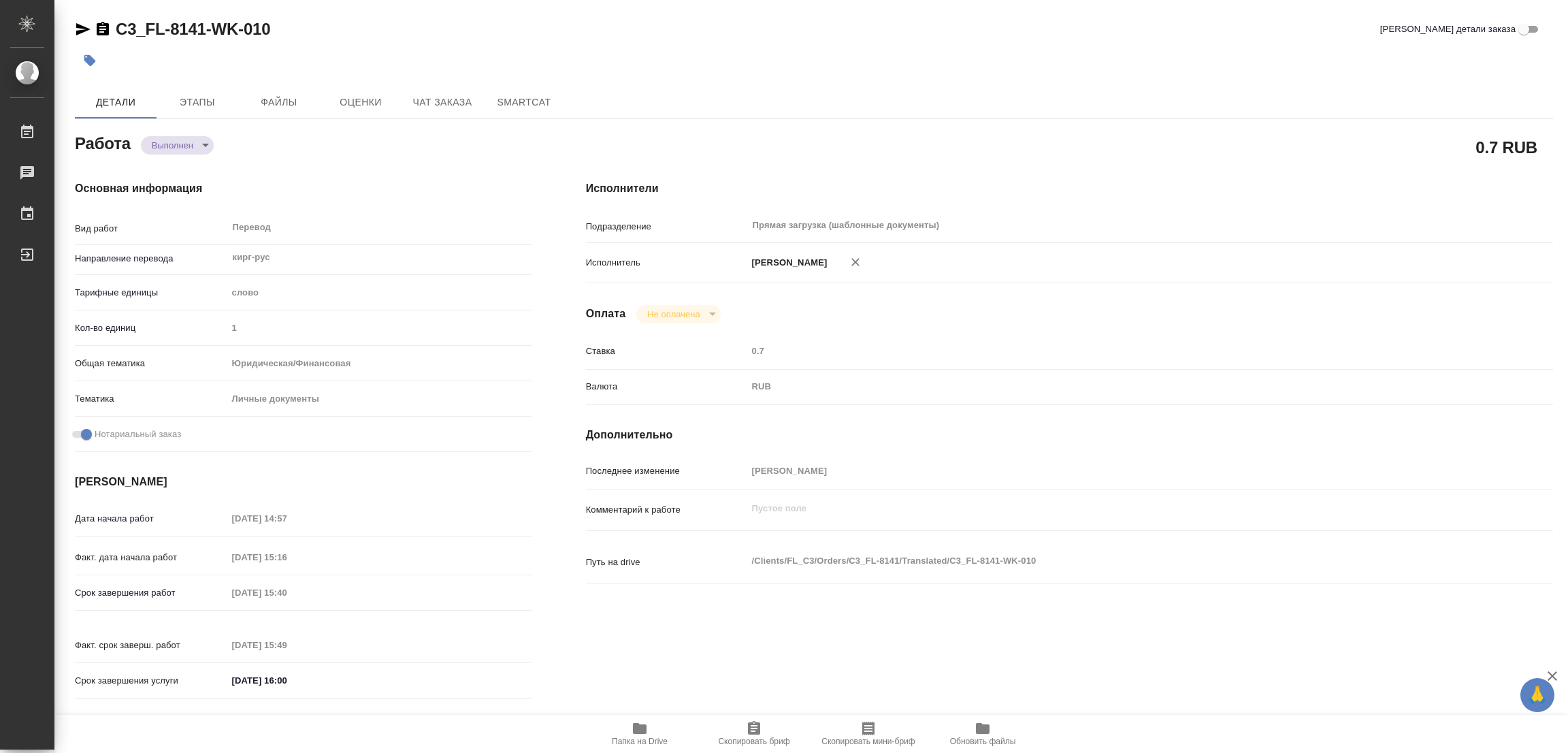
type input "26.09.2025 15:16"
type input "26.09.2025 15:40"
type input "26.09.2025 15:49"
type input "26.09.2025 16:00"
type input "Прямая загрузка (шаблонные документы)"
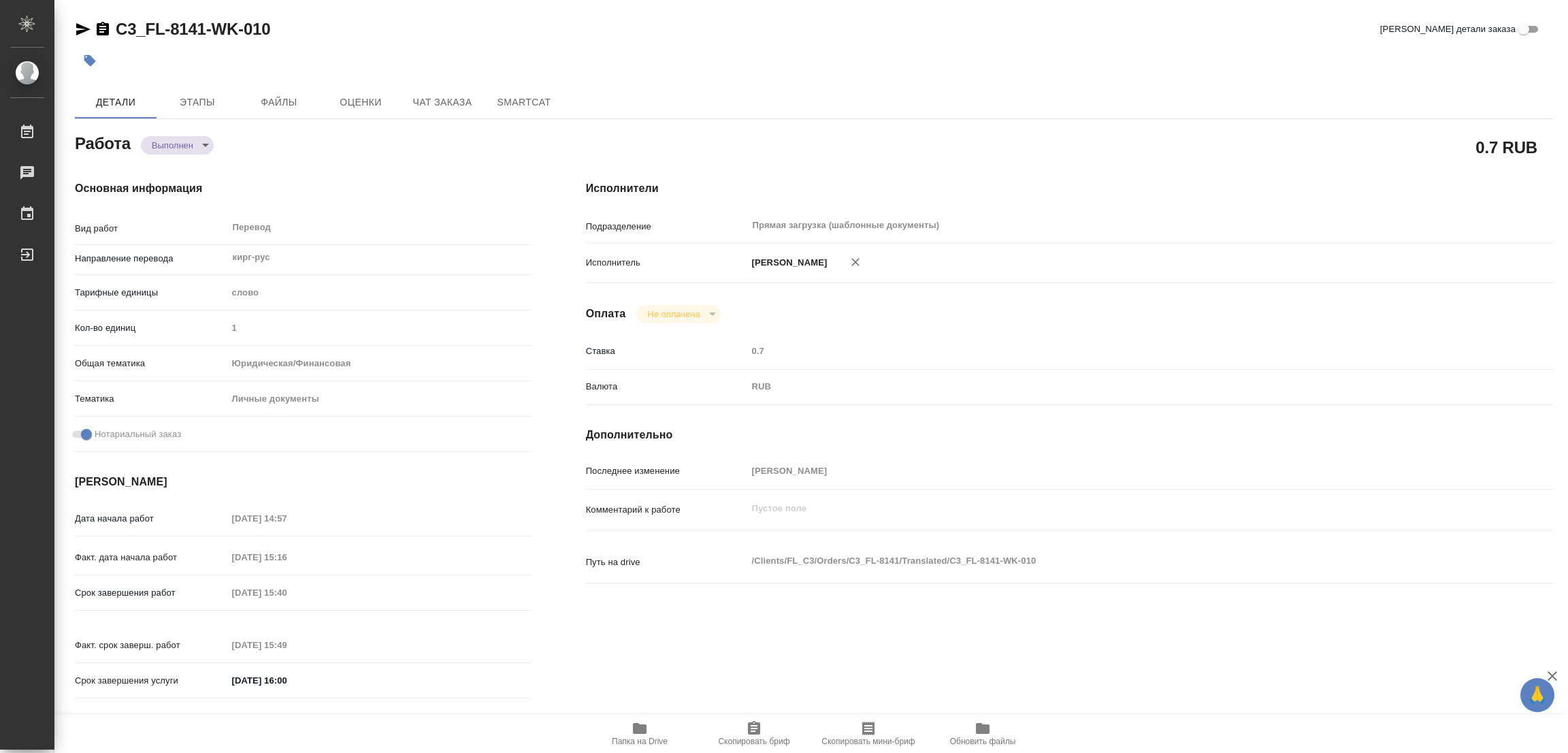
type input "notPayed"
type input "0.7"
type input "RUB"
type input "[PERSON_NAME]"
type textarea "x"
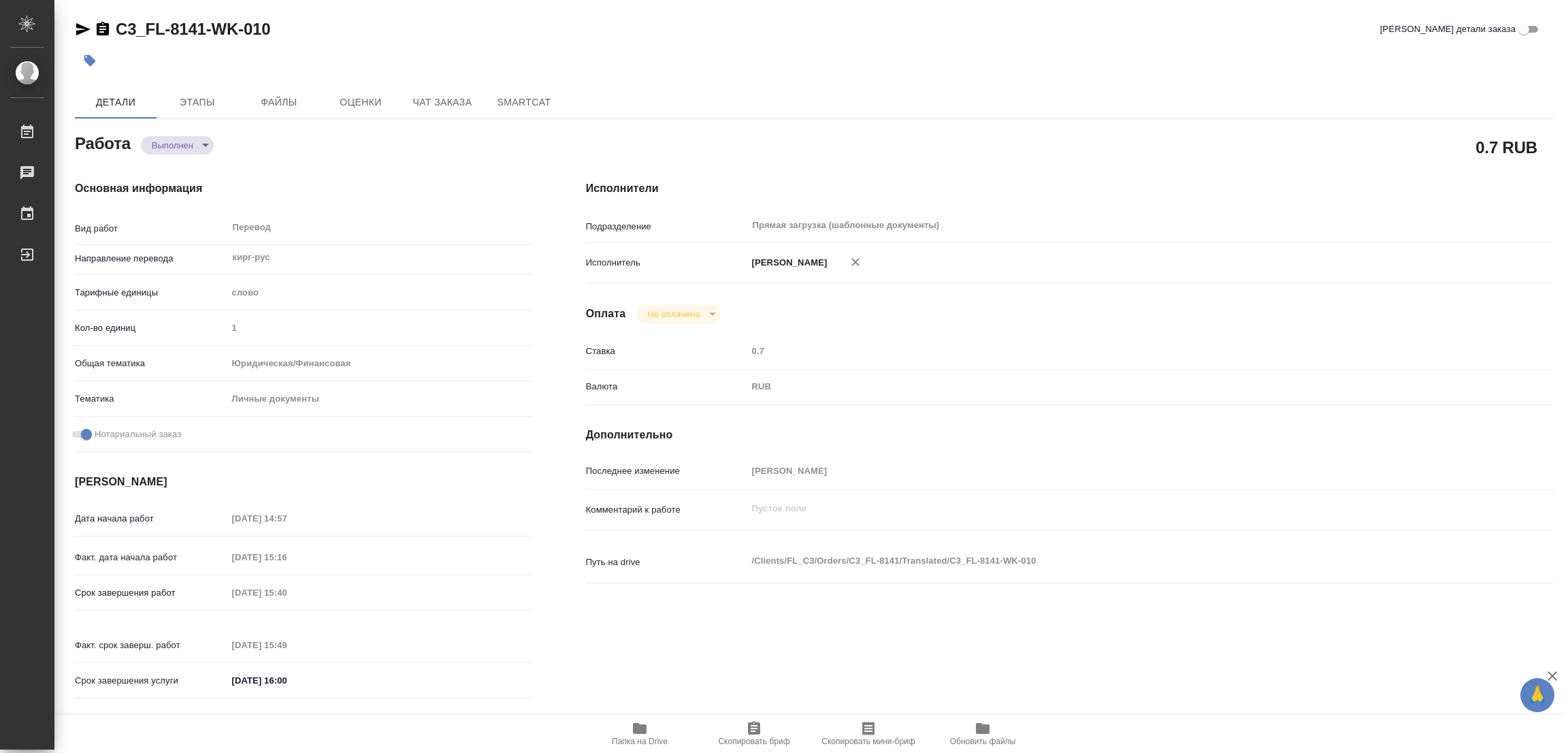
type textarea "/Clients/FL_C3/Orders/C3_FL-8141/Translated/C3_FL-8141-WK-010"
type textarea "x"
type input "C3_FL-8141"
type input "Перевод станд. срочный"
type input "Приёмка по качеству, Постредактура машинного перевода, Перевод, Редактура, Корр…"
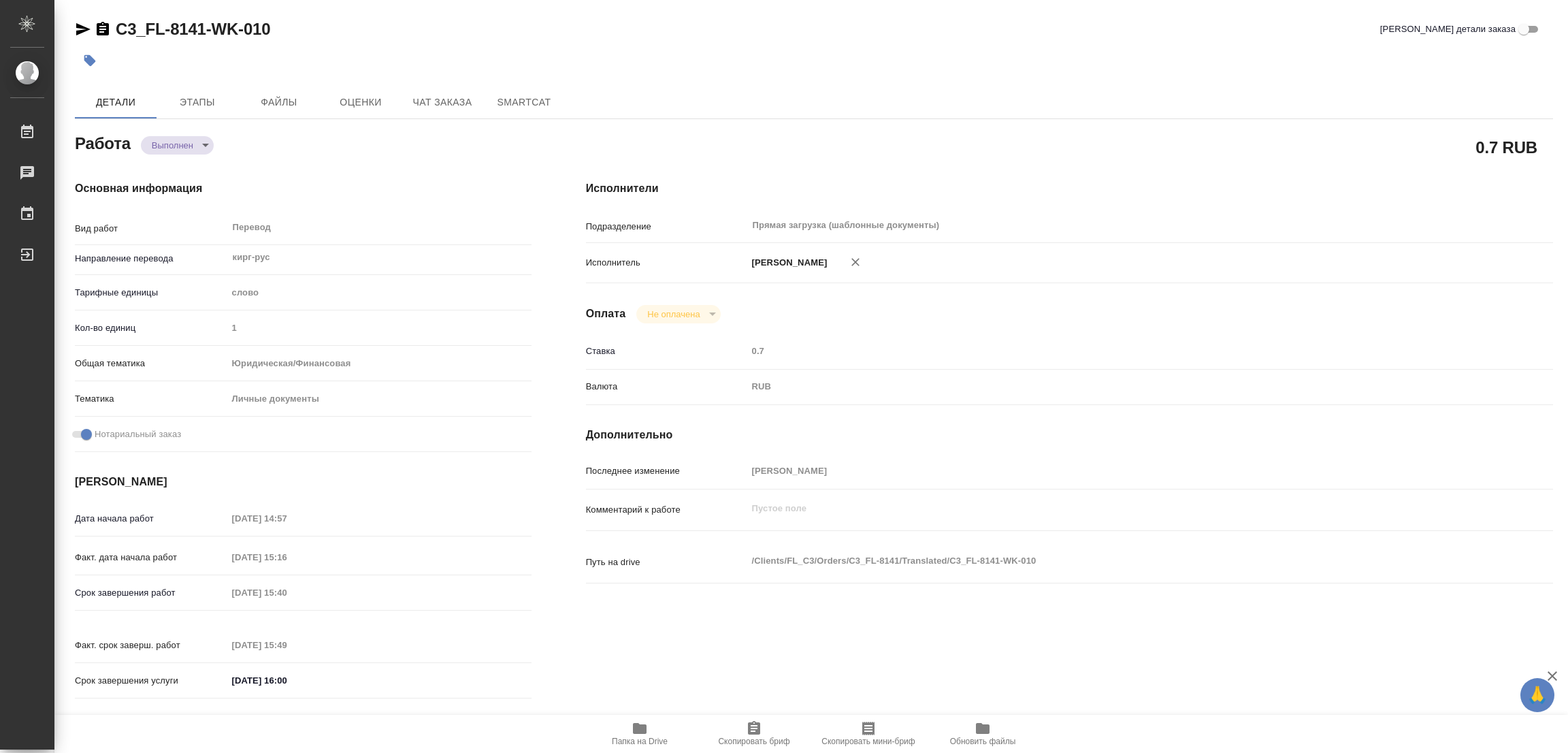
type input "[PERSON_NAME] [PERSON_NAME]"
type input "/Clients/FL_C3/Orders/C3_FL-8141"
type textarea "x"
type textarea "под сахарово"
type textarea "x"
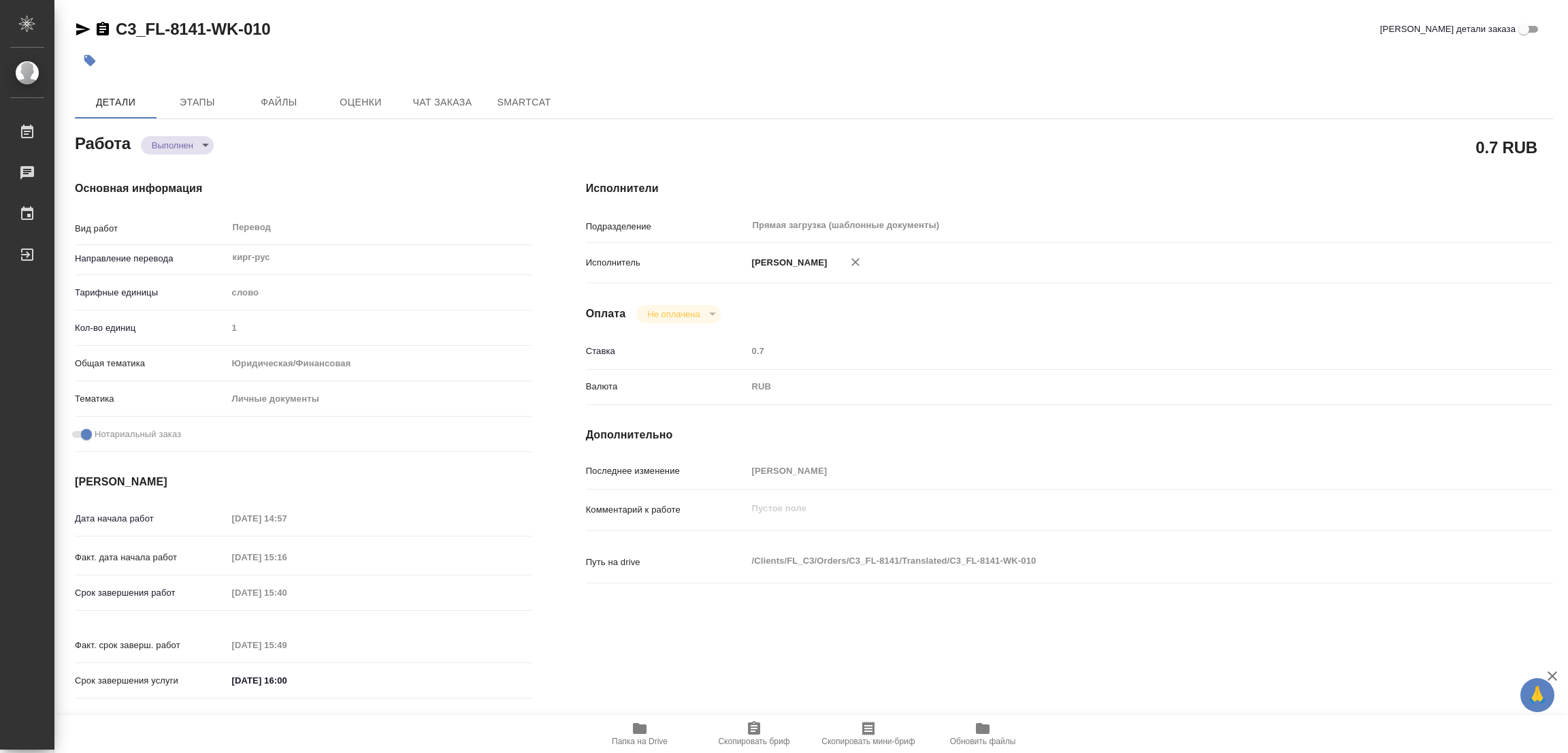
click at [981, 148] on div "0.7 RUB" at bounding box center [1069, 147] width 967 height 34
type textarea "x"
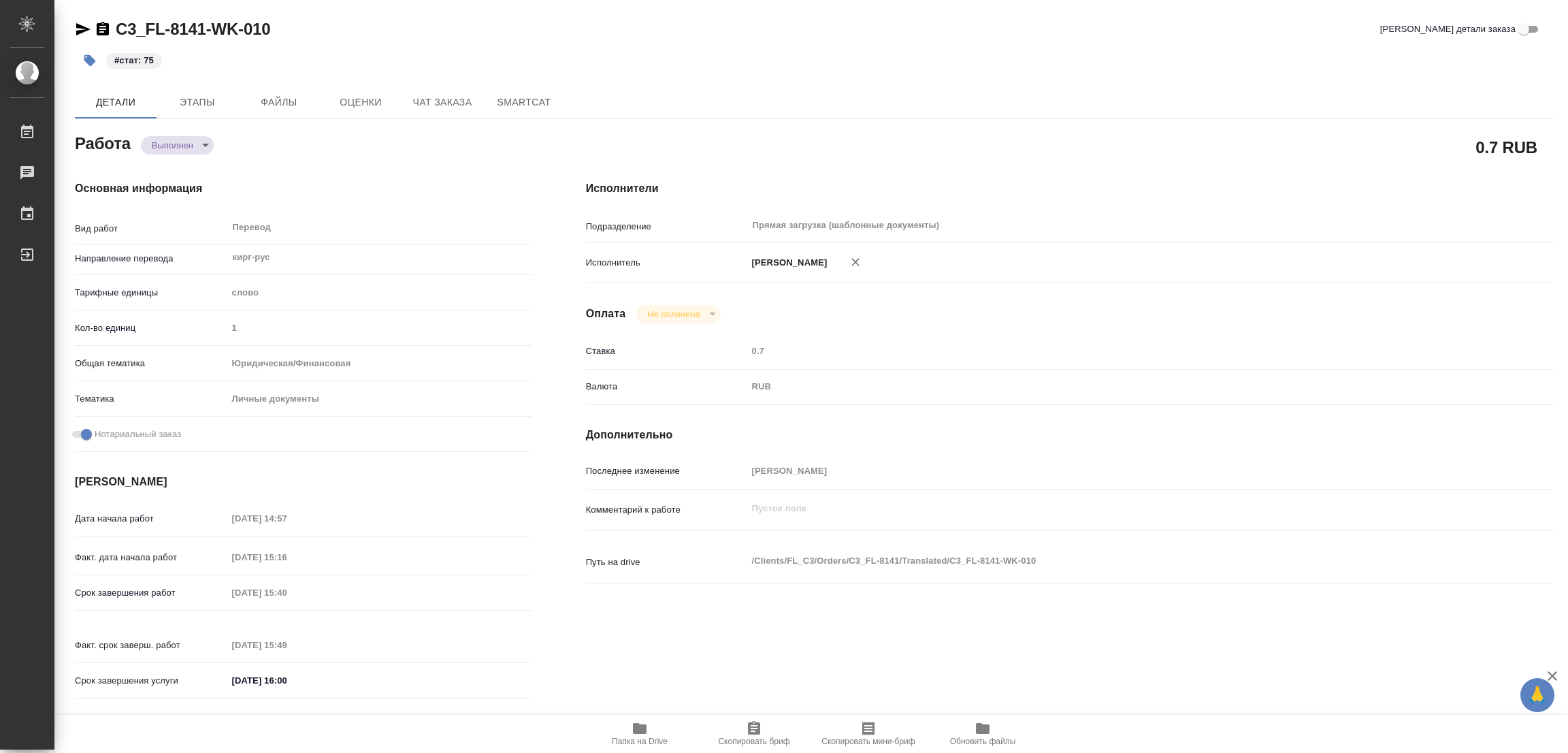
type textarea "x"
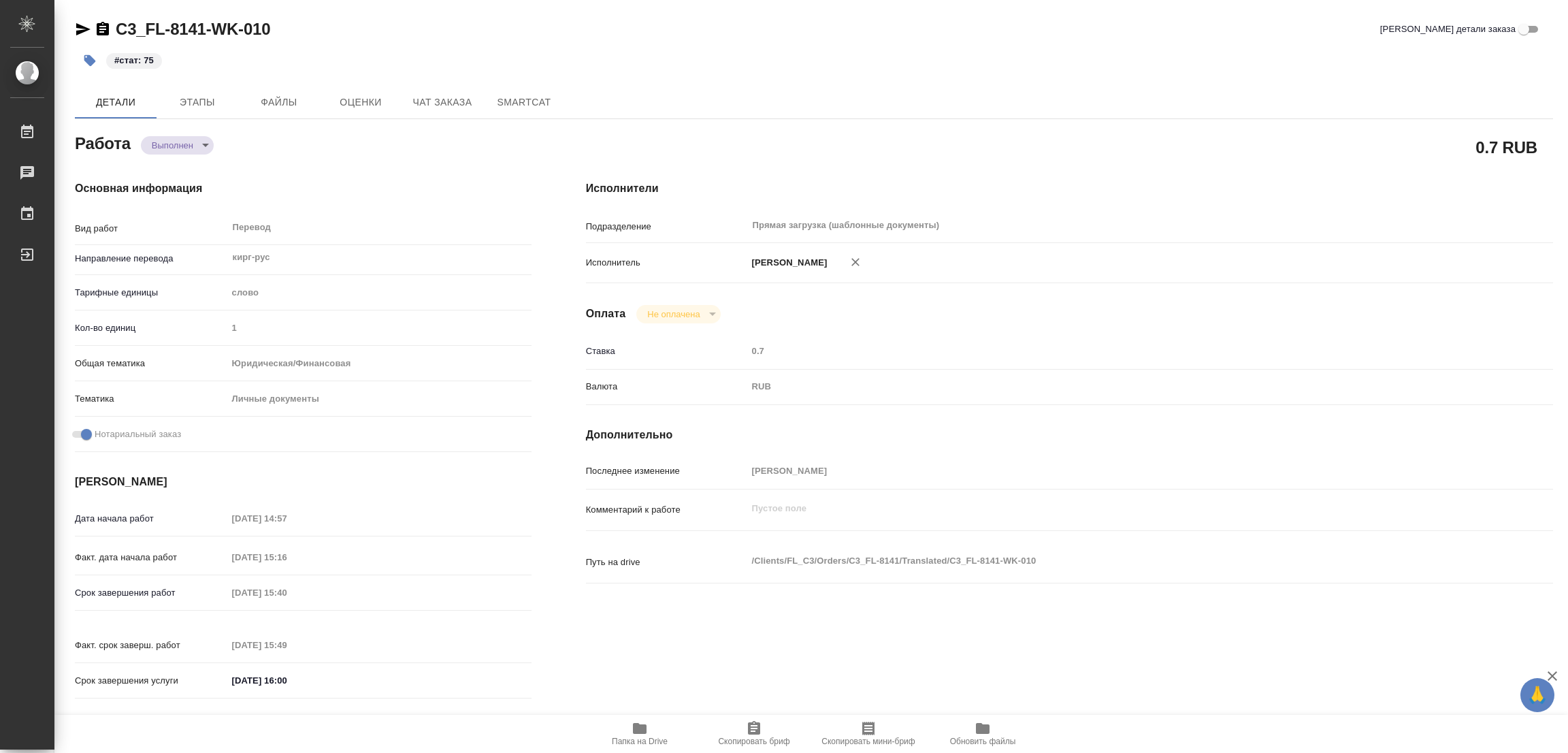
type textarea "x"
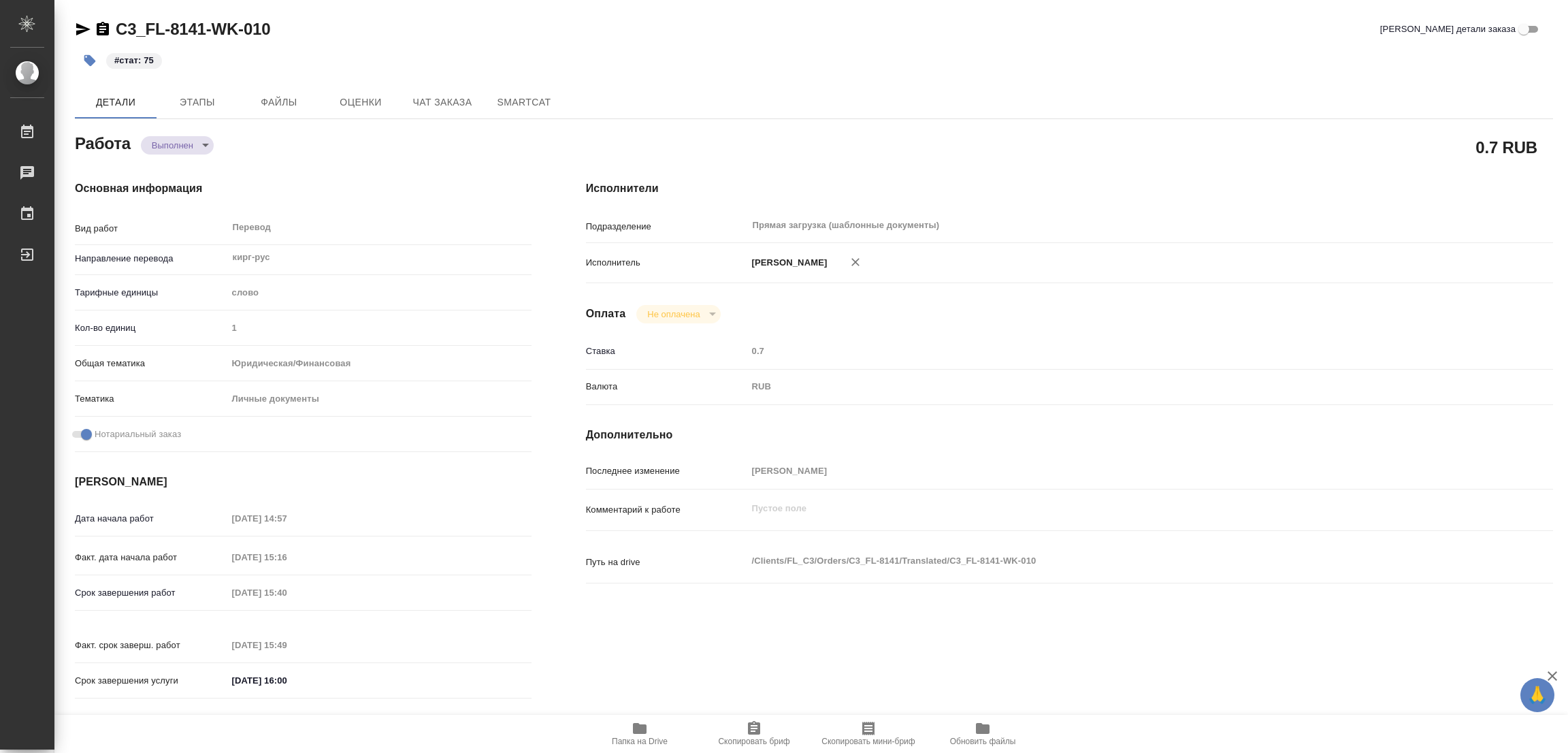
type textarea "x"
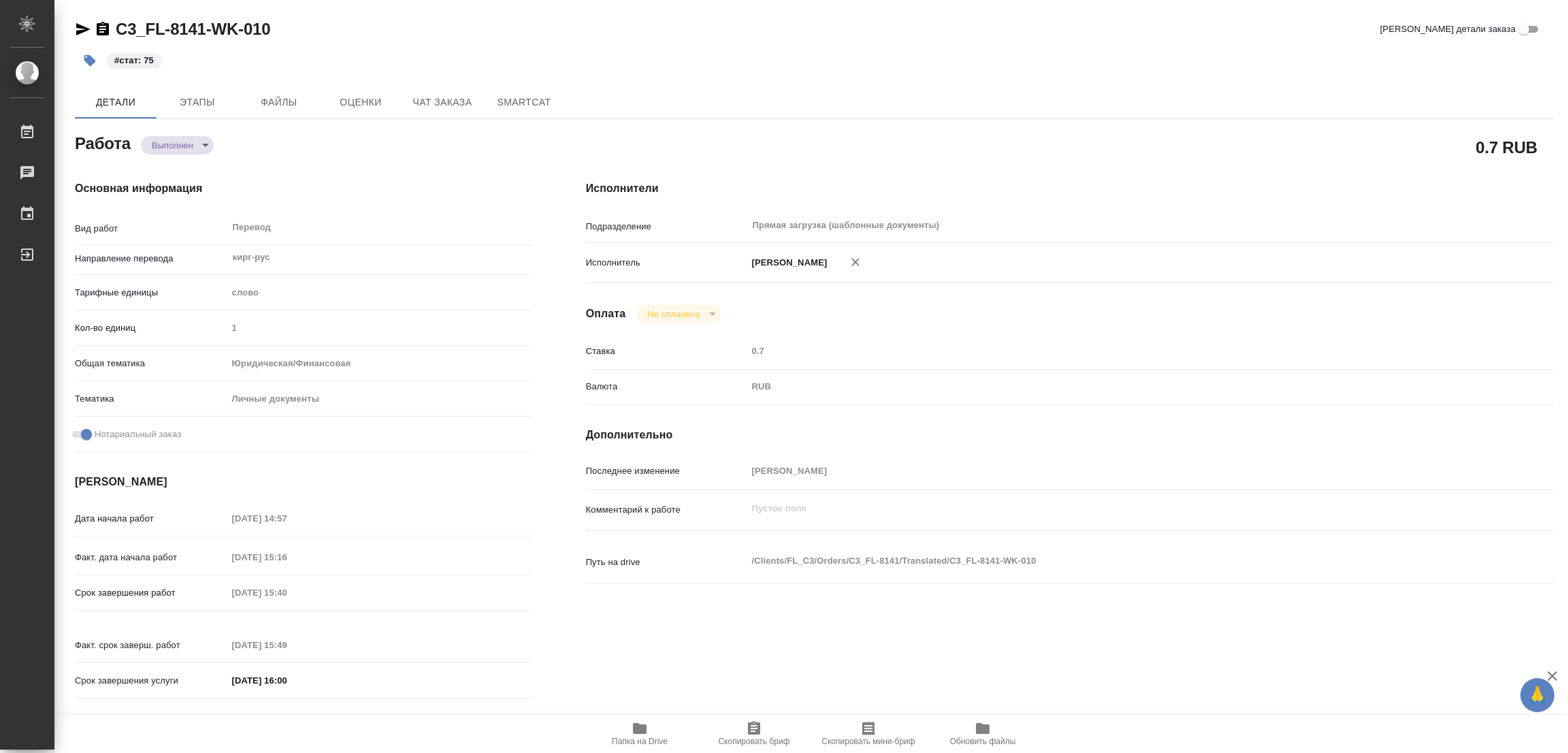
type textarea "x"
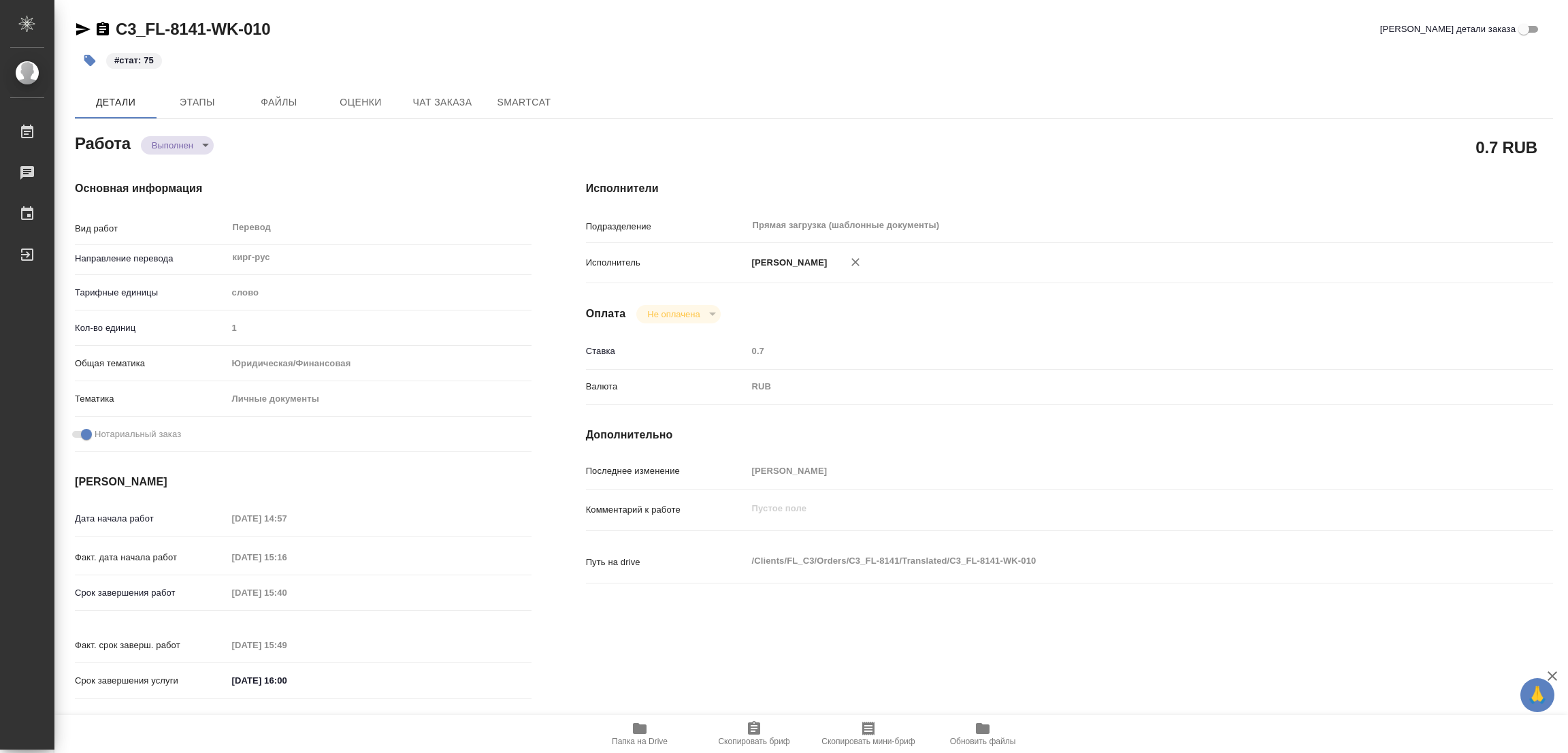
type textarea "x"
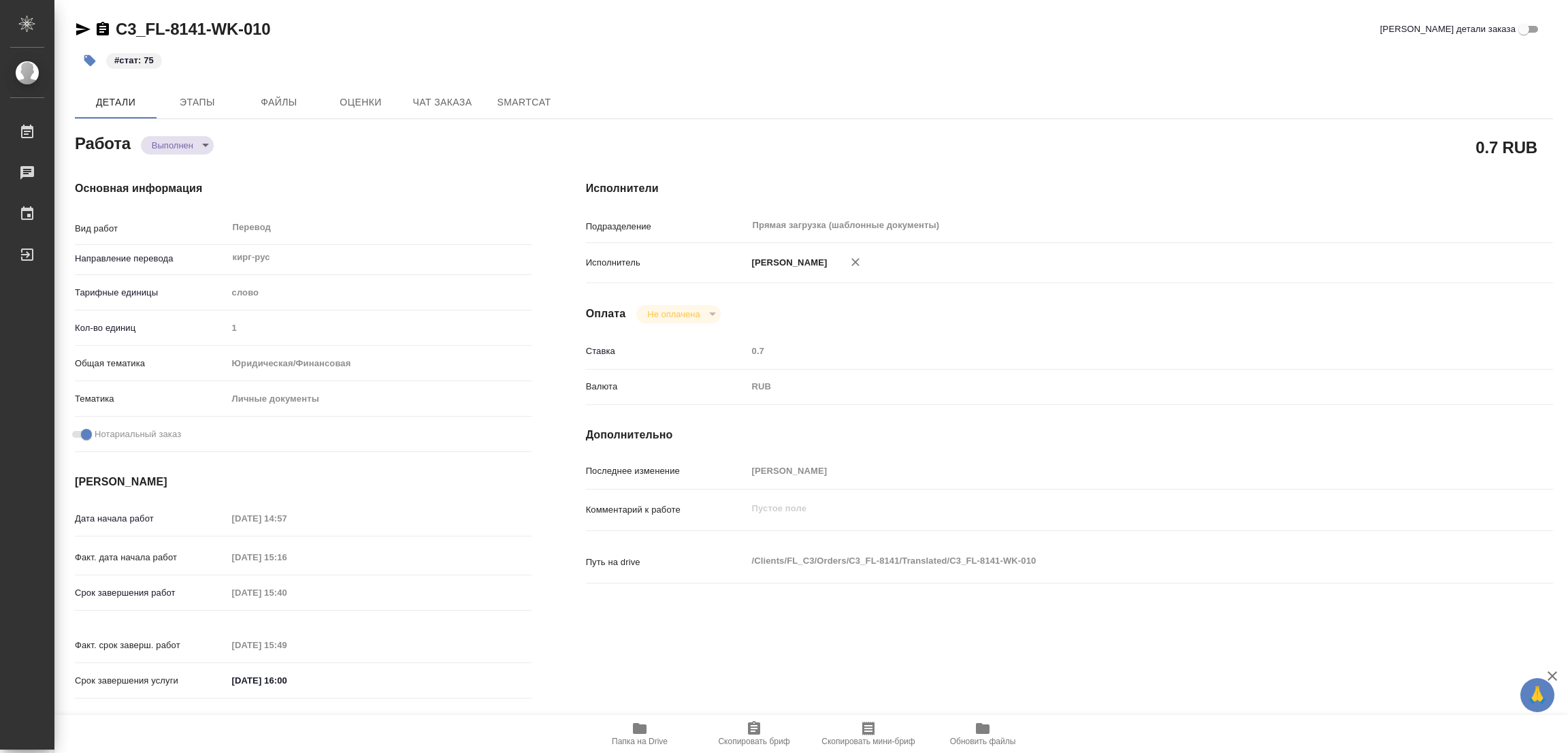
type textarea "x"
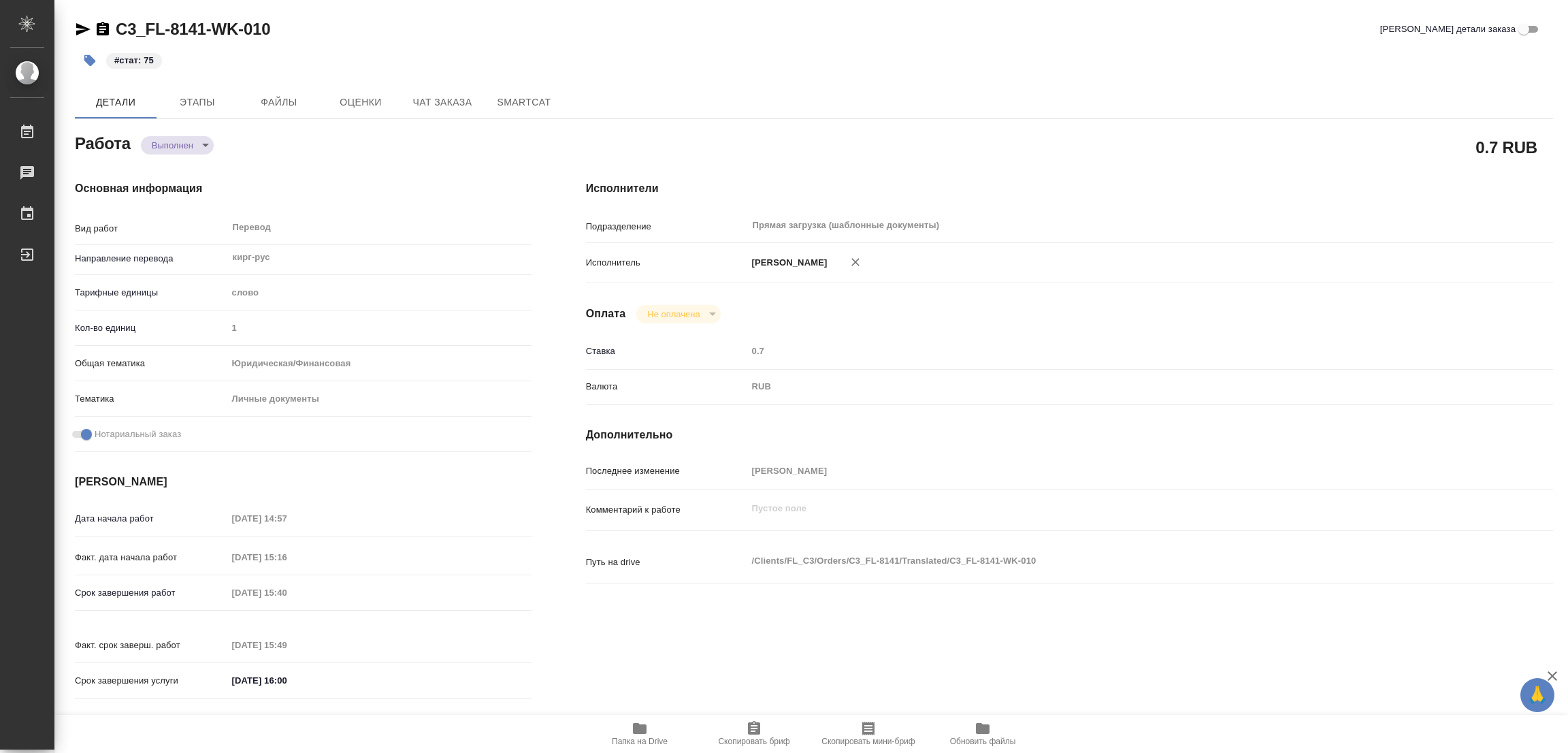
type textarea "x"
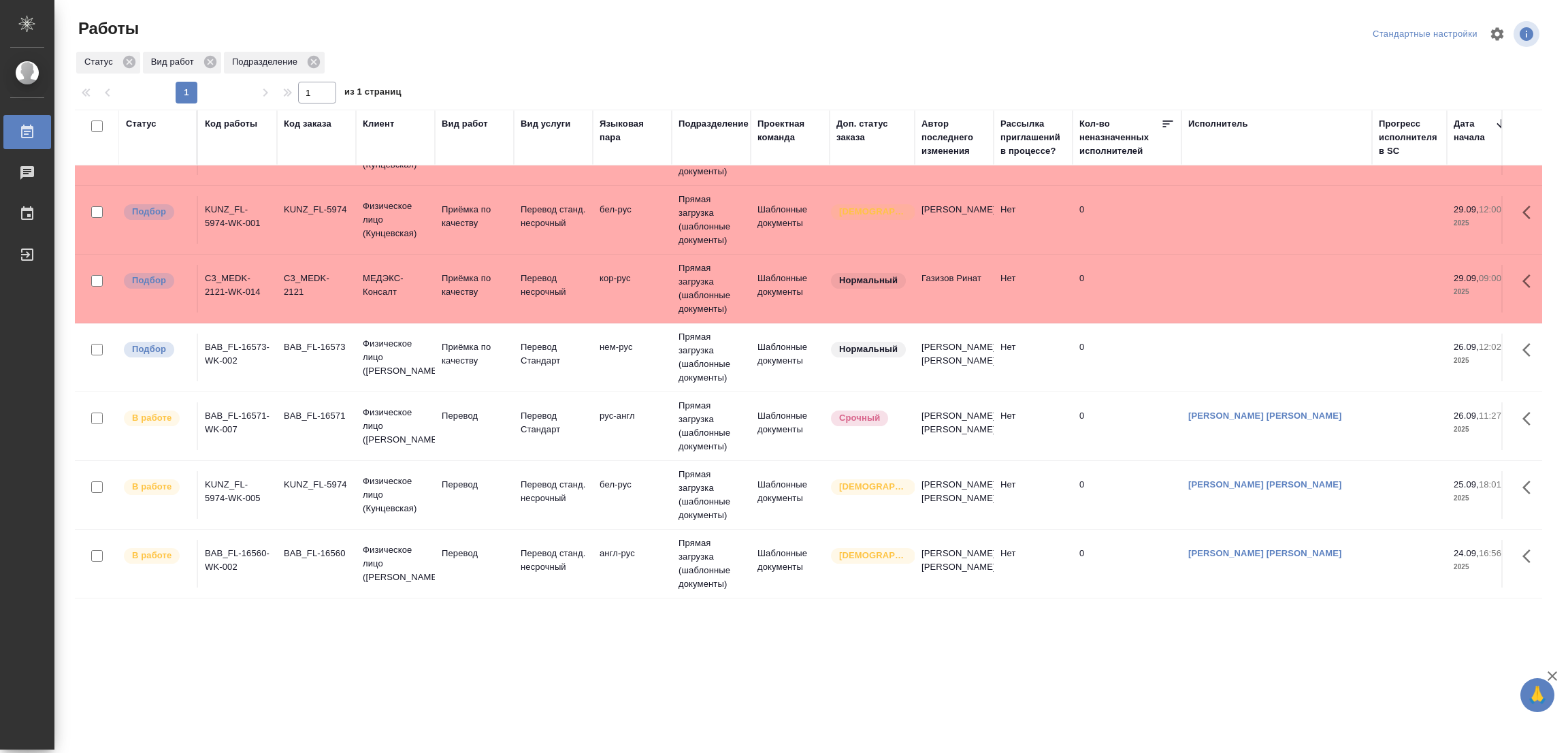
scroll to position [1, 0]
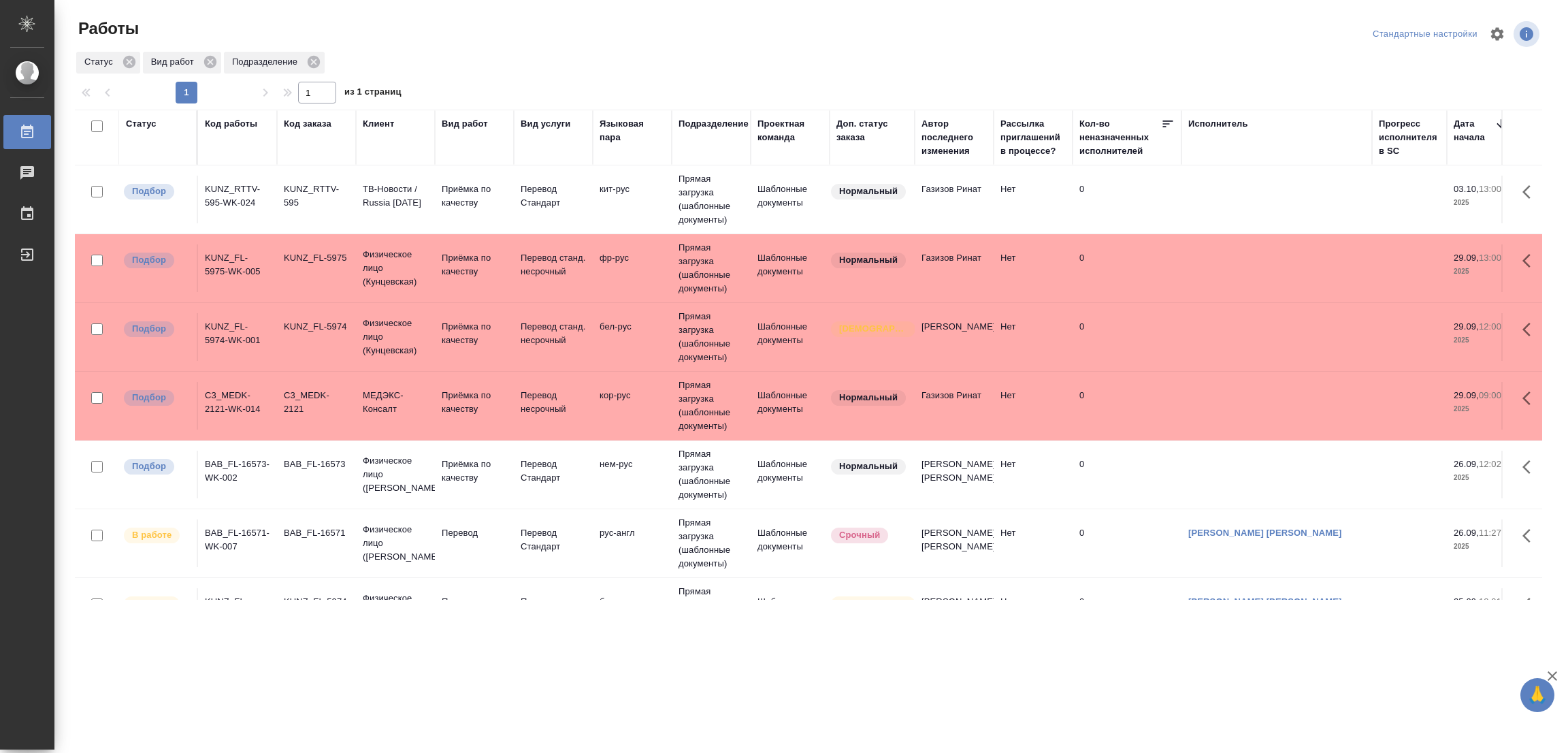
drag, startPoint x: 1453, startPoint y: 541, endPoint x: 1400, endPoint y: 660, distance: 130.3
drag, startPoint x: 1400, startPoint y: 660, endPoint x: 0, endPoint y: 793, distance: 1406.3
drag, startPoint x: 0, startPoint y: 793, endPoint x: 888, endPoint y: 701, distance: 892.8
click at [888, 701] on div ".cls-1 fill:#fff; AWATERA Popova Galina Работы 0 Чаты График Выйти Работы Станд…" at bounding box center [784, 376] width 1568 height 753
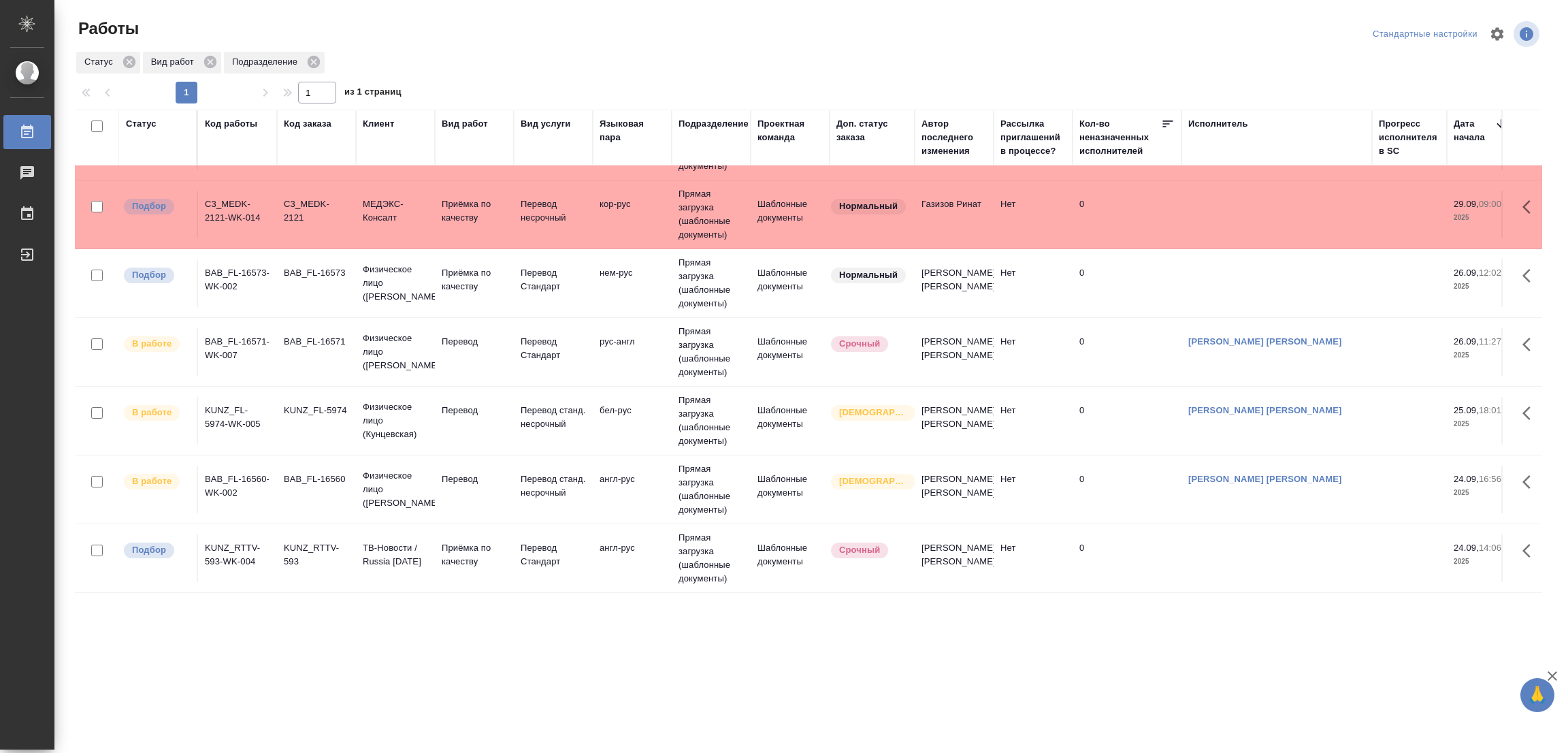
scroll to position [204, 0]
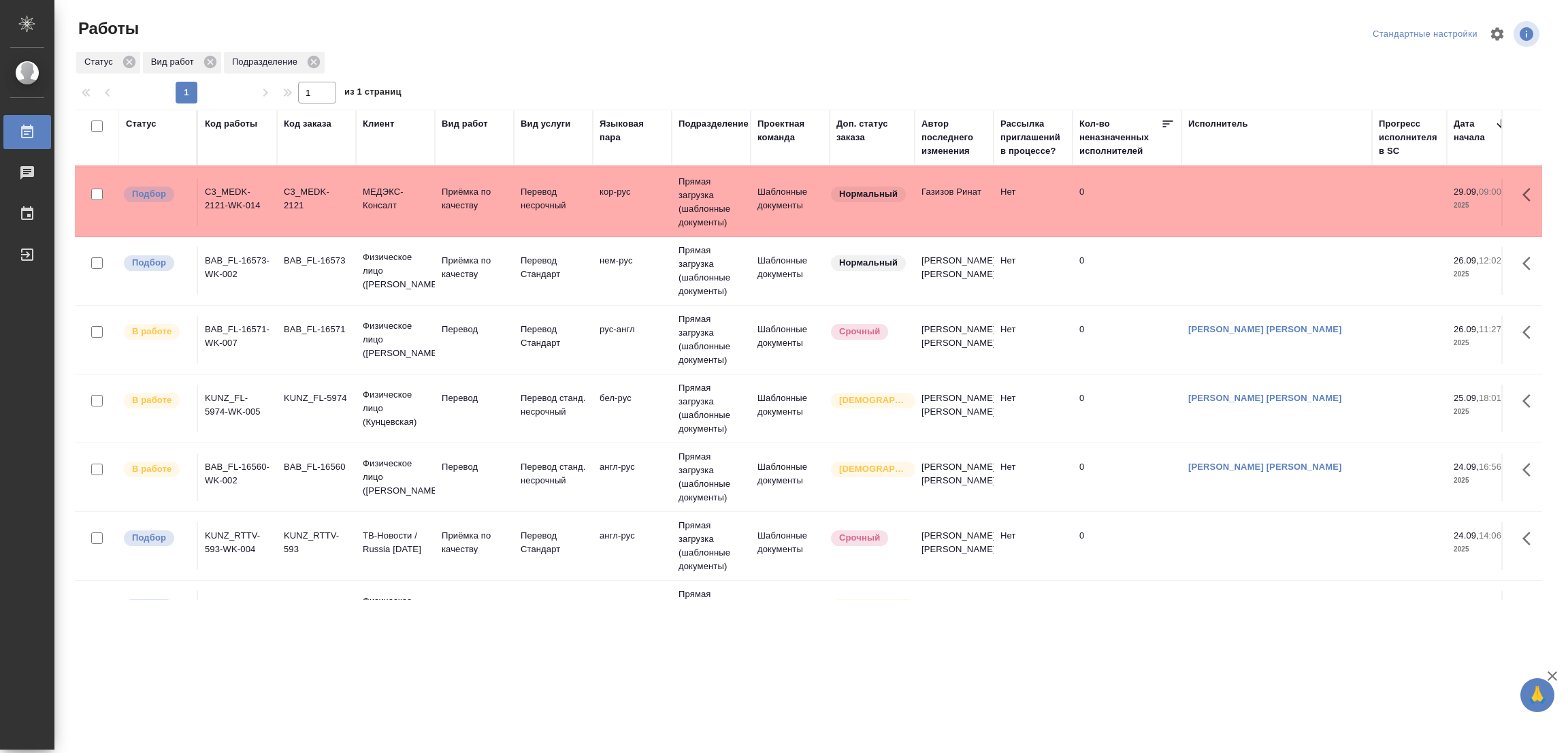
click at [815, 661] on div ".cls-1 fill:#fff; AWATERA Popova Galina Работы 0 Чаты График Выйти Работы Станд…" at bounding box center [784, 376] width 1568 height 753
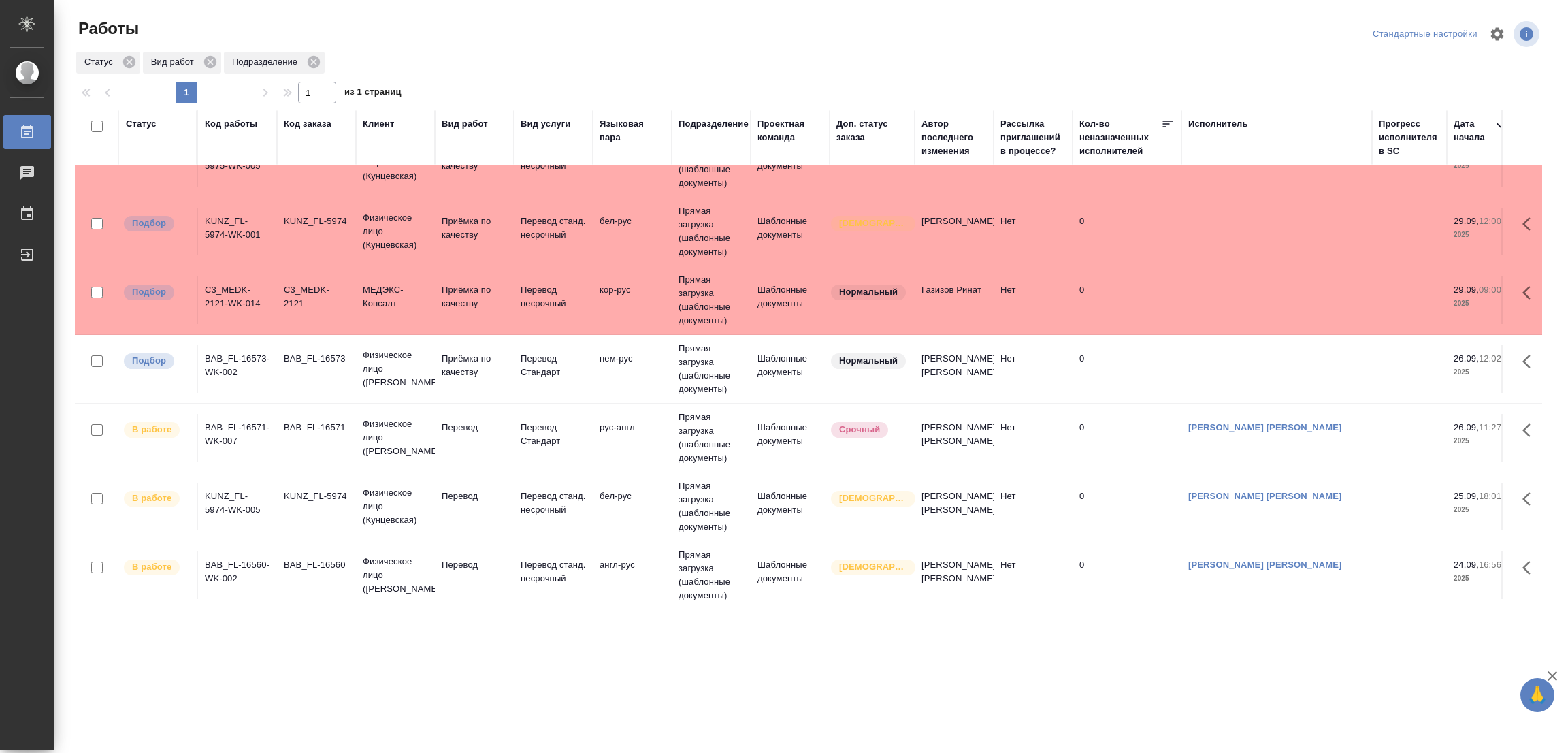
scroll to position [103, 0]
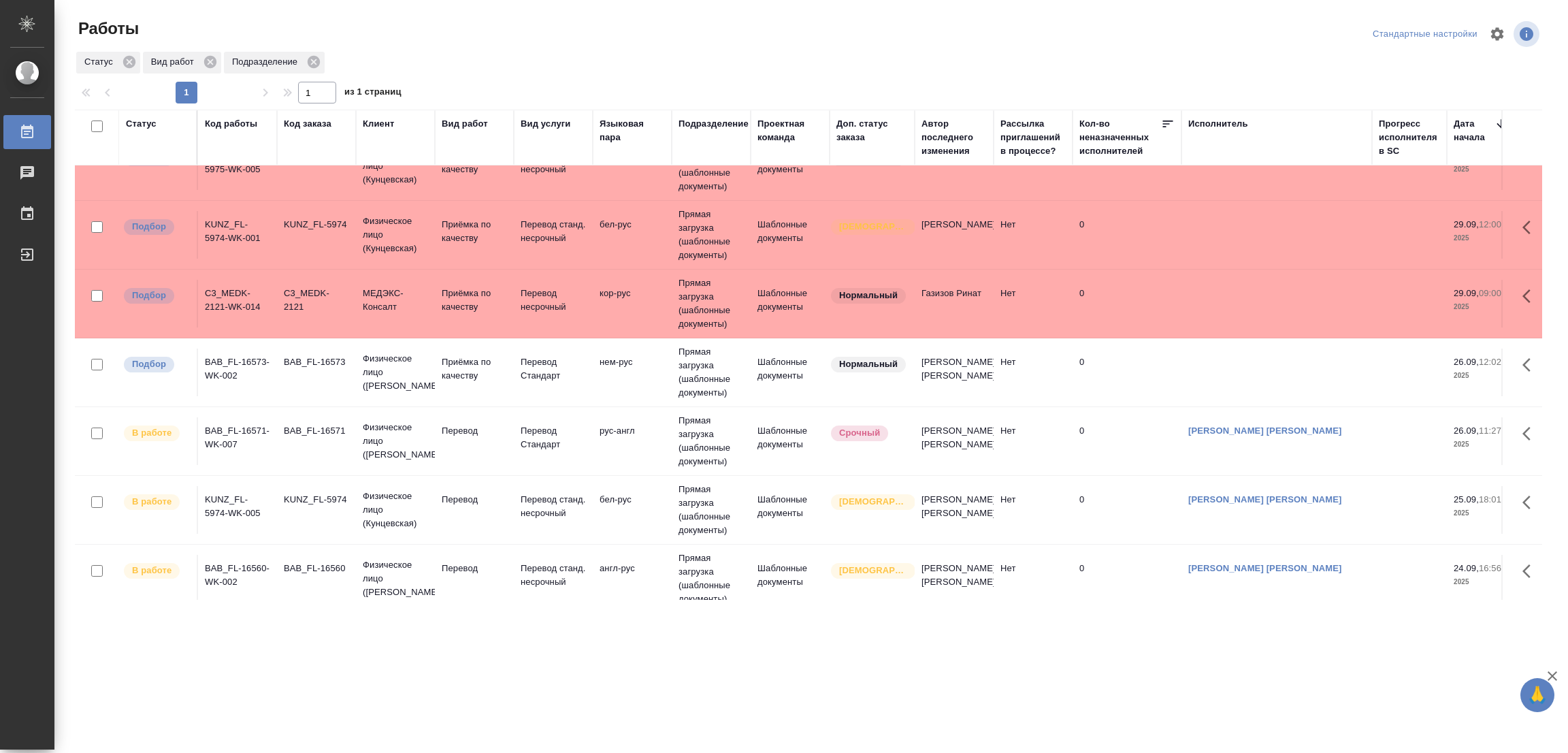
click at [475, 662] on div ".cls-1 fill:#fff; AWATERA Popova Galina Работы 0 Чаты График Выйти Работы Станд…" at bounding box center [784, 376] width 1568 height 753
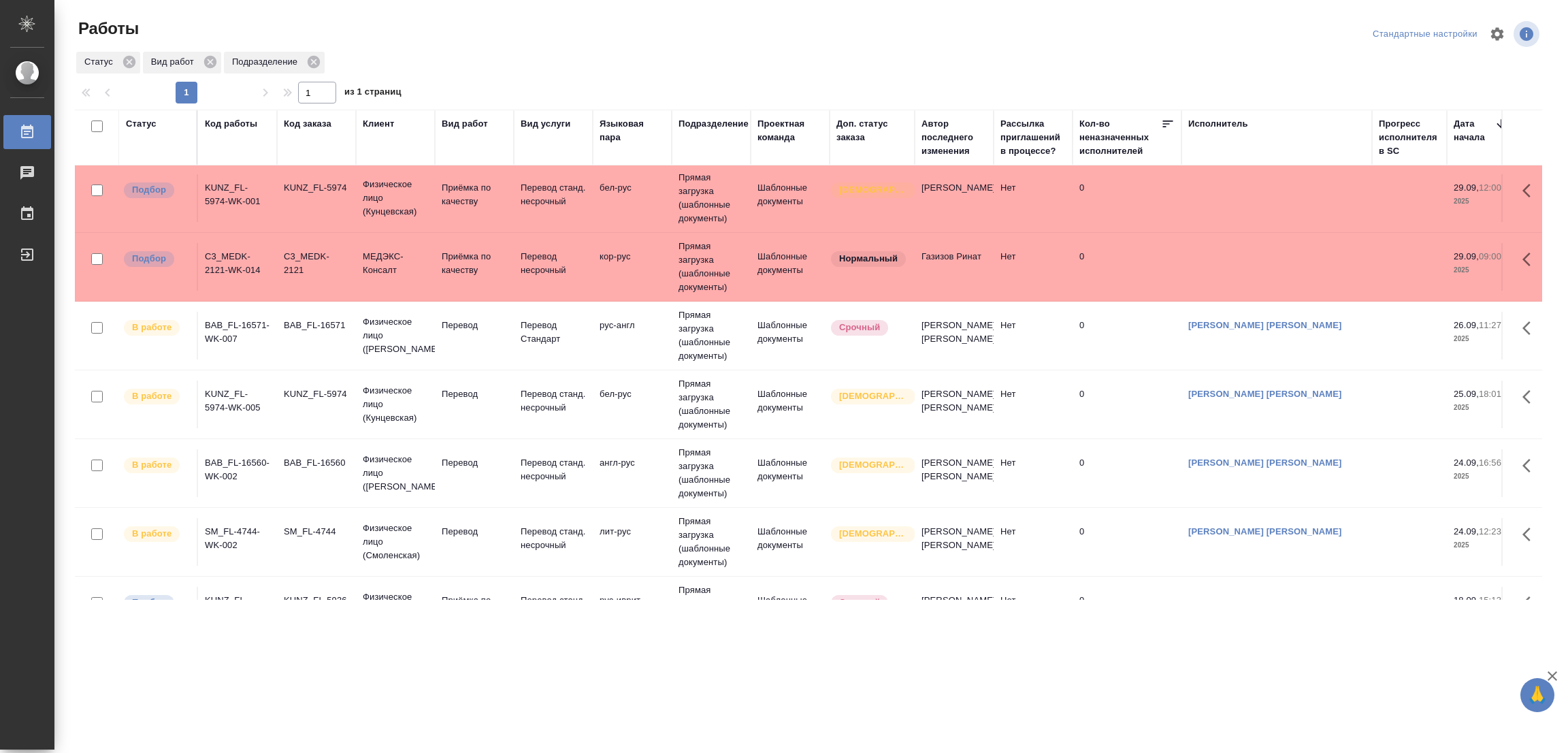
scroll to position [133, 0]
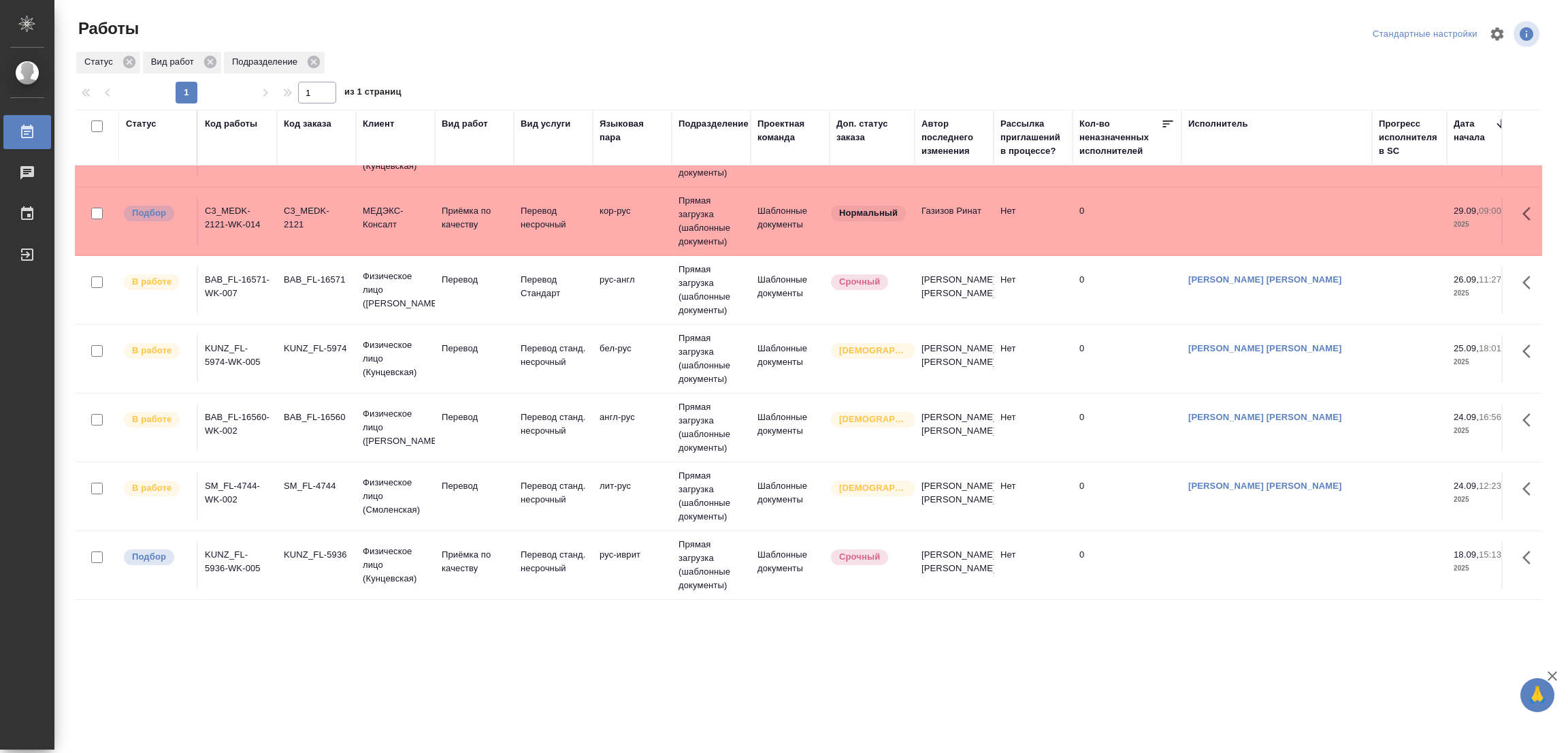
click at [271, 699] on div ".cls-1 fill:#fff; AWATERA Popova Galina Работы 0 Чаты График Выйти Работы Станд…" at bounding box center [784, 376] width 1568 height 753
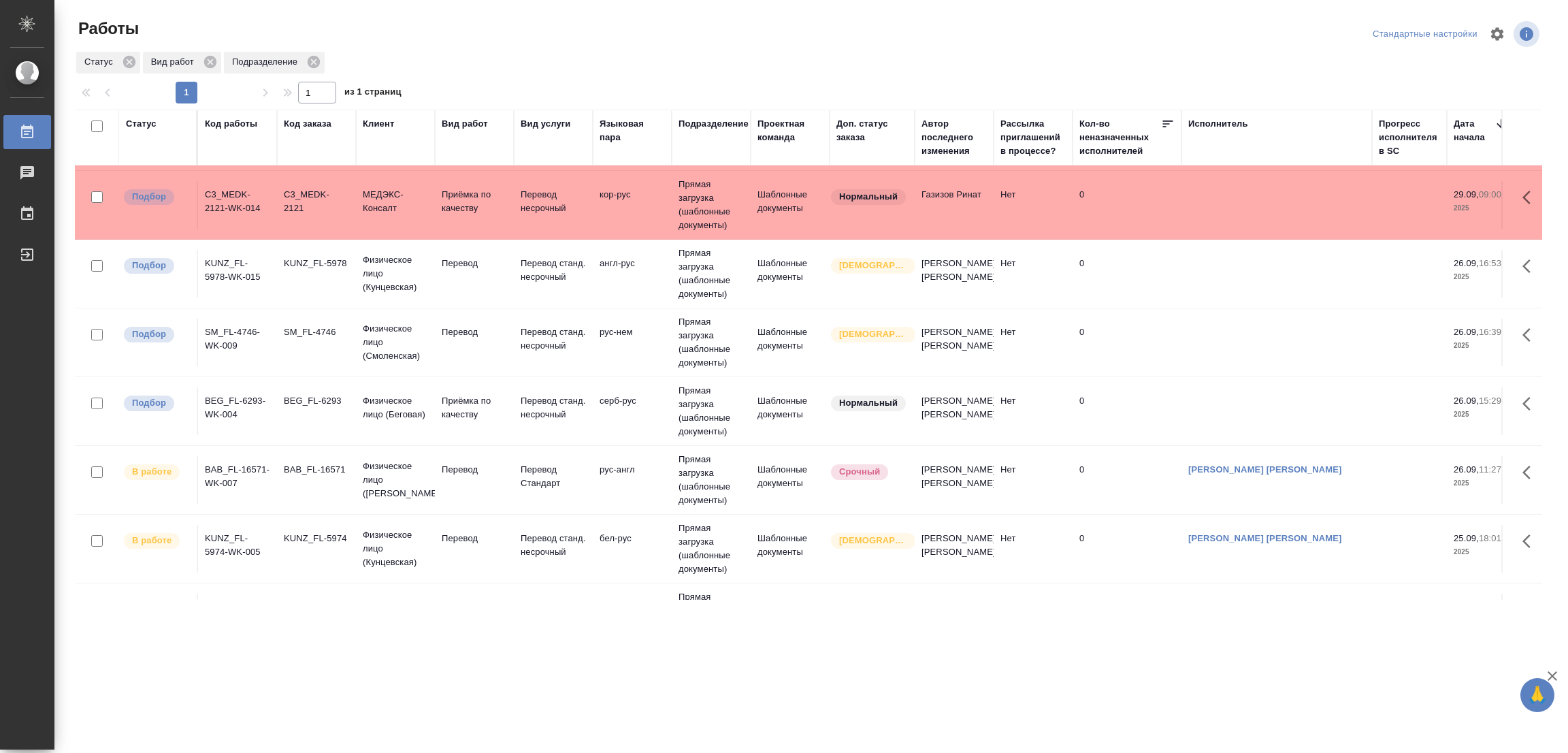
click at [209, 723] on div ".cls-1 fill:#fff; AWATERA Popova Galina Работы 0 Чаты График Выйти Работы Станд…" at bounding box center [784, 376] width 1568 height 753
click at [454, 264] on p "Перевод" at bounding box center [474, 264] width 65 height 14
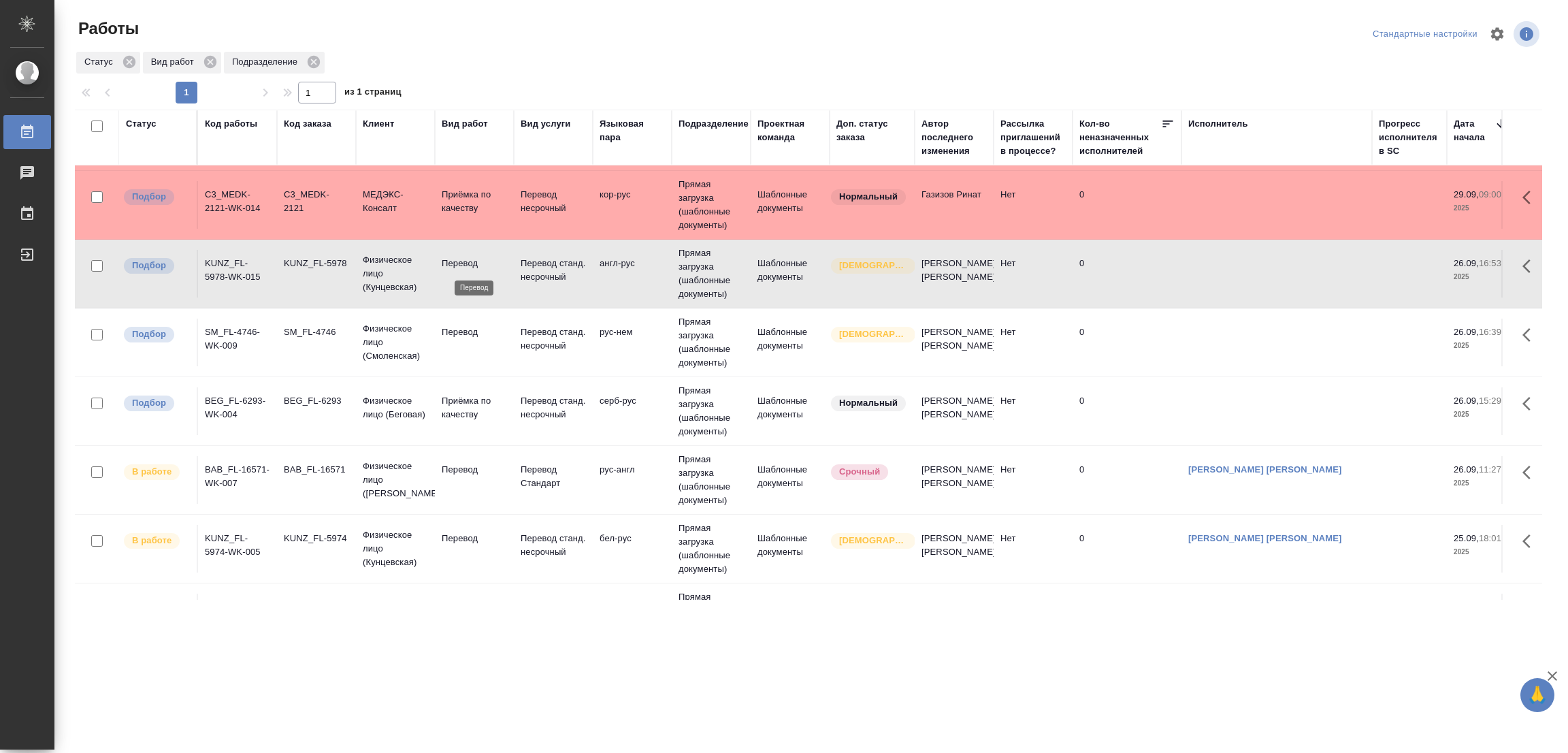
click at [454, 264] on p "Перевод" at bounding box center [474, 264] width 65 height 14
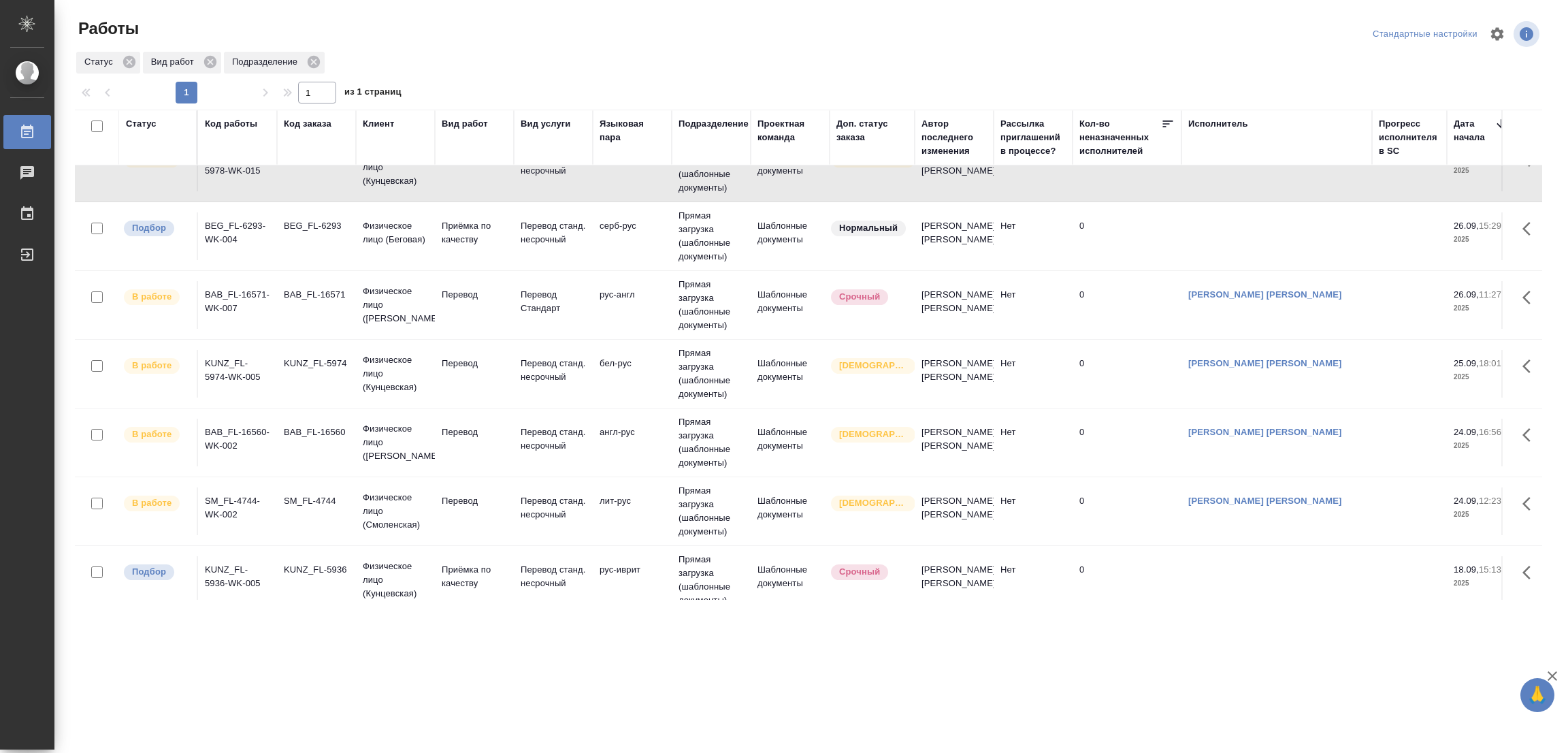
scroll to position [271, 0]
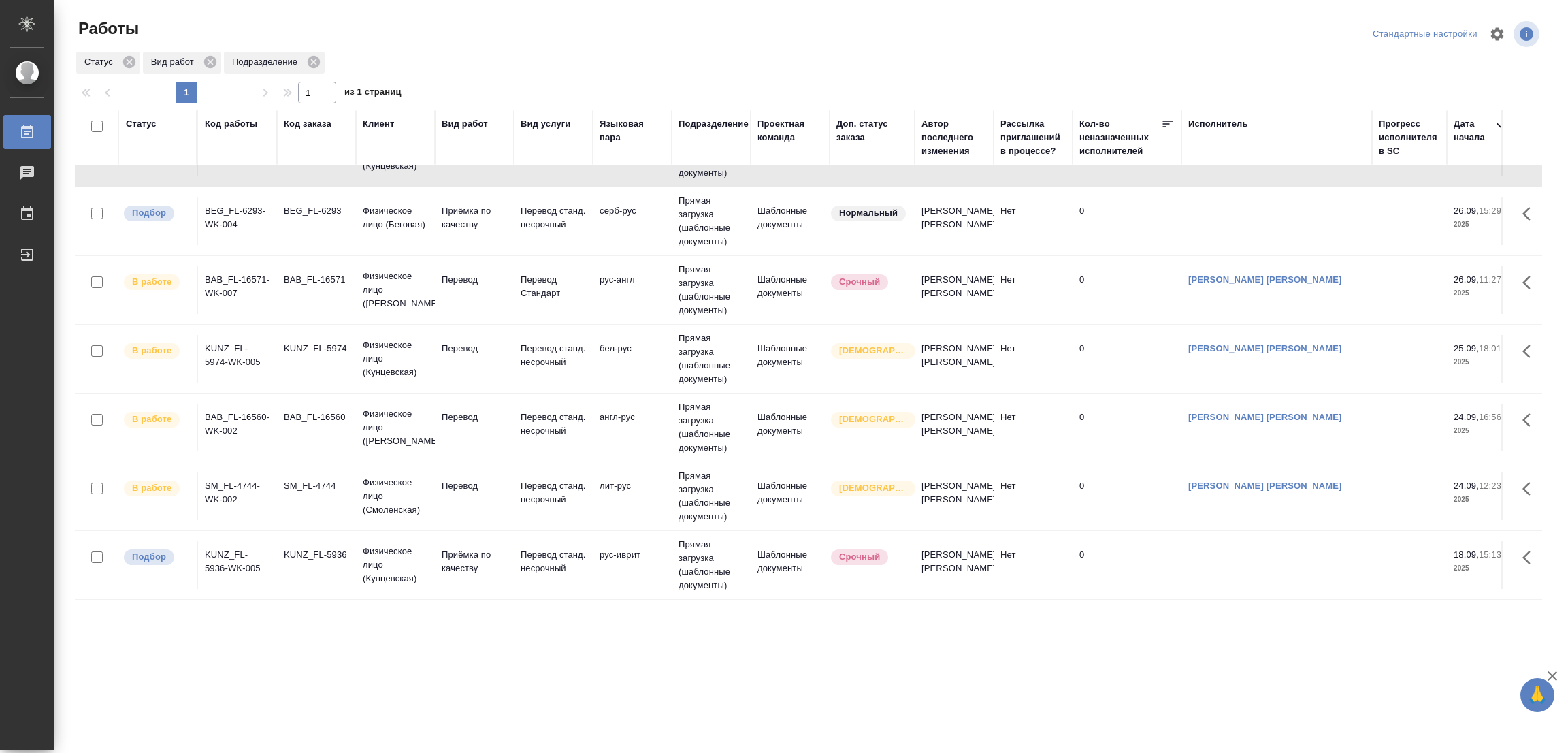
click at [263, 719] on div ".cls-1 fill:#fff; AWATERA Popova Galina Работы 0 Чаты График Выйти Работы Станд…" at bounding box center [784, 376] width 1568 height 753
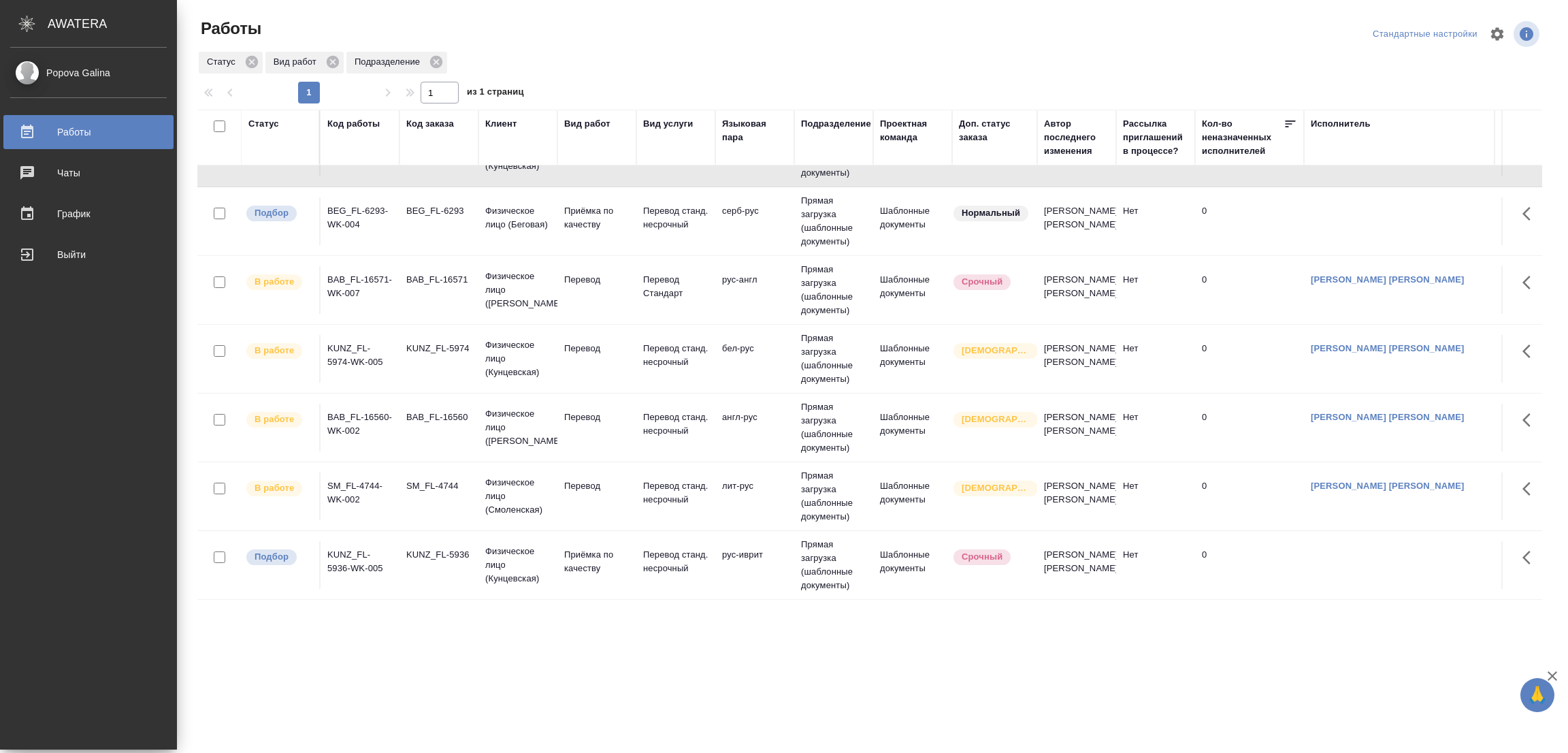
click at [144, 676] on div ".cls-1 fill:#fff; AWATERA Popova Galina Работы 0 Чаты График Выйти Работы Станд…" at bounding box center [784, 376] width 1568 height 753
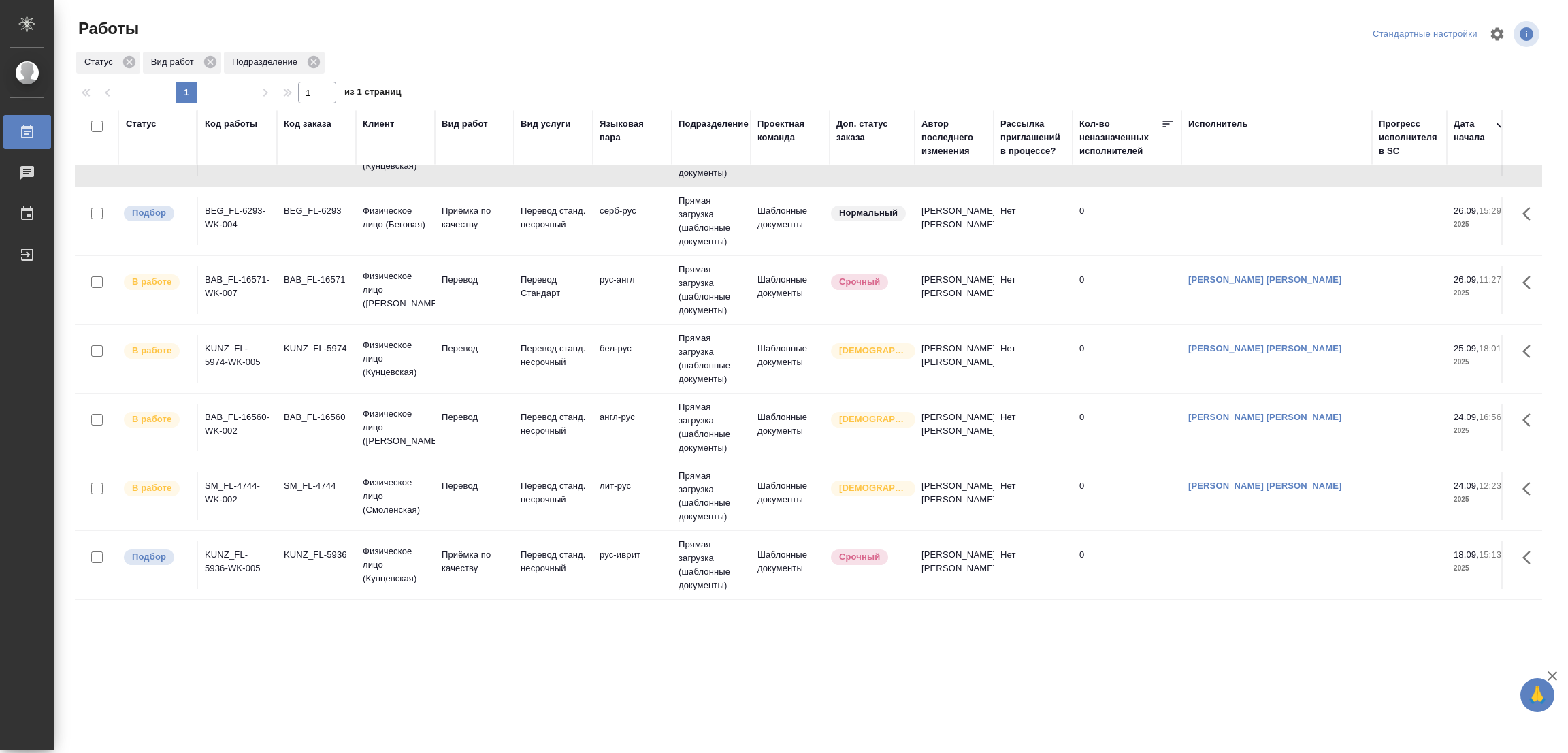
scroll to position [0, 0]
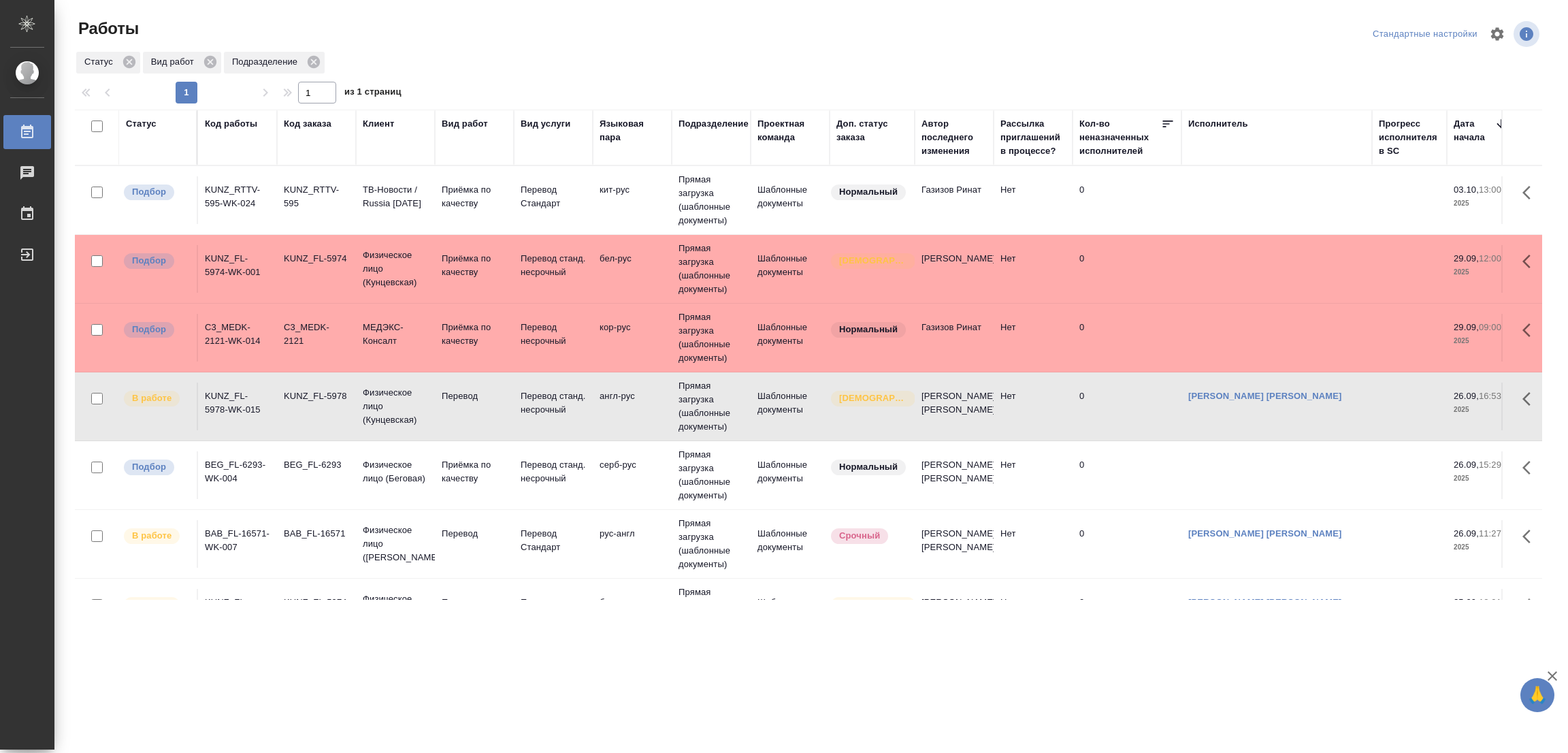
click at [229, 684] on div ".cls-1 fill:#fff; AWATERA Popova Galina Работы 0 Чаты График Выйти Работы Станд…" at bounding box center [784, 376] width 1568 height 753
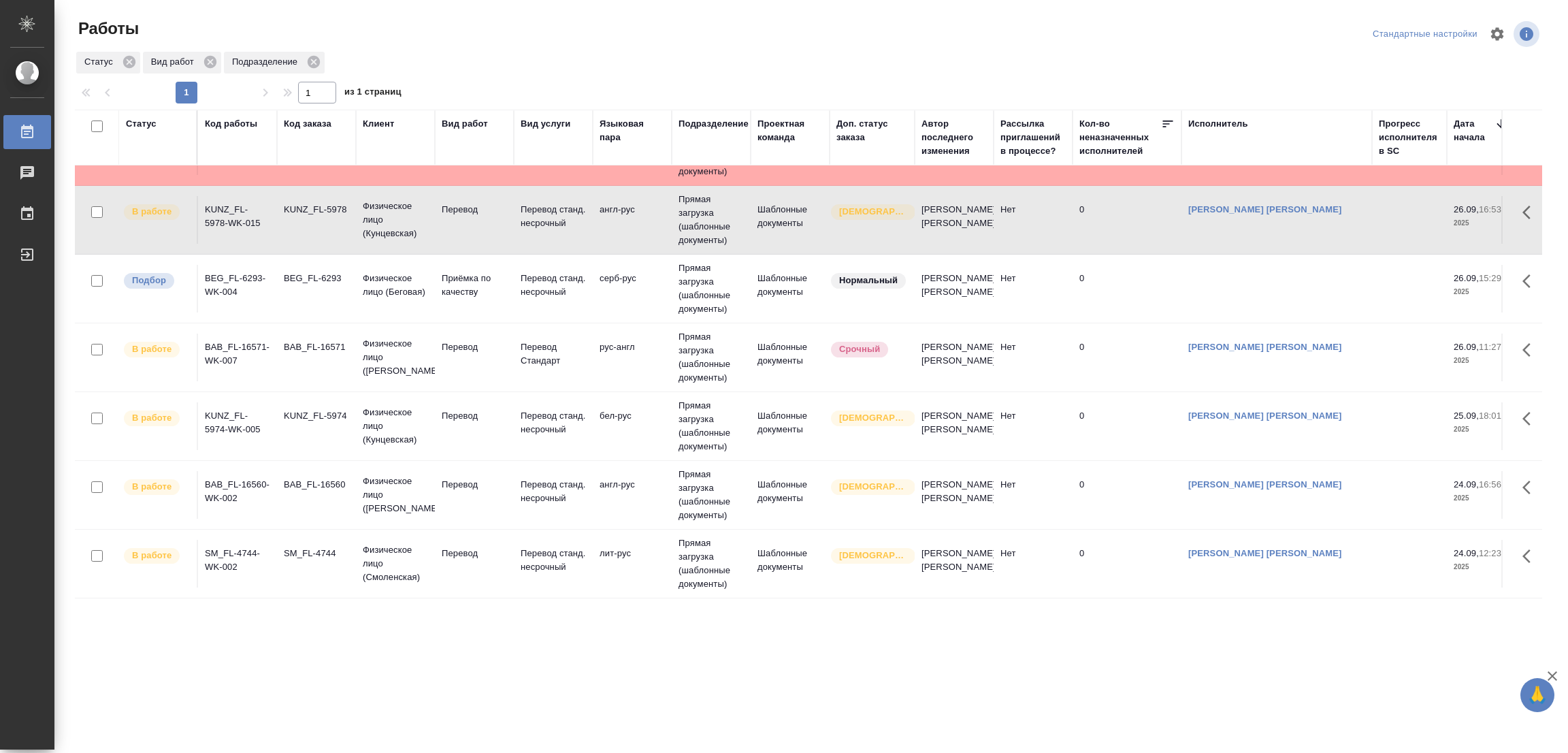
scroll to position [67, 0]
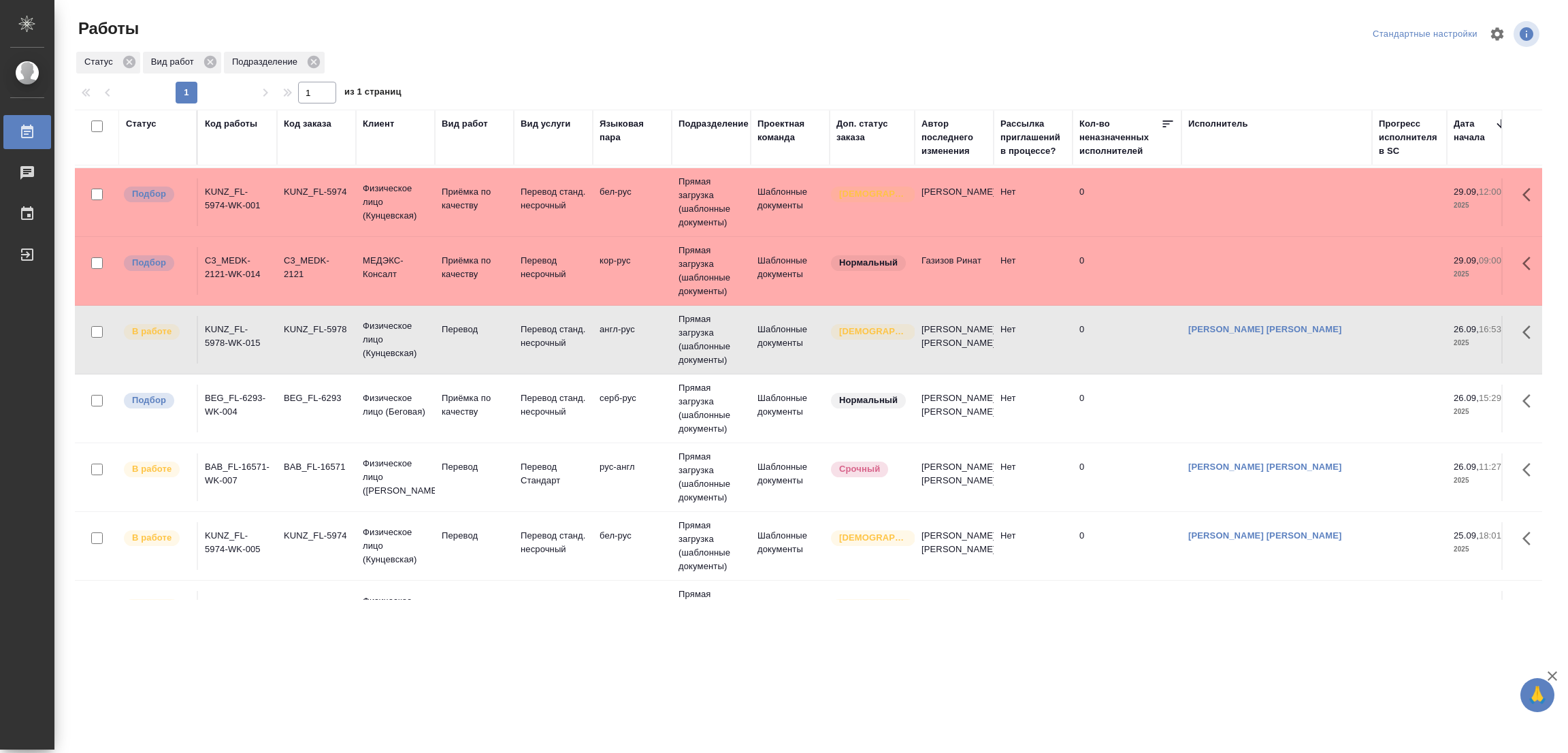
click at [679, 477] on td "Прямая загрузка (шаблонные документы)" at bounding box center [711, 477] width 79 height 68
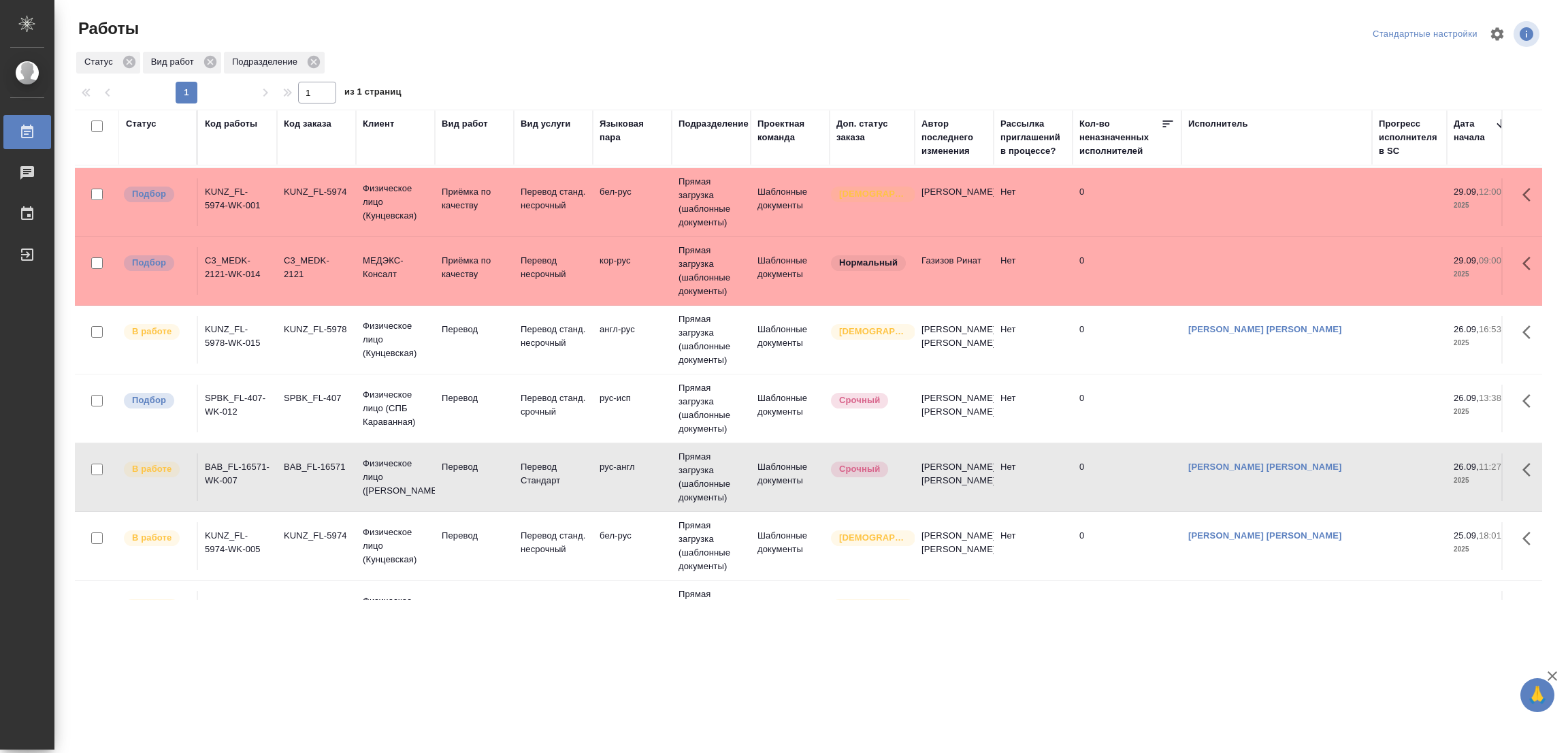
click at [314, 643] on div ".cls-1 fill:#fff; AWATERA Popova Galina Работы 0 Чаты График Выйти Работы Станд…" at bounding box center [784, 376] width 1568 height 753
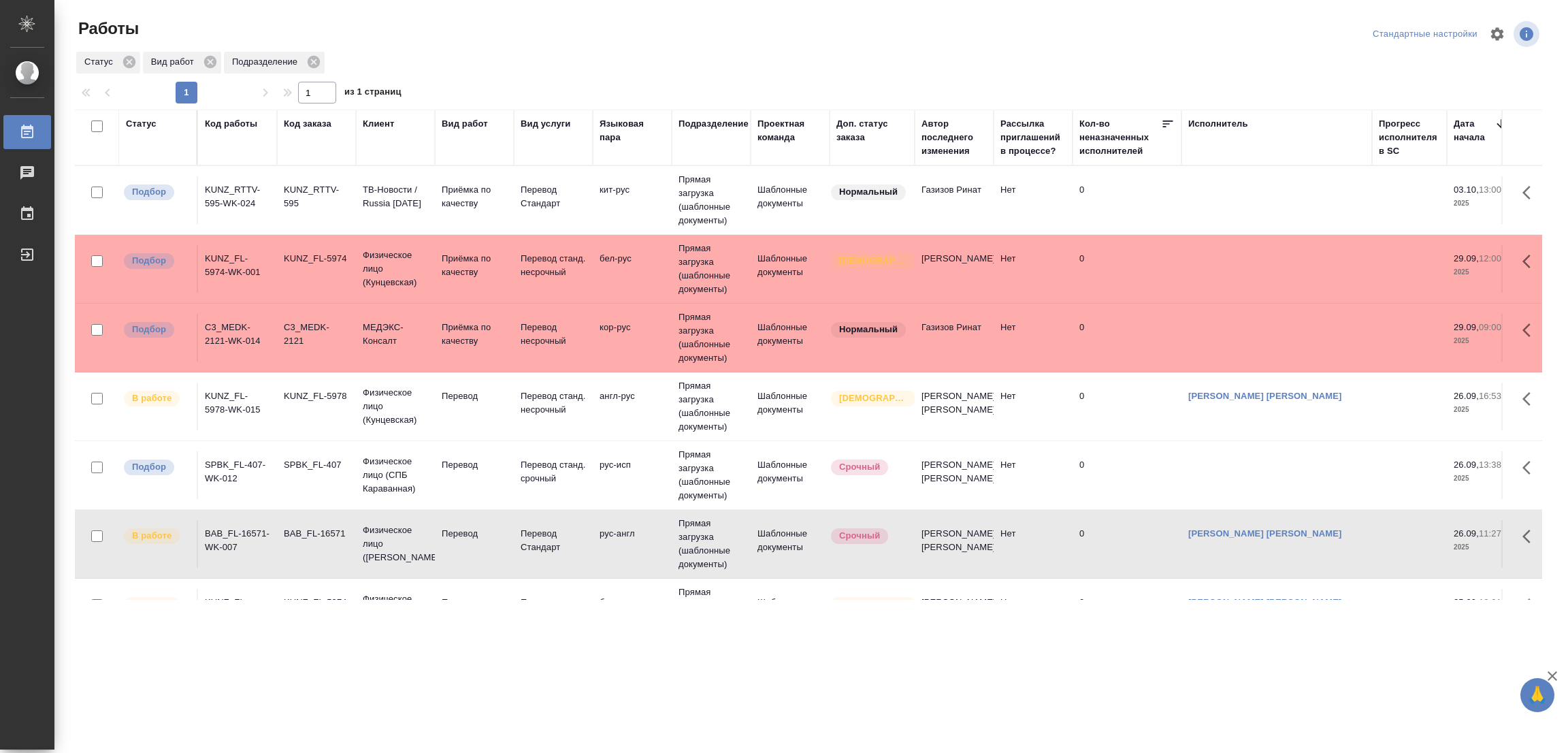
click at [154, 736] on div ".cls-1 fill:#fff; AWATERA Popova Galina Работы 0 Чаты График Выйти Работы Станд…" at bounding box center [784, 376] width 1568 height 753
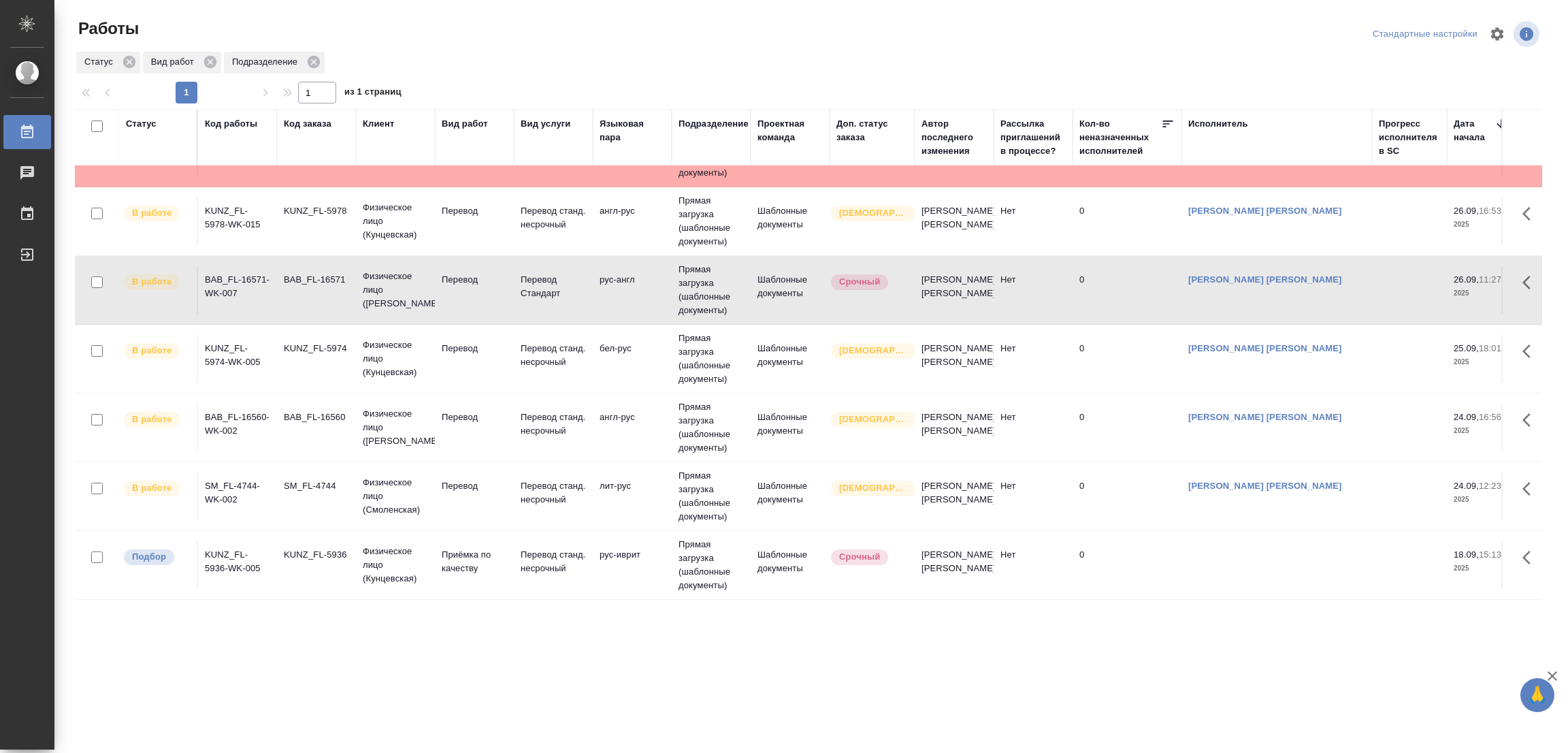
scroll to position [202, 0]
drag, startPoint x: 282, startPoint y: 688, endPoint x: 443, endPoint y: 560, distance: 205.7
click at [288, 690] on div ".cls-1 fill:#fff; AWATERA Popova Galina Работы 0 Чаты График Выйти Работы Станд…" at bounding box center [784, 376] width 1568 height 753
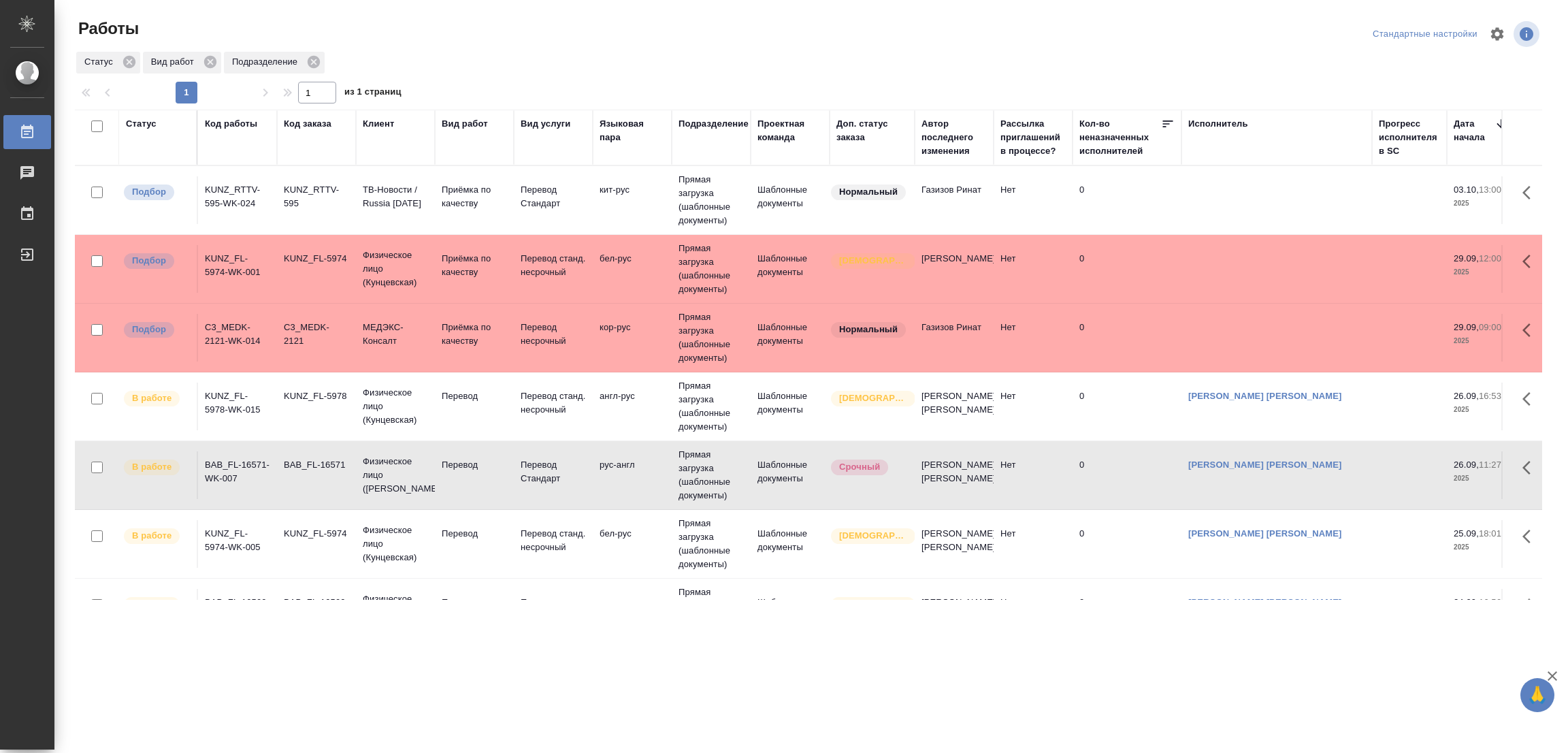
click at [948, 659] on div ".cls-1 fill:#fff; AWATERA Popova Galina Работы 0 Чаты График Выйти Работы Станд…" at bounding box center [784, 376] width 1568 height 753
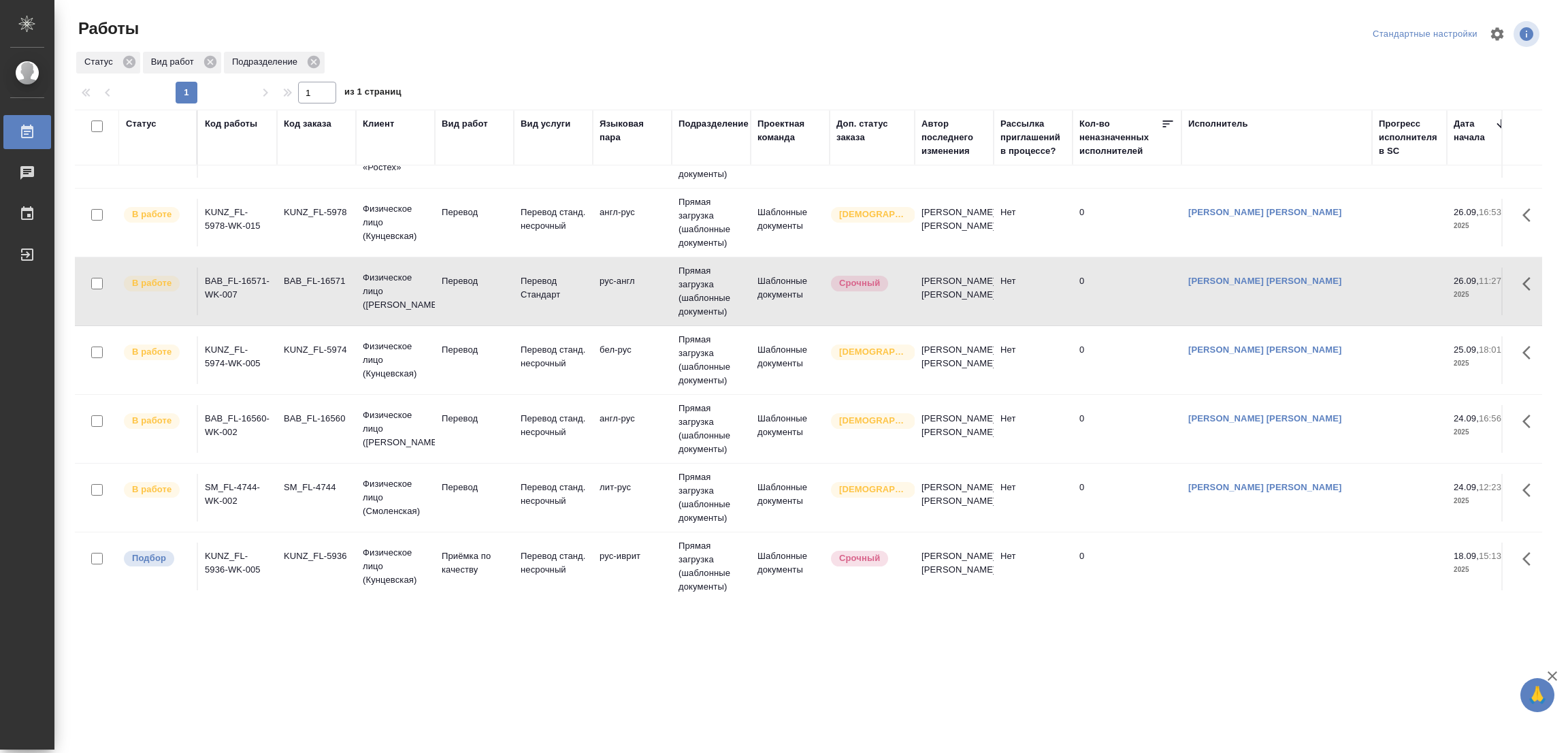
scroll to position [271, 0]
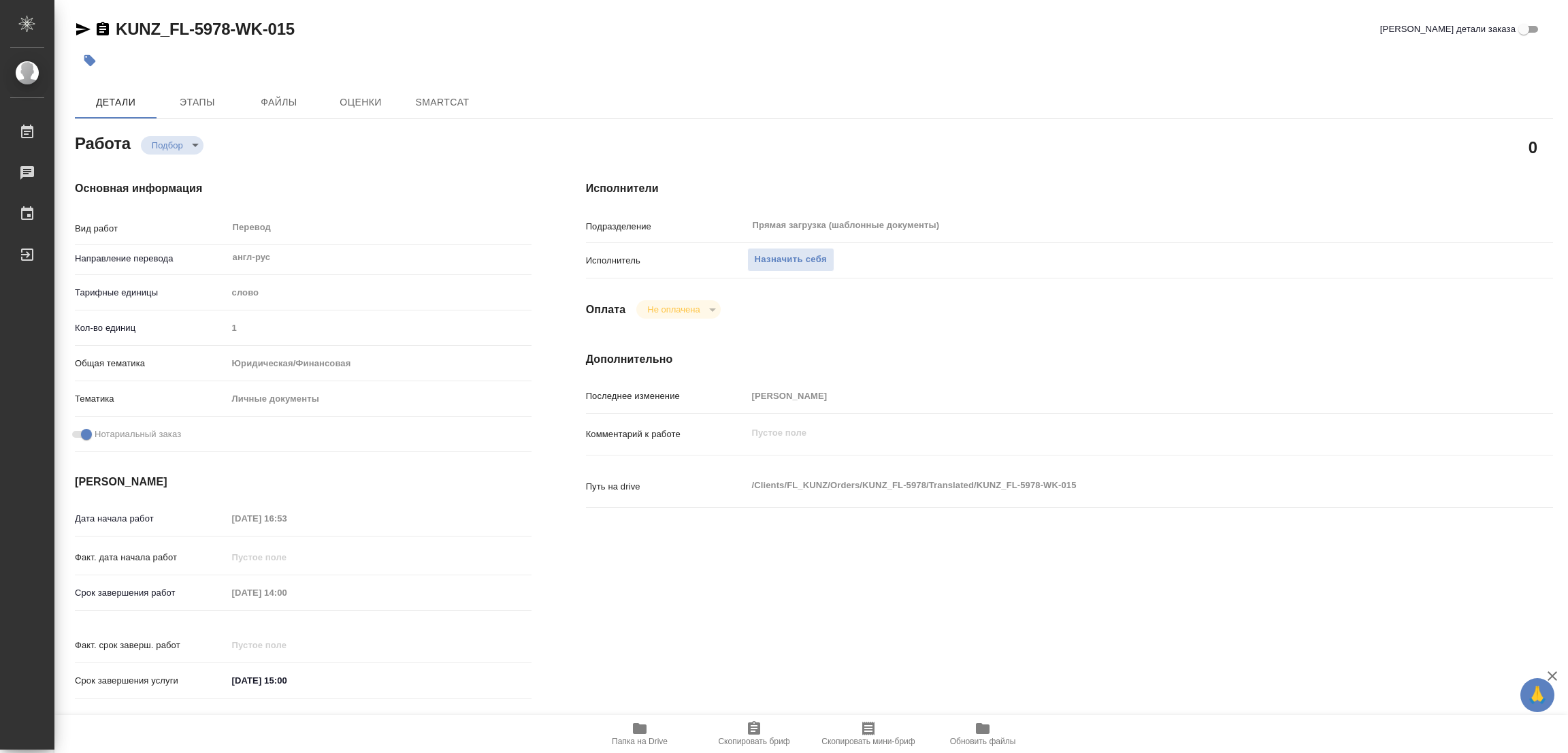
type textarea "x"
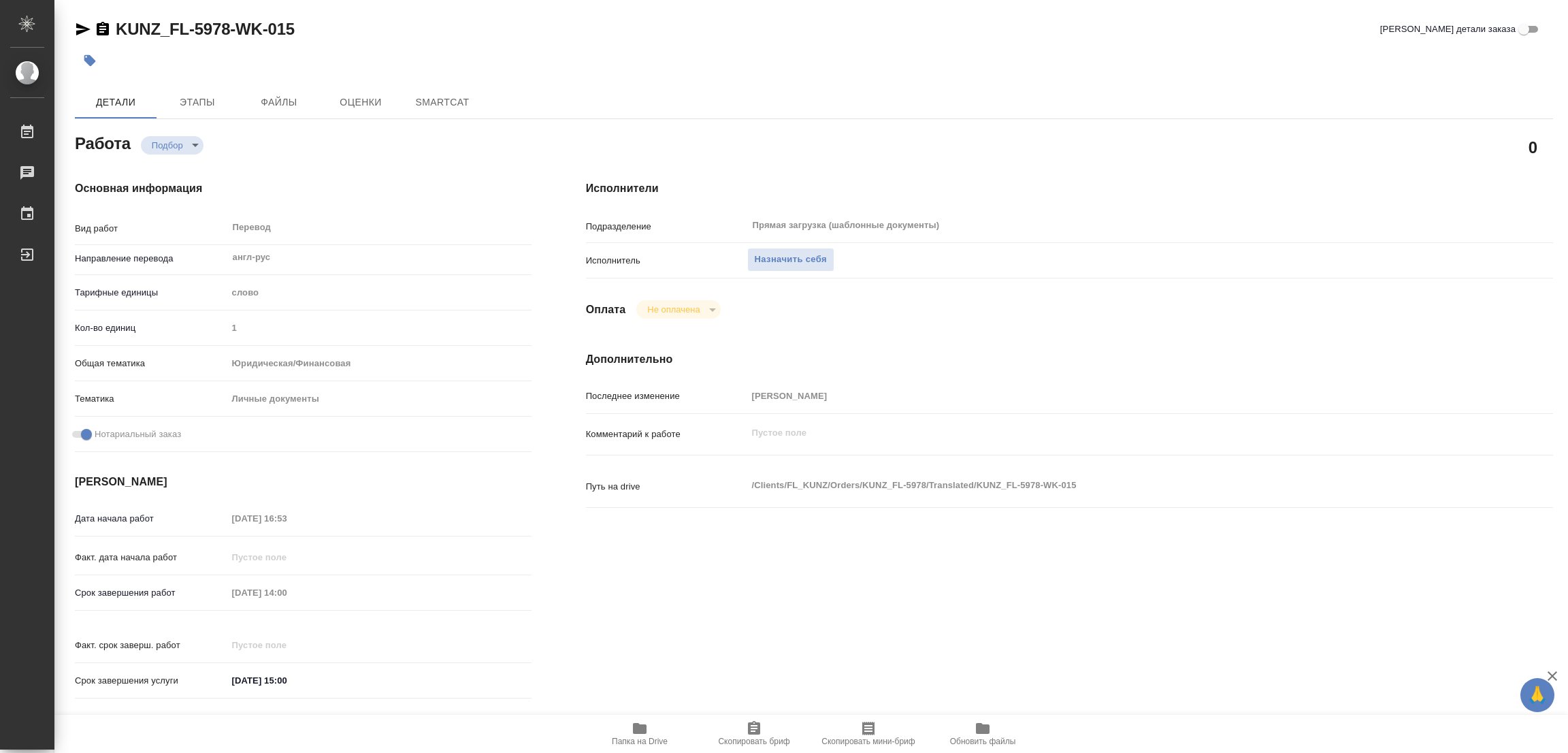
type textarea "x"
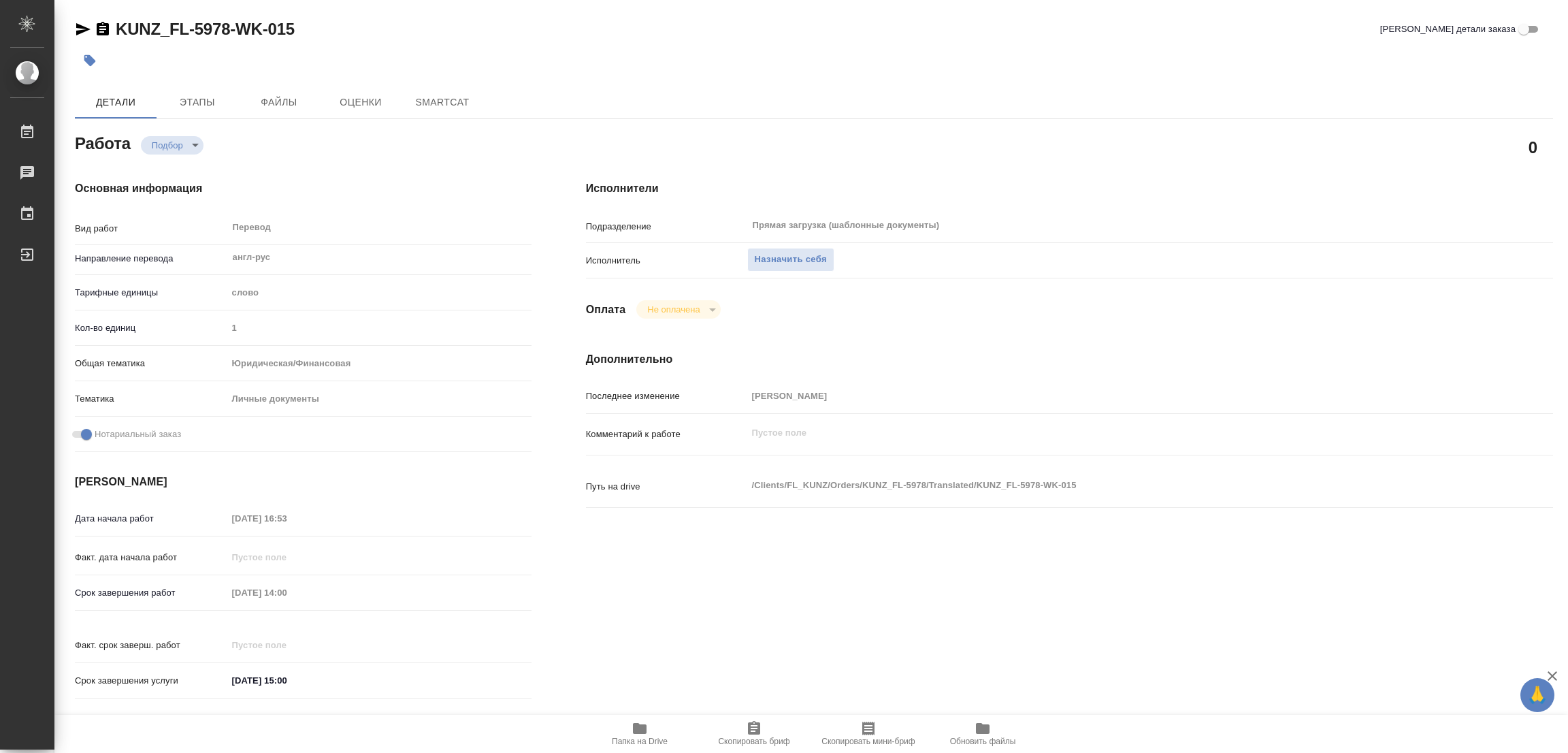
type textarea "x"
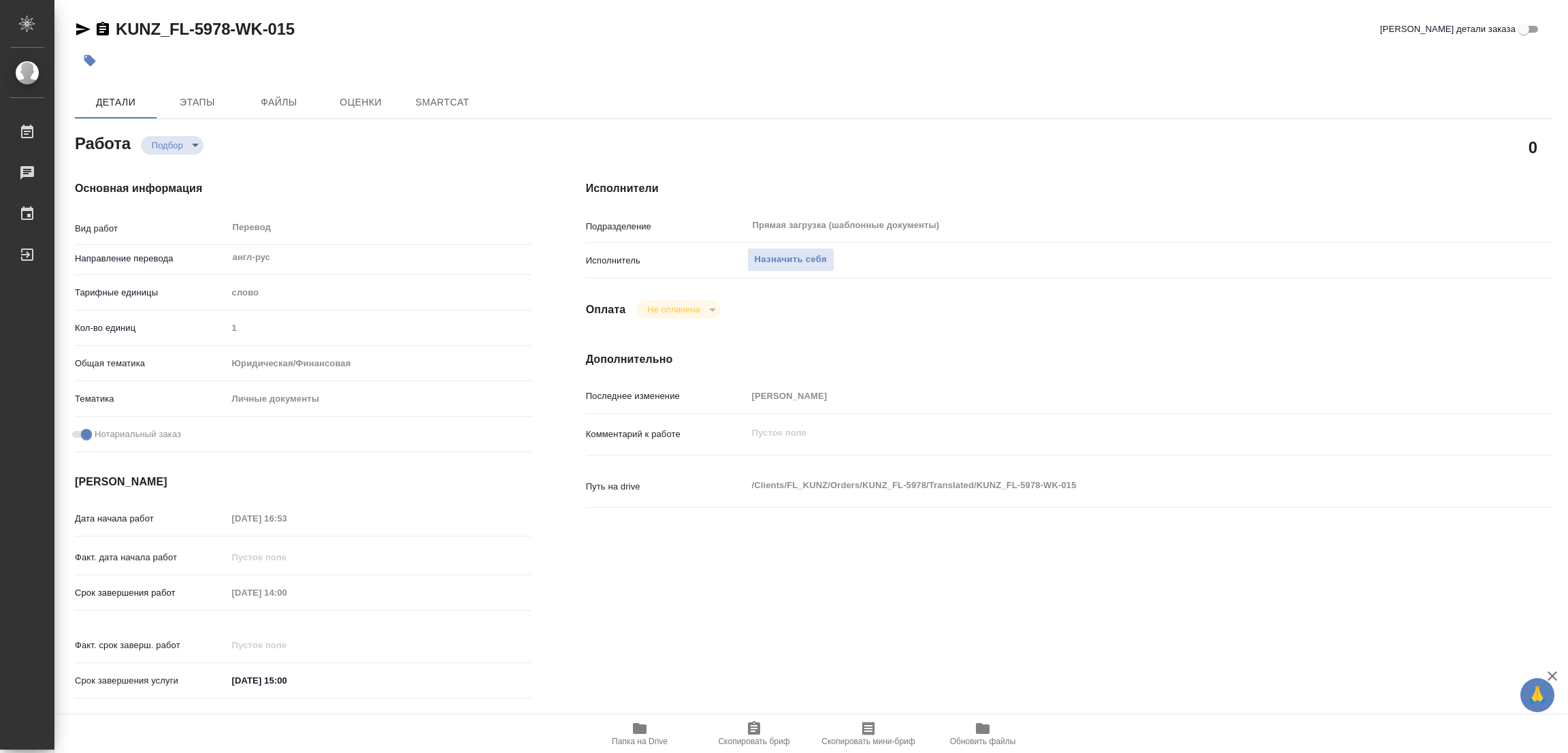
type textarea "x"
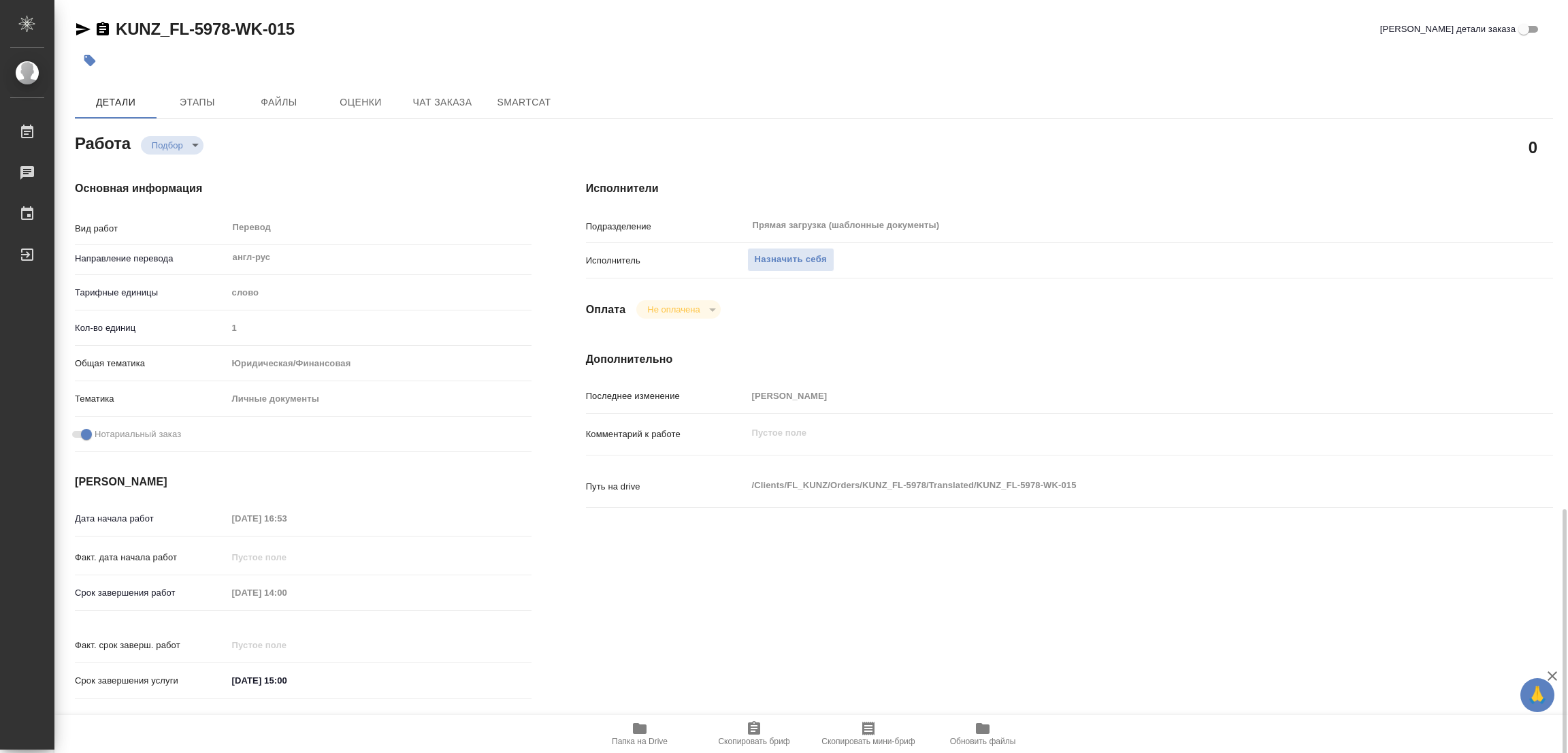
type textarea "x"
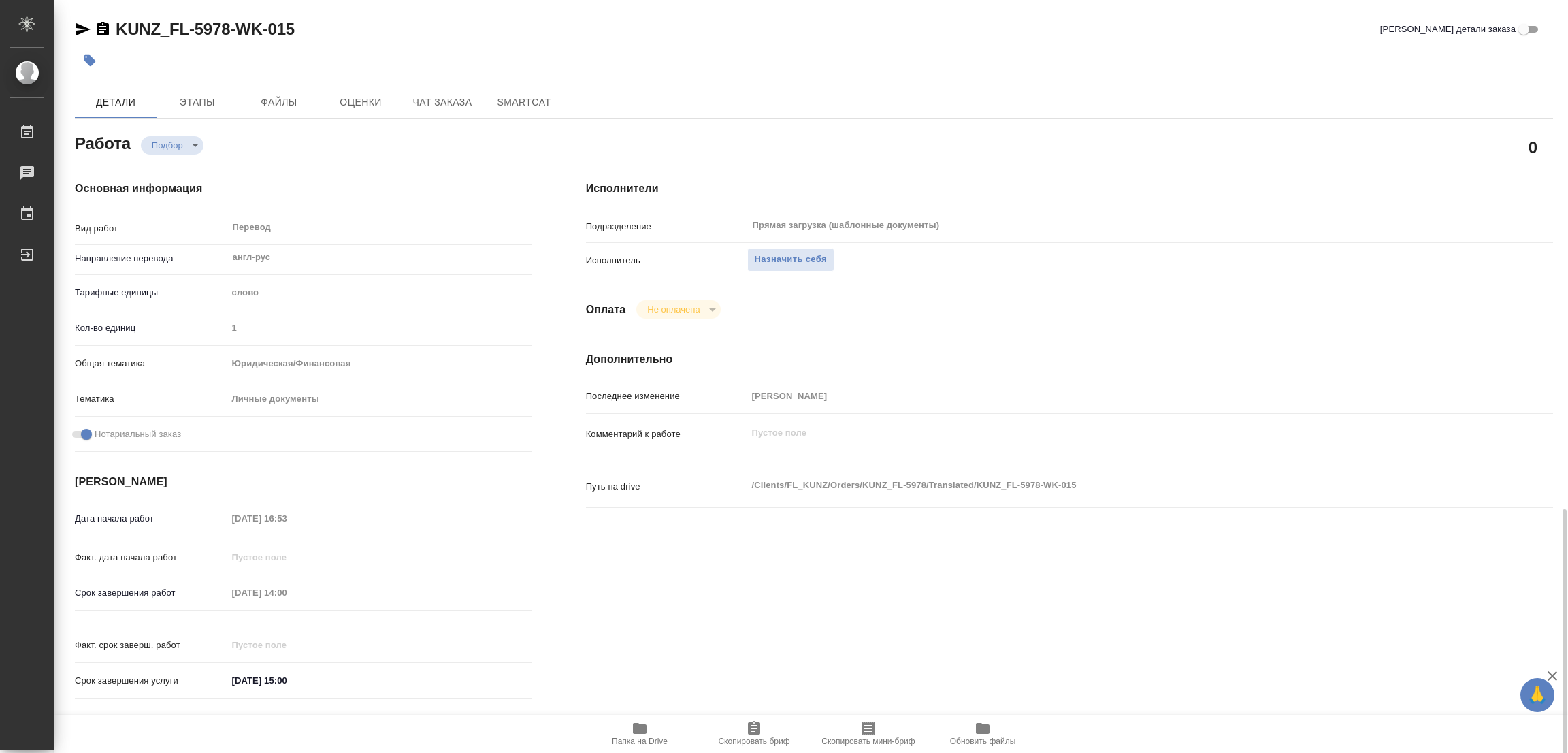
scroll to position [306, 0]
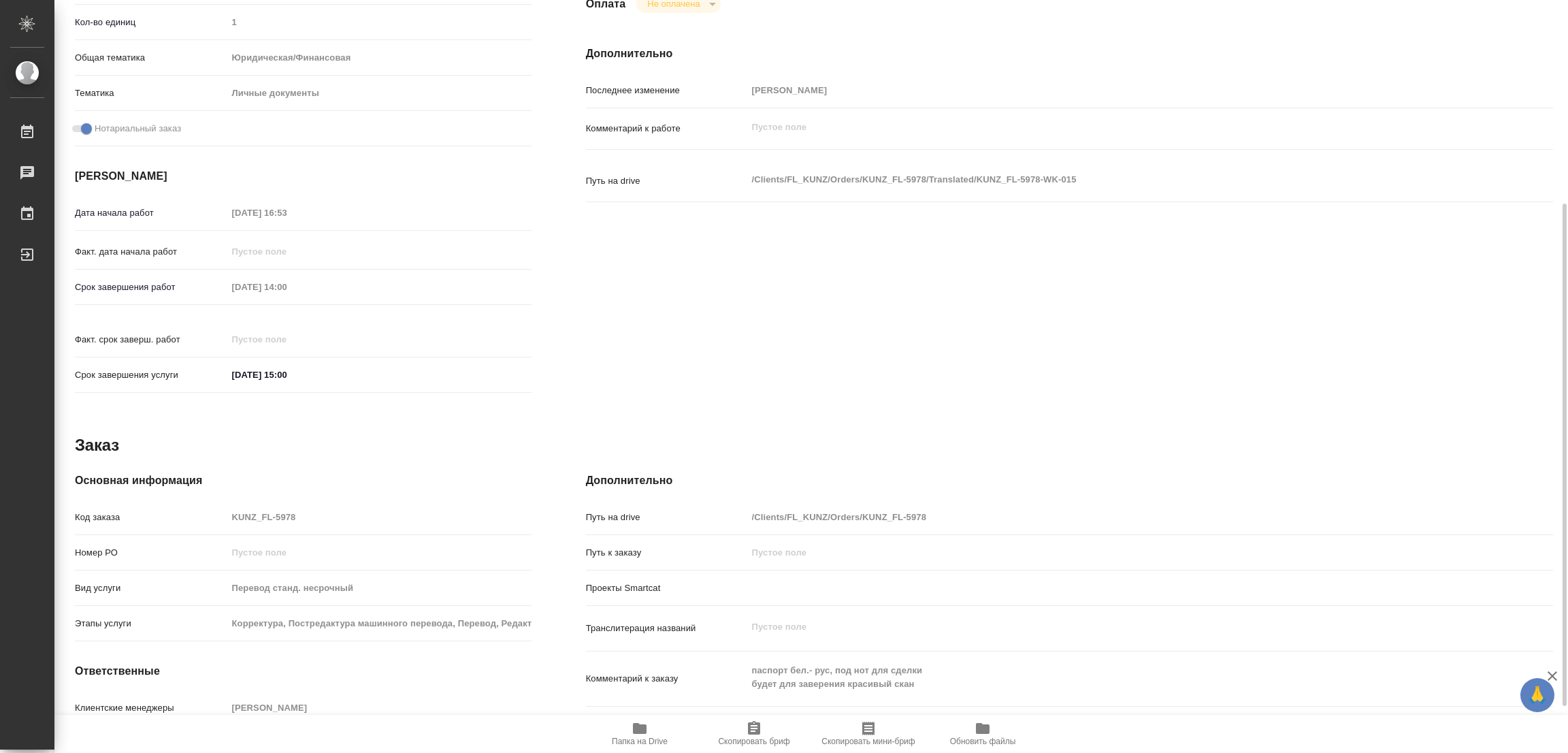
type textarea "x"
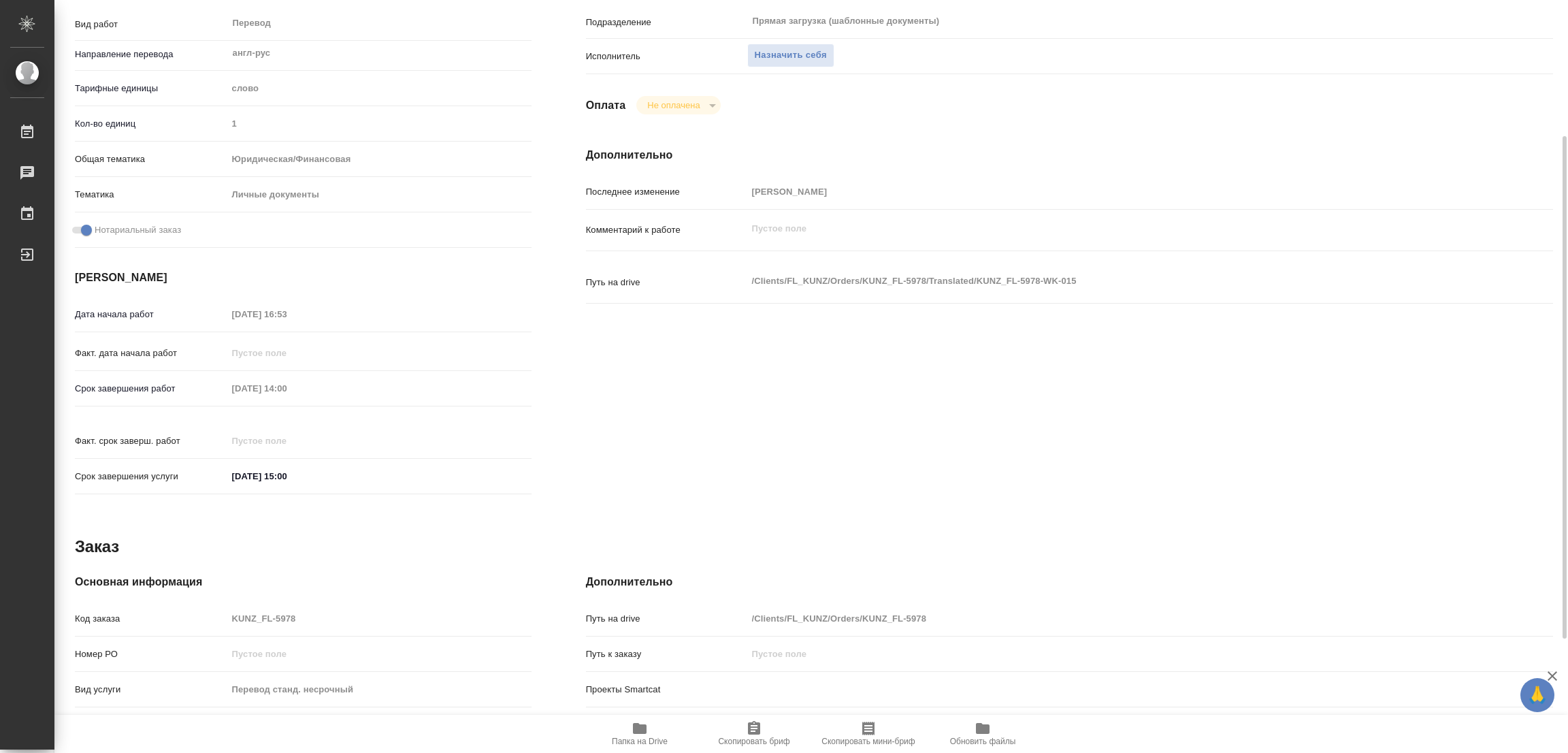
scroll to position [0, 0]
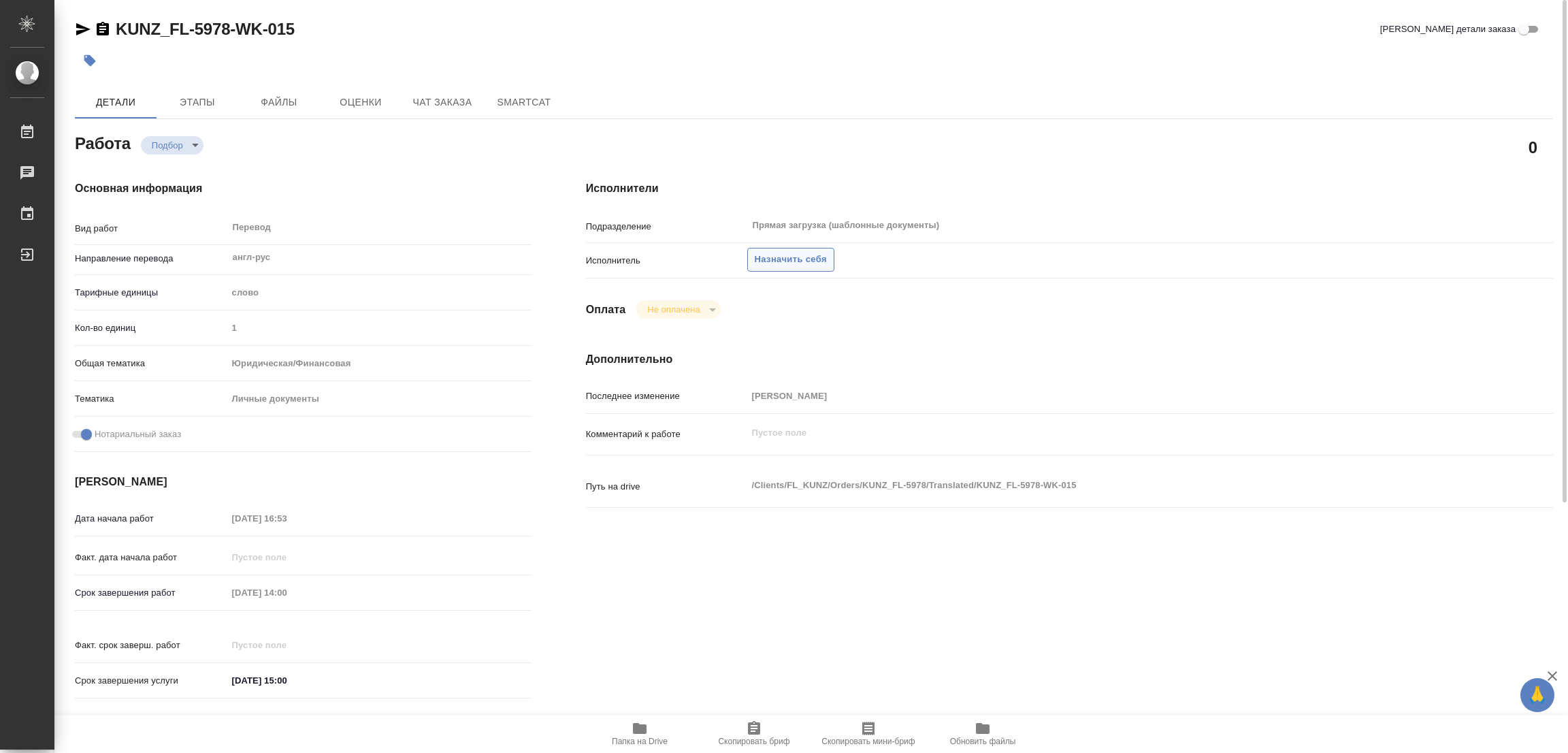
type textarea "x"
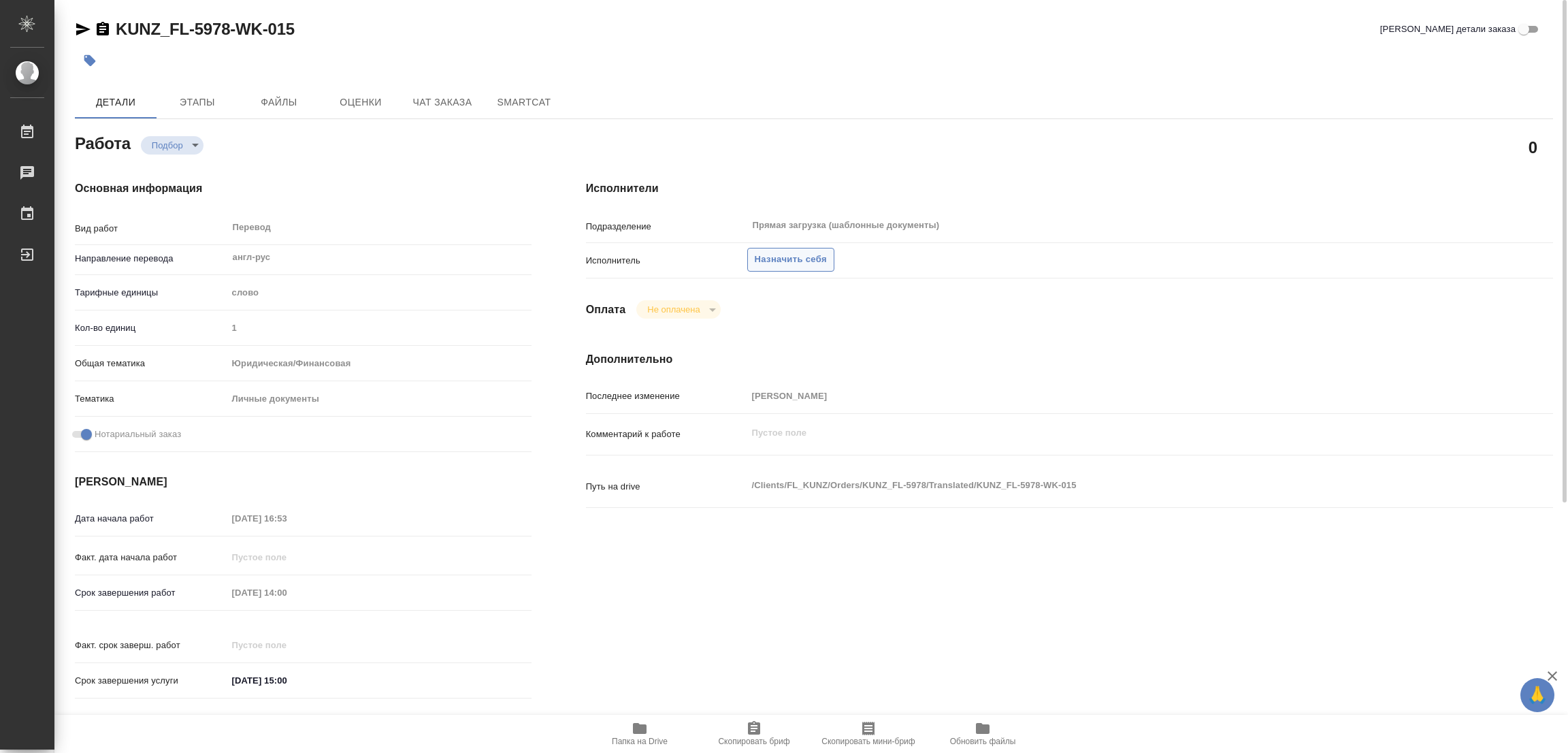
type textarea "x"
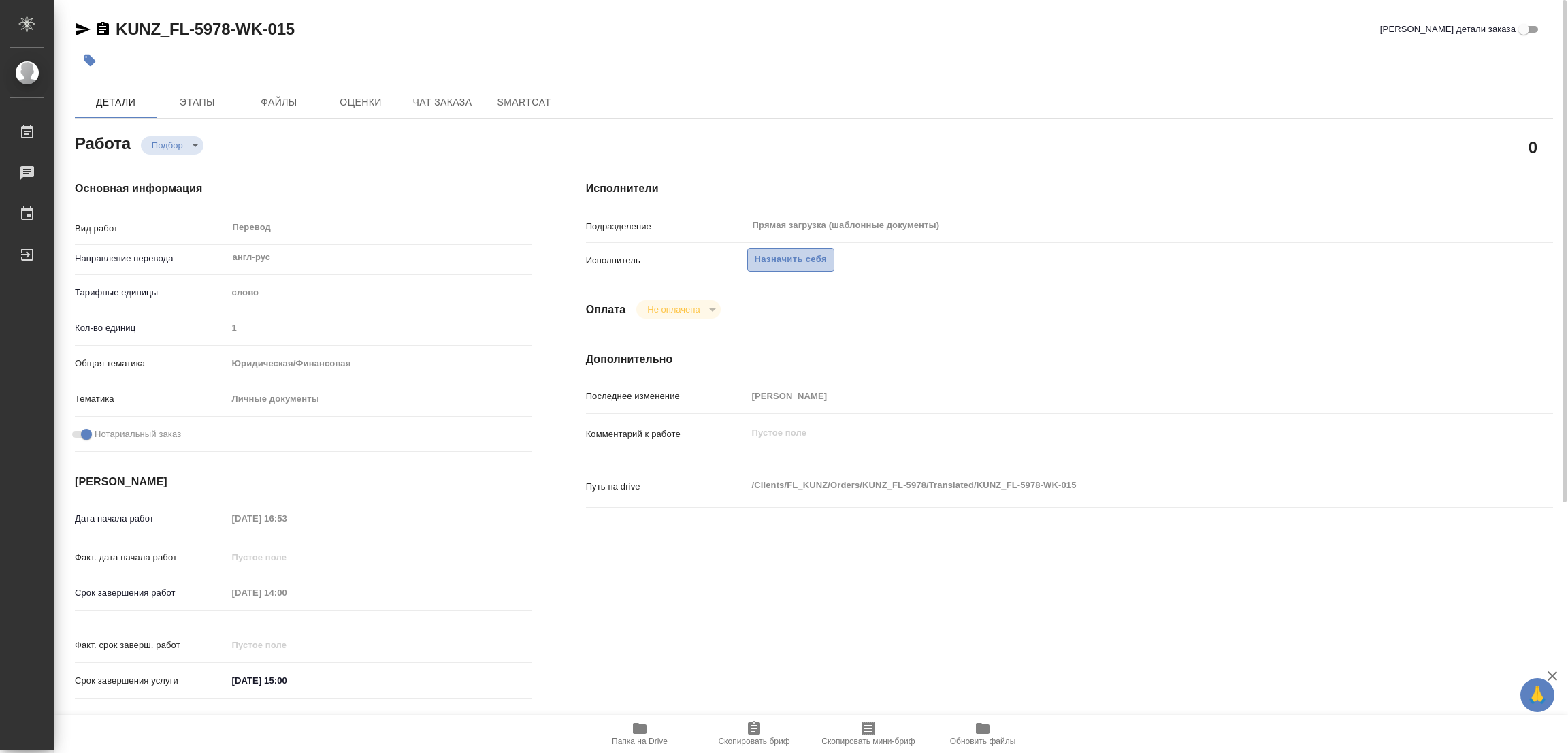
click at [799, 258] on span "Назначить себя" at bounding box center [791, 260] width 72 height 16
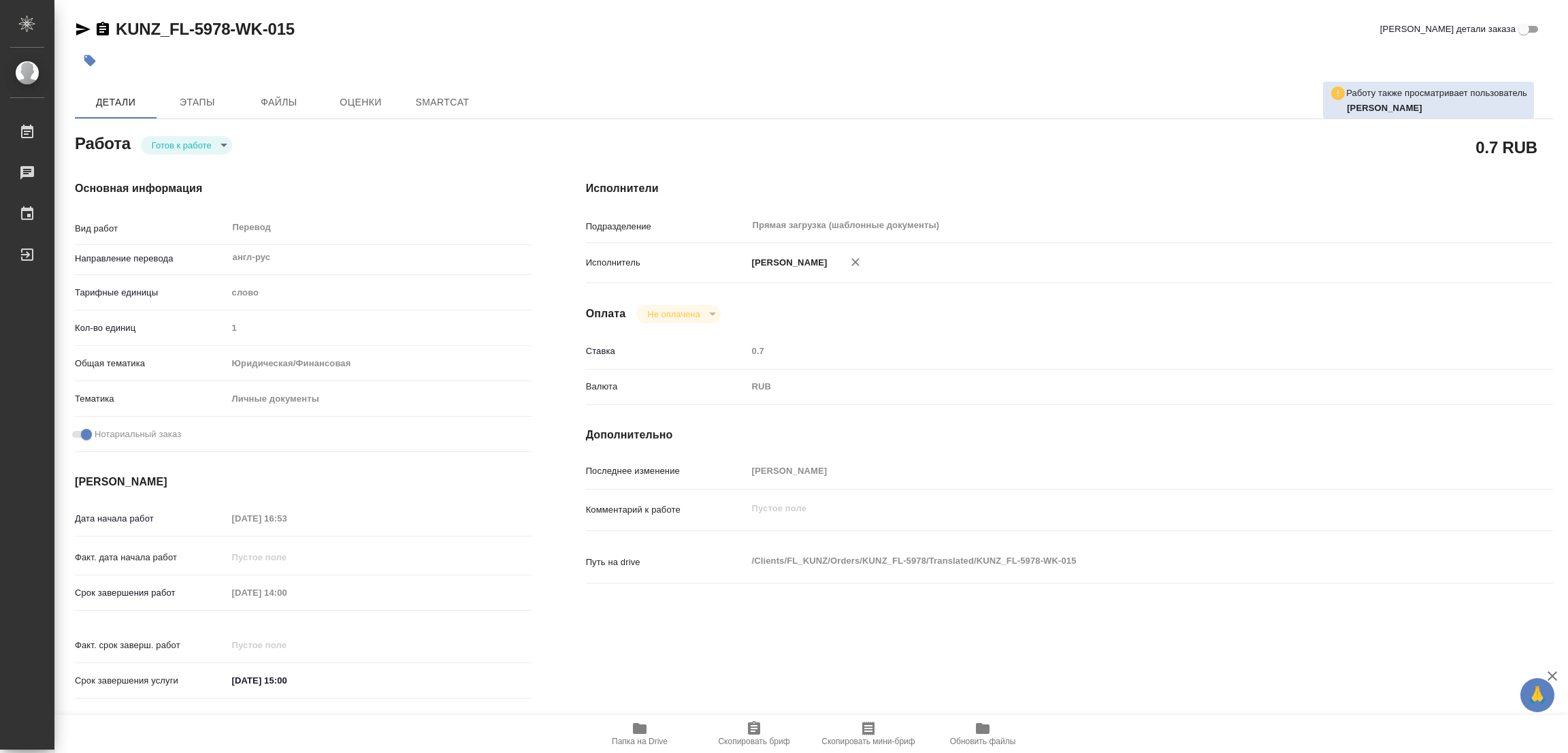
type textarea "x"
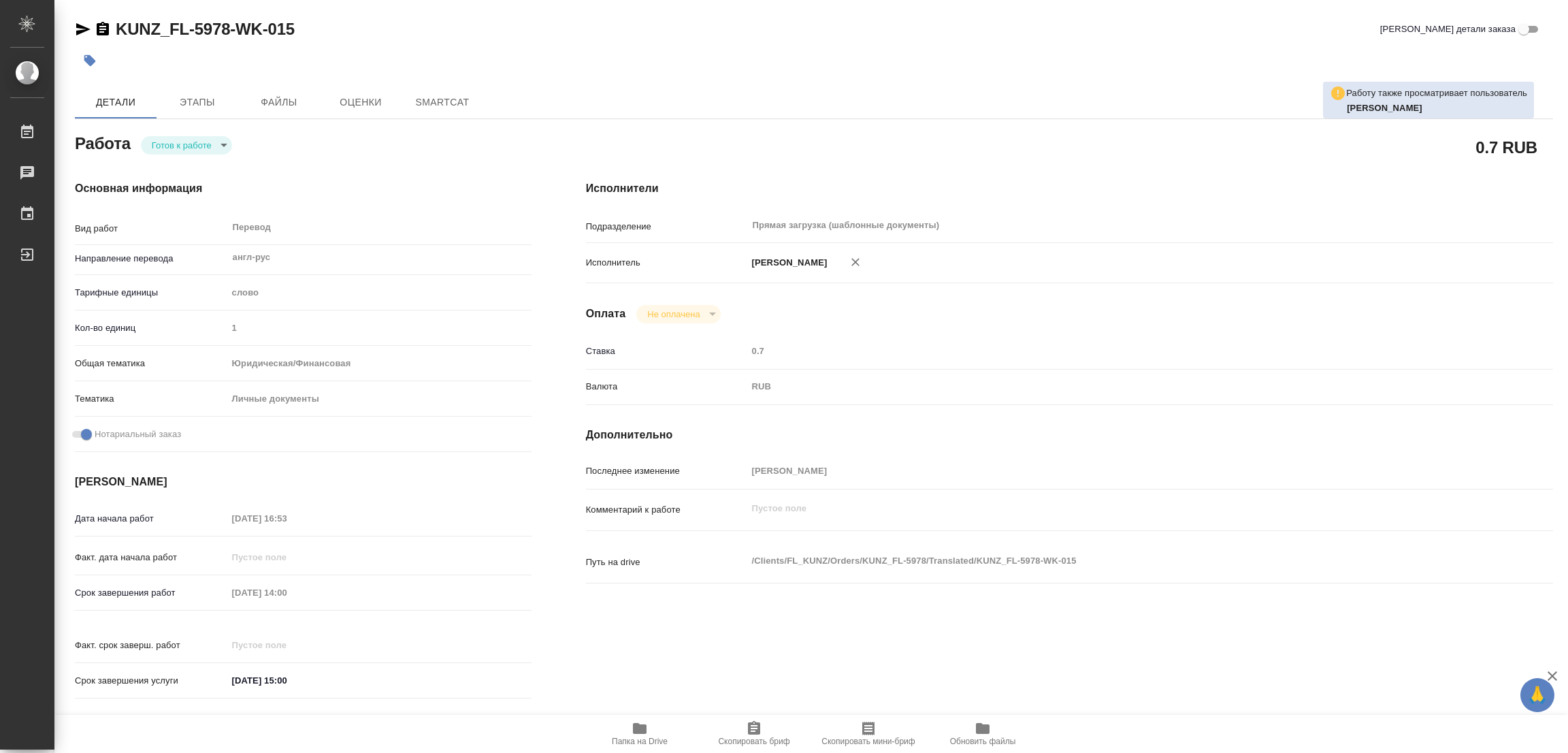
type textarea "x"
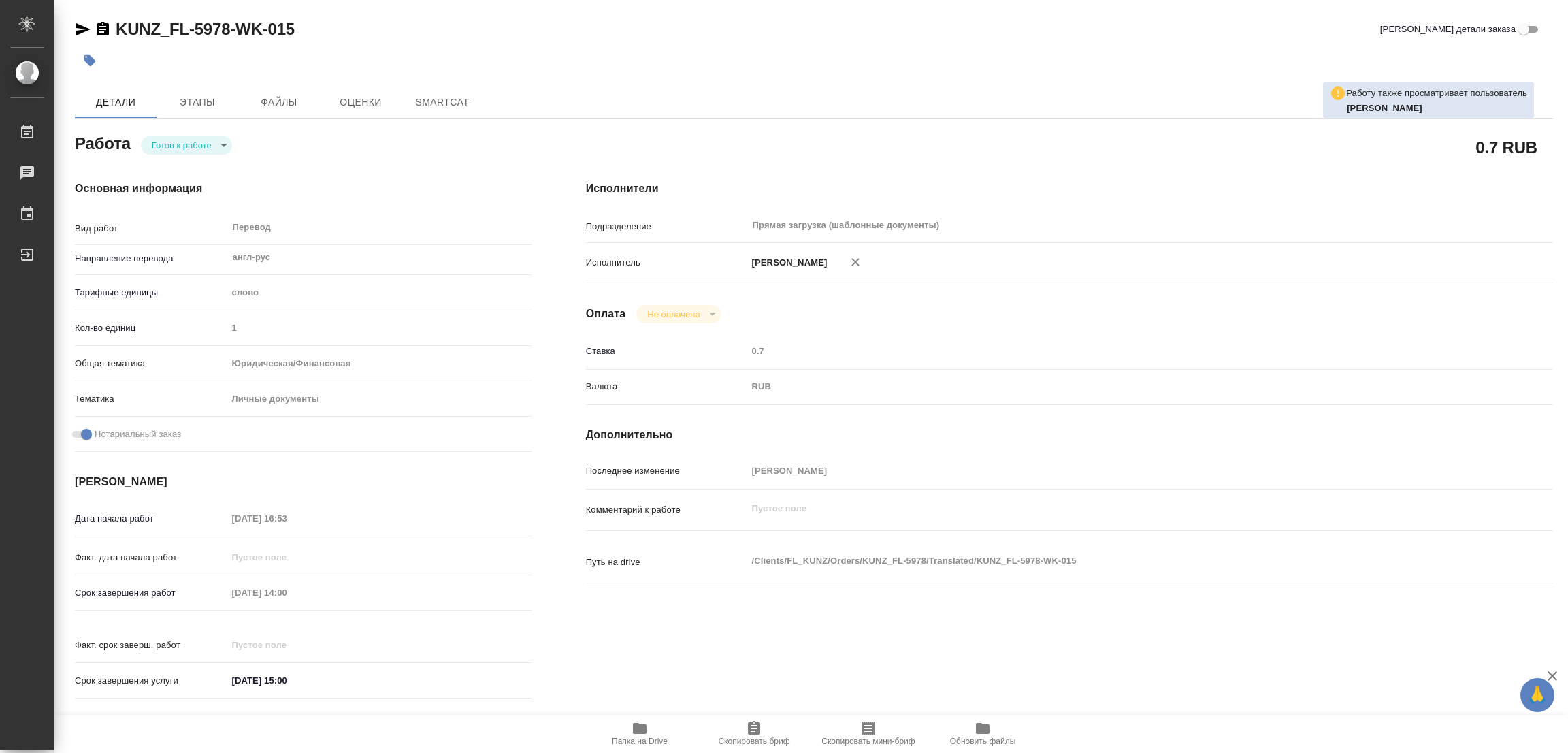
type textarea "x"
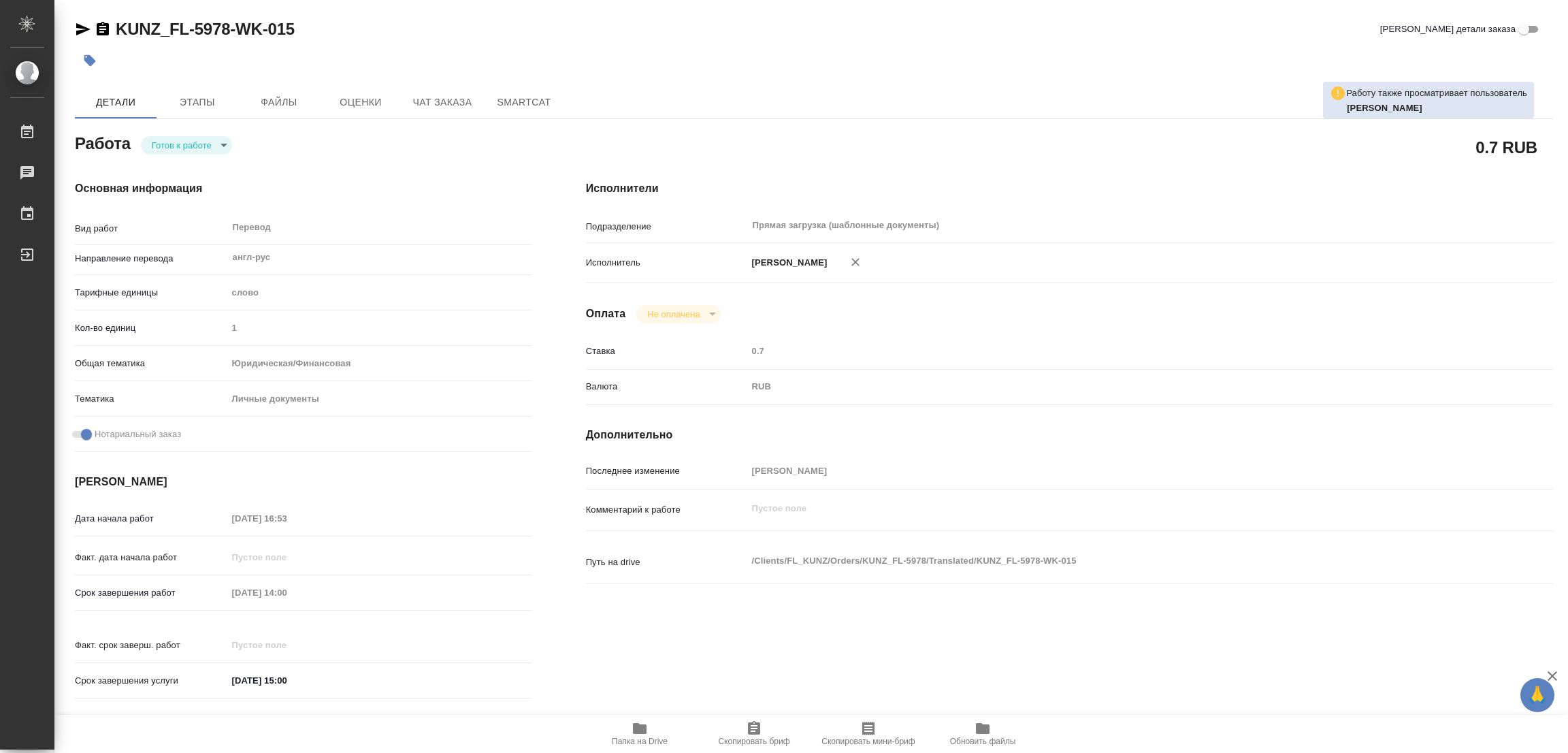
type textarea "x"
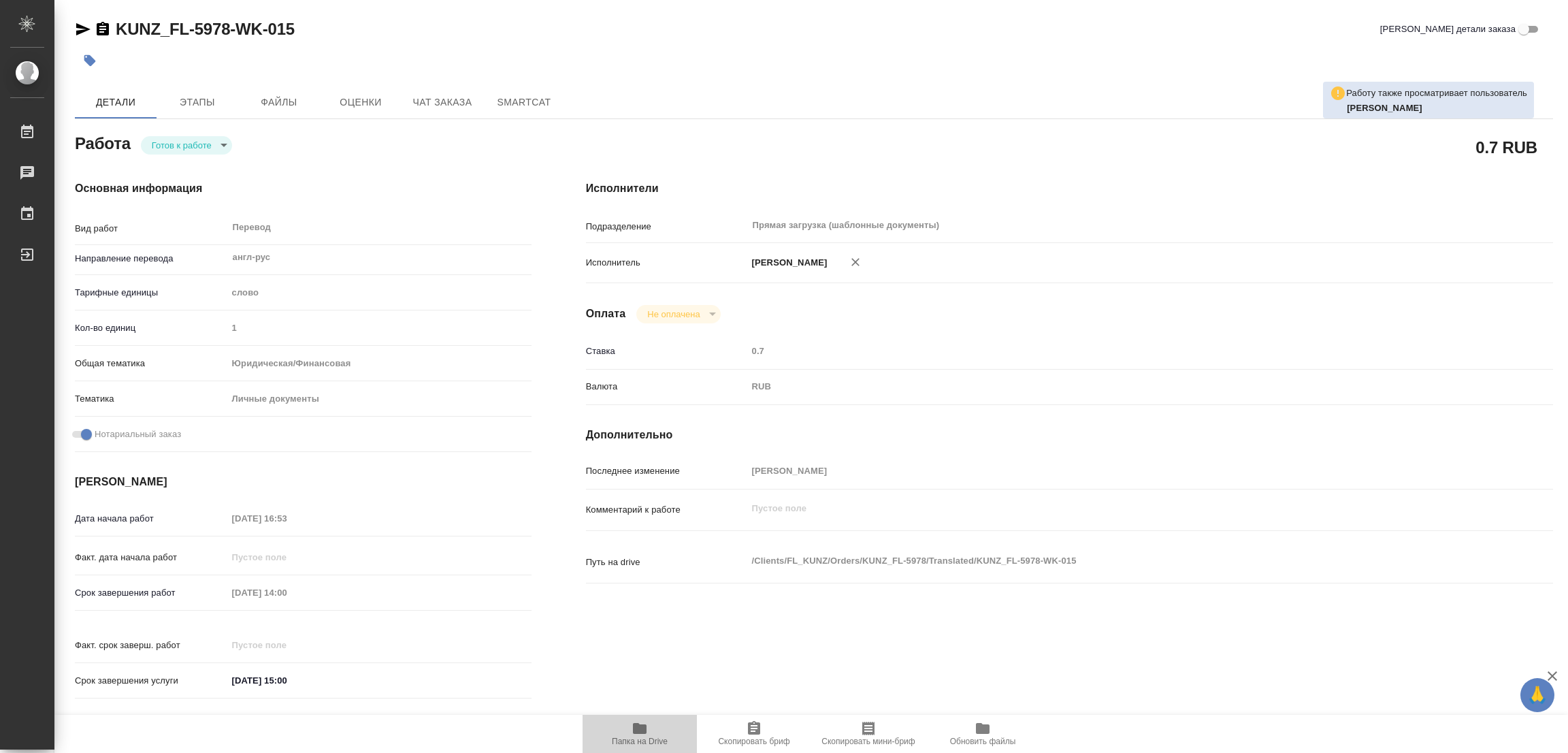
click at [636, 732] on icon "button" at bounding box center [640, 728] width 14 height 11
type textarea "x"
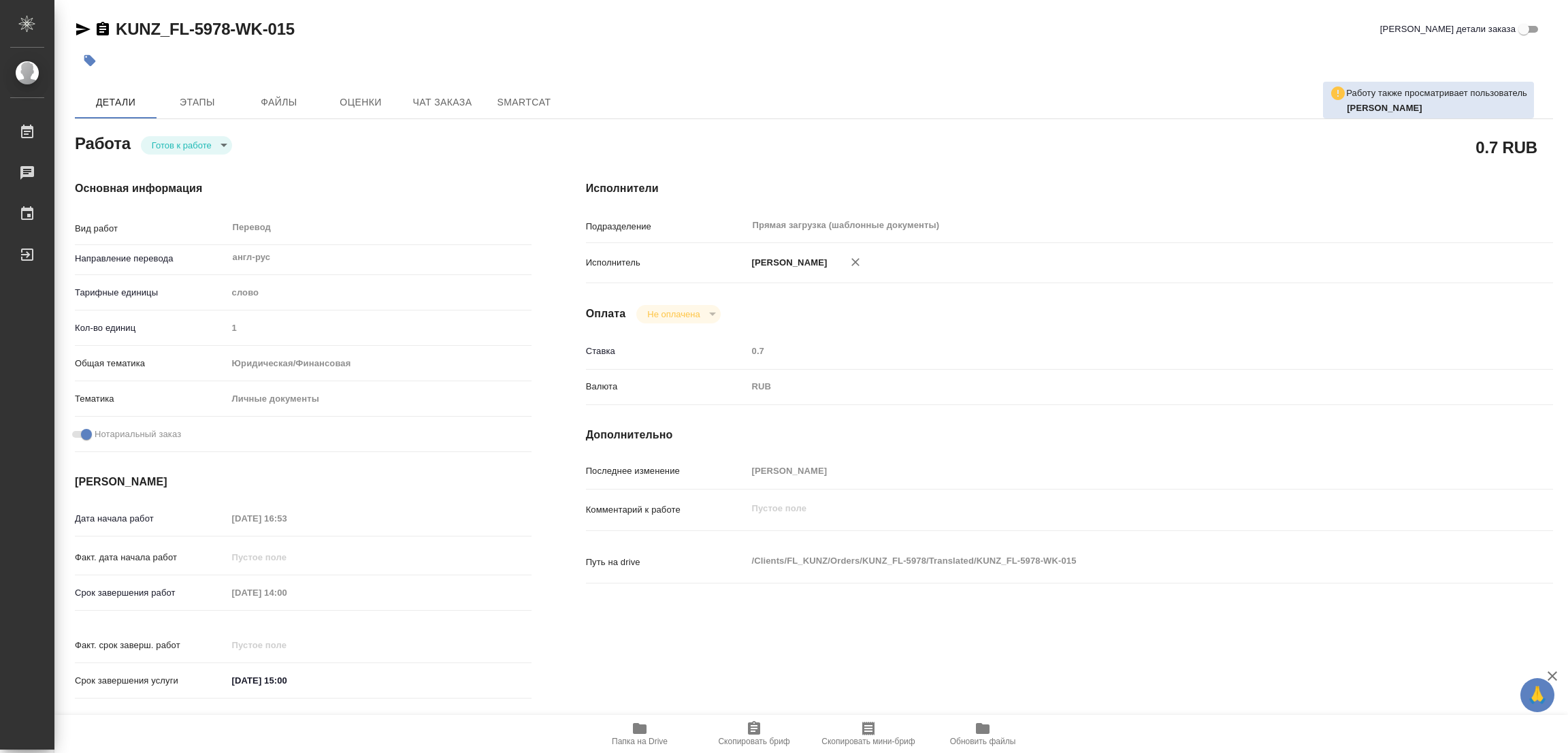
type textarea "x"
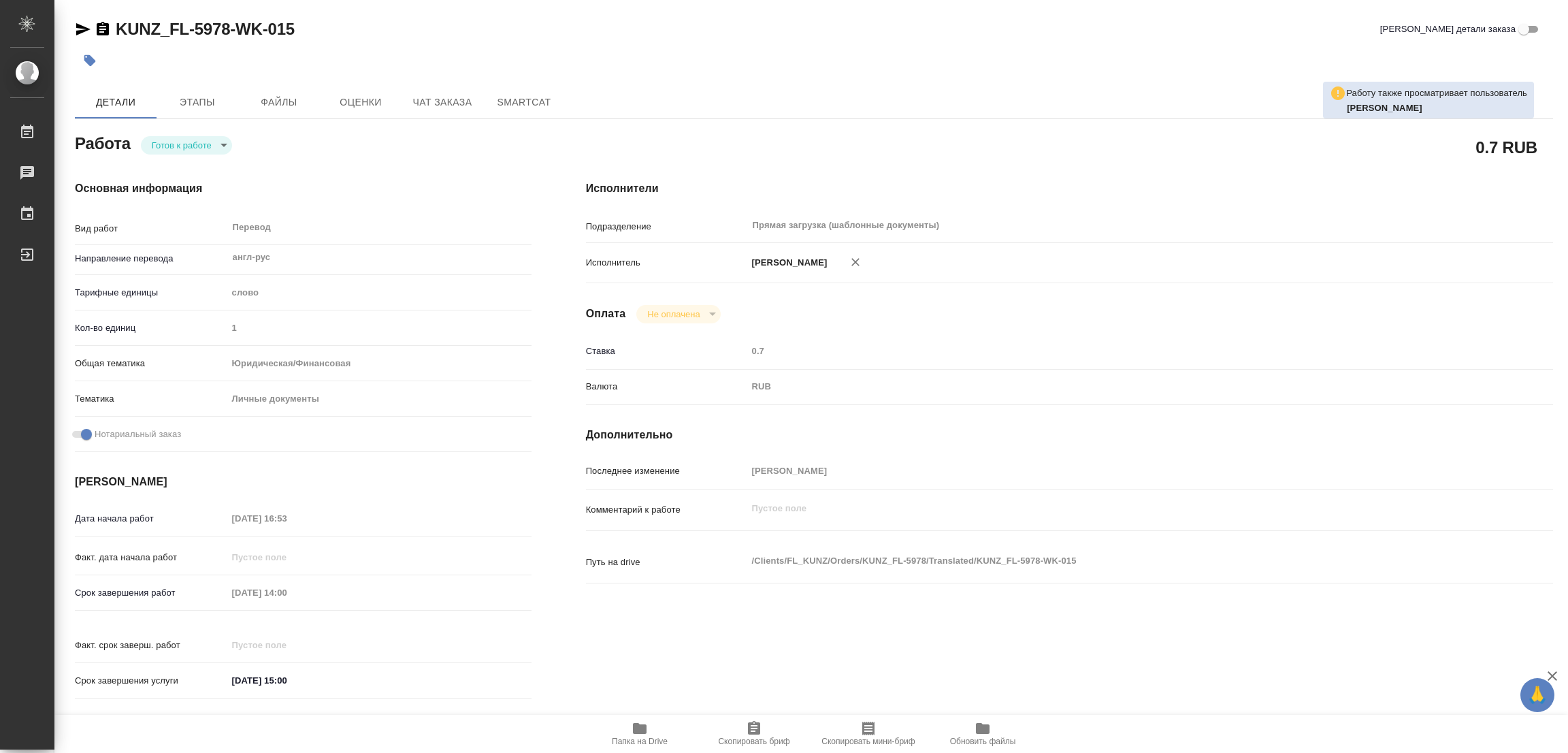
type textarea "x"
click at [190, 140] on body "🙏 .cls-1 fill:#fff; AWATERA [PERSON_NAME] Работы 0 Чаты График Выйти KUNZ_FL-59…" at bounding box center [784, 376] width 1568 height 753
click at [190, 140] on button "В работе" at bounding box center [174, 145] width 45 height 15
type textarea "x"
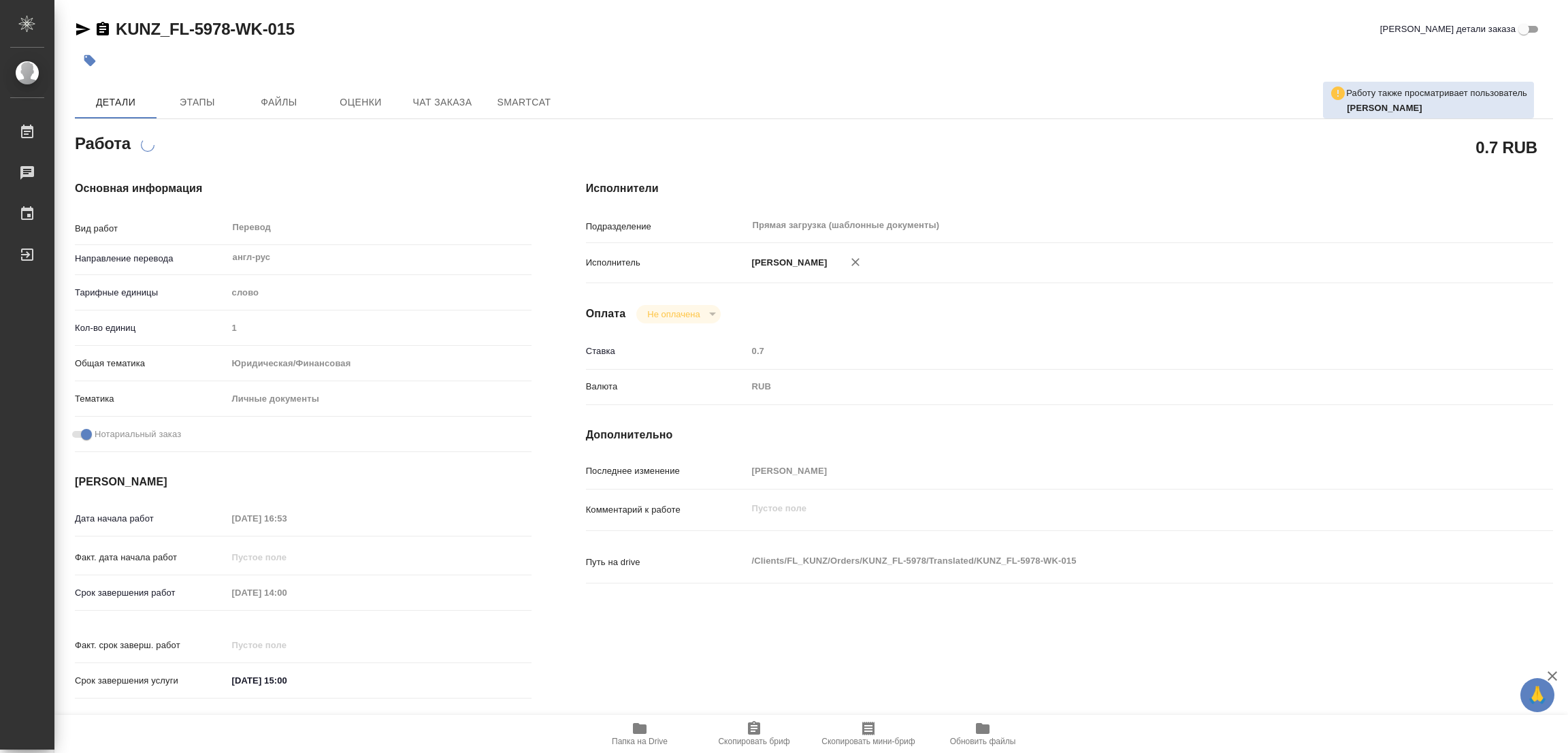
type textarea "x"
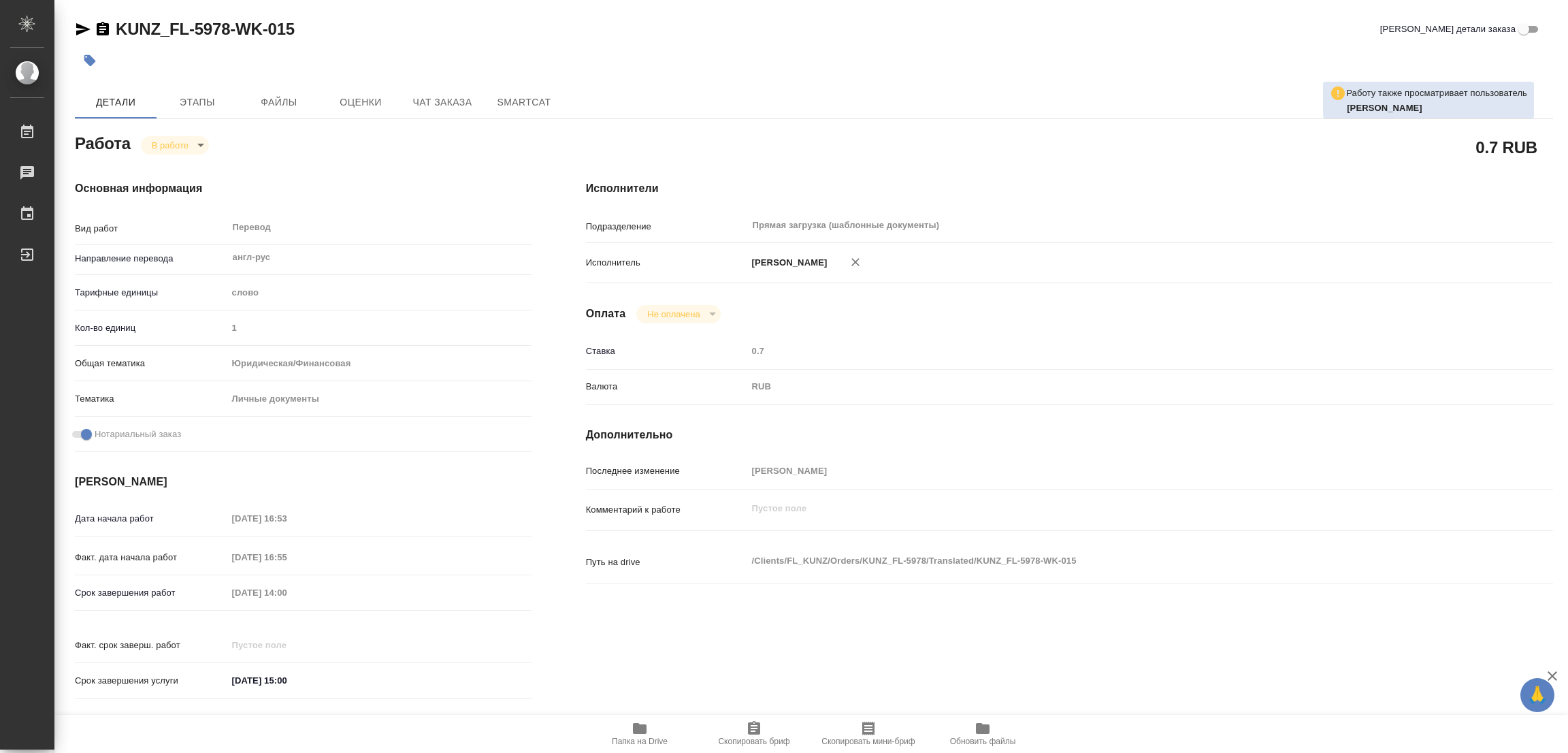
type textarea "x"
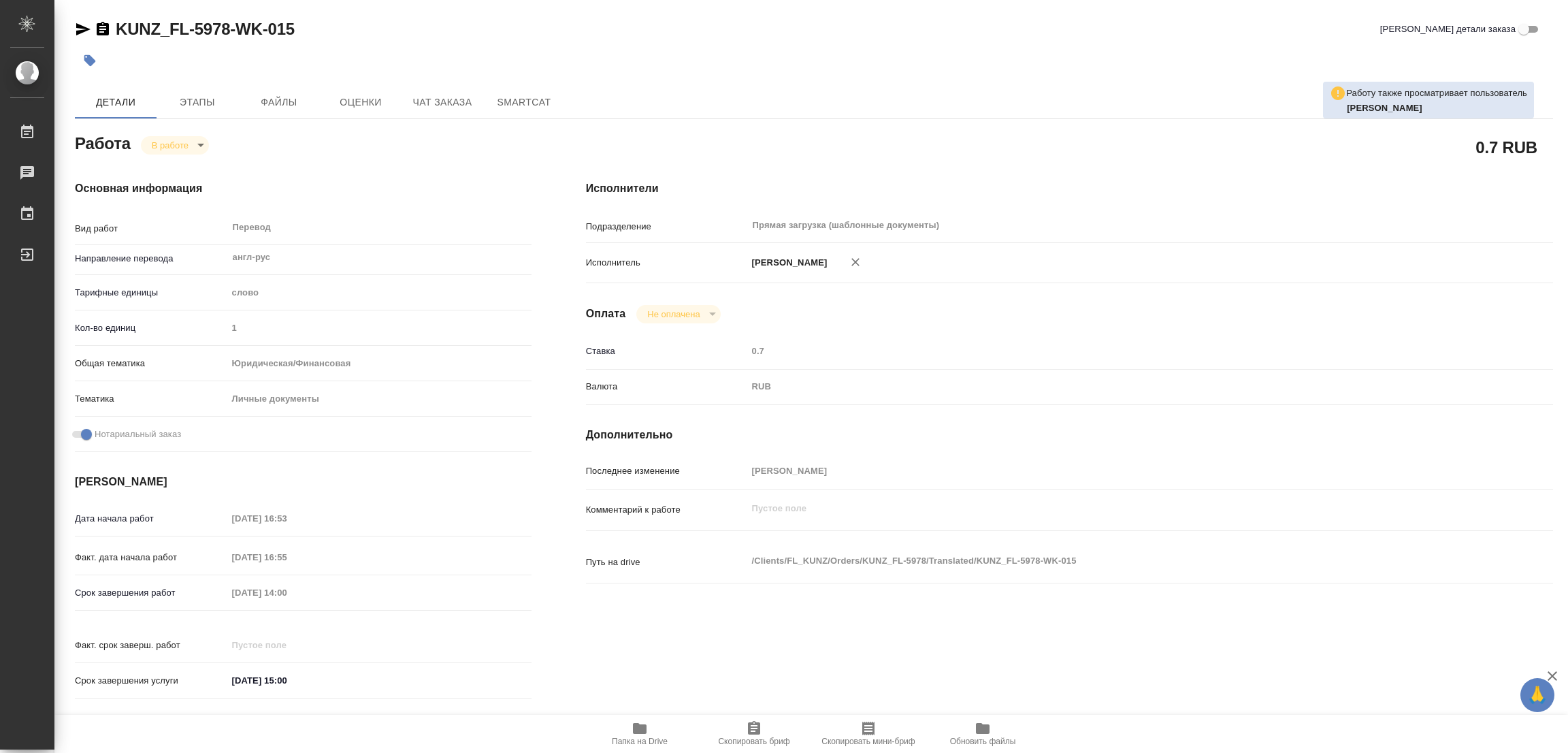
type textarea "x"
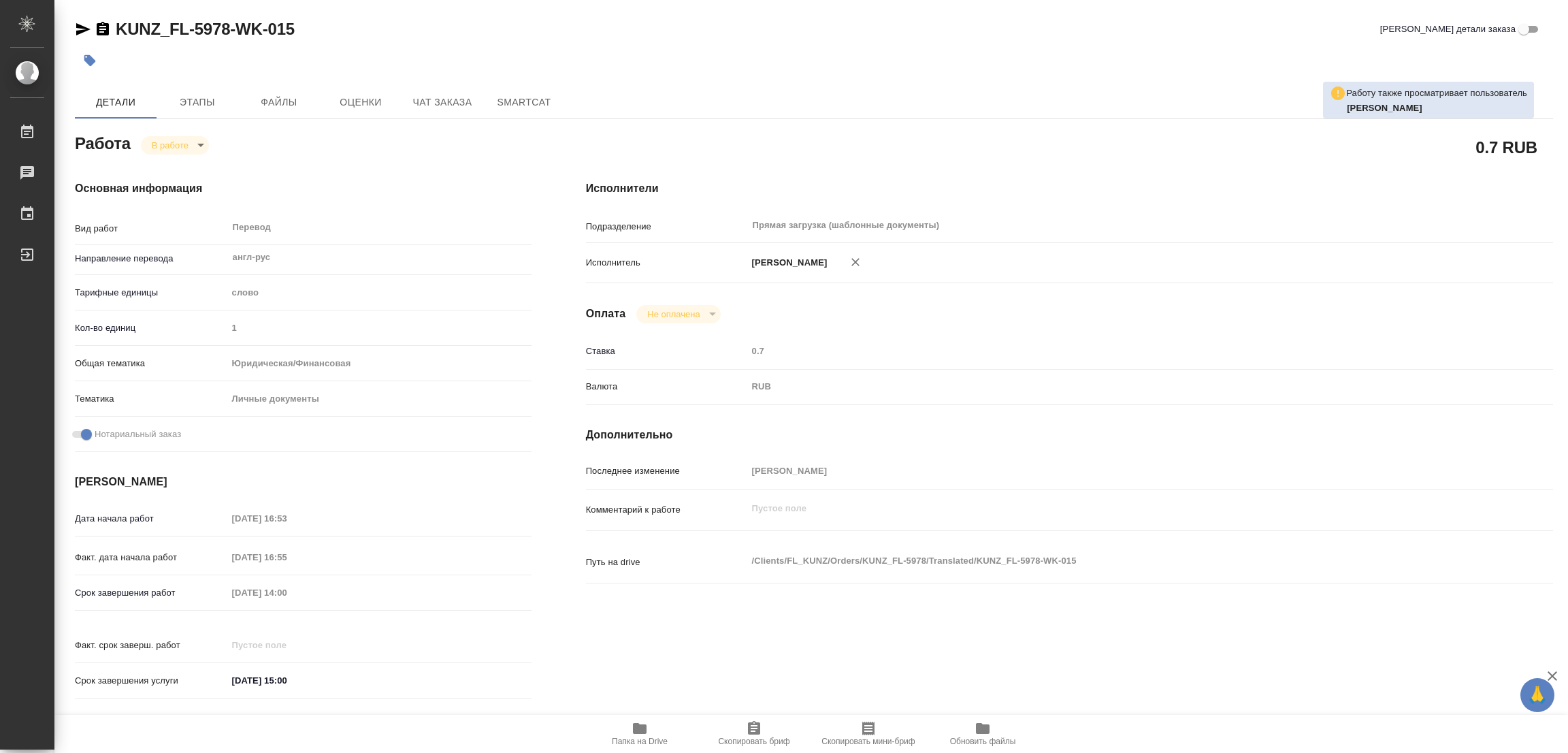
type textarea "x"
